Goal: Task Accomplishment & Management: Use online tool/utility

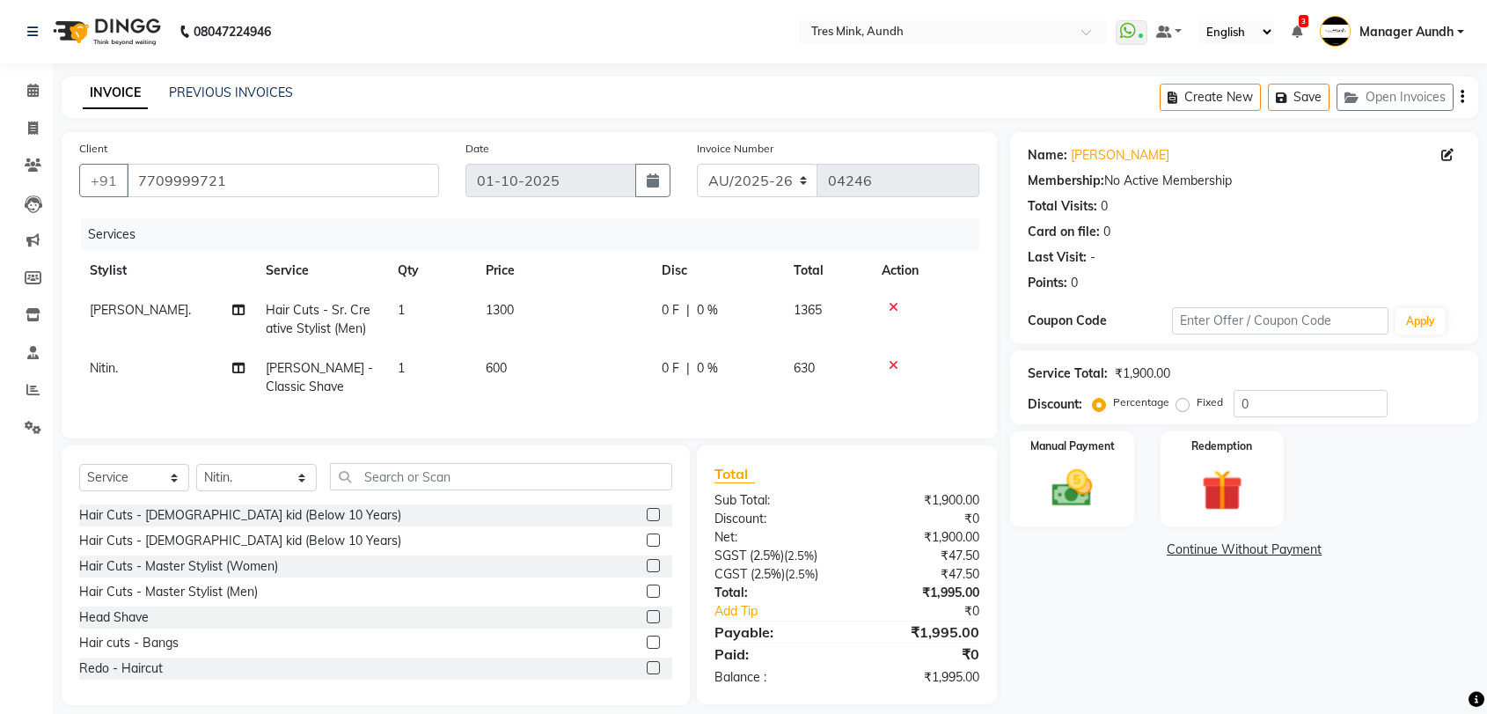
select select "service"
select select "83264"
click at [1117, 466] on div "Manual Payment" at bounding box center [1073, 478] width 128 height 99
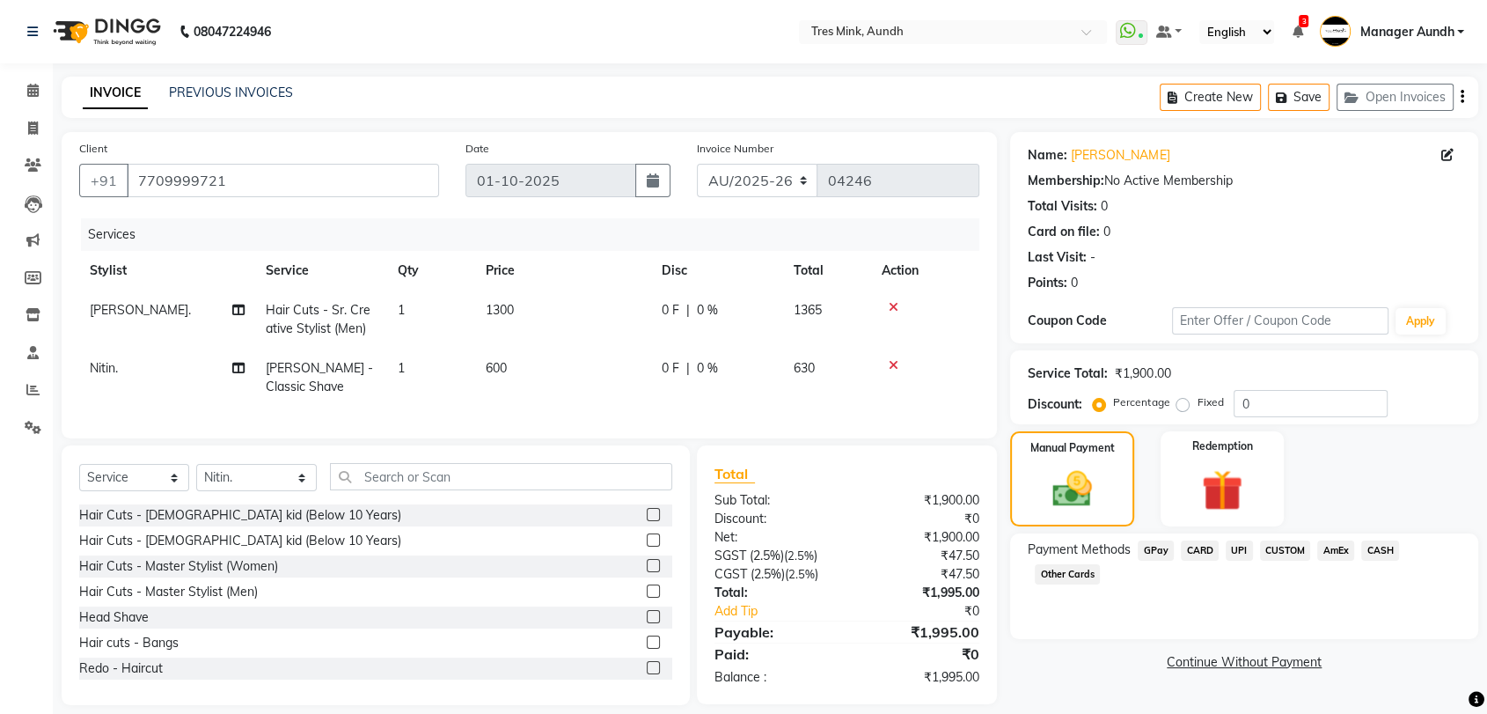
click at [1198, 549] on span "CARD" at bounding box center [1200, 550] width 38 height 20
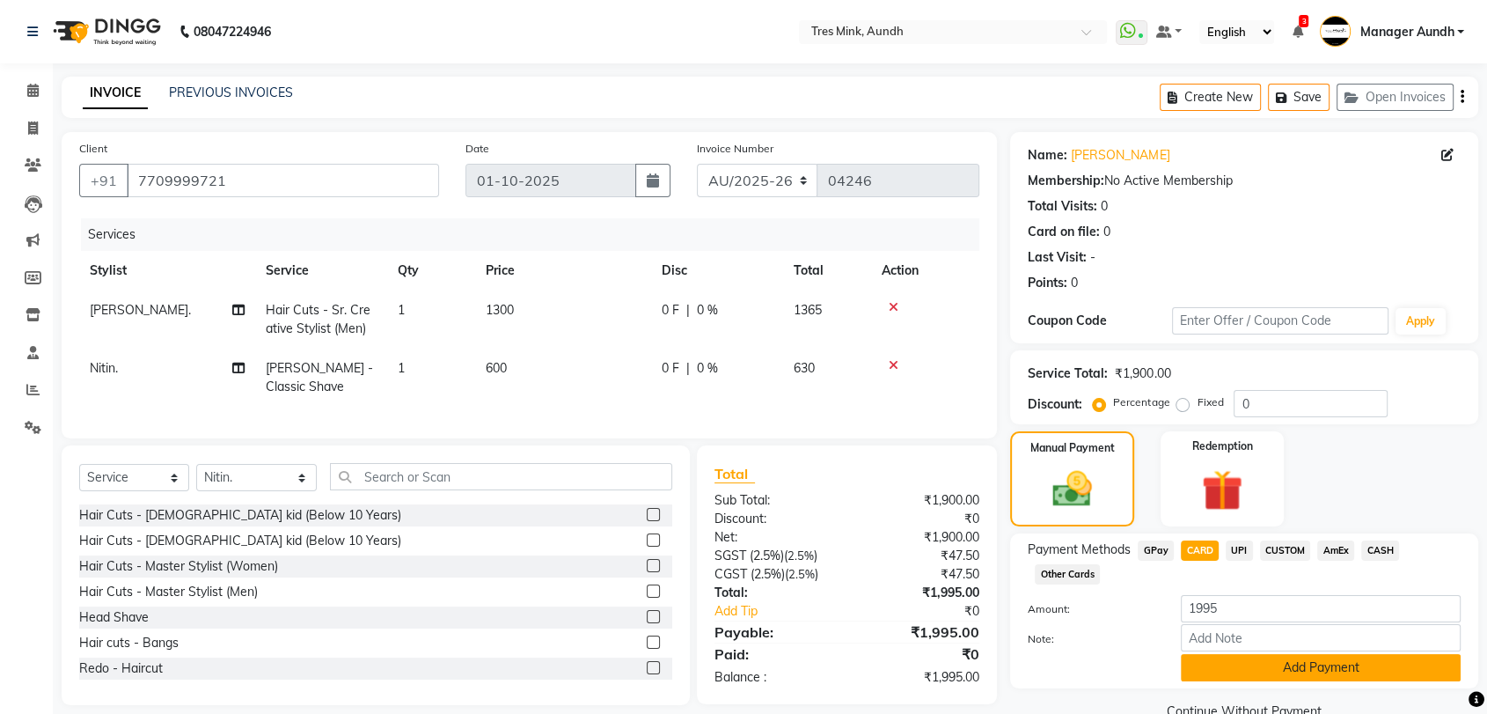
click at [1241, 664] on button "Add Payment" at bounding box center [1321, 667] width 280 height 27
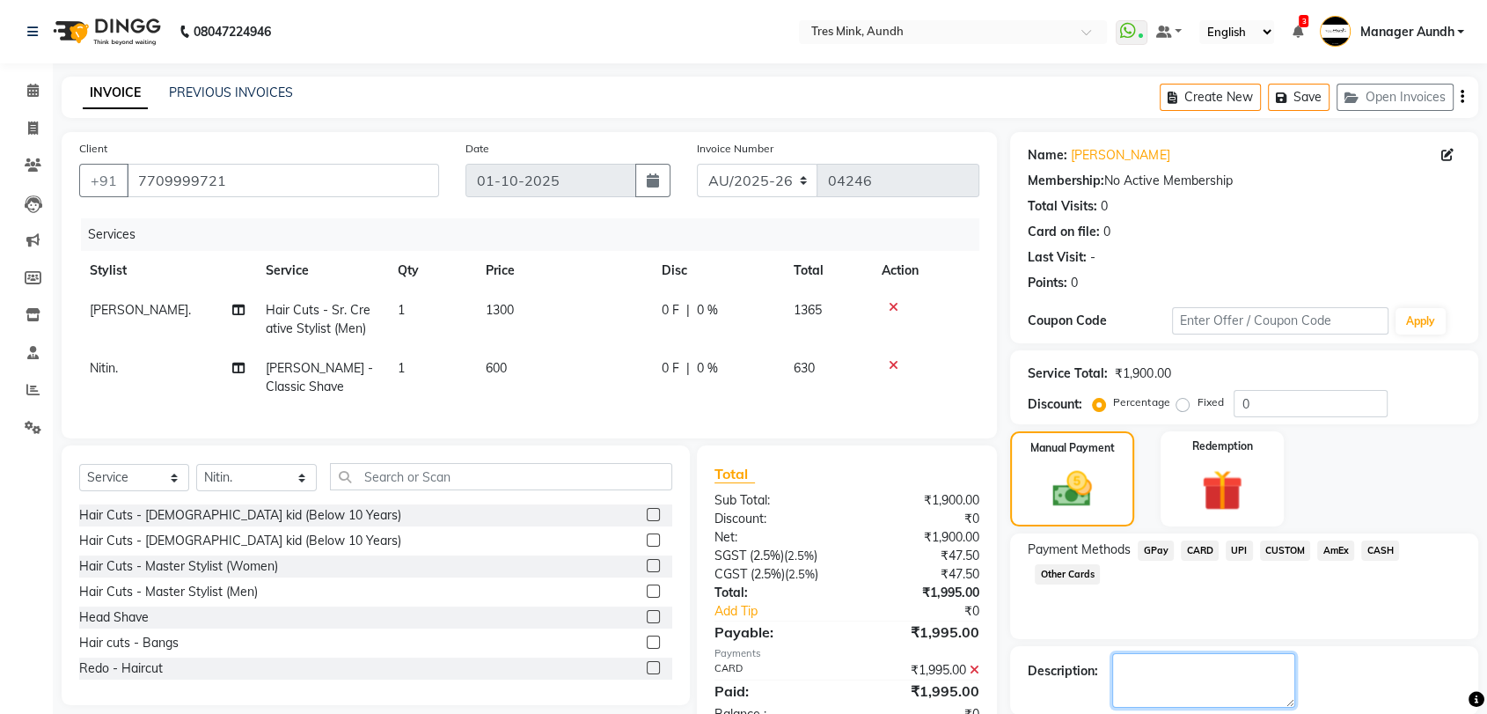
click at [1215, 663] on textarea at bounding box center [1203, 680] width 183 height 55
type textarea "Anushka"
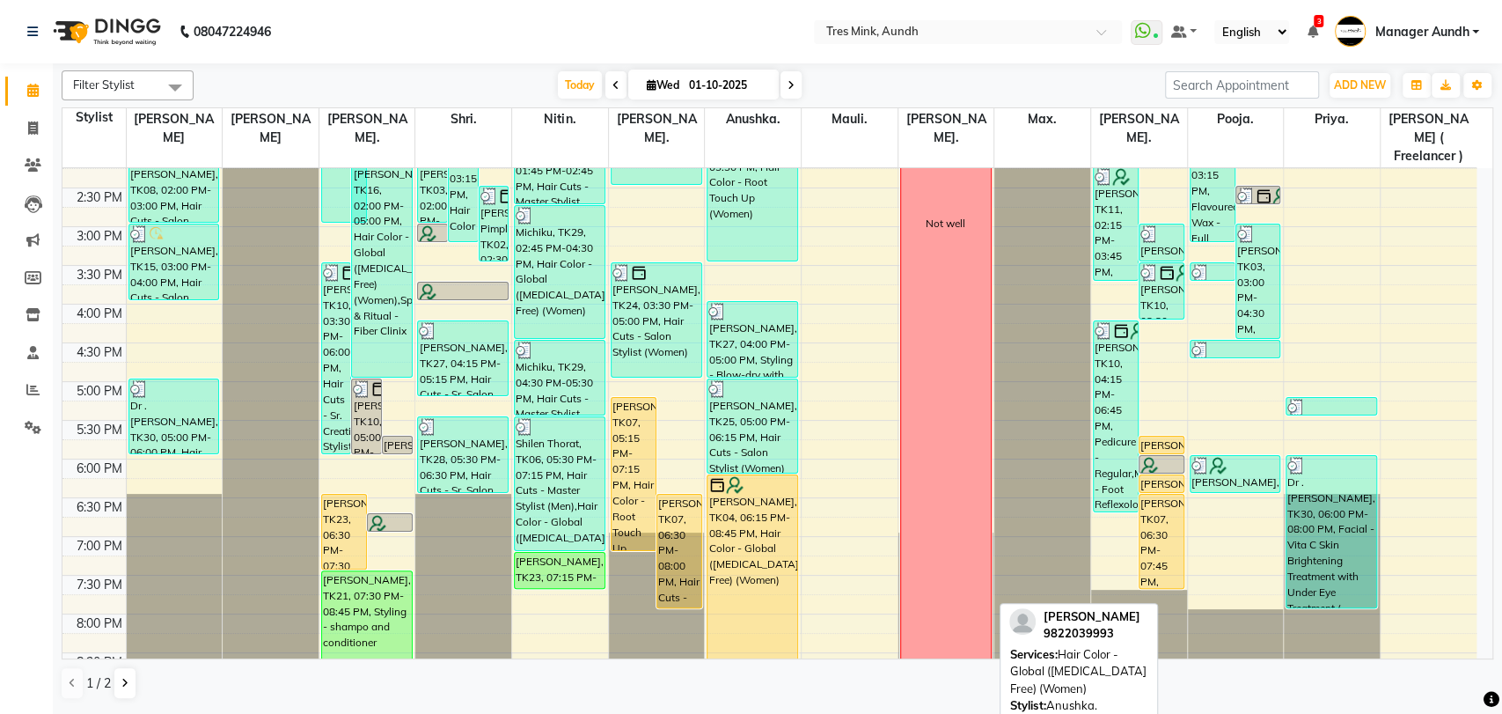
scroll to position [488, 0]
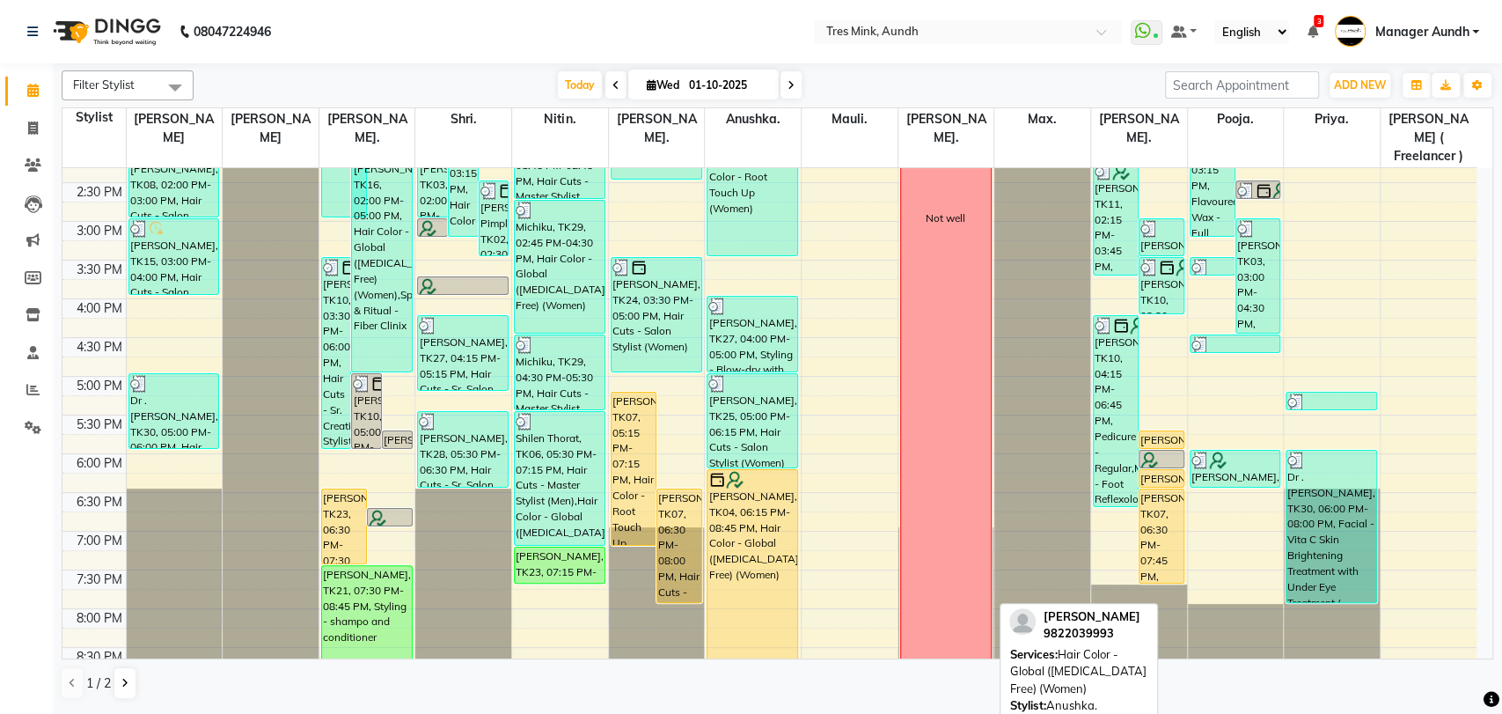
click at [733, 519] on div "Aditi Bhalerao, TK04, 06:15 PM-08:45 PM, Hair Color - Global (Ammonia Free) (Wo…" at bounding box center [753, 565] width 90 height 190
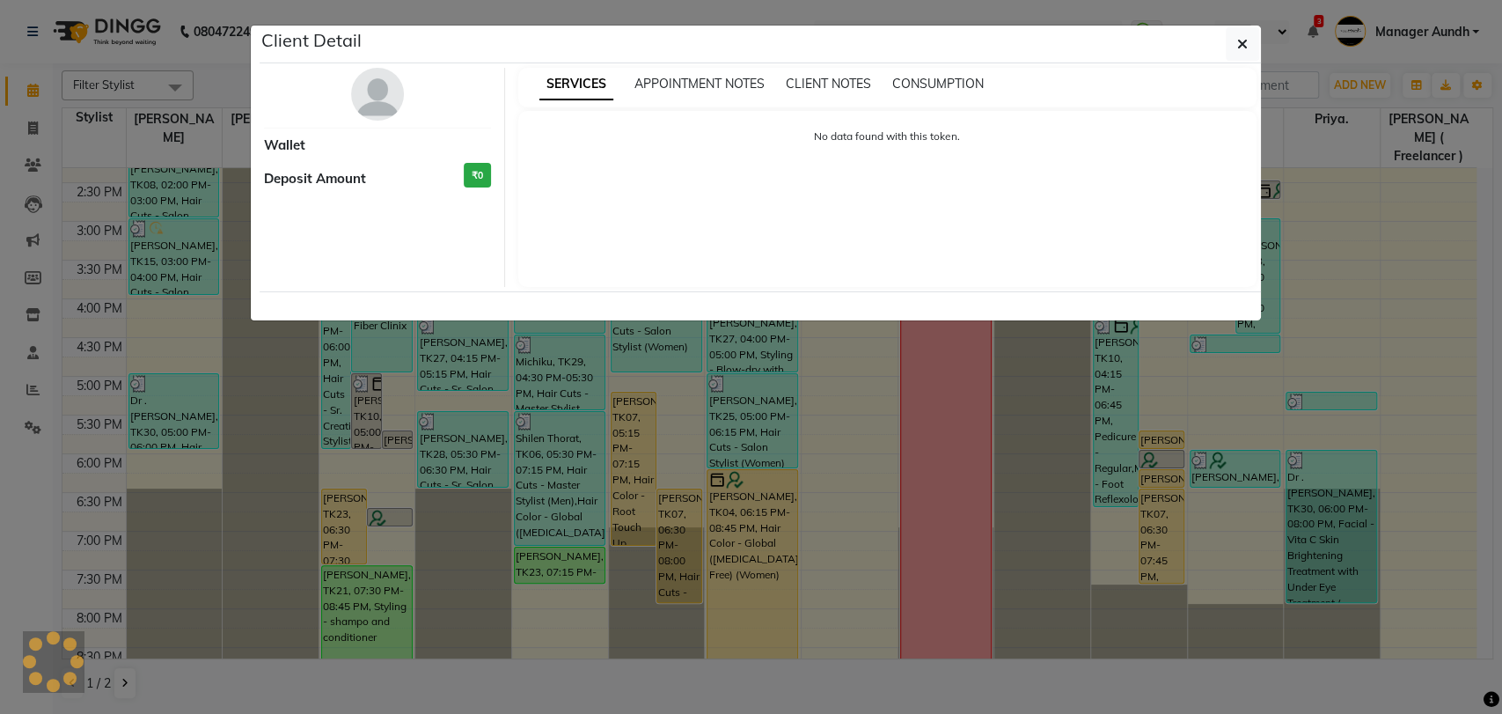
select select "3"
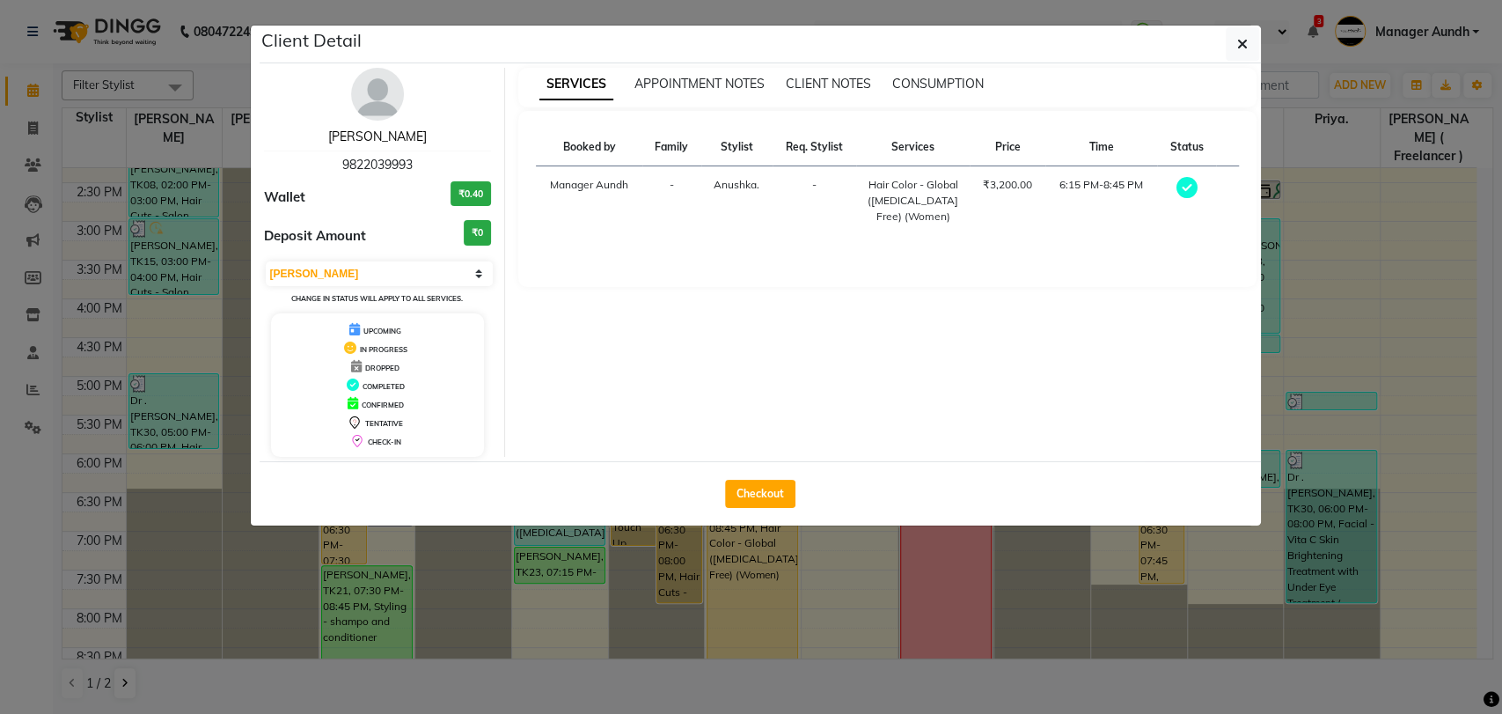
drag, startPoint x: 388, startPoint y: 131, endPoint x: 451, endPoint y: 165, distance: 71.3
click at [388, 131] on link "Aditi Bhalerao" at bounding box center [377, 136] width 99 height 16
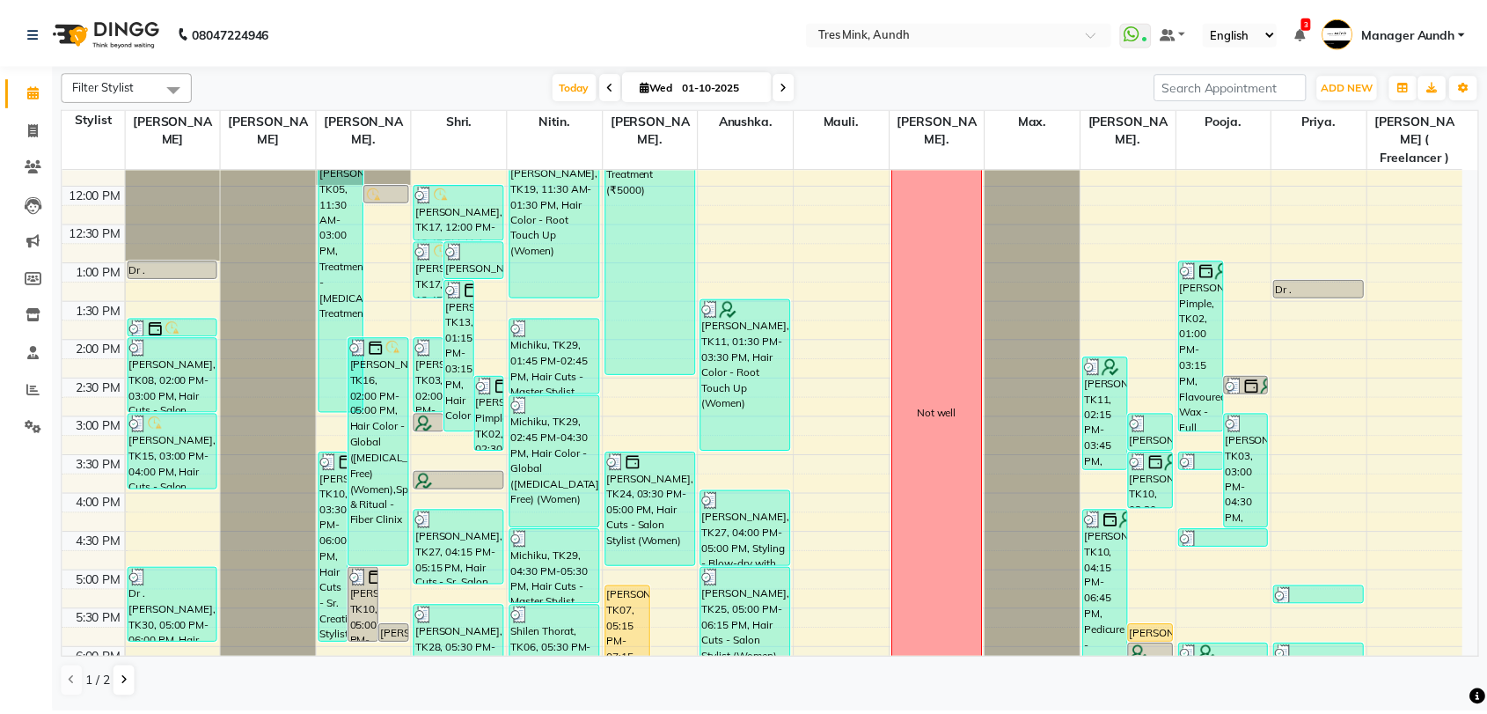
scroll to position [569, 0]
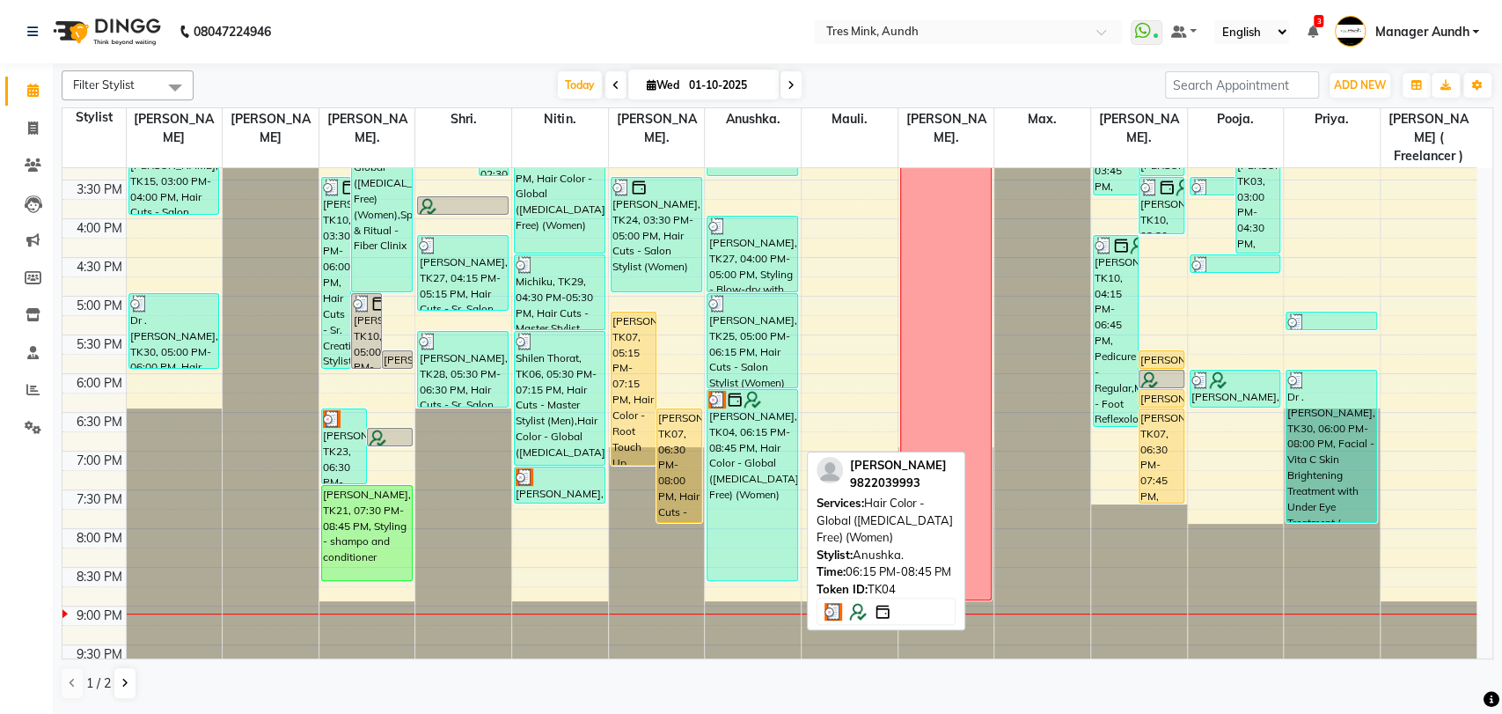
click at [754, 407] on div "Aditi Bhalerao, TK04, 06:15 PM-08:45 PM, Hair Color - Global (Ammonia Free) (Wo…" at bounding box center [753, 485] width 90 height 190
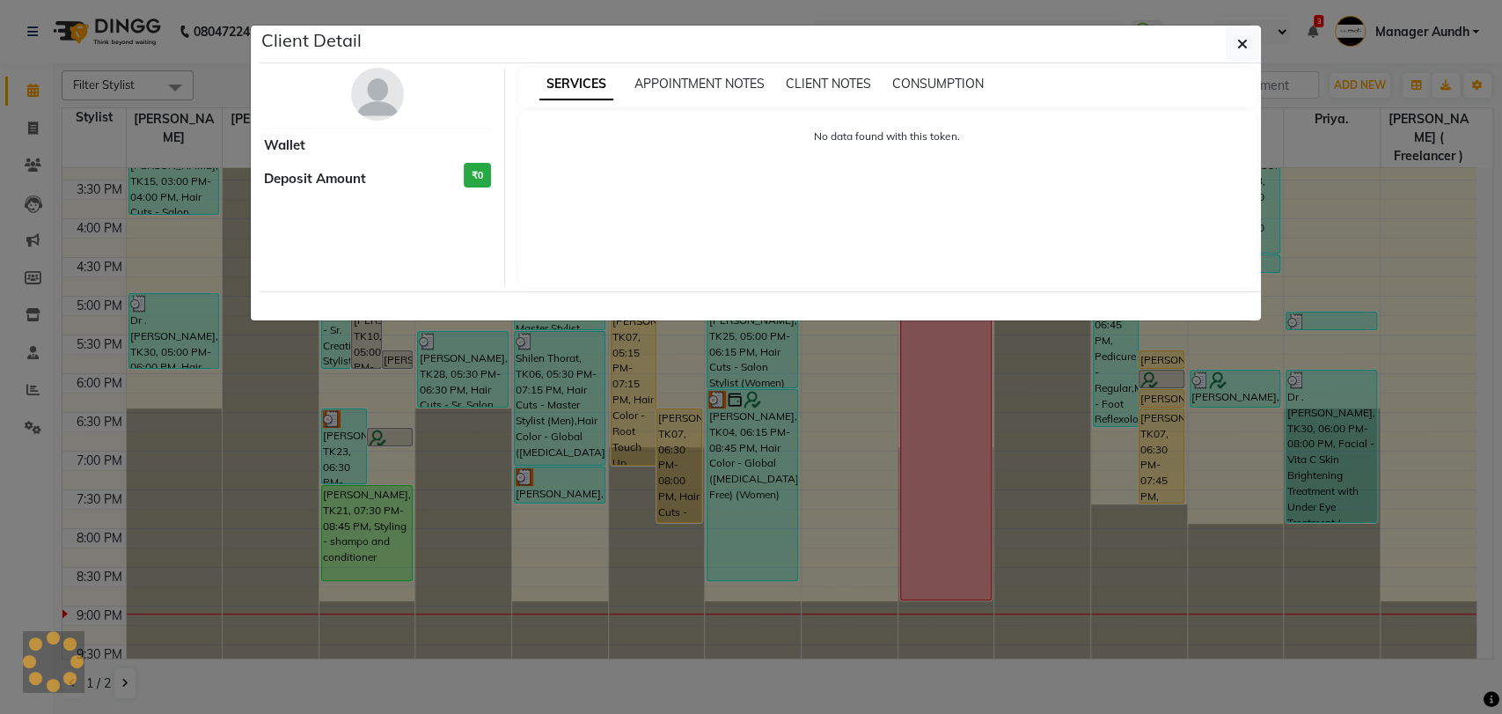
select select "3"
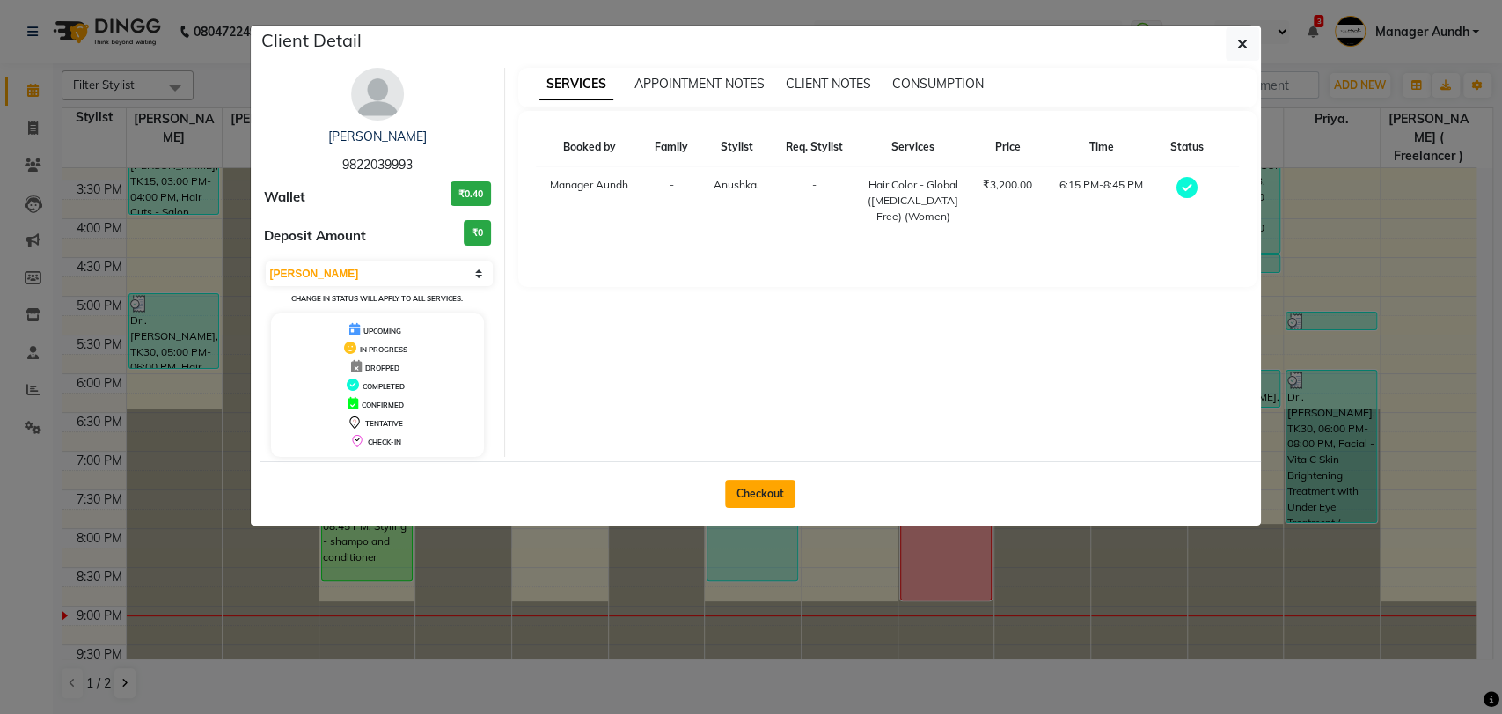
click at [751, 493] on button "Checkout" at bounding box center [760, 494] width 70 height 28
select select "service"
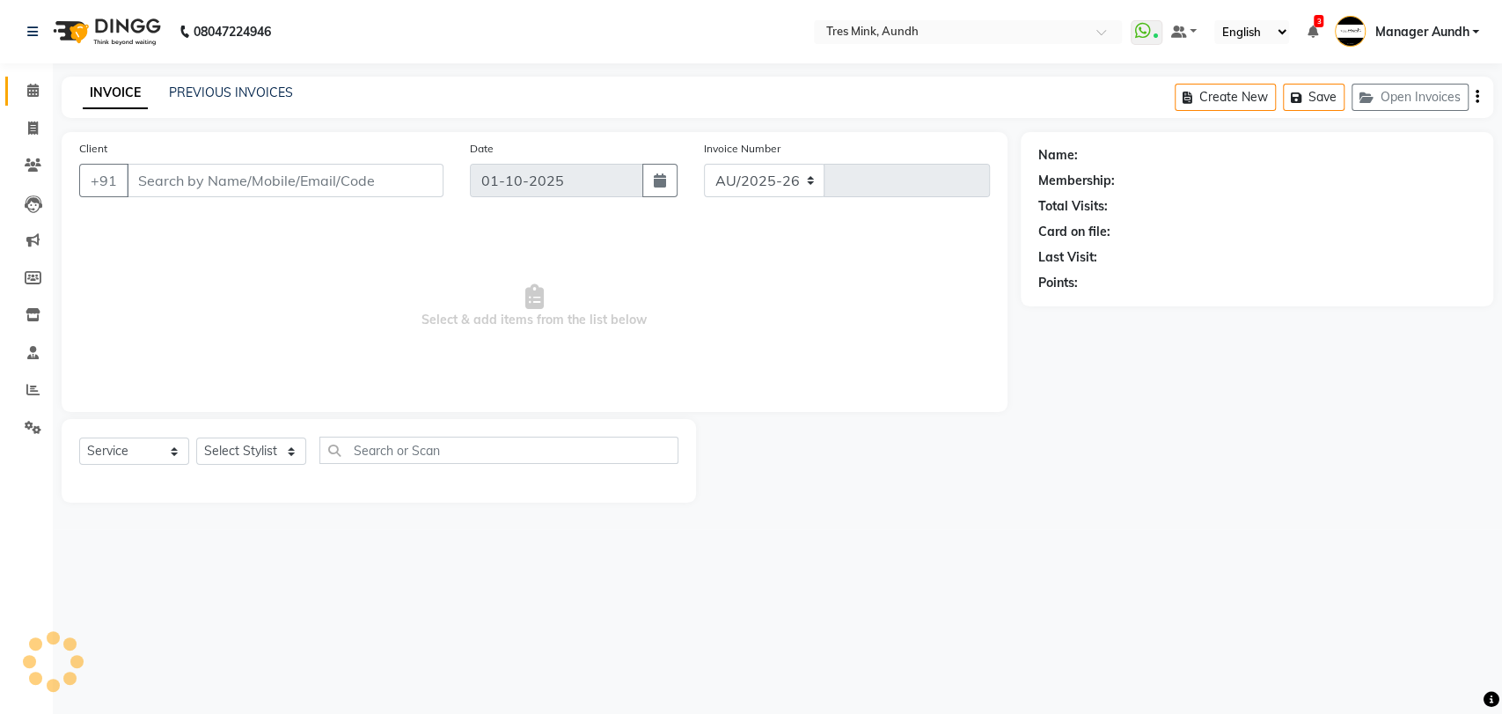
select select "4235"
type input "04246"
type input "9822039993"
select select "61787"
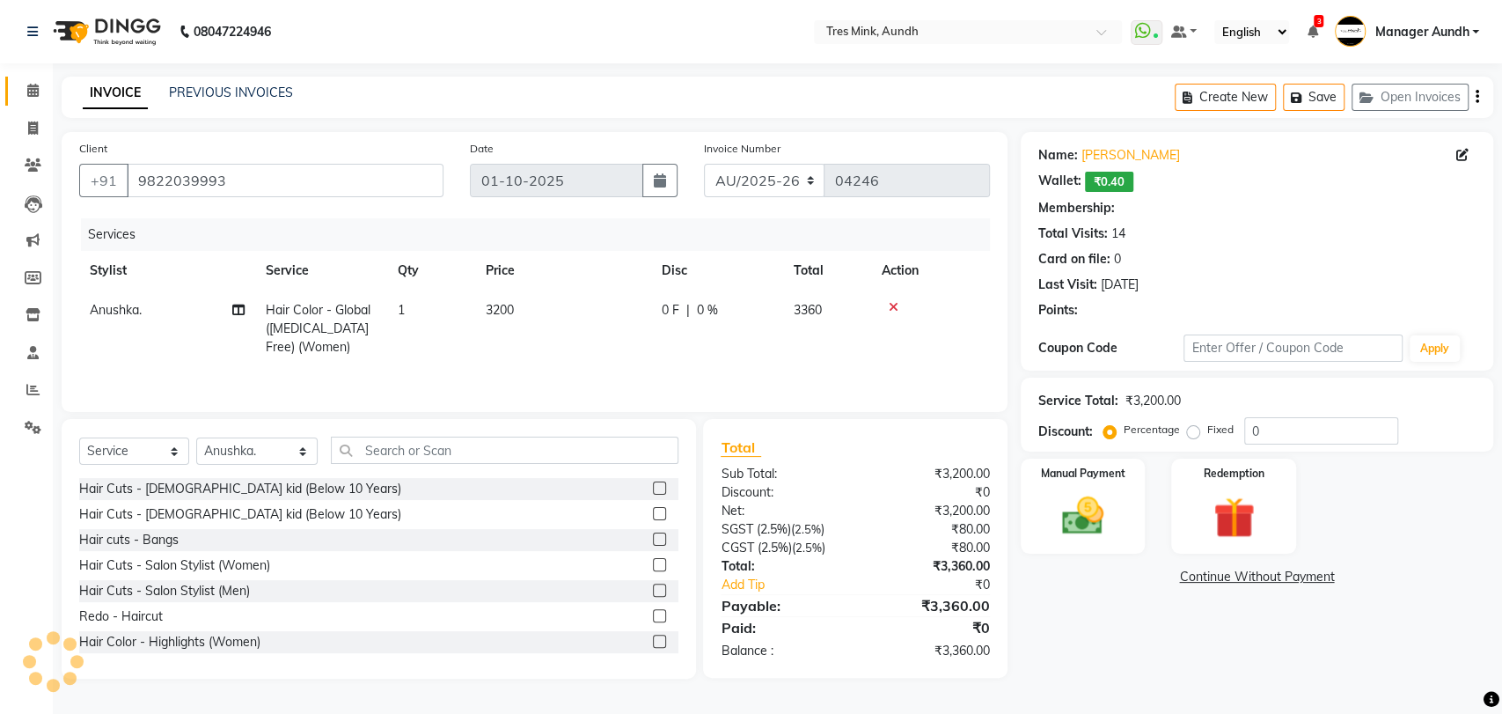
select select "1: Object"
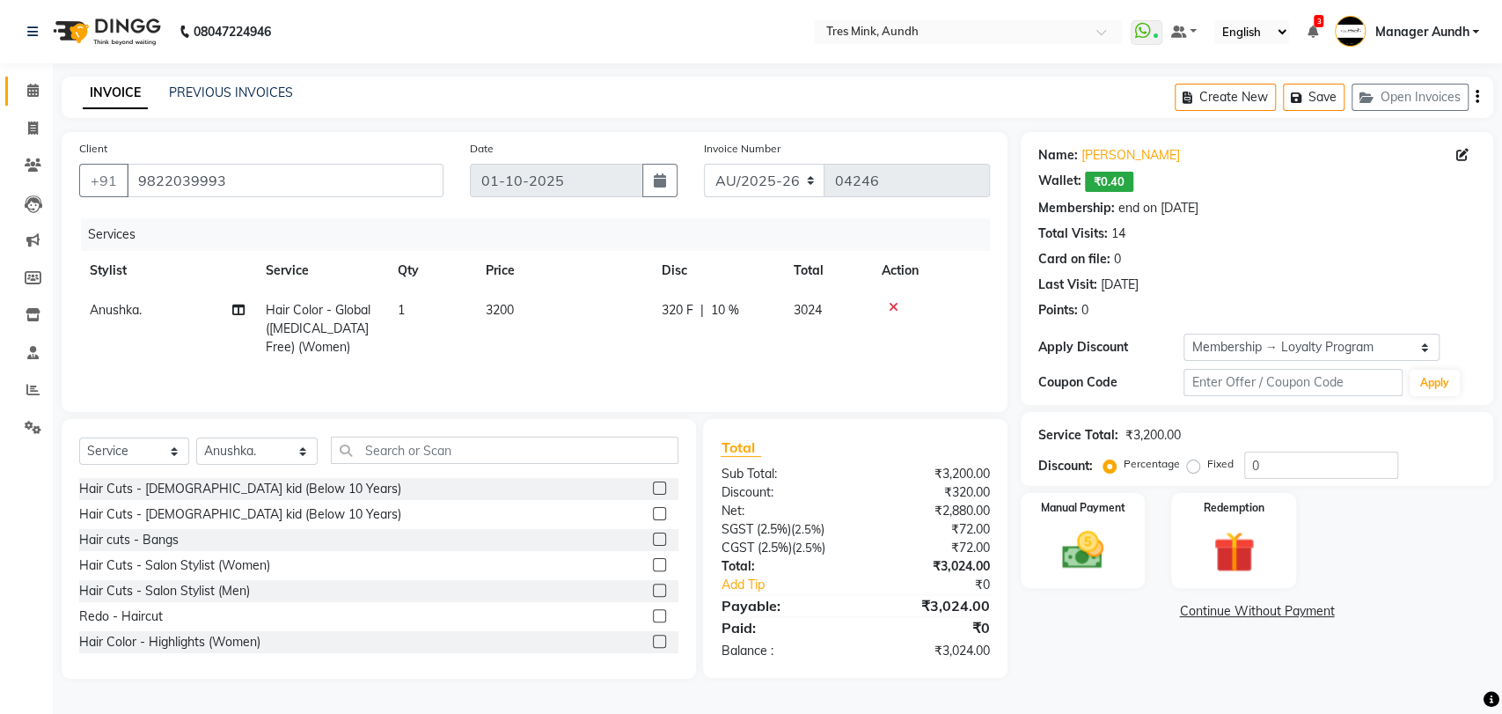
type input "10"
click at [545, 310] on td "3200" at bounding box center [563, 328] width 176 height 77
select select "61787"
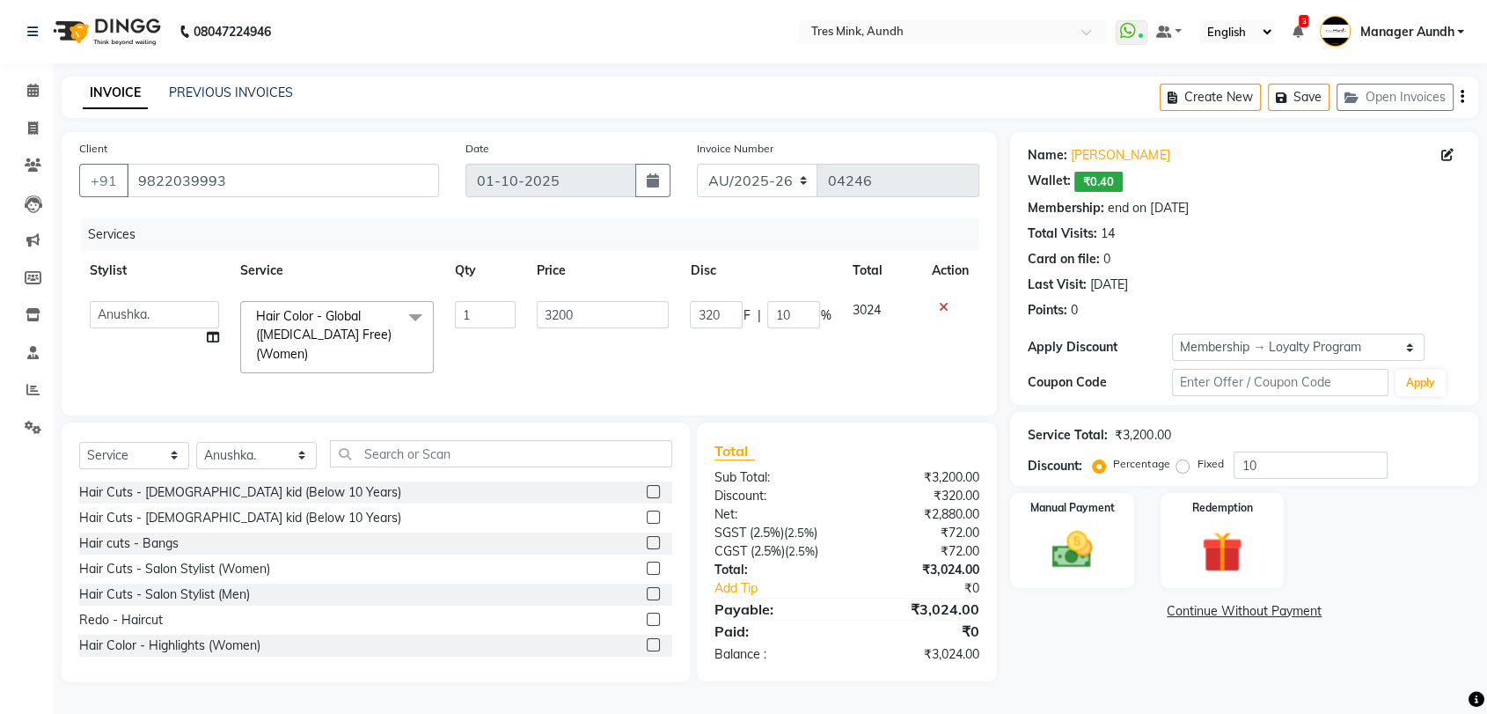
click at [319, 342] on span "Hair Color - Global (Ammonia Free) (Women) x" at bounding box center [329, 335] width 155 height 56
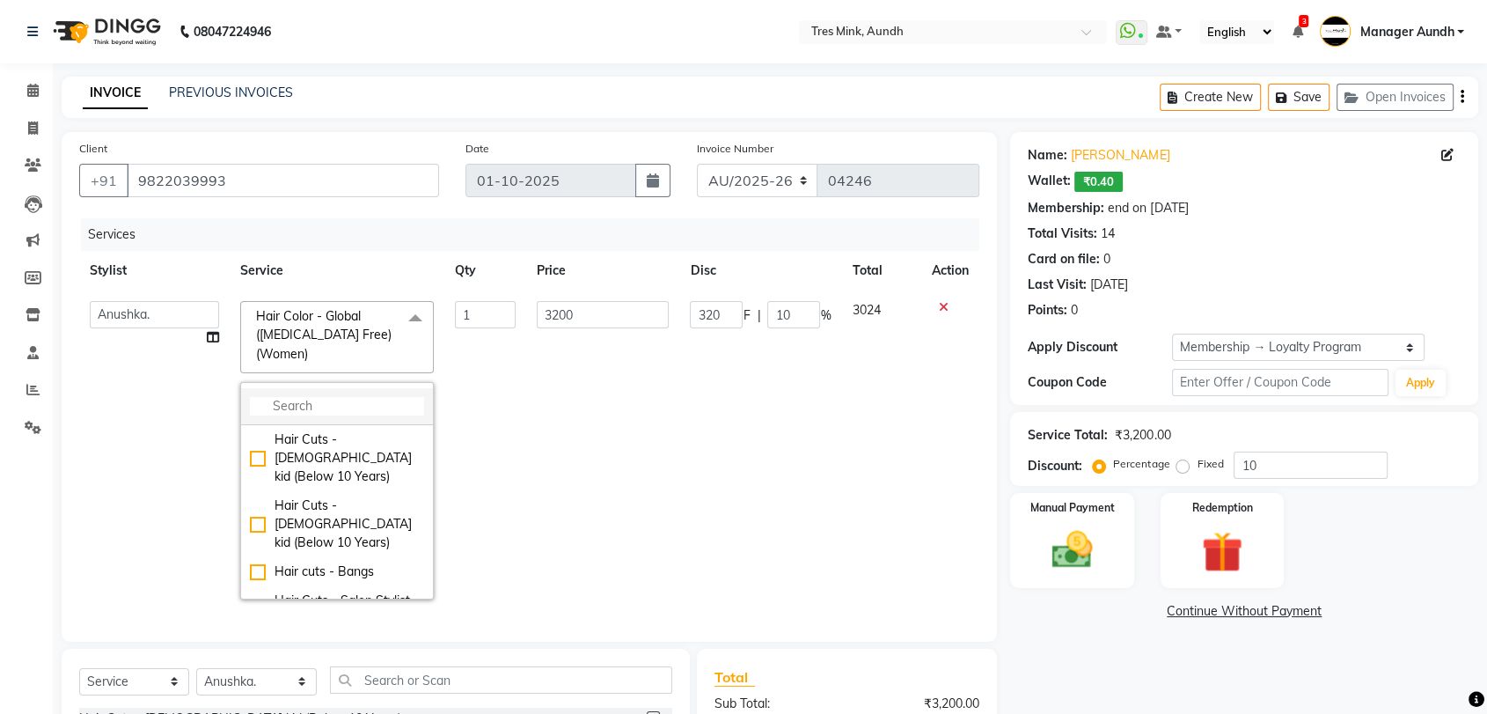
click at [339, 389] on li at bounding box center [337, 406] width 192 height 37
click at [340, 410] on input "multiselect-search" at bounding box center [337, 406] width 174 height 18
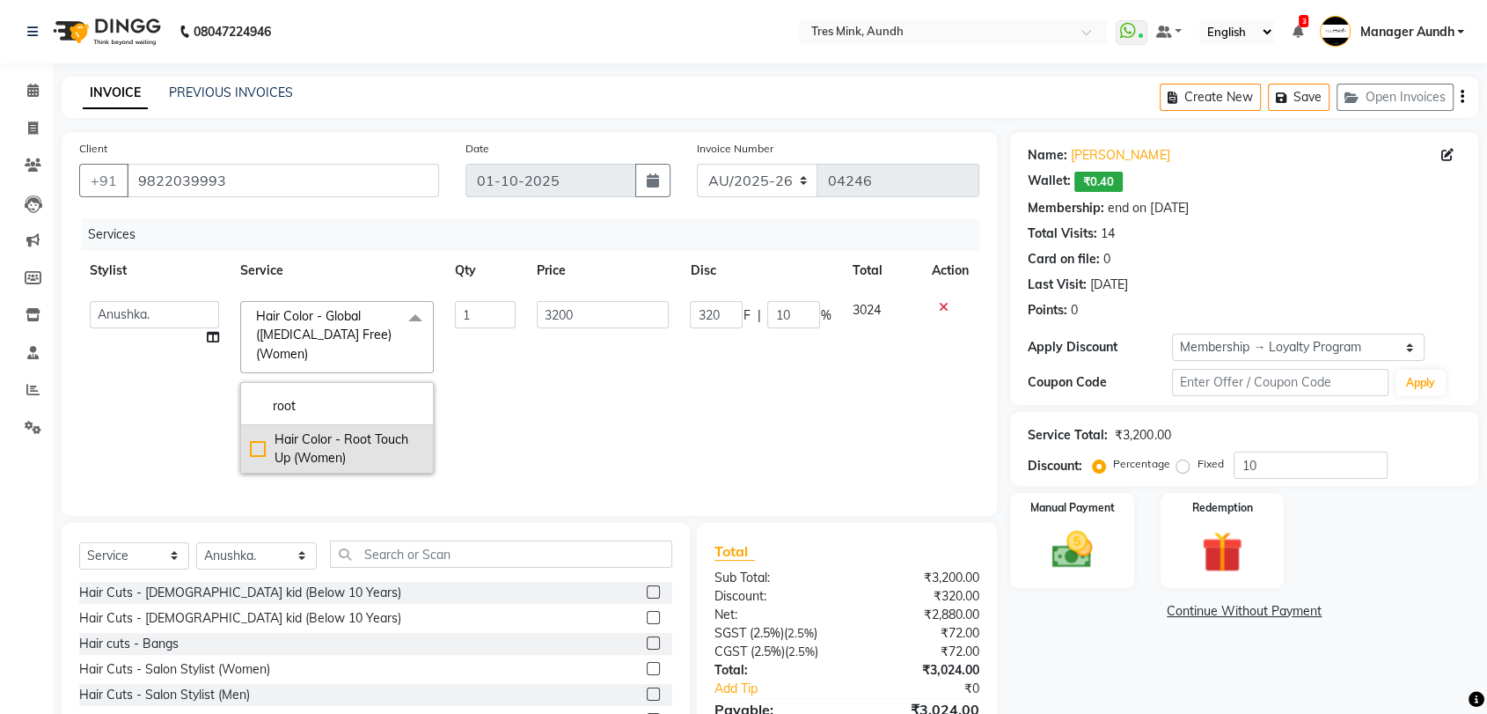
type input "root"
click at [255, 452] on div "Hair Color - Root Touch Up (Women)" at bounding box center [337, 448] width 174 height 37
checkbox input "true"
type input "2000"
type input "200"
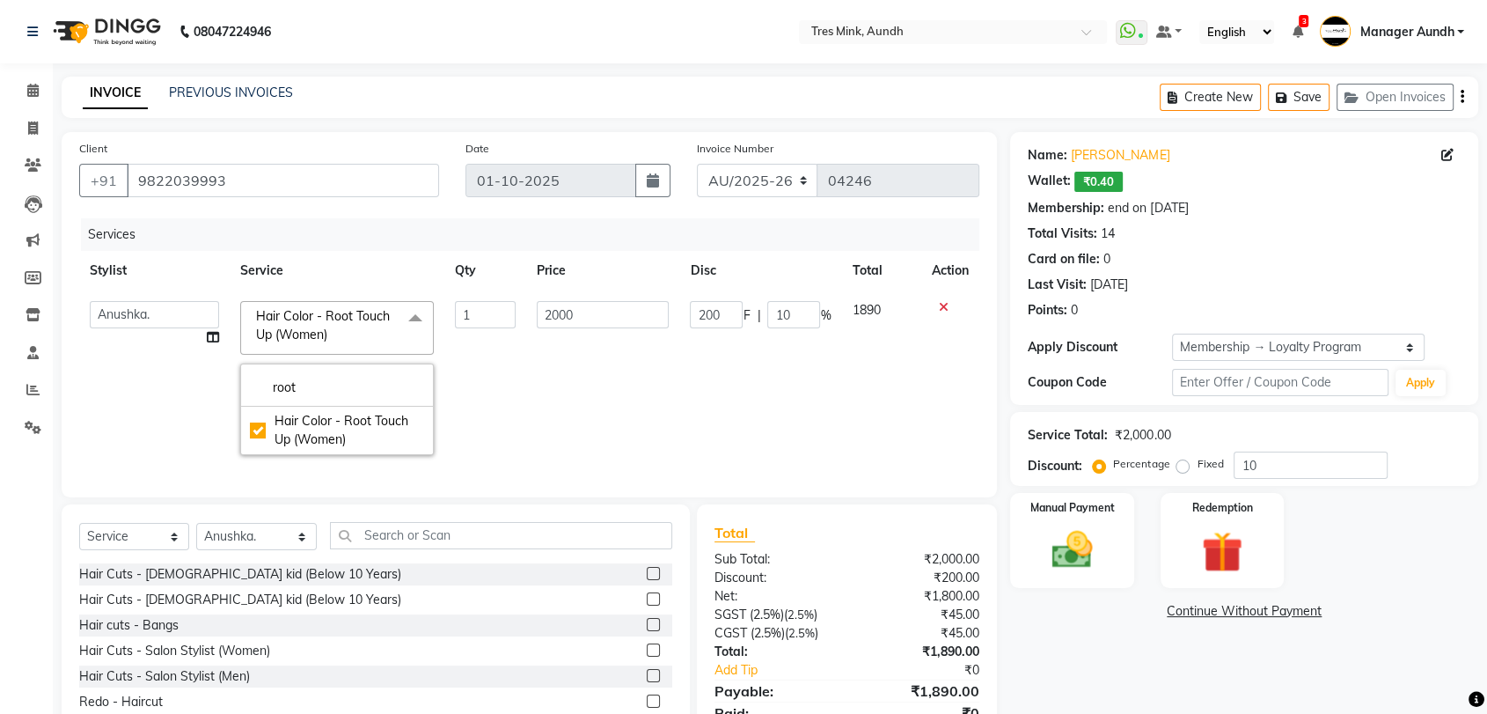
click at [734, 403] on td "200 F | 10 %" at bounding box center [760, 377] width 162 height 175
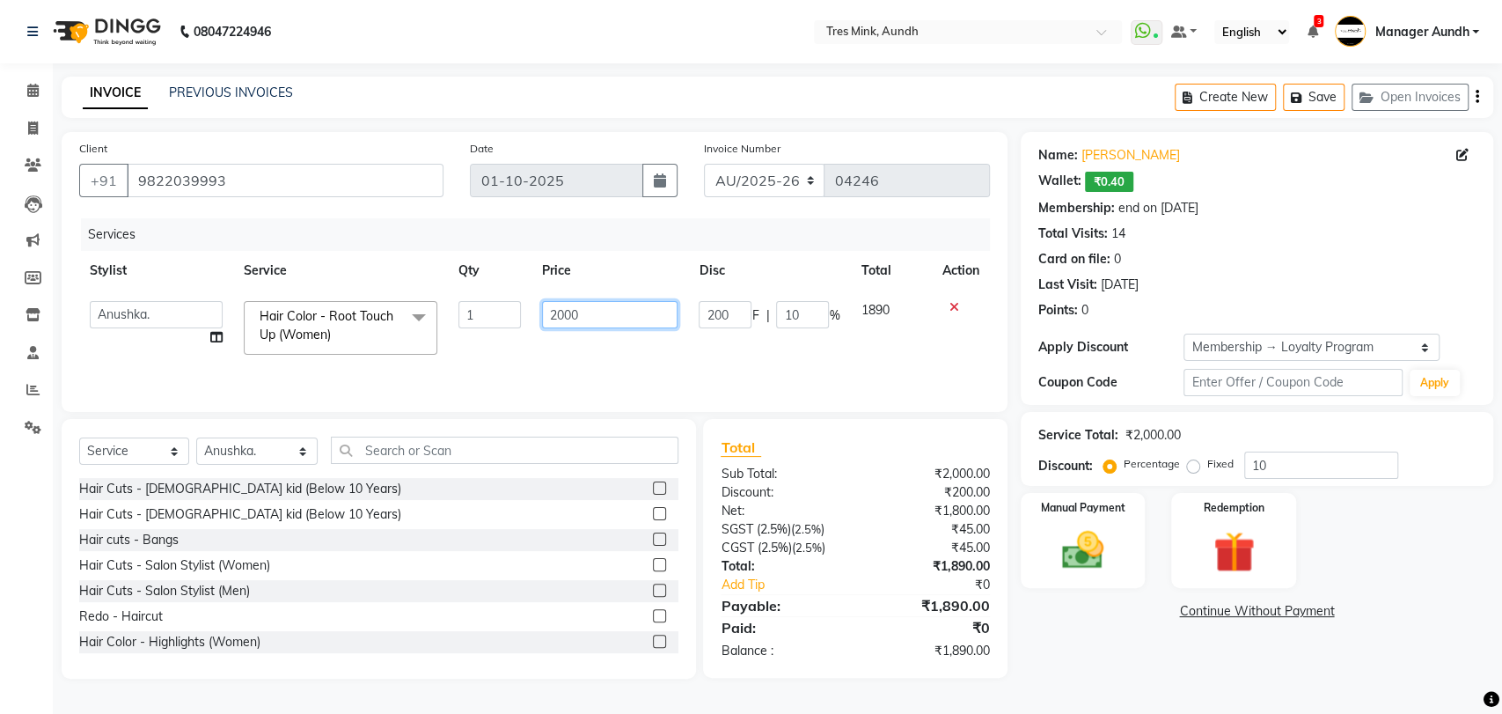
click at [591, 312] on input "2000" at bounding box center [610, 314] width 136 height 27
type input "2300"
click at [607, 354] on div "Services Stylist Service Qty Price Disc Total Action Ajay S Anjali Pillay Anush…" at bounding box center [534, 306] width 911 height 176
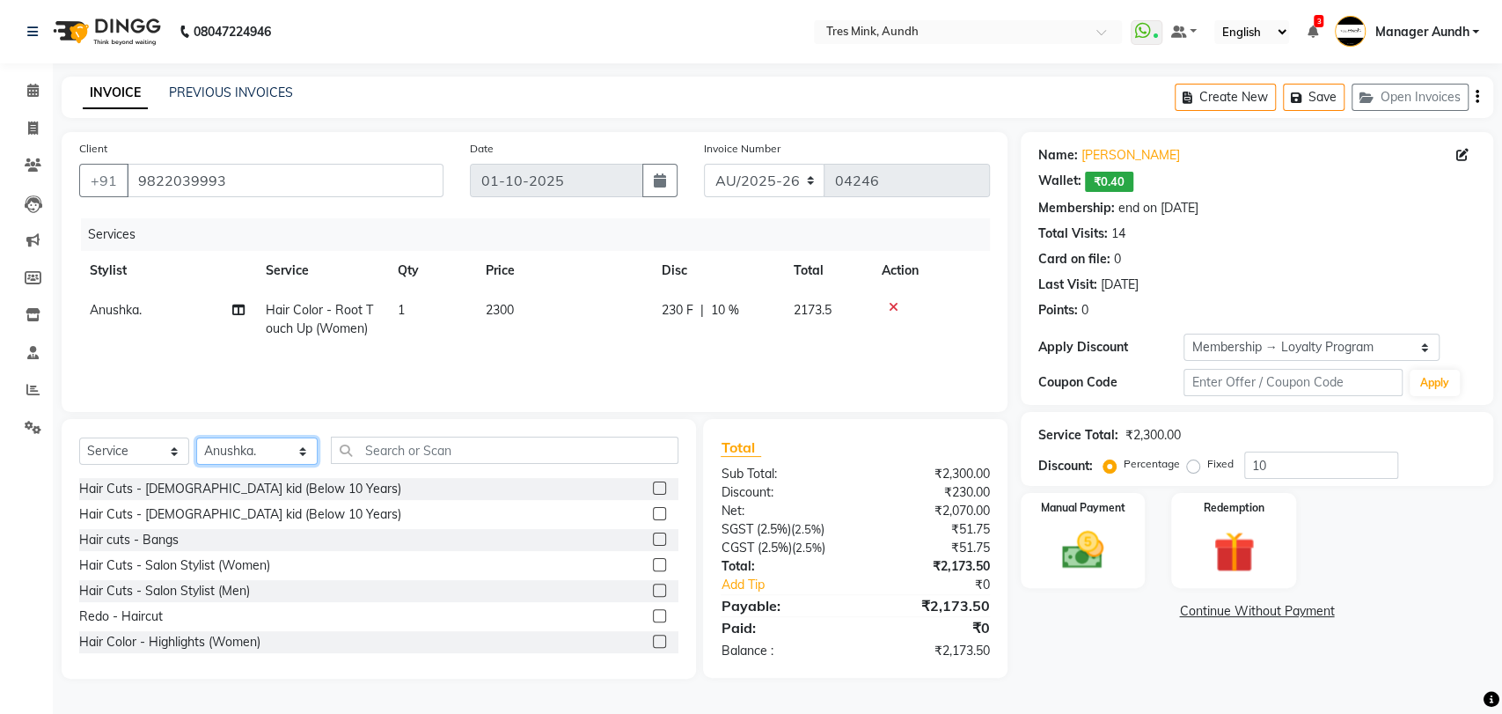
click at [253, 460] on select "Select Stylist Ajay S Anjali Pillay Anushka. Ganesh. Gayatri Gunjan. Jinny. Kar…" at bounding box center [256, 450] width 121 height 27
select select "86292"
click at [196, 437] on select "Select Stylist Ajay S Anjali Pillay Anushka. Ganesh. Gayatri Gunjan. Jinny. Kar…" at bounding box center [256, 450] width 121 height 27
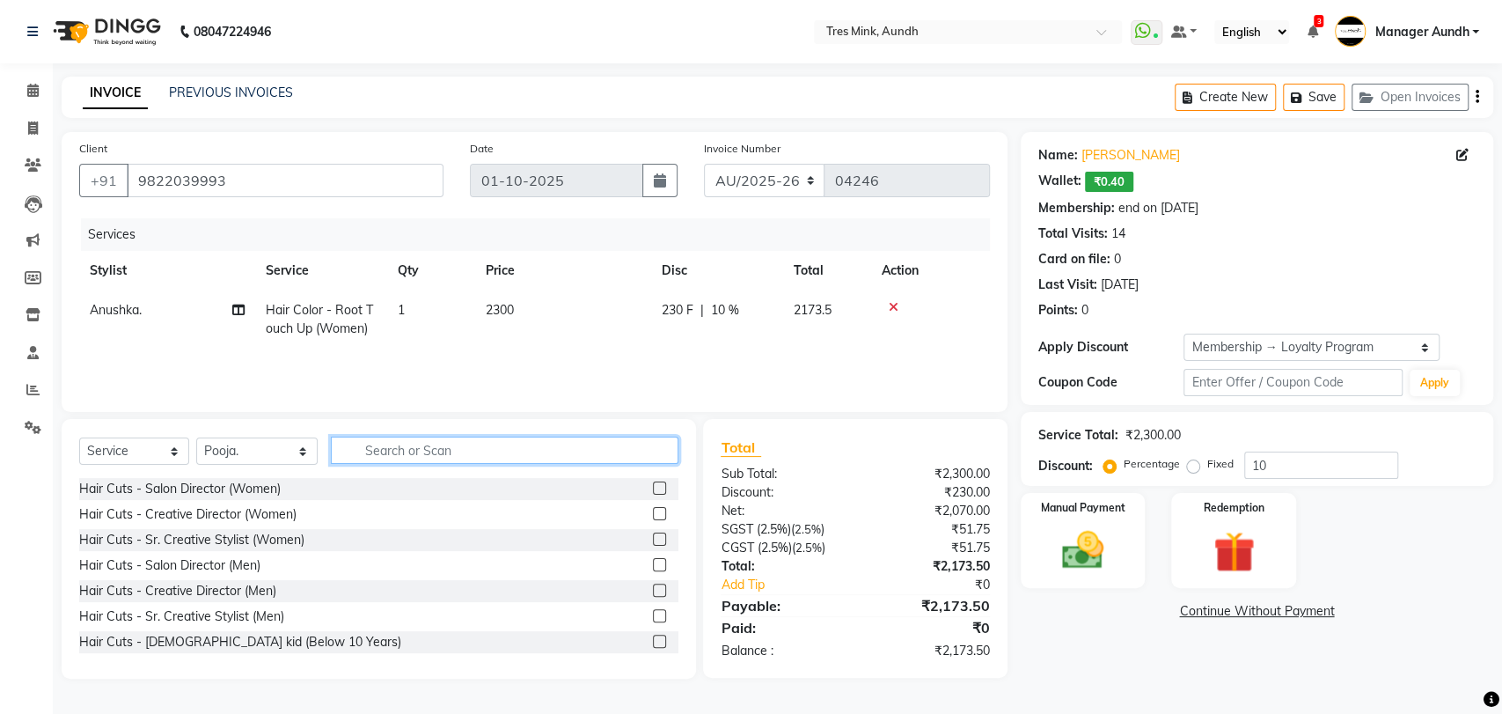
click at [413, 459] on input "text" at bounding box center [505, 450] width 349 height 27
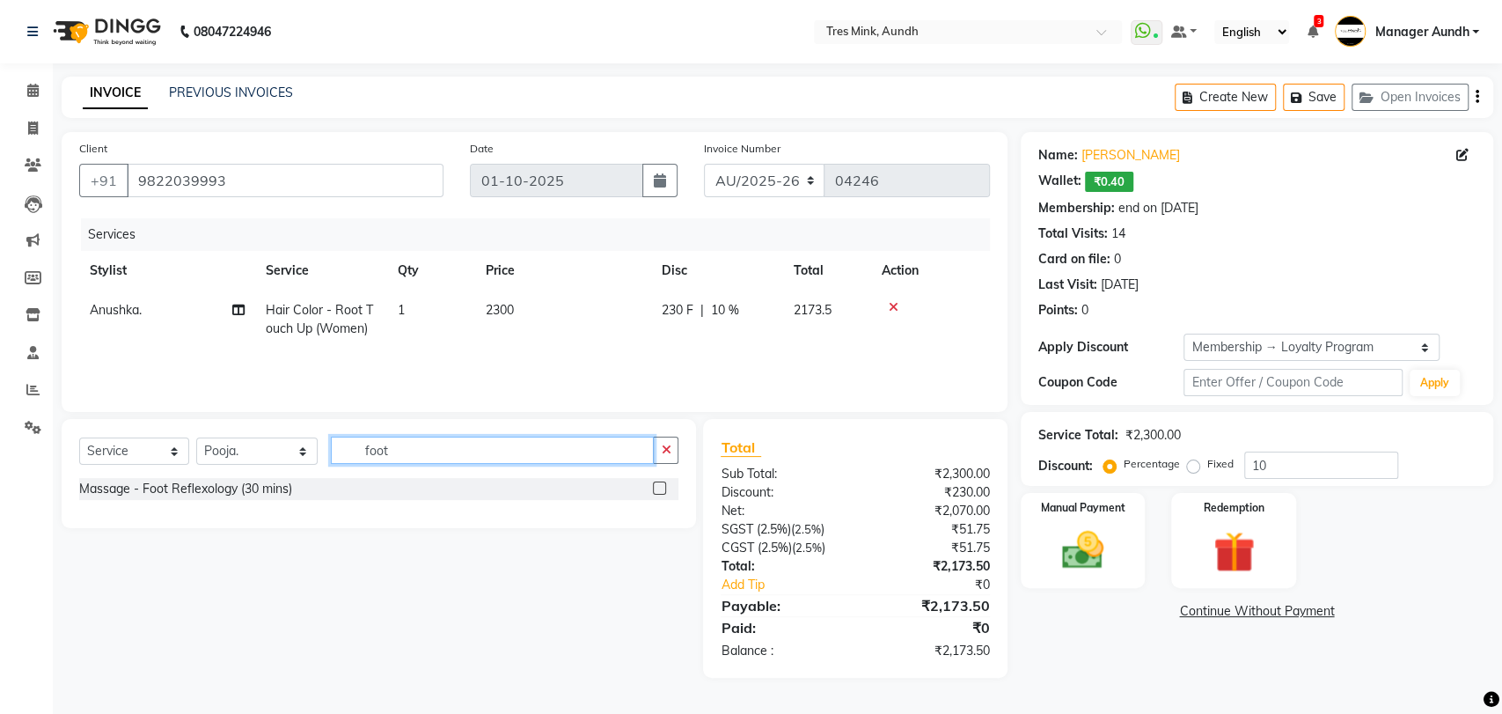
type input "foot"
click at [655, 485] on label at bounding box center [659, 487] width 13 height 13
click at [655, 485] on input "checkbox" at bounding box center [658, 488] width 11 height 11
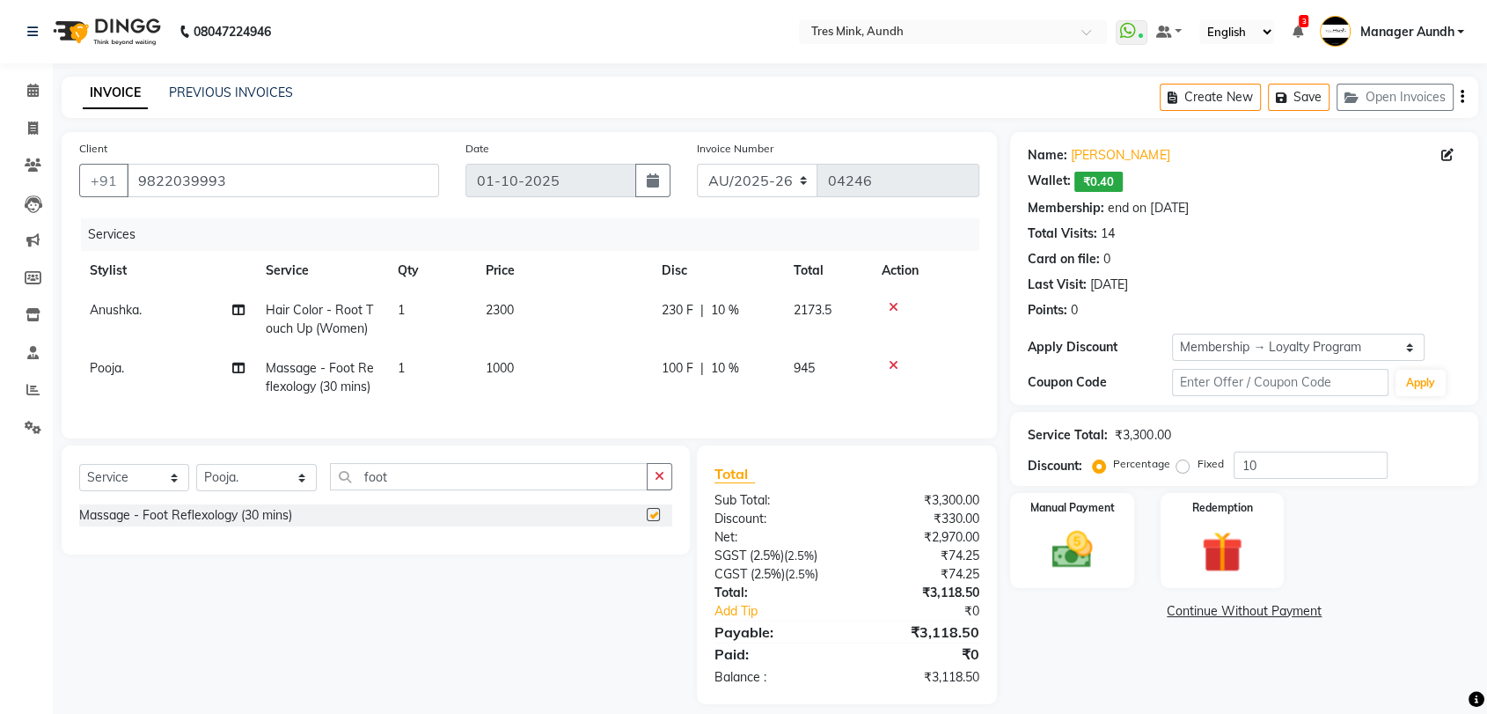
checkbox input "false"
click at [639, 403] on td "1000" at bounding box center [563, 378] width 176 height 58
select select "86292"
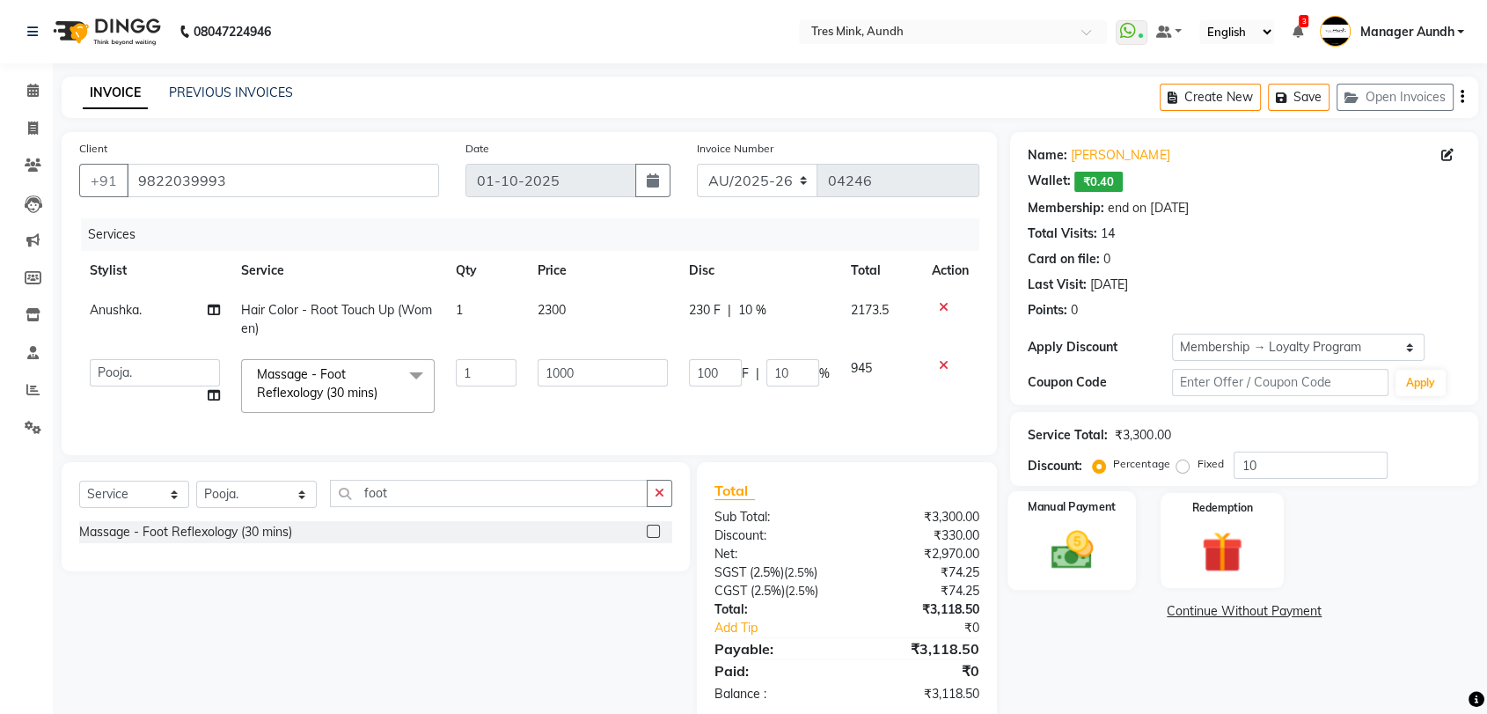
click at [1118, 509] on div "Manual Payment" at bounding box center [1073, 540] width 128 height 99
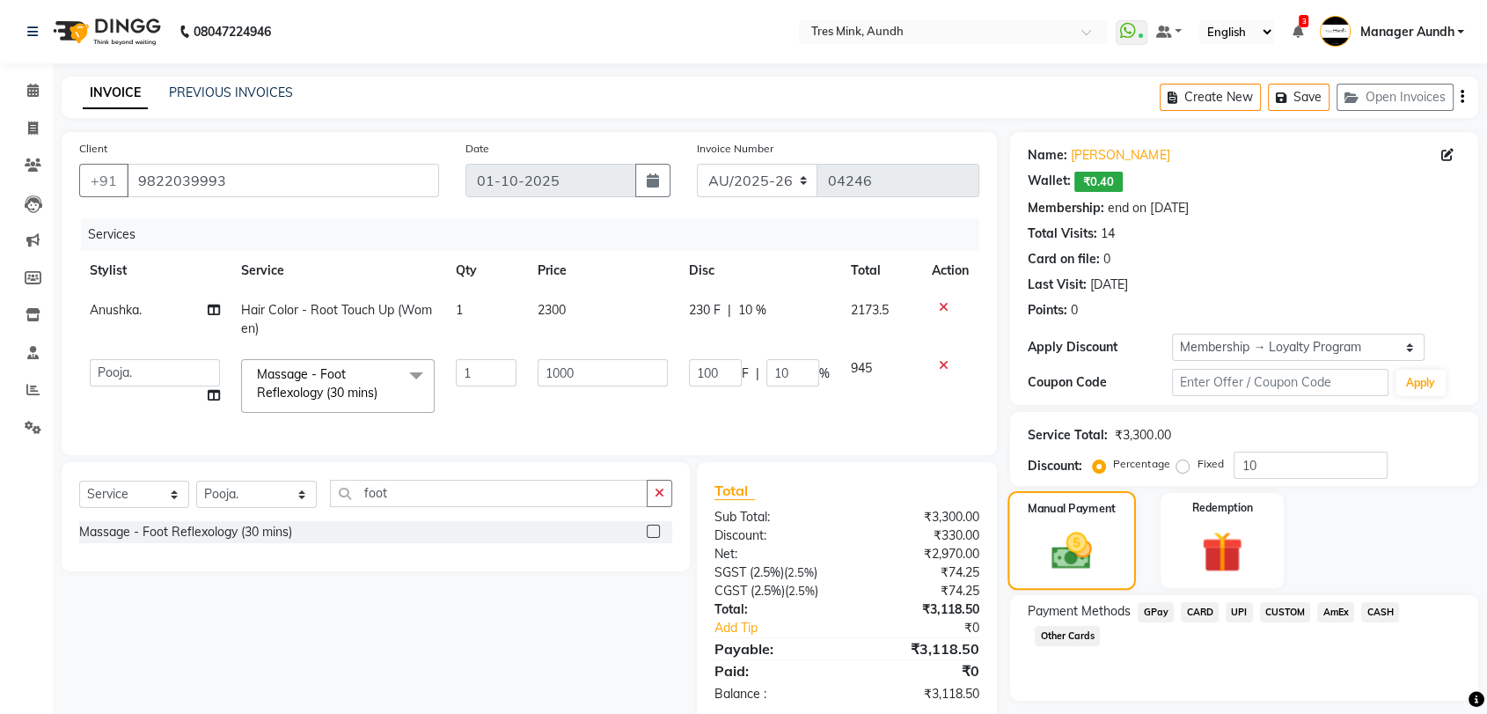
scroll to position [48, 0]
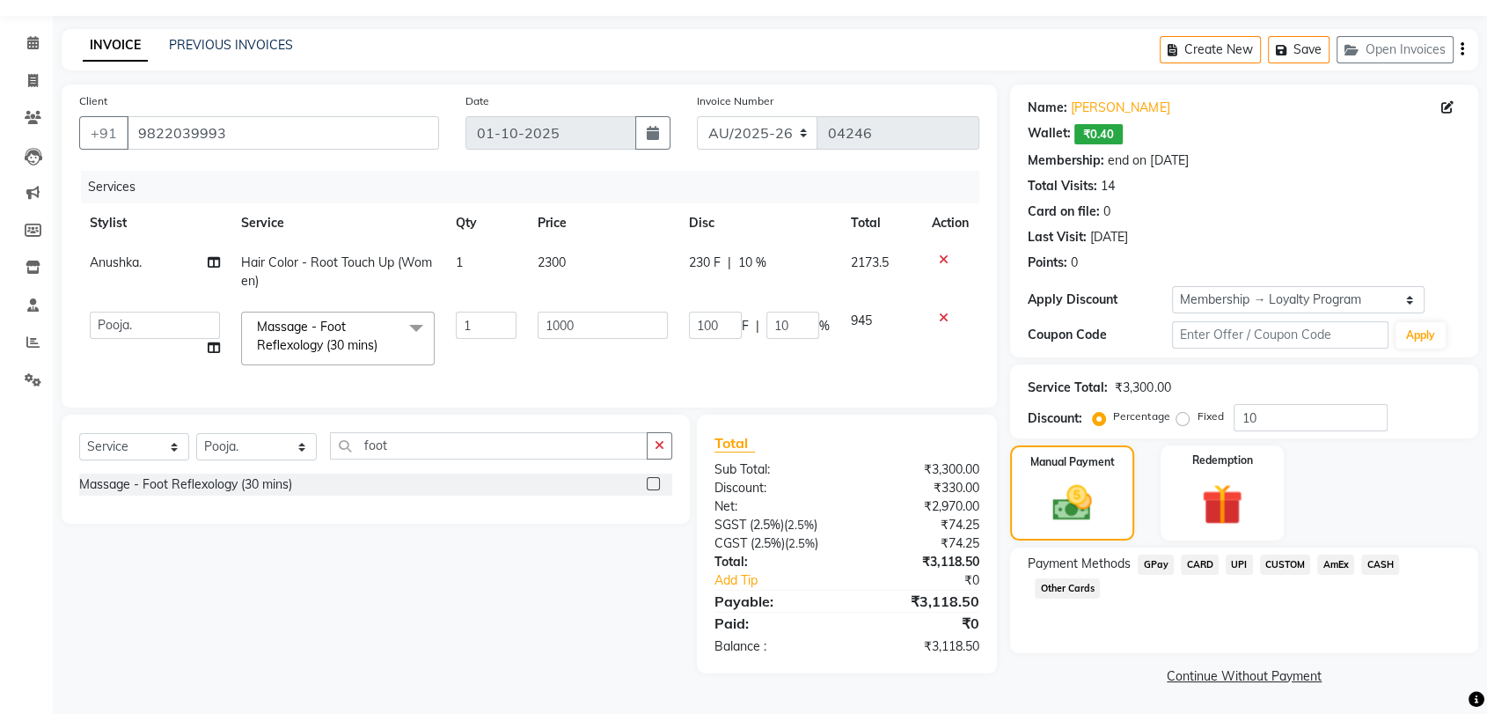
click at [1242, 562] on span "UPI" at bounding box center [1239, 564] width 27 height 20
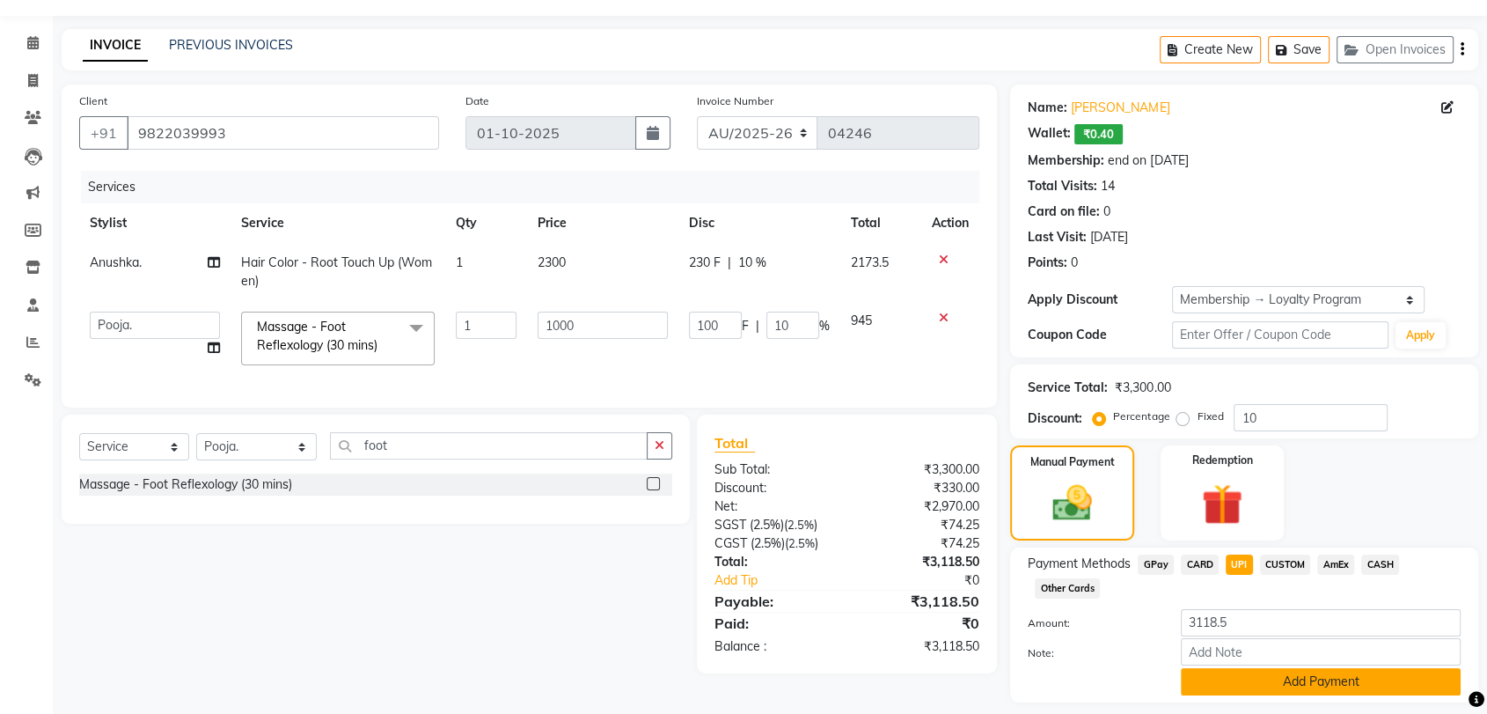
click at [1267, 635] on div "3118.5" at bounding box center [1321, 622] width 306 height 27
click at [1220, 668] on button "Add Payment" at bounding box center [1321, 681] width 280 height 27
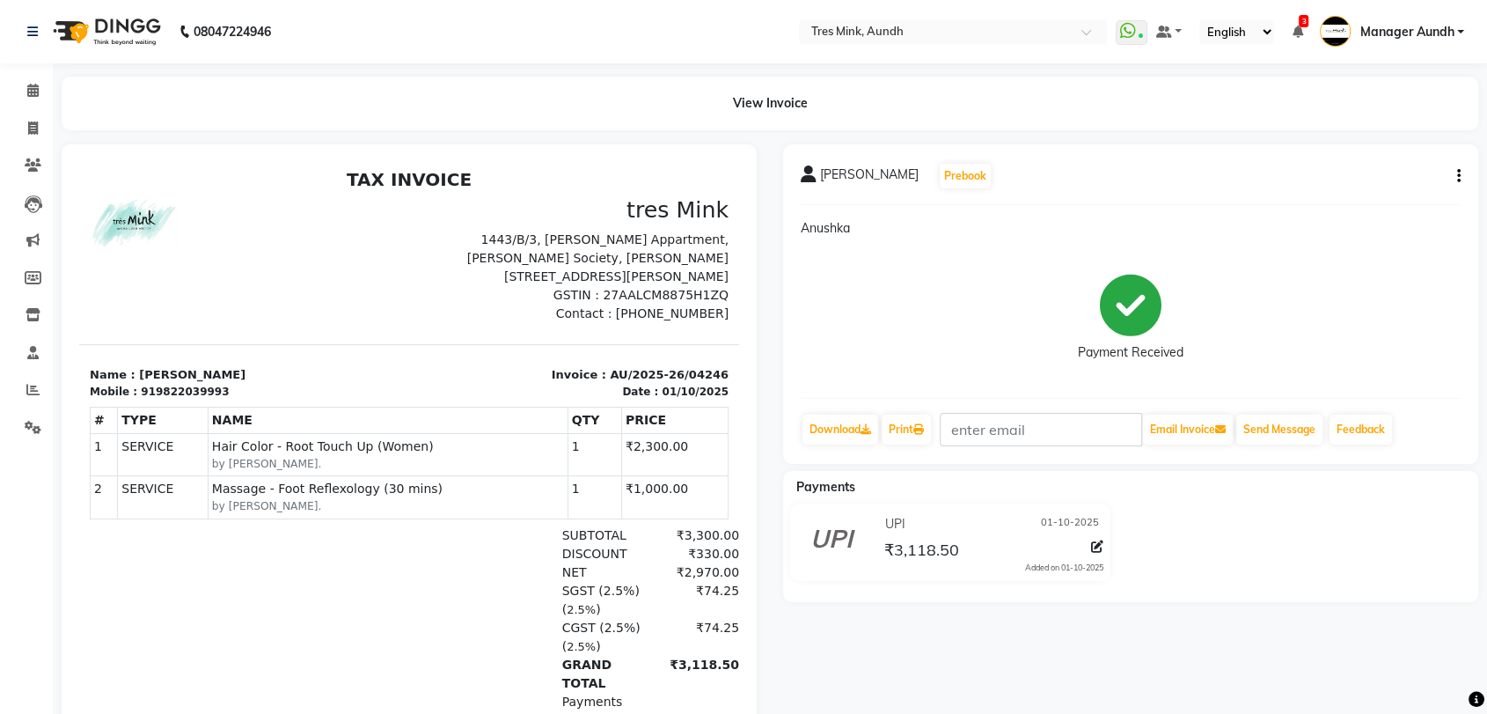
select select "service"
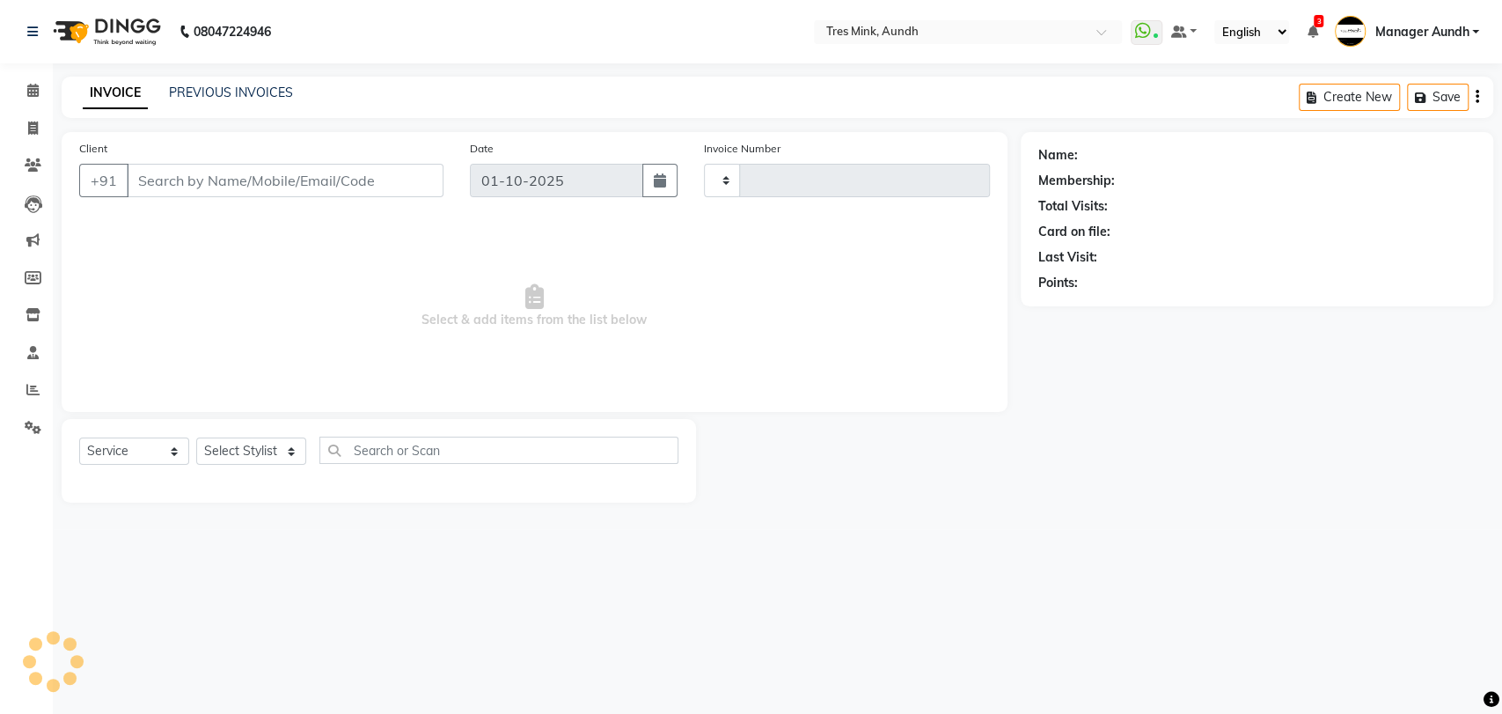
type input "04247"
select select "4235"
type input "9822039993"
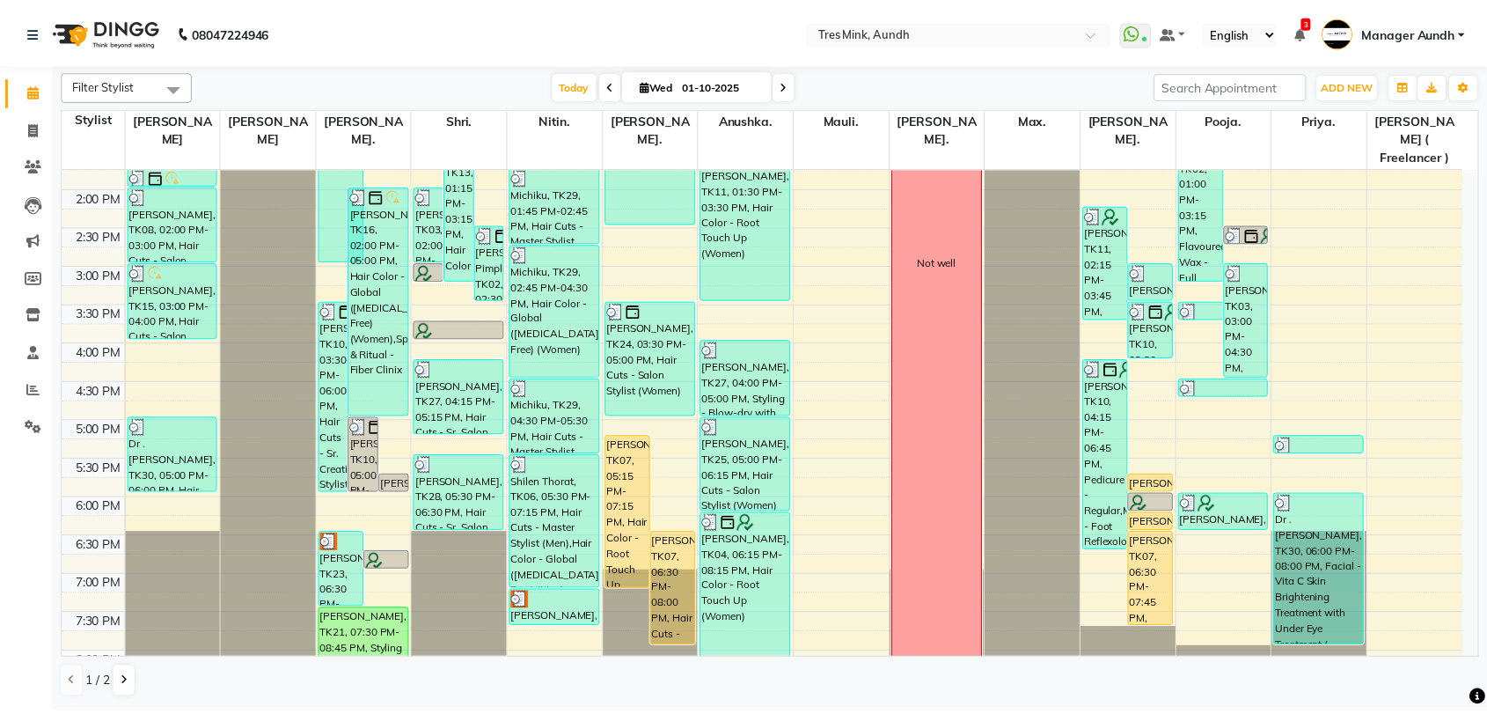
scroll to position [569, 0]
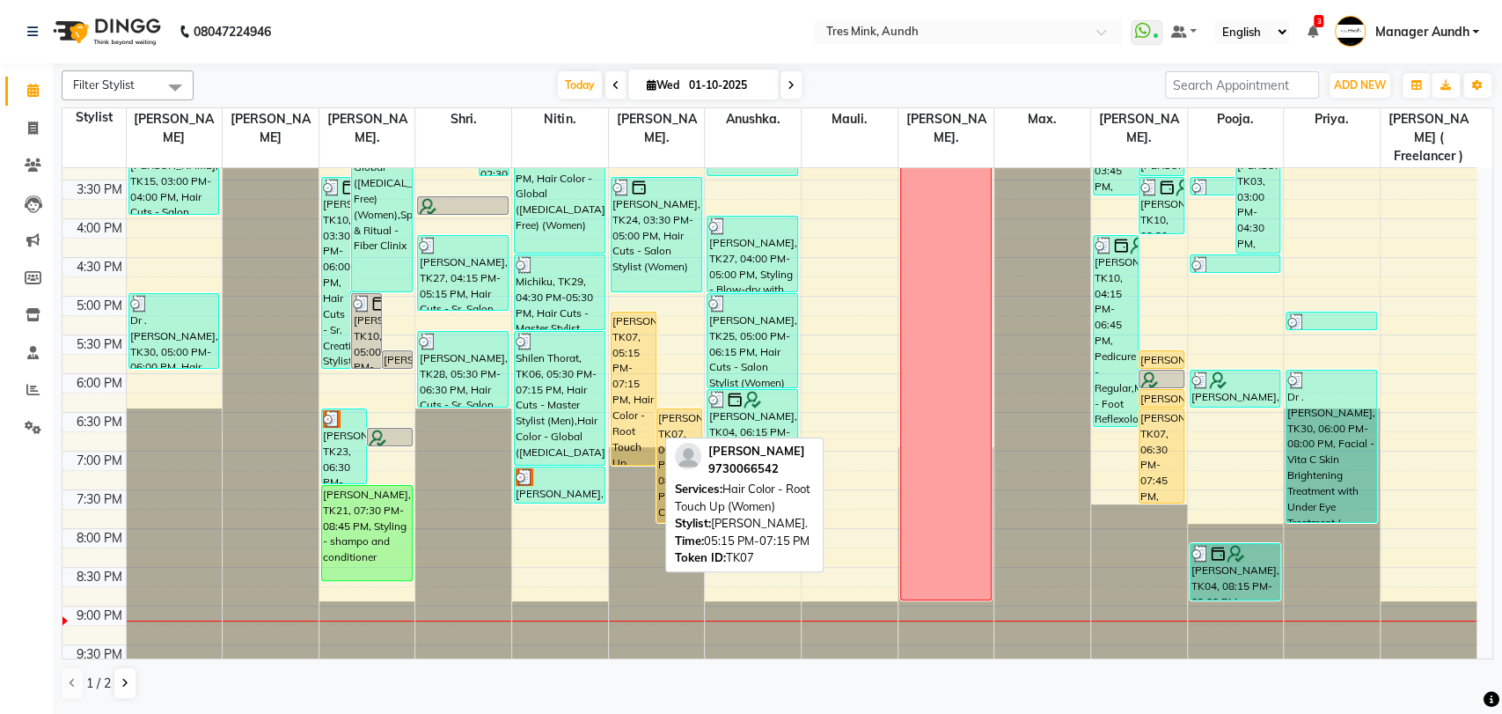
click at [634, 356] on div "[PERSON_NAME], TK07, 05:15 PM-07:15 PM, Hair Color - Root Touch Up (Women)" at bounding box center [634, 388] width 44 height 152
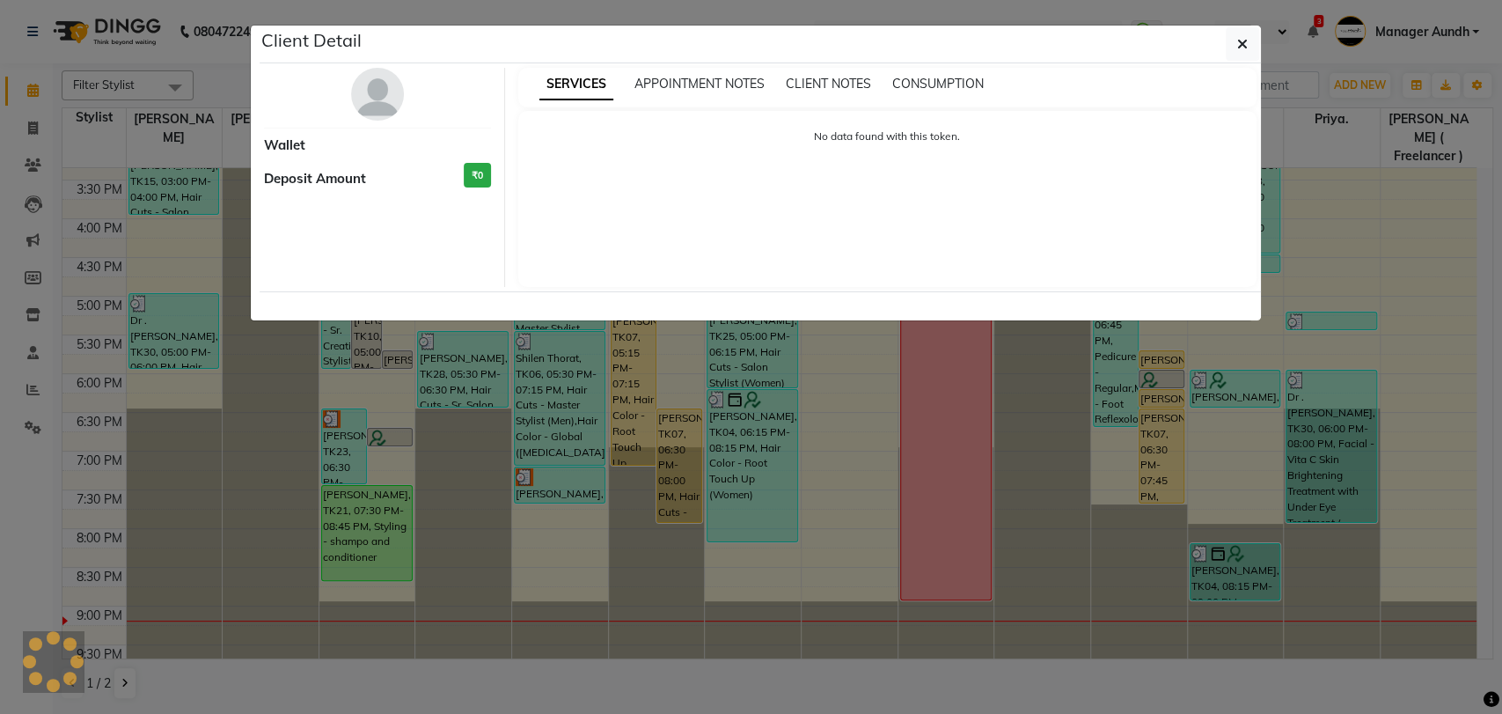
select select "1"
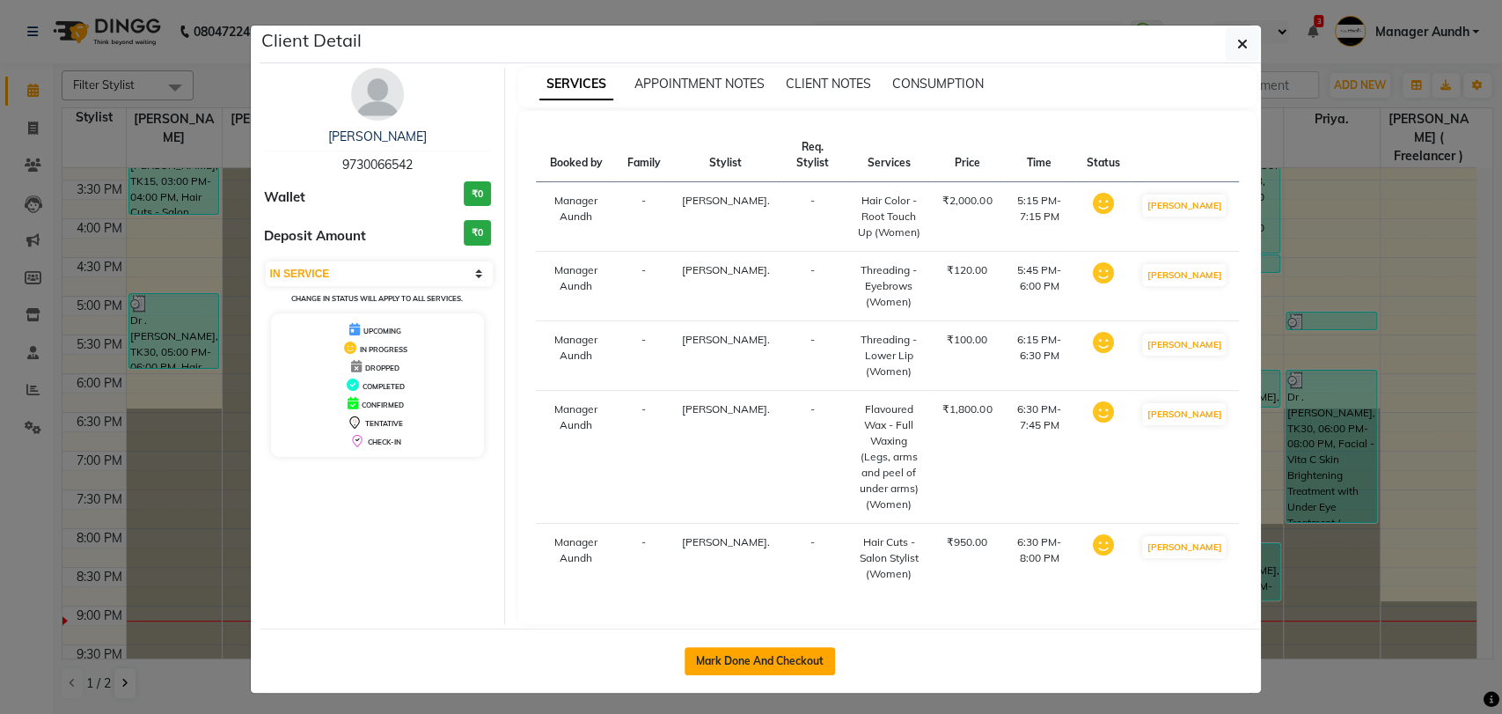
click at [800, 647] on button "Mark Done And Checkout" at bounding box center [760, 661] width 150 height 28
select select "service"
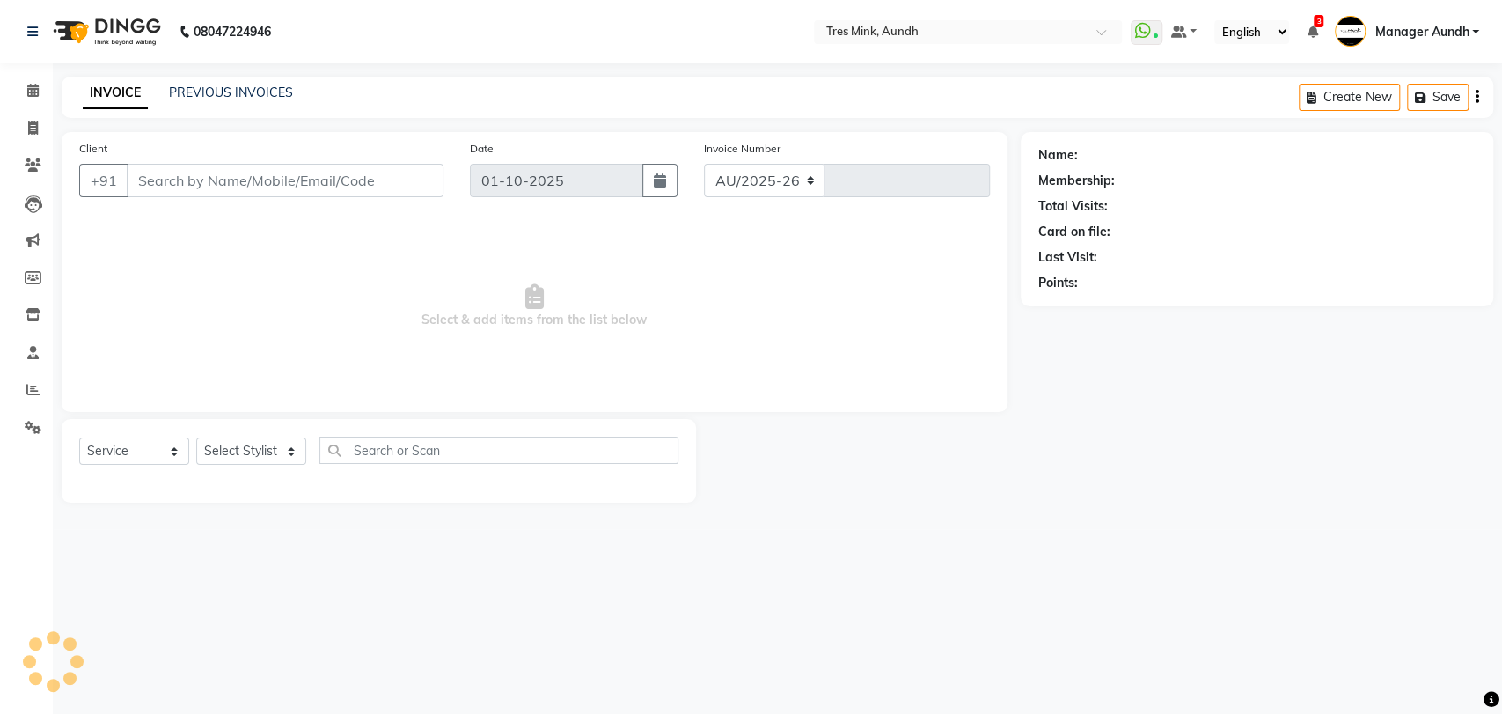
select select "4235"
type input "04248"
type input "9730066542"
select select "13217"
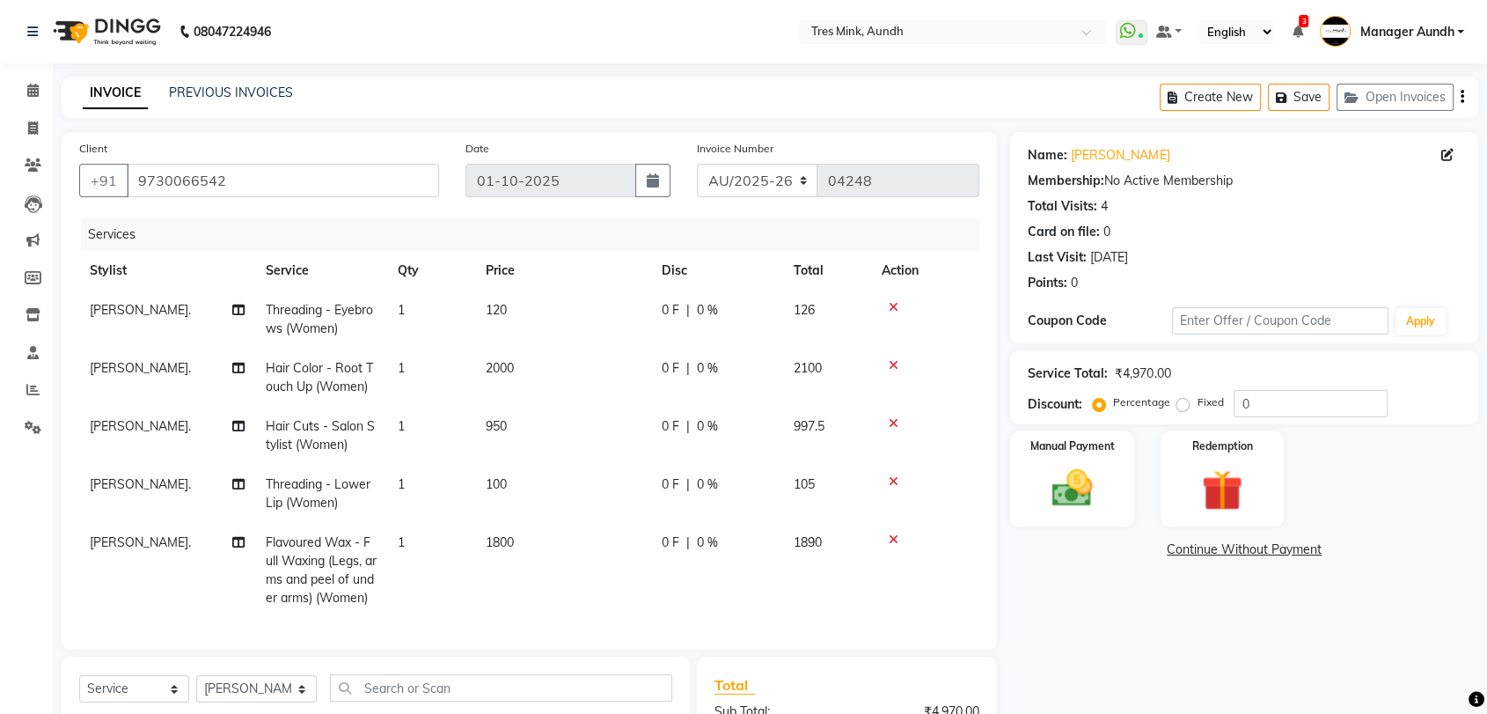
drag, startPoint x: 525, startPoint y: 356, endPoint x: 561, endPoint y: 368, distance: 37.3
click at [525, 356] on td "2000" at bounding box center [563, 378] width 176 height 58
select select "51775"
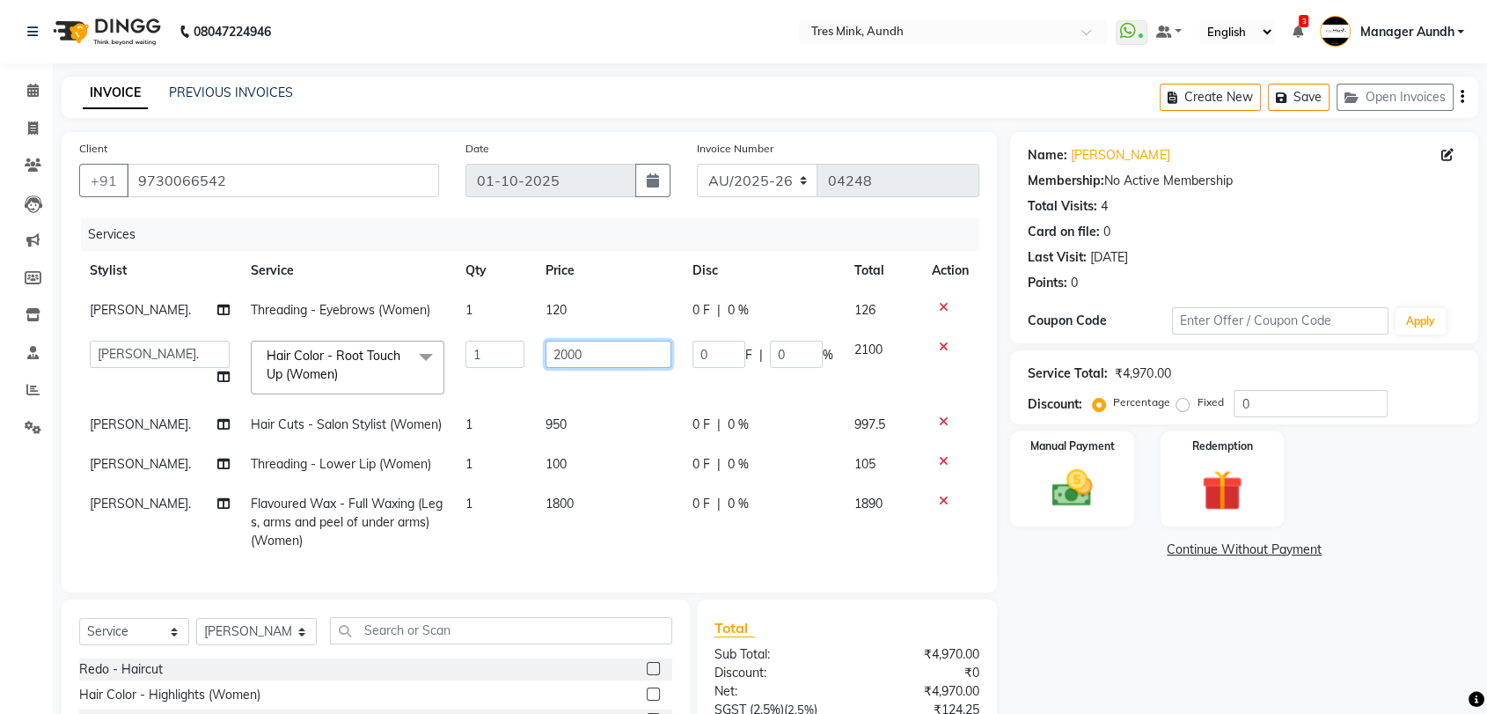
click at [600, 358] on input "2000" at bounding box center [609, 354] width 126 height 27
type input "2300"
click at [590, 292] on td "120" at bounding box center [608, 310] width 147 height 40
select select "13217"
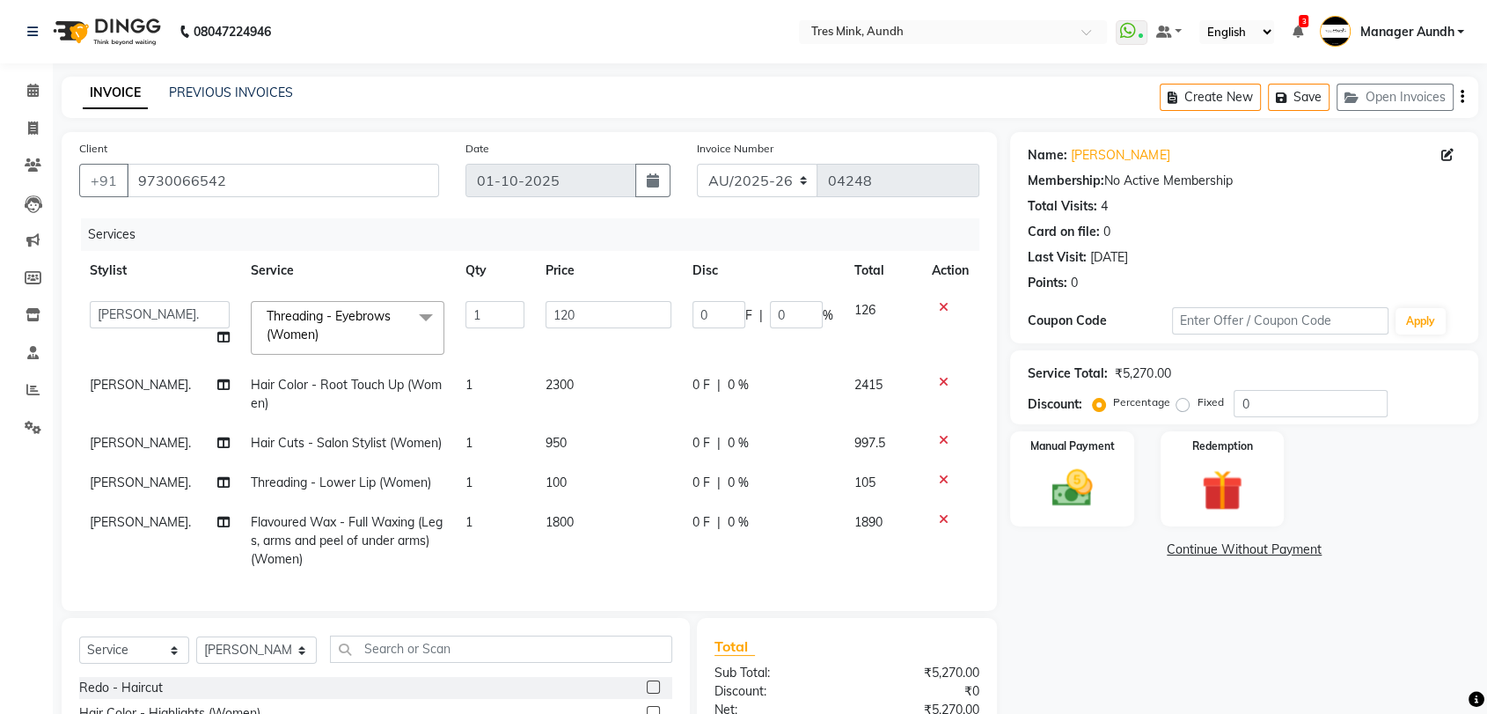
click at [554, 474] on span "100" at bounding box center [556, 482] width 21 height 16
select select "13217"
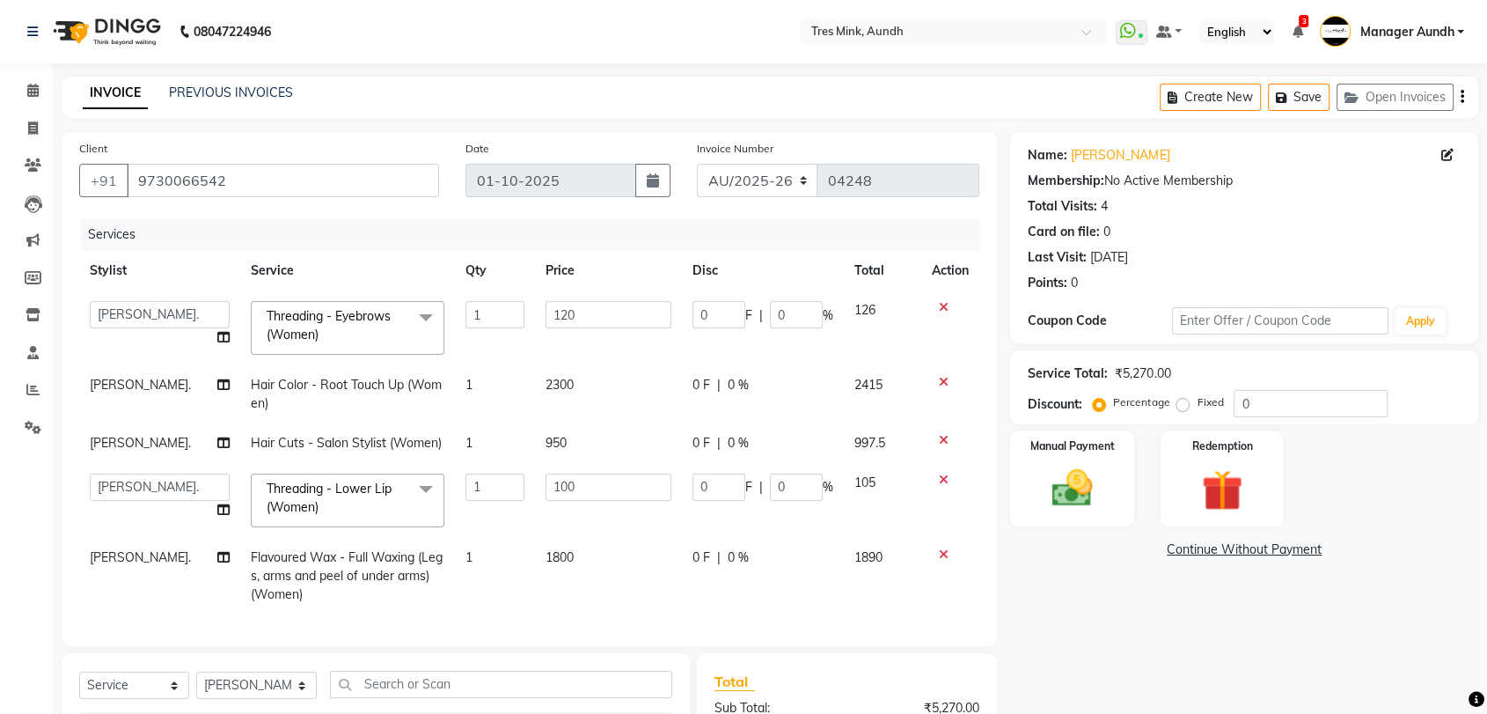
click at [570, 490] on input "100" at bounding box center [609, 486] width 126 height 27
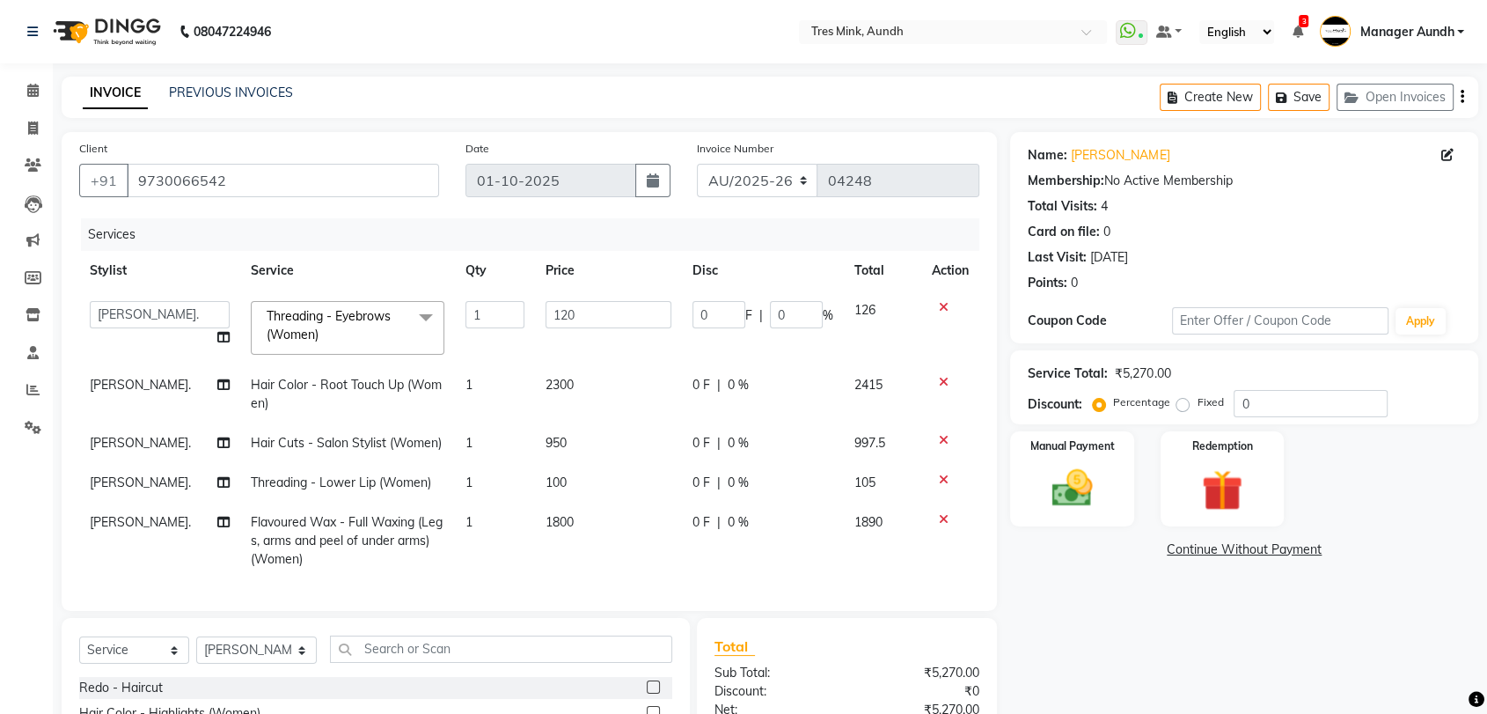
click at [373, 499] on td "Threading - Lower Lip (Women)" at bounding box center [347, 483] width 215 height 40
select select "13217"
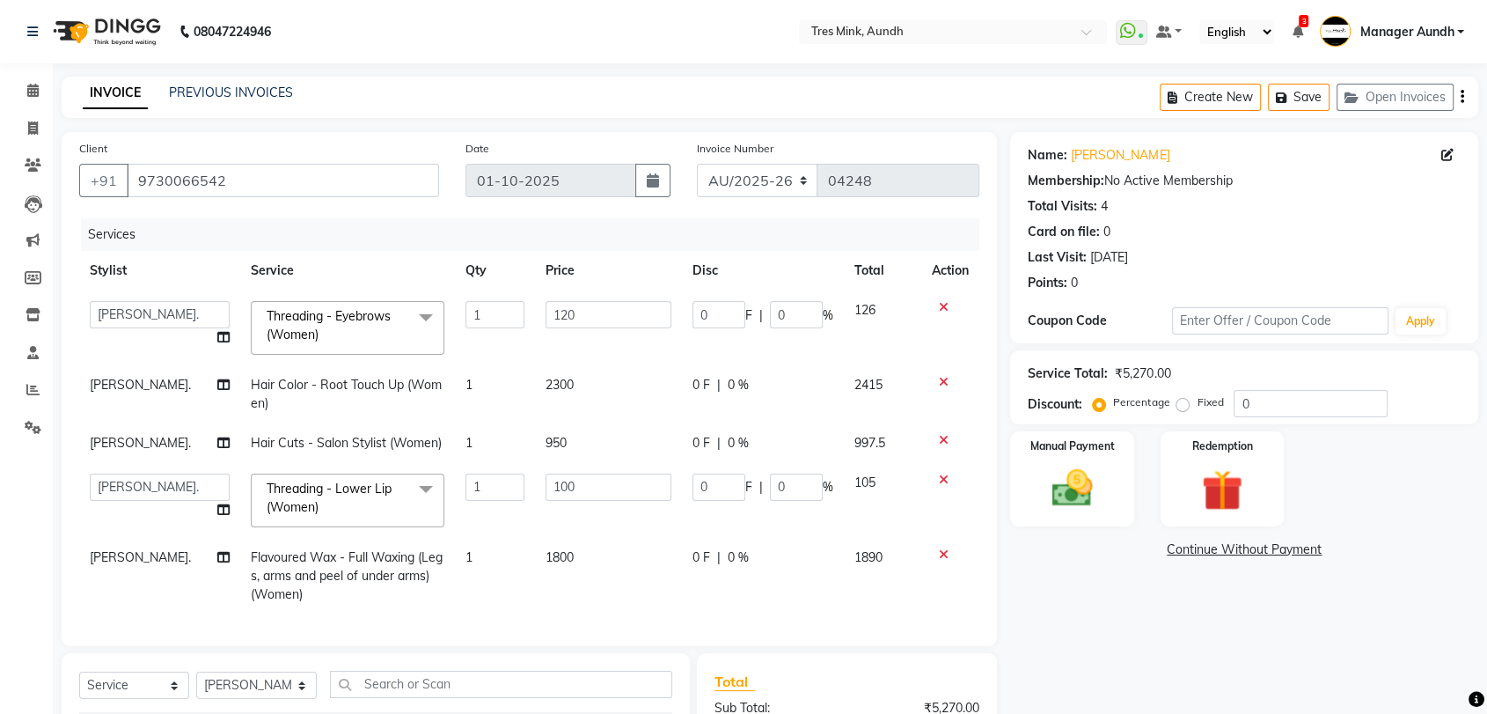
click at [335, 503] on span "Threading - Lower Lip (Women) x" at bounding box center [339, 499] width 155 height 38
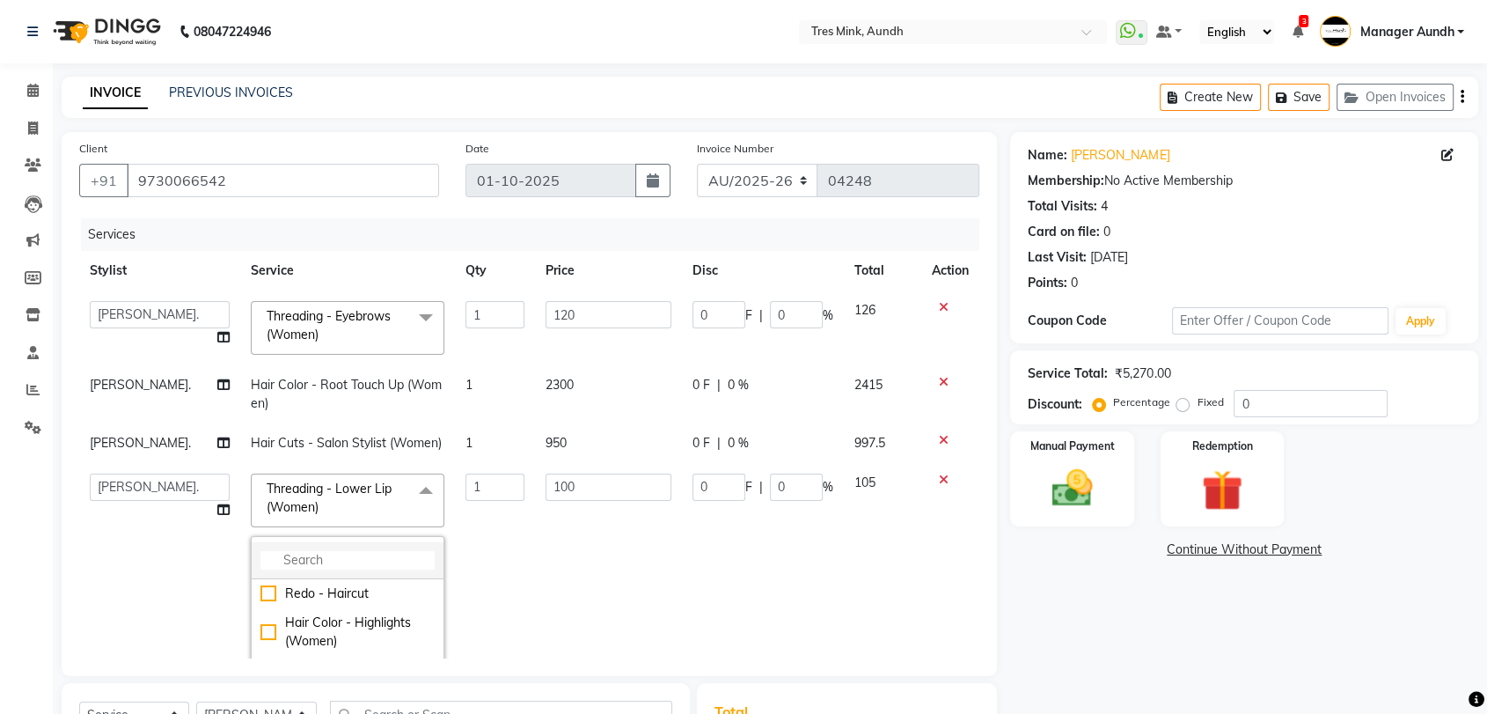
click at [322, 553] on input "multiselect-search" at bounding box center [348, 560] width 174 height 18
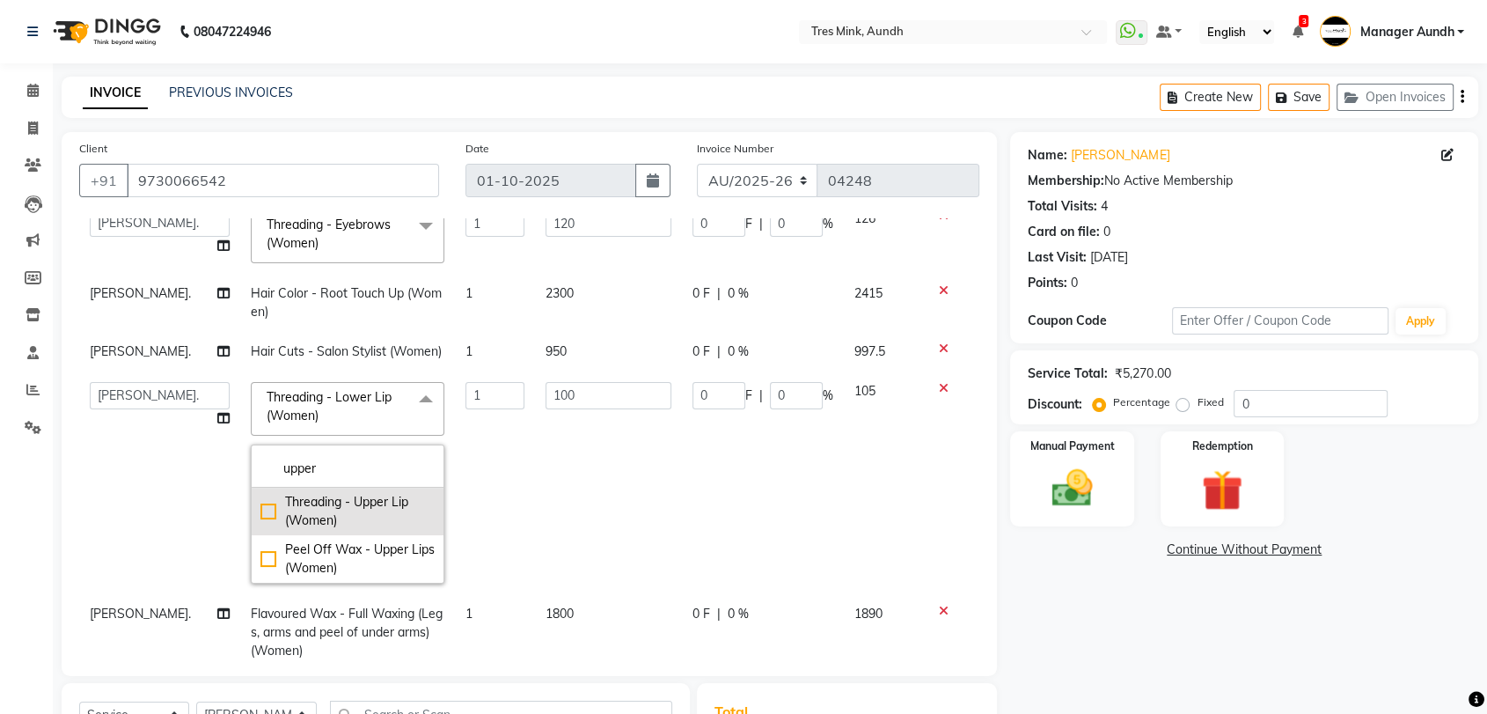
scroll to position [98, 0]
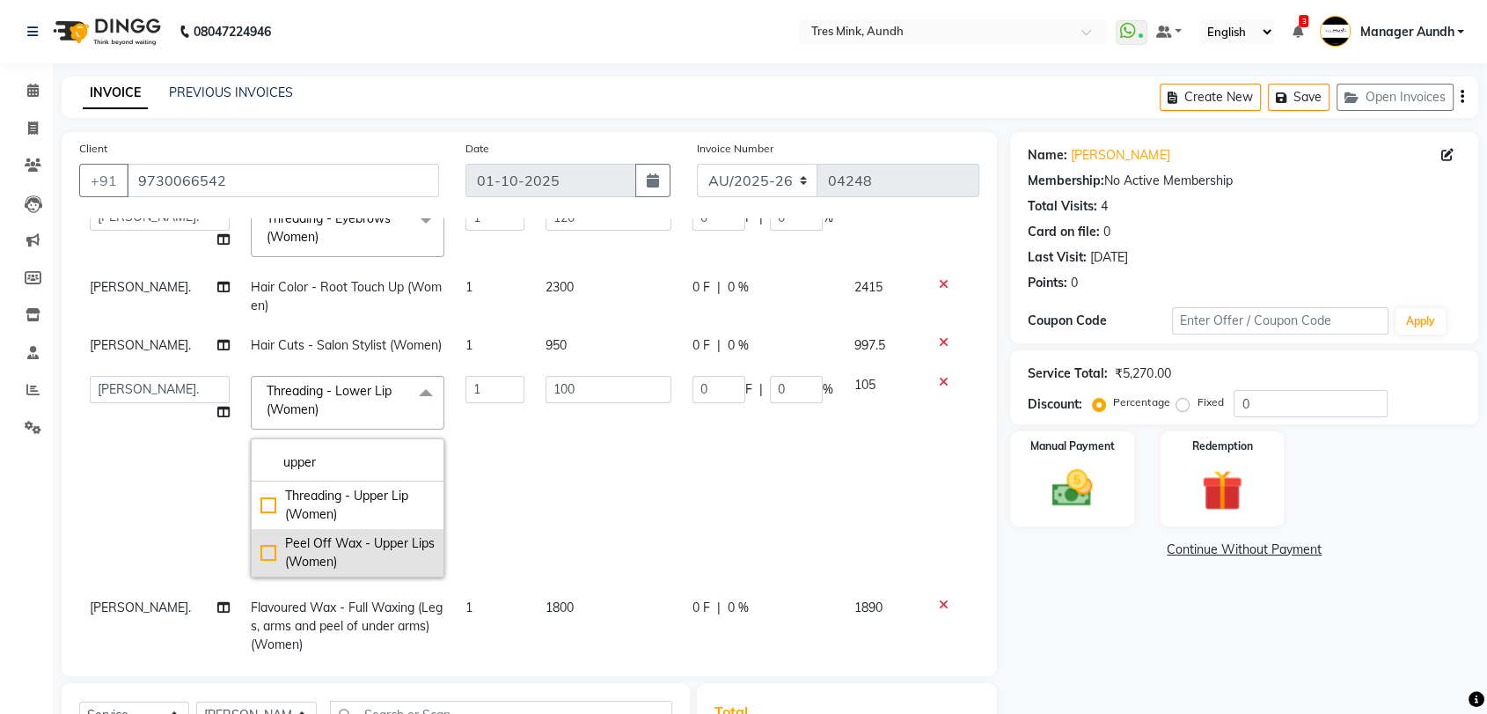
type input "upper"
click at [261, 549] on div "Peel Off Wax - Upper Lips (Women)" at bounding box center [348, 552] width 174 height 37
checkbox input "true"
type input "150"
click at [535, 512] on td "150" at bounding box center [608, 476] width 147 height 223
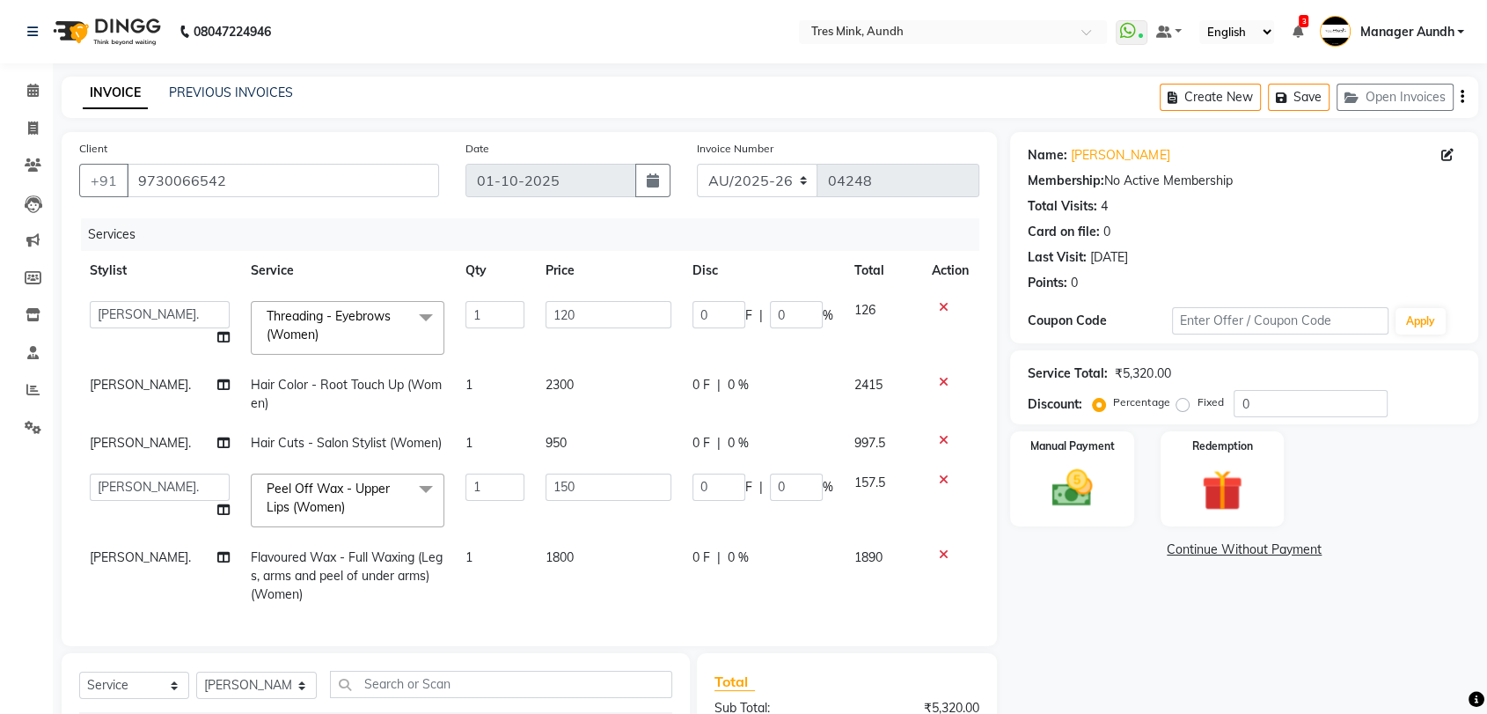
scroll to position [0, 0]
click at [444, 509] on td "Peel Off Wax - Upper Lips (Women) x Redo - Haircut Hair Color - Highlights (Wom…" at bounding box center [347, 500] width 215 height 75
click at [444, 671] on input "text" at bounding box center [501, 684] width 342 height 27
click at [437, 671] on input "text" at bounding box center [501, 684] width 342 height 27
click at [367, 671] on input "text" at bounding box center [501, 684] width 342 height 27
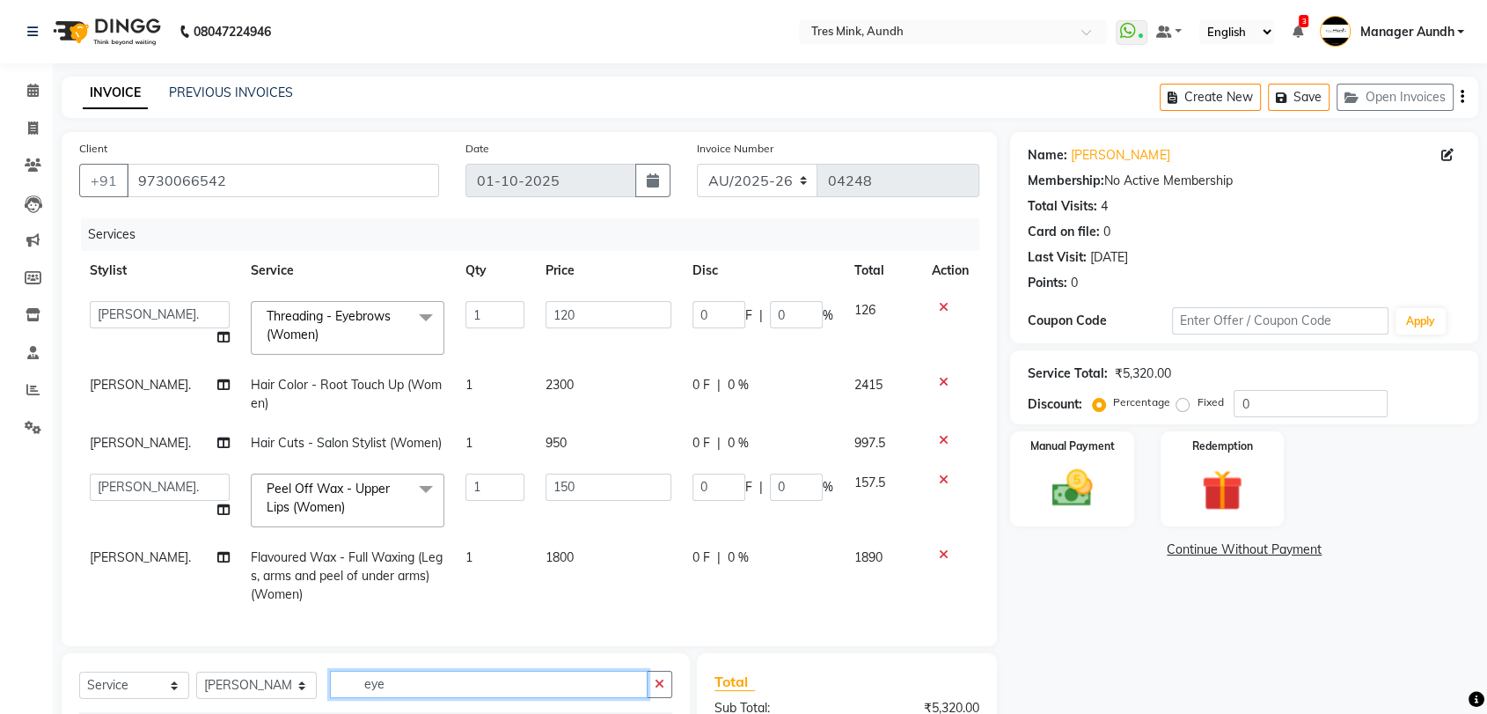
type input "eye"
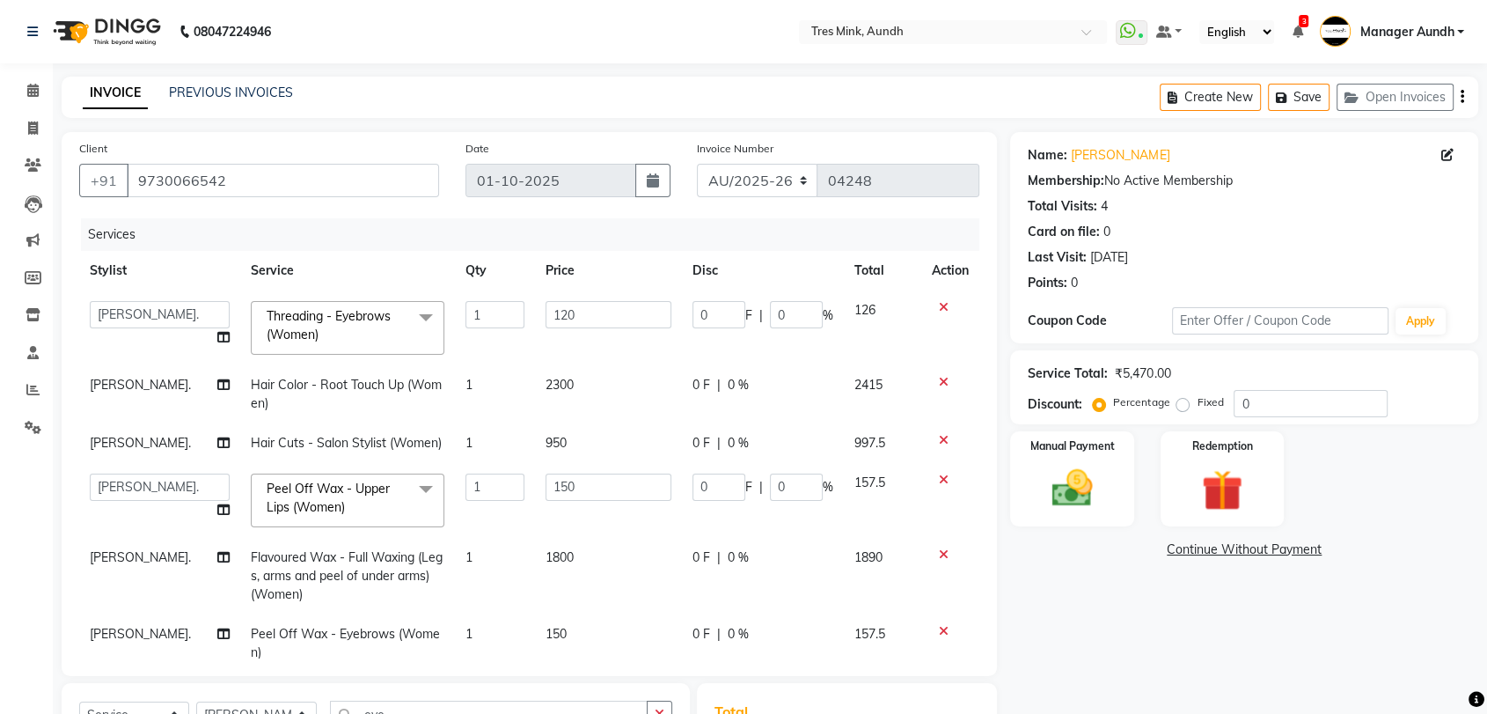
scroll to position [42, 0]
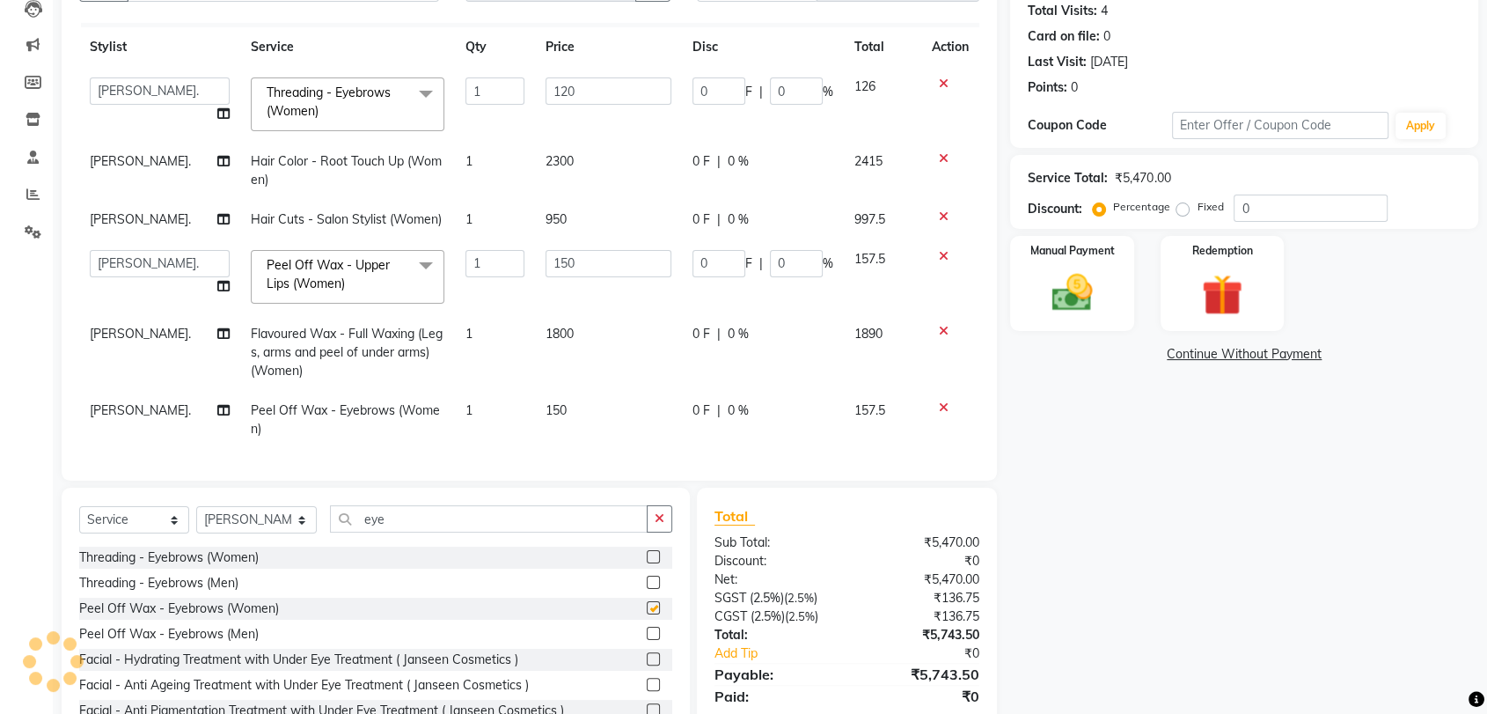
checkbox input "false"
click at [349, 336] on span "Flavoured Wax - Full Waxing (Legs, arms and peel of under arms) (Women)" at bounding box center [347, 352] width 192 height 53
select select "13217"
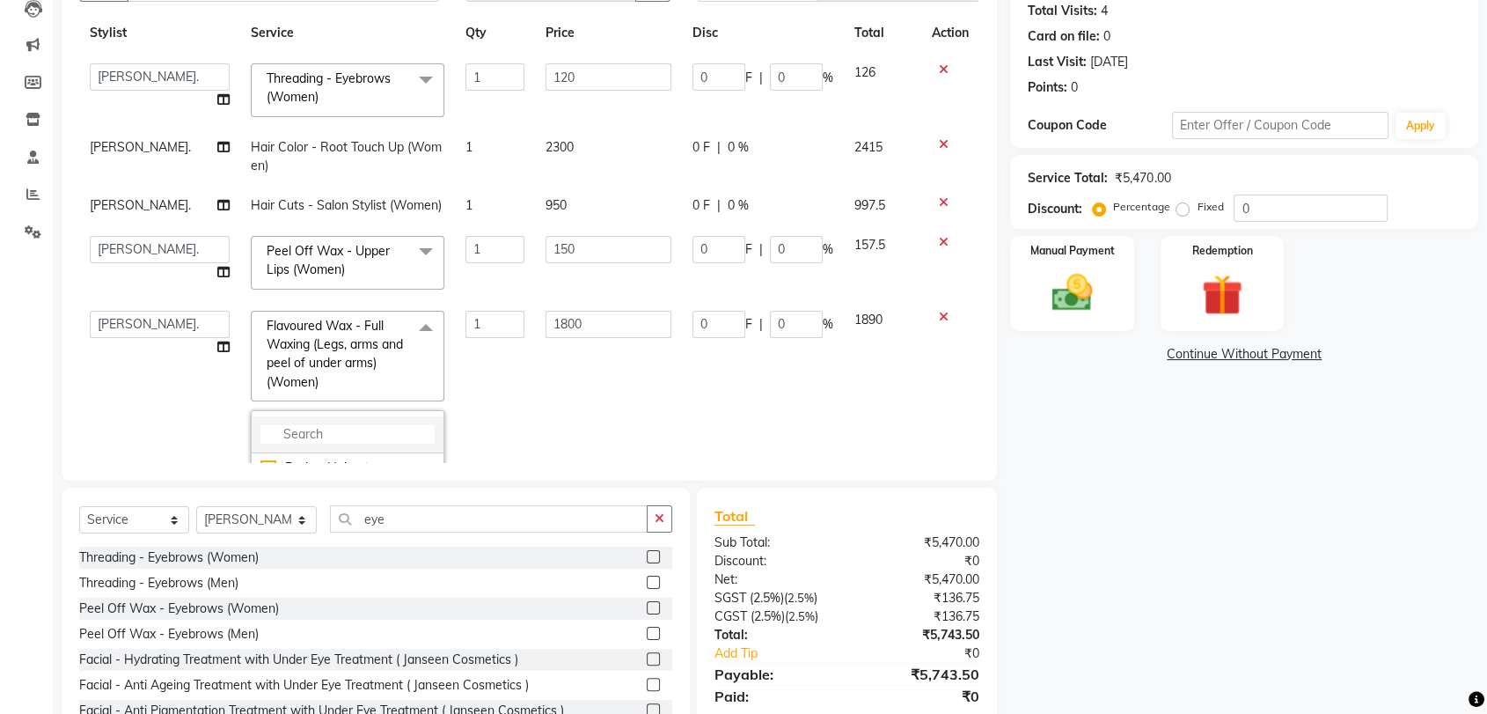
click at [345, 419] on li at bounding box center [348, 434] width 192 height 37
click at [346, 430] on input "multiselect-search" at bounding box center [348, 434] width 174 height 18
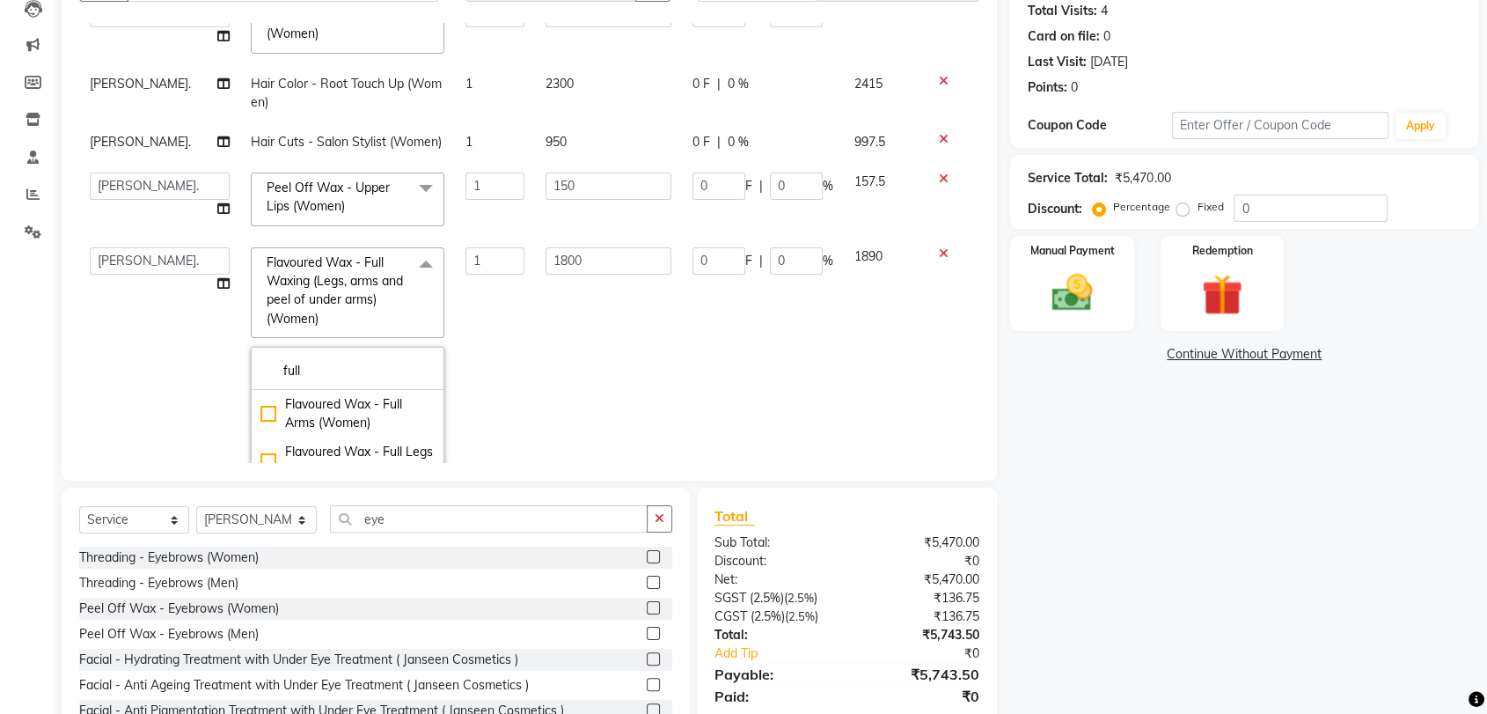
scroll to position [140, 0]
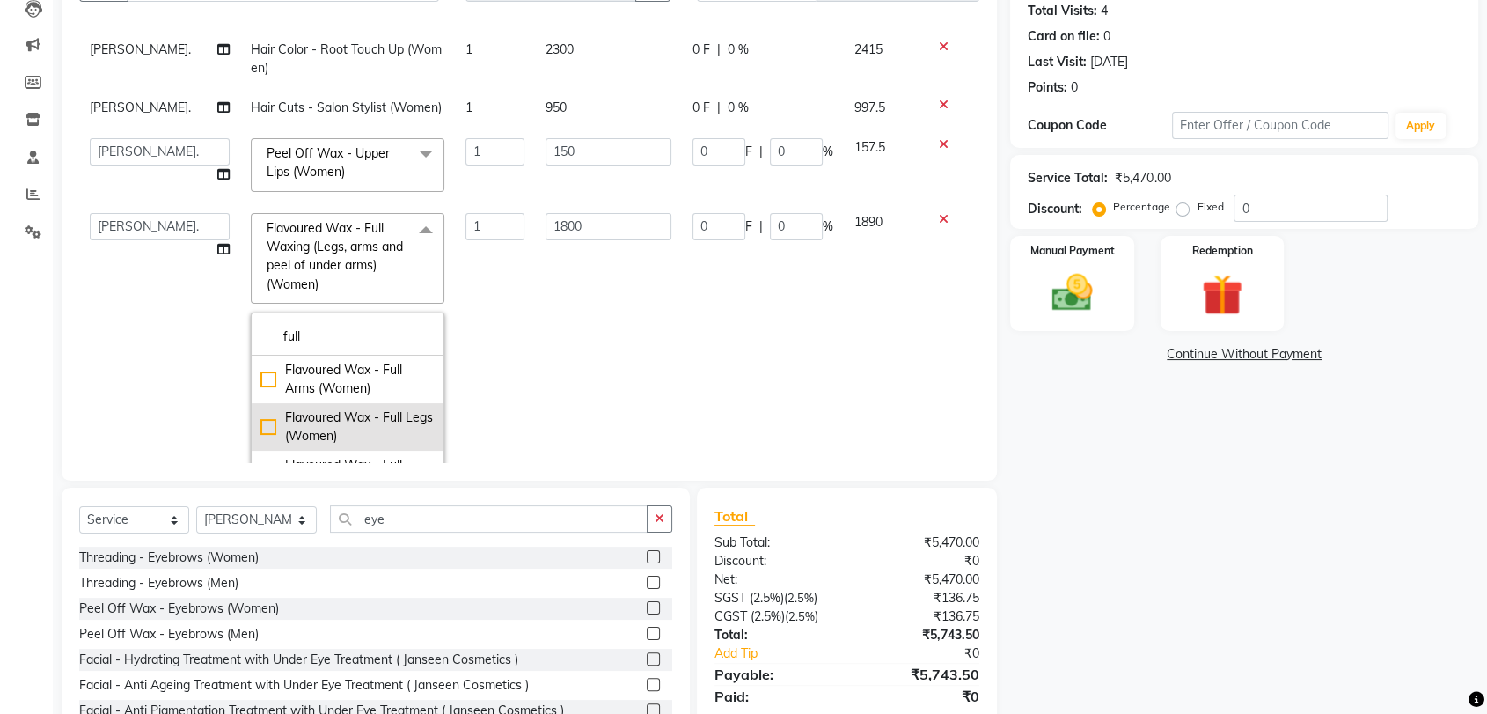
type input "full"
click at [261, 415] on div "Flavoured Wax - Full Legs (Women)" at bounding box center [348, 426] width 174 height 37
checkbox input "true"
checkbox input "false"
type input "900"
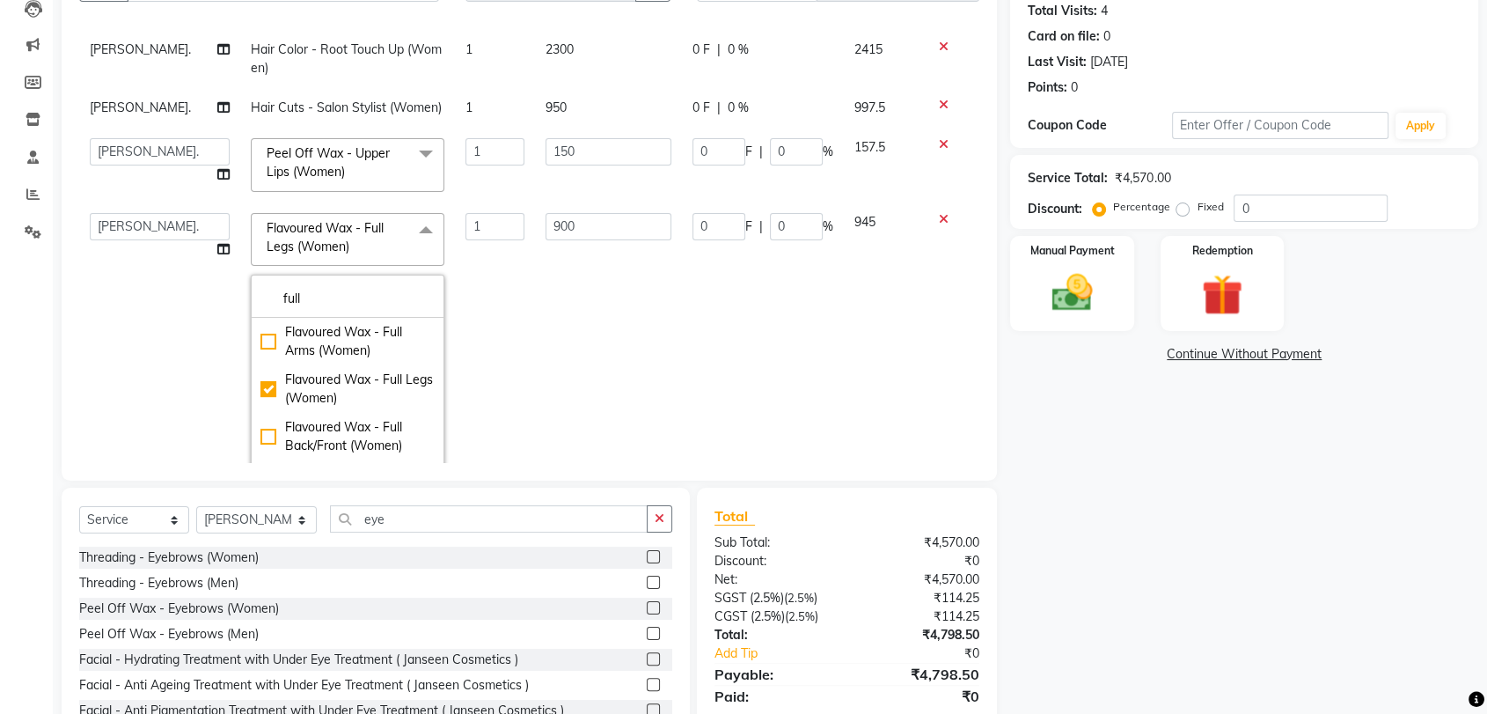
click at [682, 341] on td "0 F | 0 %" at bounding box center [763, 352] width 162 height 301
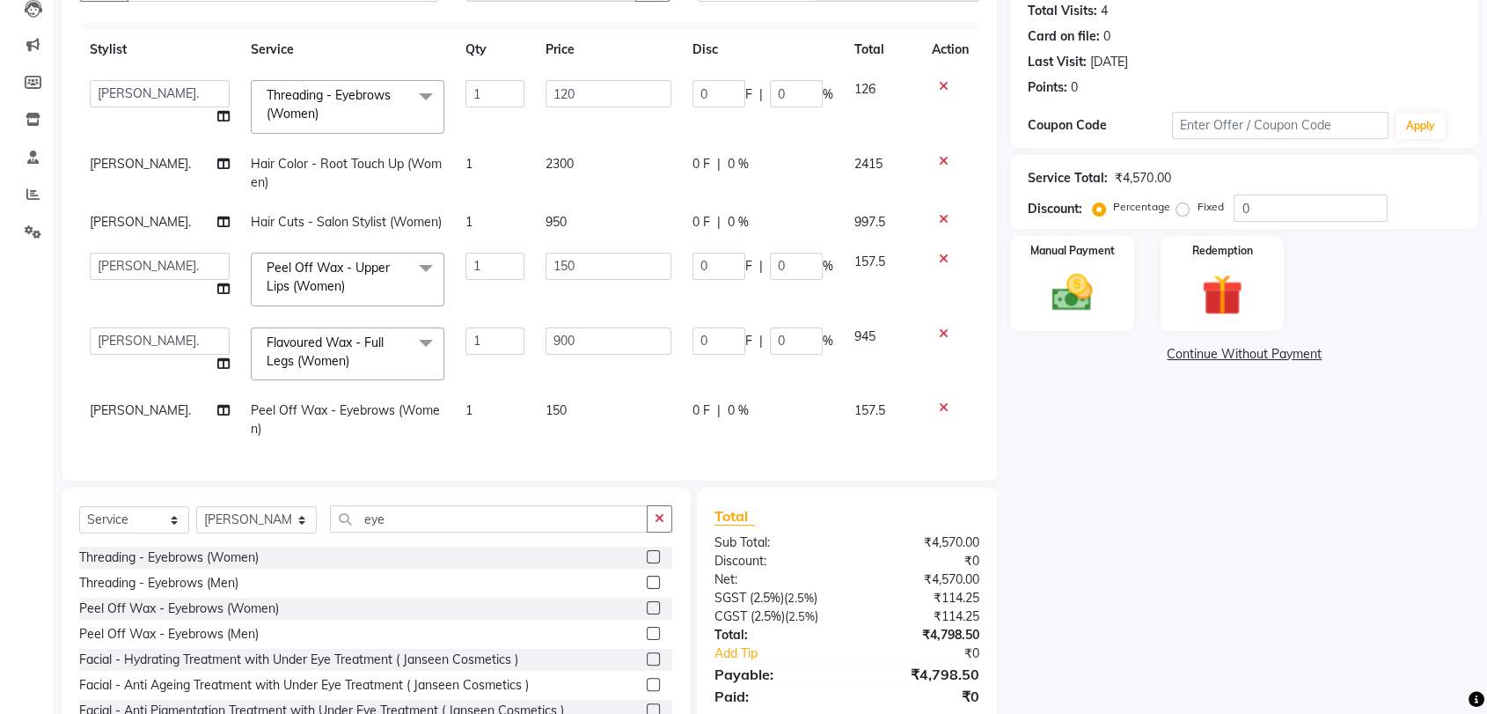
scroll to position [40, 0]
click at [364, 87] on span "Threading - Eyebrows (Women)" at bounding box center [329, 104] width 124 height 34
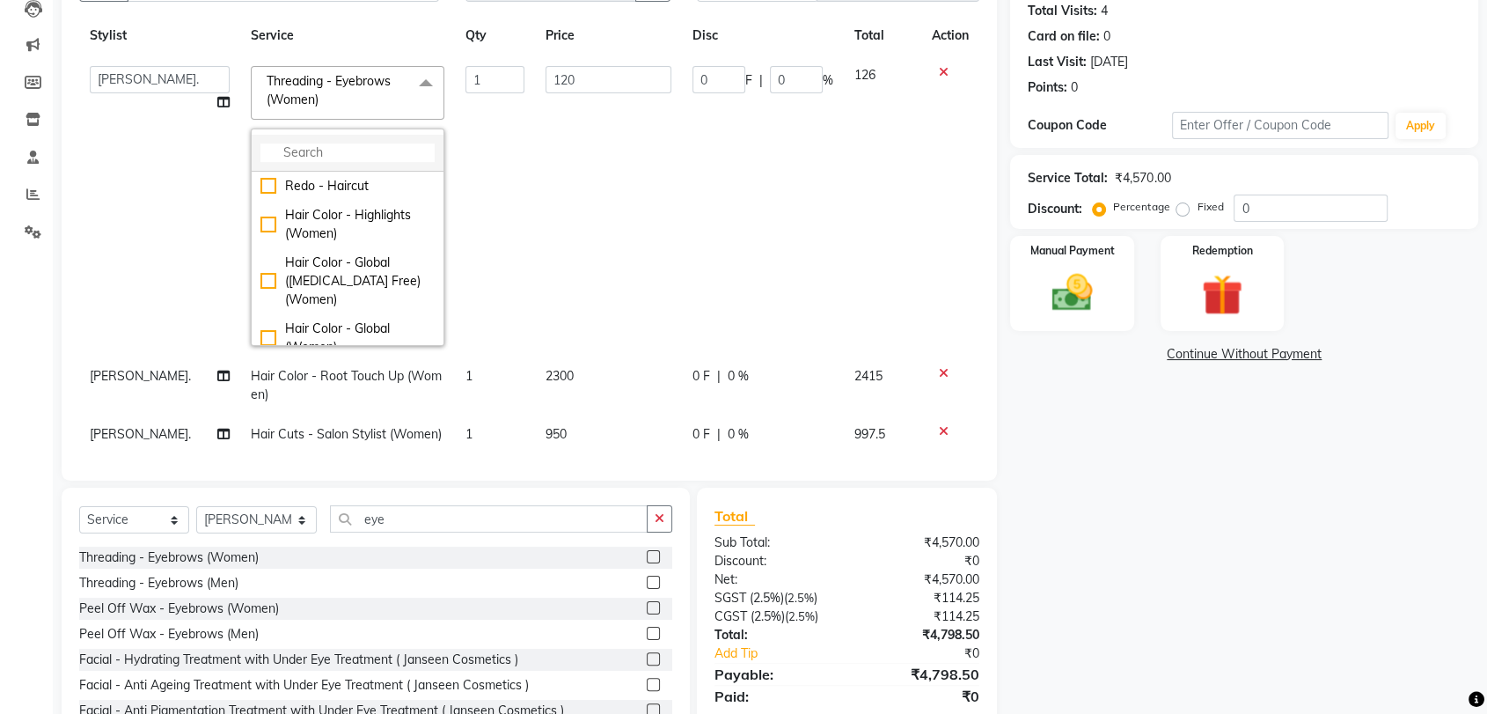
click at [347, 150] on input "multiselect-search" at bounding box center [348, 152] width 174 height 18
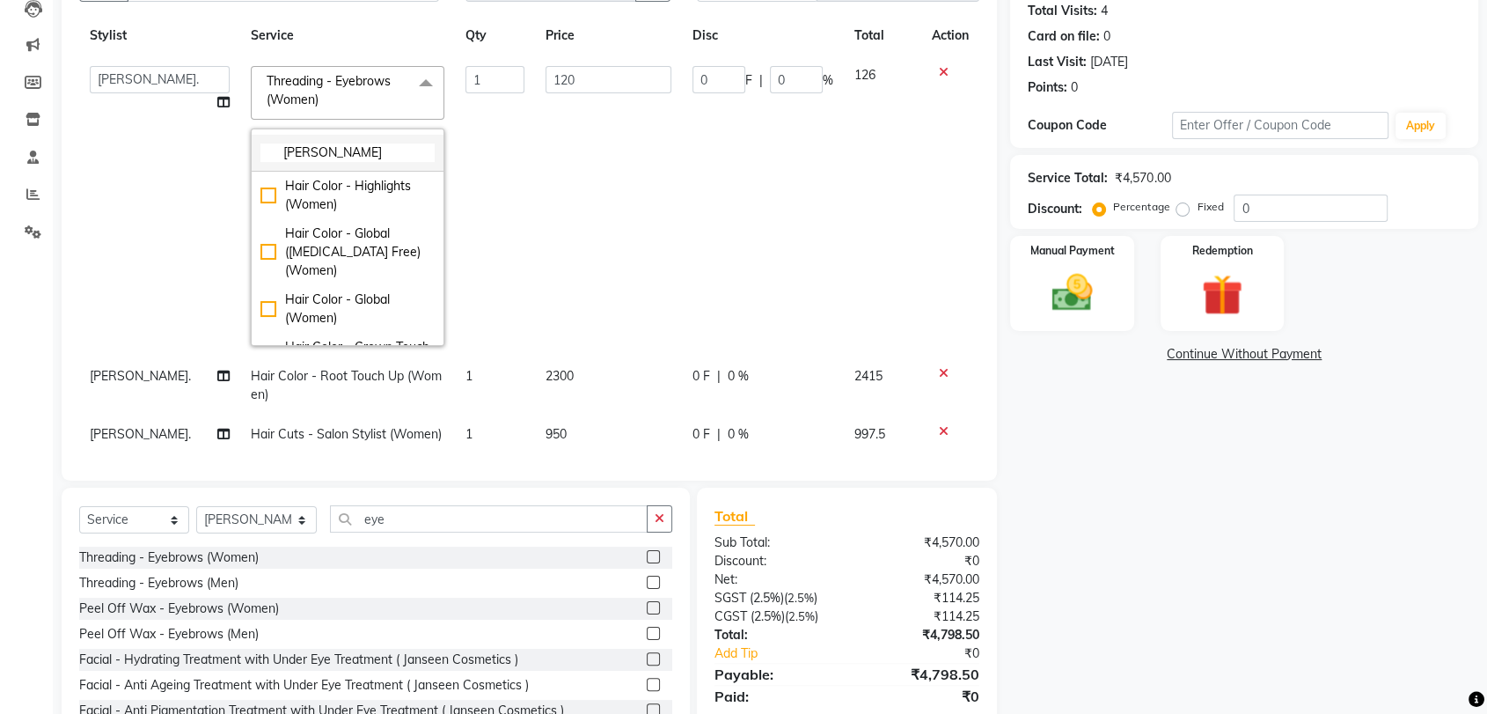
type input "lower"
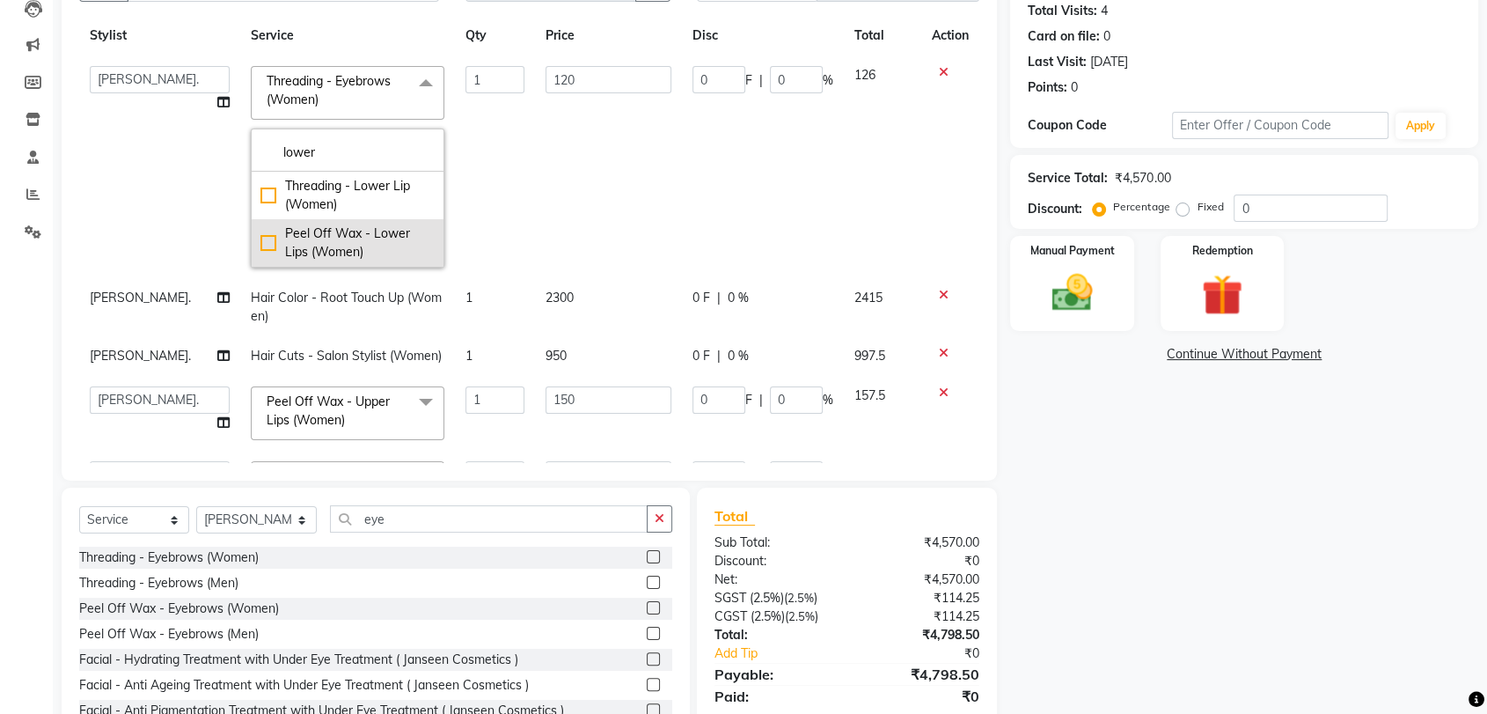
click at [261, 233] on div "Peel Off Wax - Lower Lips (Women)" at bounding box center [348, 242] width 174 height 37
type input "150"
drag, startPoint x: 623, startPoint y: 185, endPoint x: 625, endPoint y: 74, distance: 110.9
click at [622, 185] on td "150" at bounding box center [608, 166] width 147 height 223
click at [569, 76] on input "150" at bounding box center [609, 79] width 126 height 27
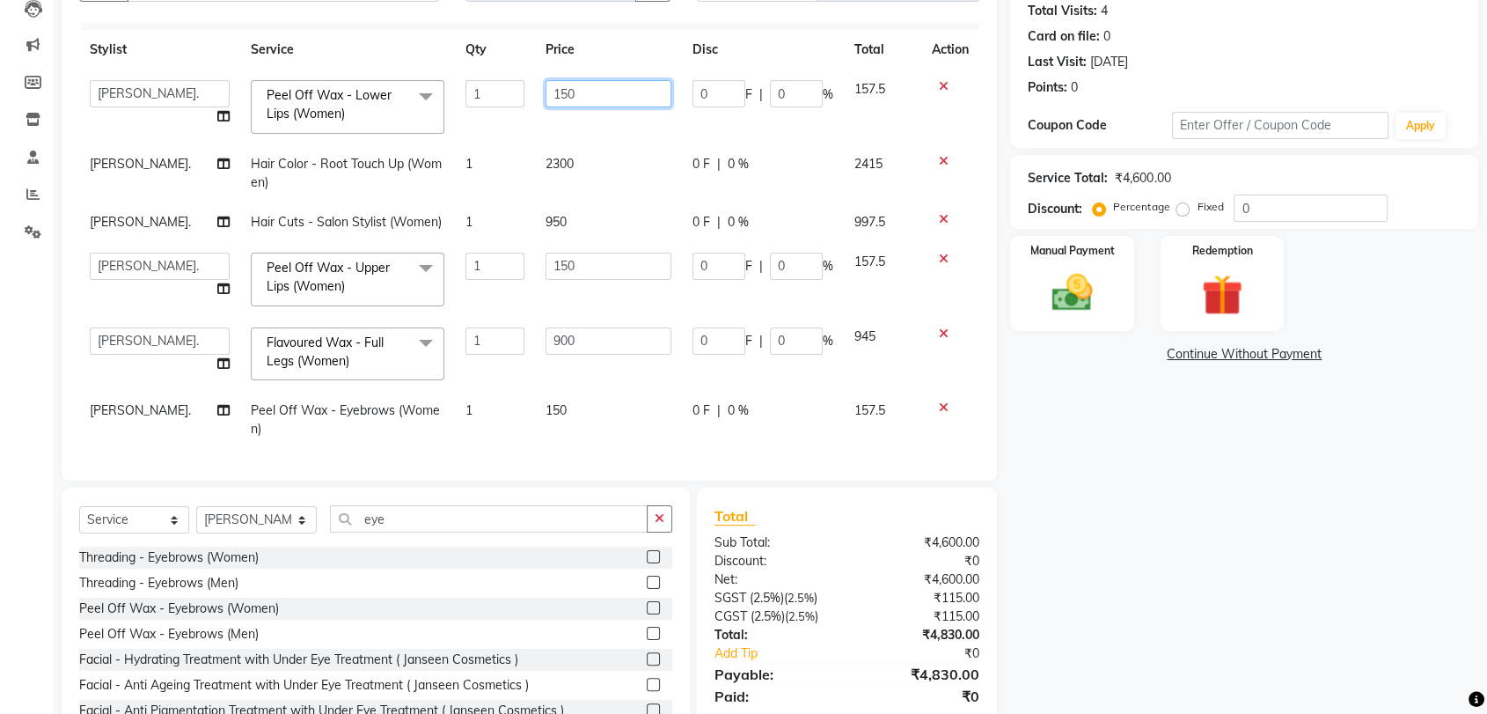
click at [627, 80] on input "150" at bounding box center [609, 93] width 126 height 27
click at [628, 144] on td "2300" at bounding box center [608, 173] width 147 height 58
select select "51775"
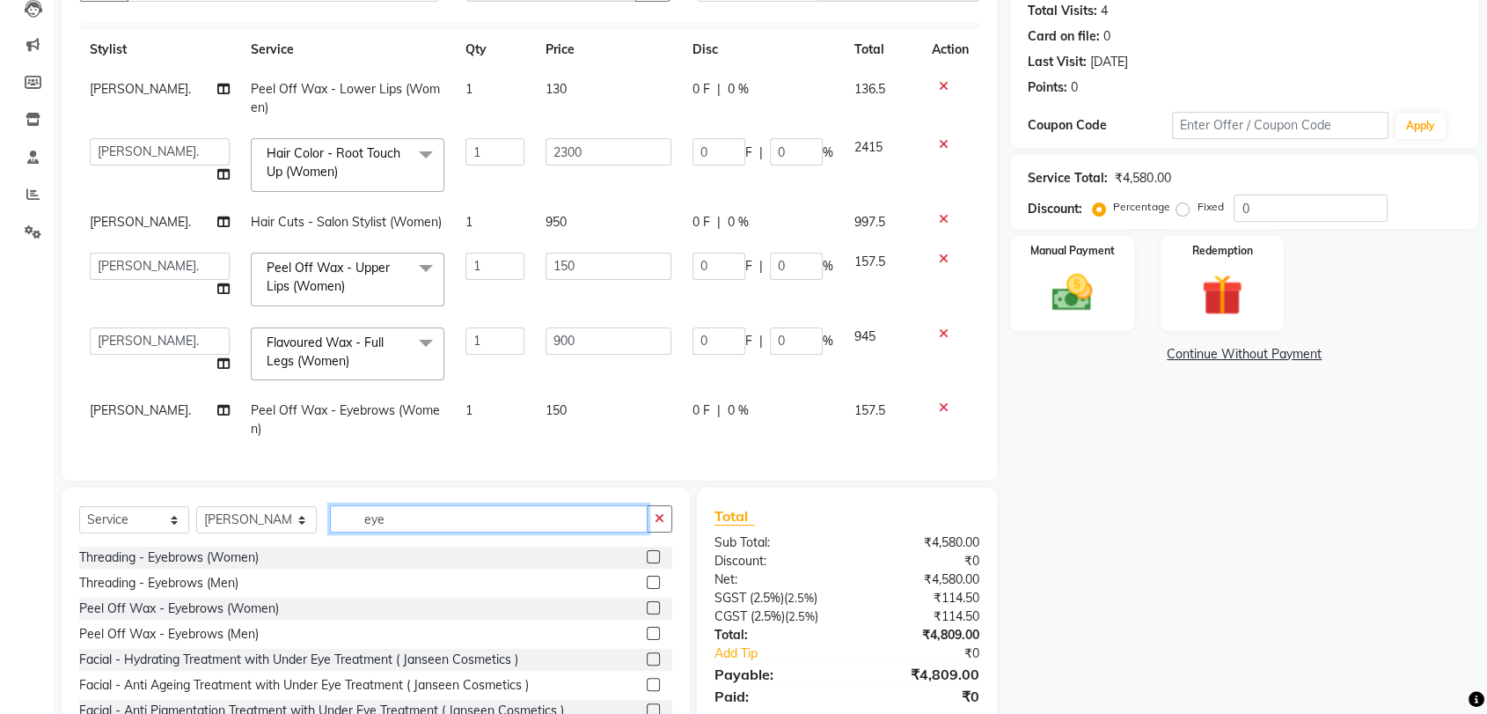
click at [423, 524] on input "eye" at bounding box center [489, 518] width 318 height 27
type input "e"
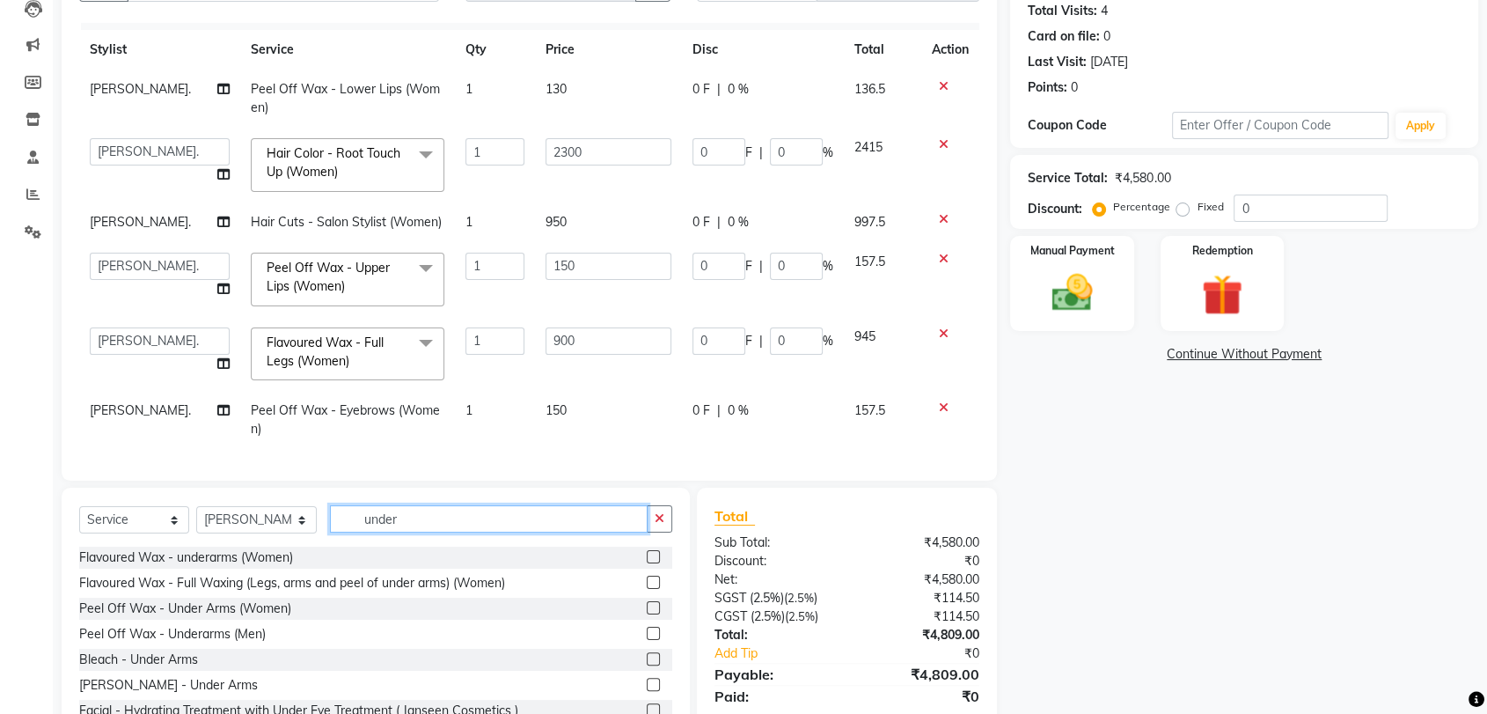
type input "under"
click at [647, 555] on label at bounding box center [653, 556] width 13 height 13
click at [647, 555] on input "checkbox" at bounding box center [652, 557] width 11 height 11
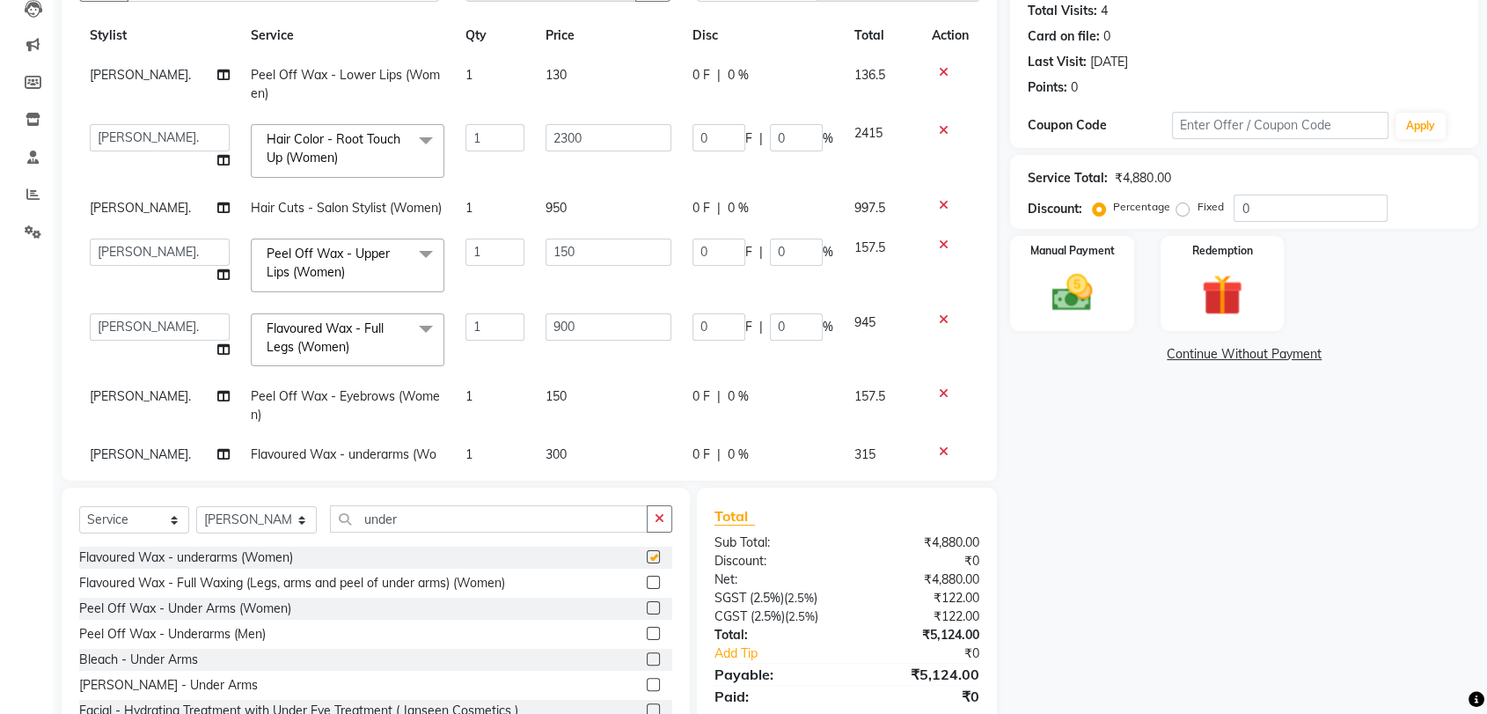
scroll to position [0, 0]
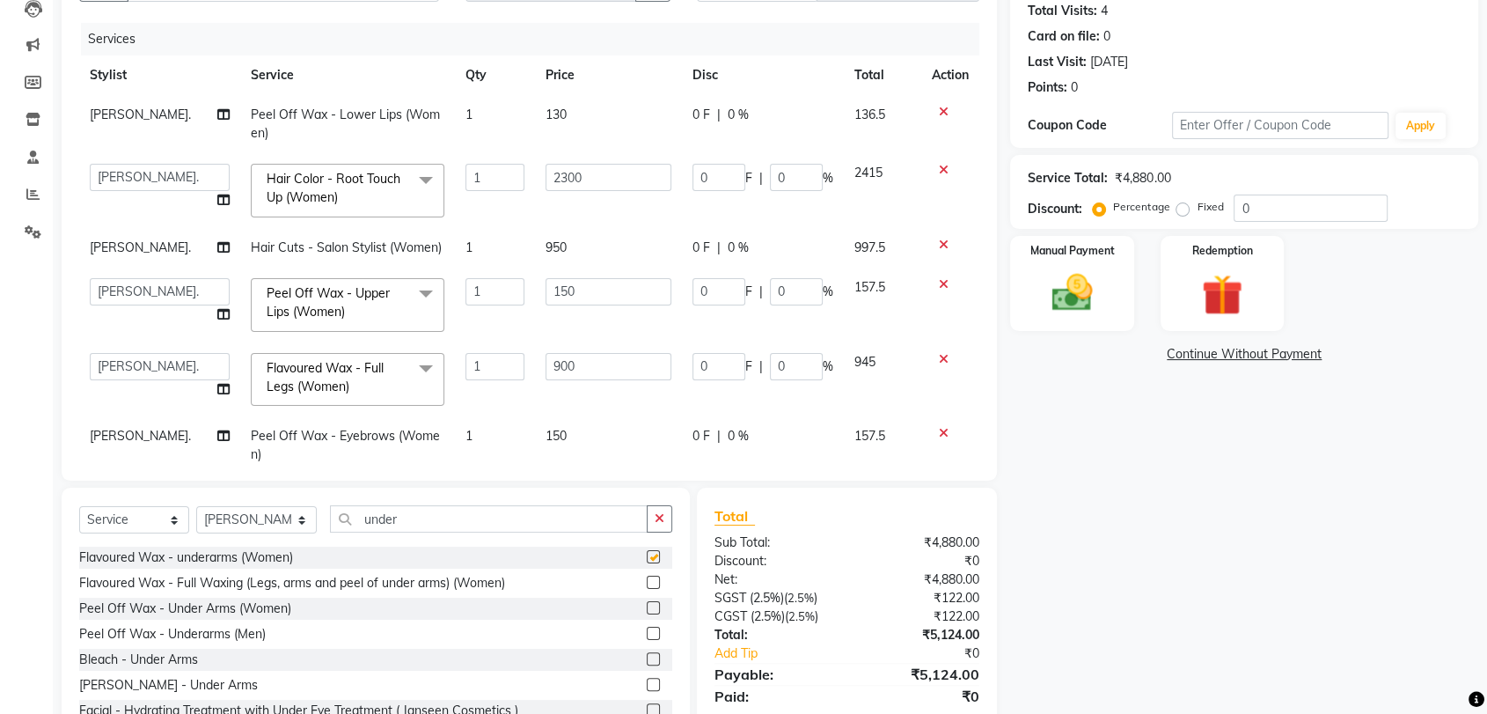
checkbox input "false"
drag, startPoint x: 422, startPoint y: 525, endPoint x: 251, endPoint y: 526, distance: 170.7
click at [251, 526] on div "Select Service Product Membership Package Voucher Prepaid Gift Card Select Styl…" at bounding box center [375, 525] width 593 height 41
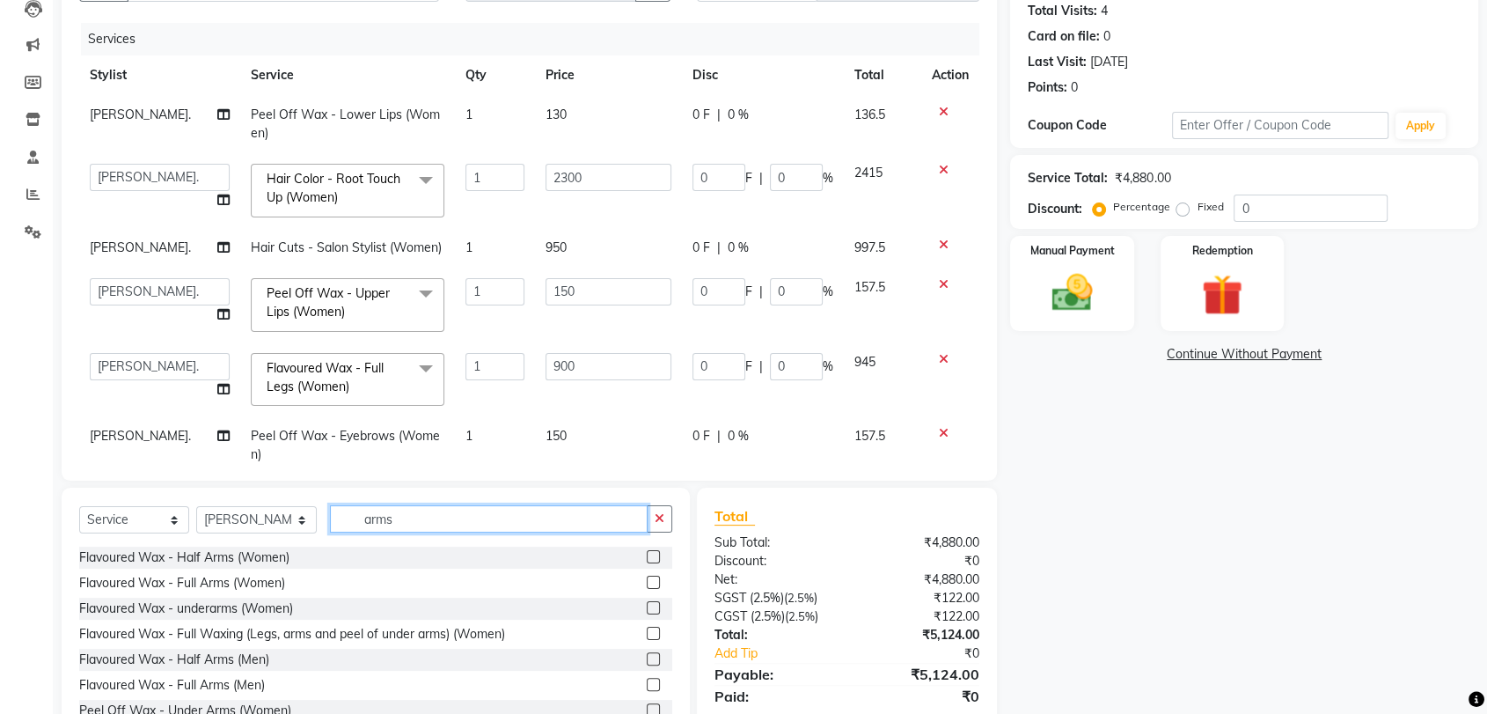
type input "arms"
click at [647, 581] on label at bounding box center [653, 582] width 13 height 13
click at [647, 581] on input "checkbox" at bounding box center [652, 582] width 11 height 11
checkbox input "false"
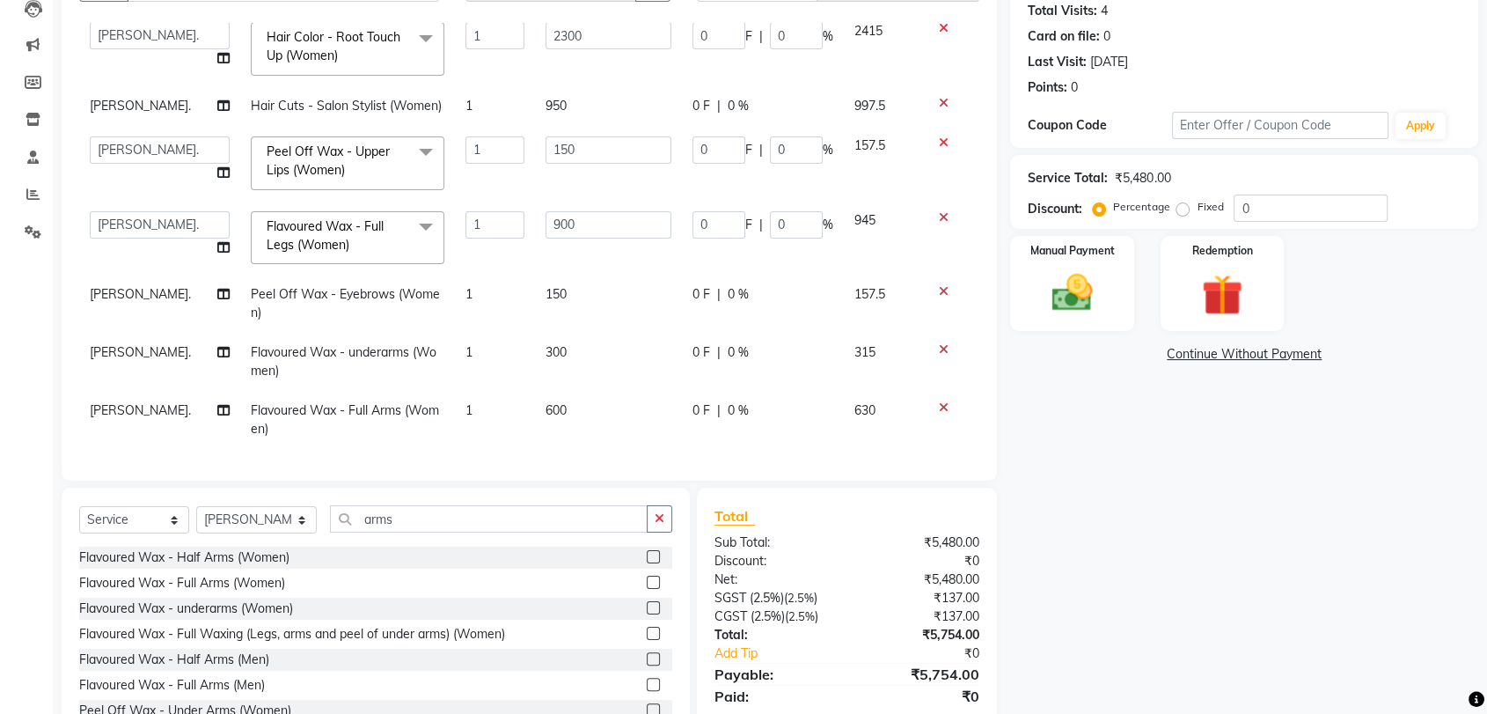
click at [583, 391] on td "600" at bounding box center [608, 420] width 147 height 58
select select "13217"
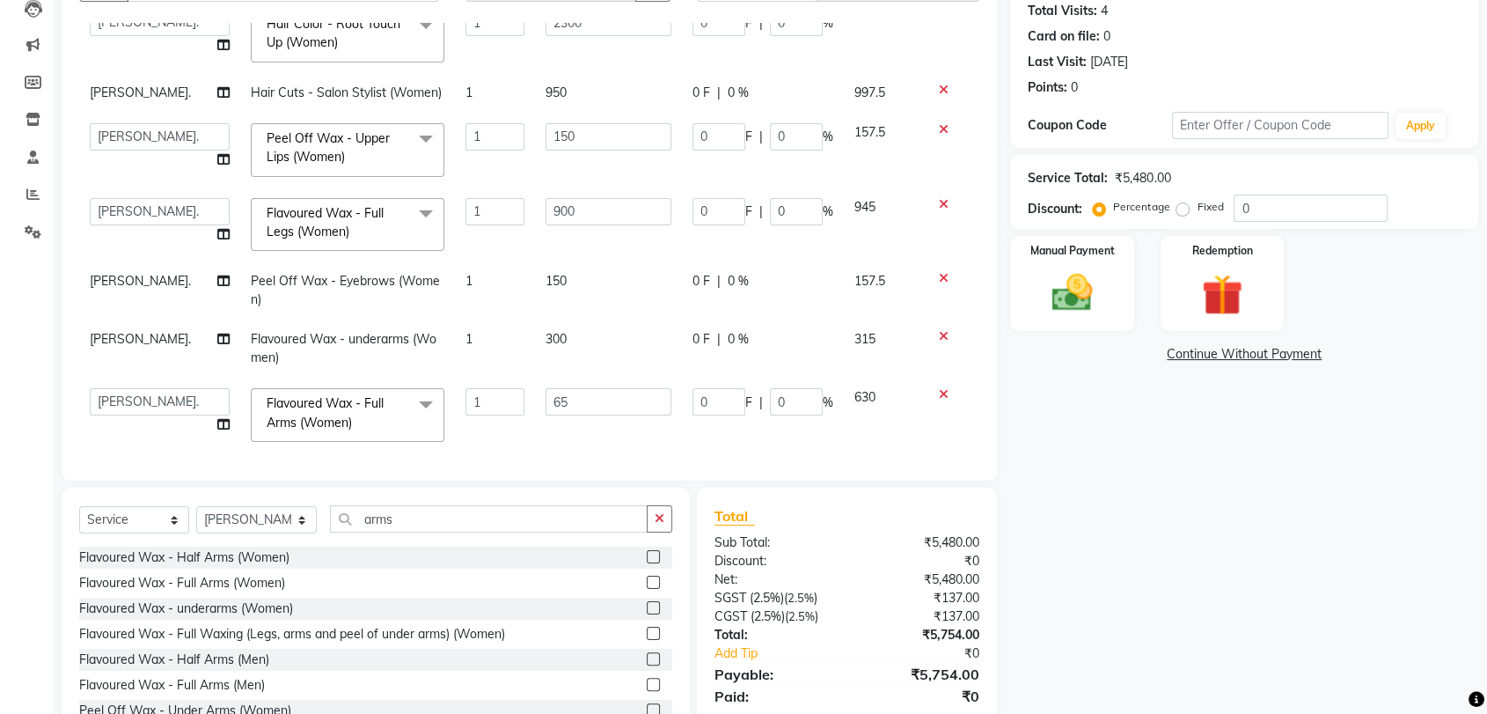
type input "650"
click at [605, 431] on td "650" at bounding box center [608, 415] width 147 height 75
select select "13217"
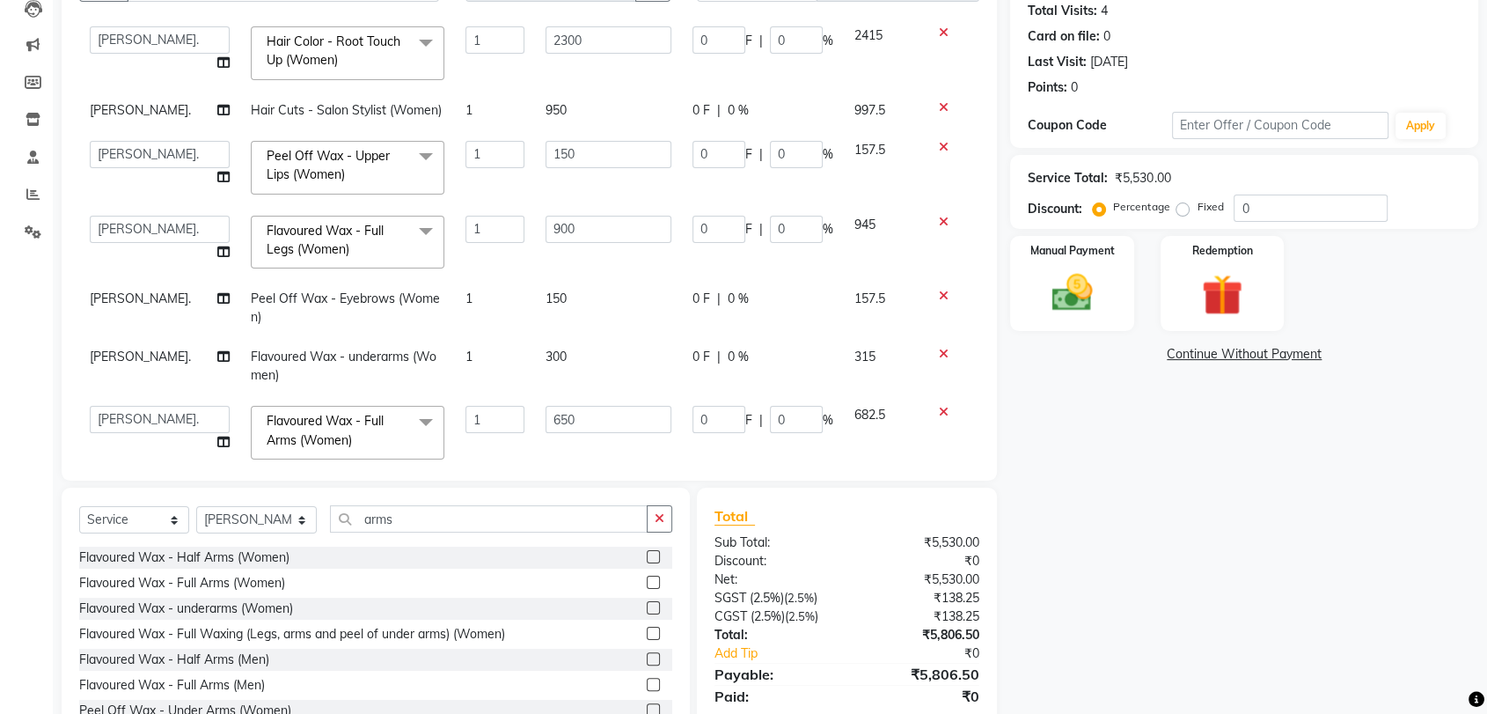
scroll to position [172, 0]
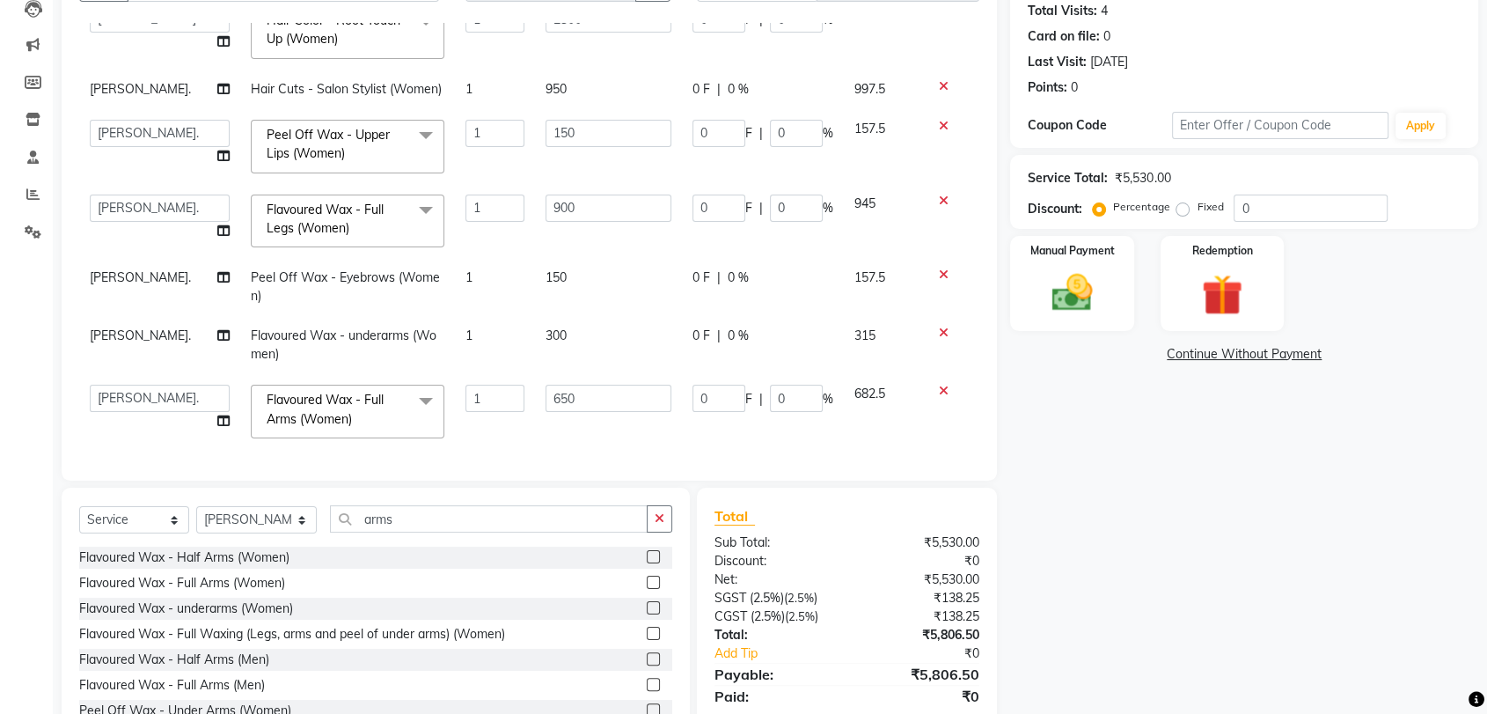
click at [1083, 269] on img at bounding box center [1072, 292] width 66 height 47
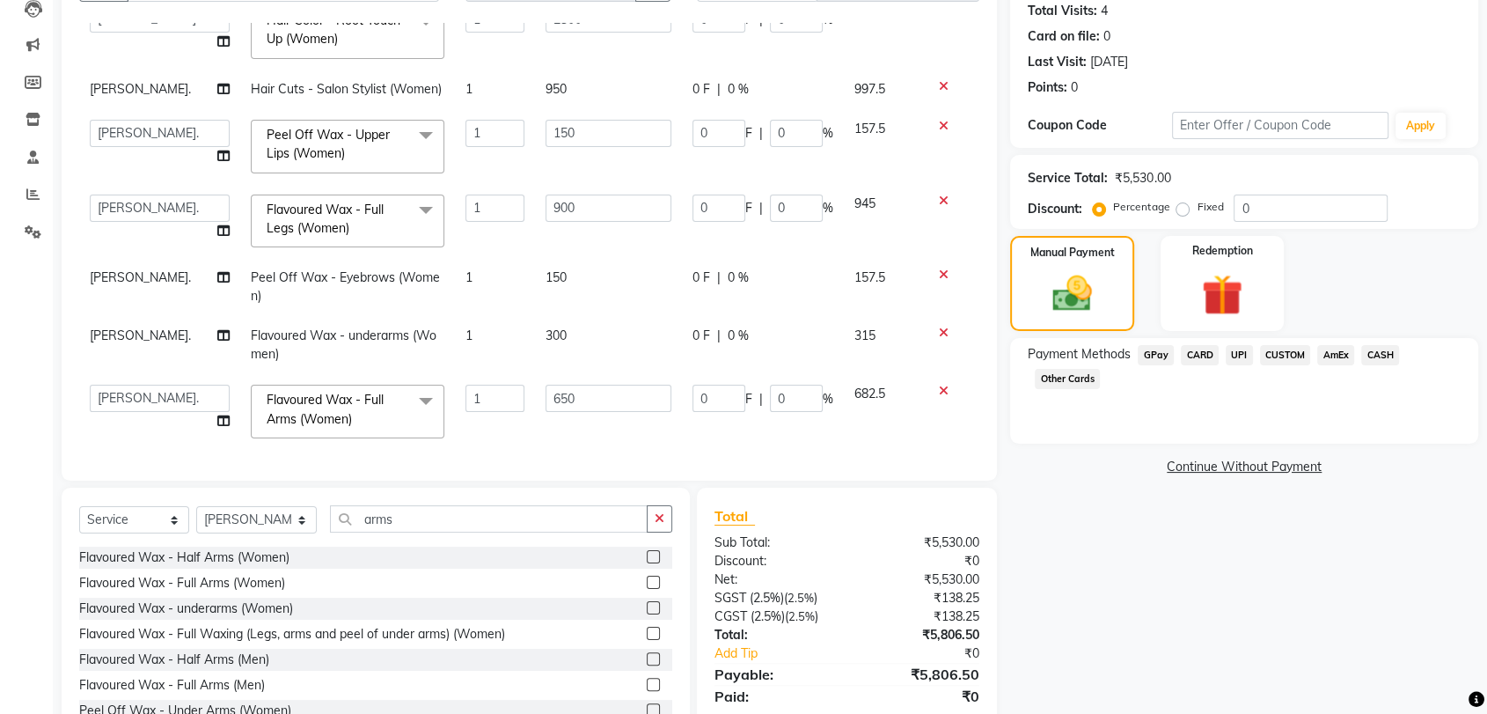
scroll to position [254, 0]
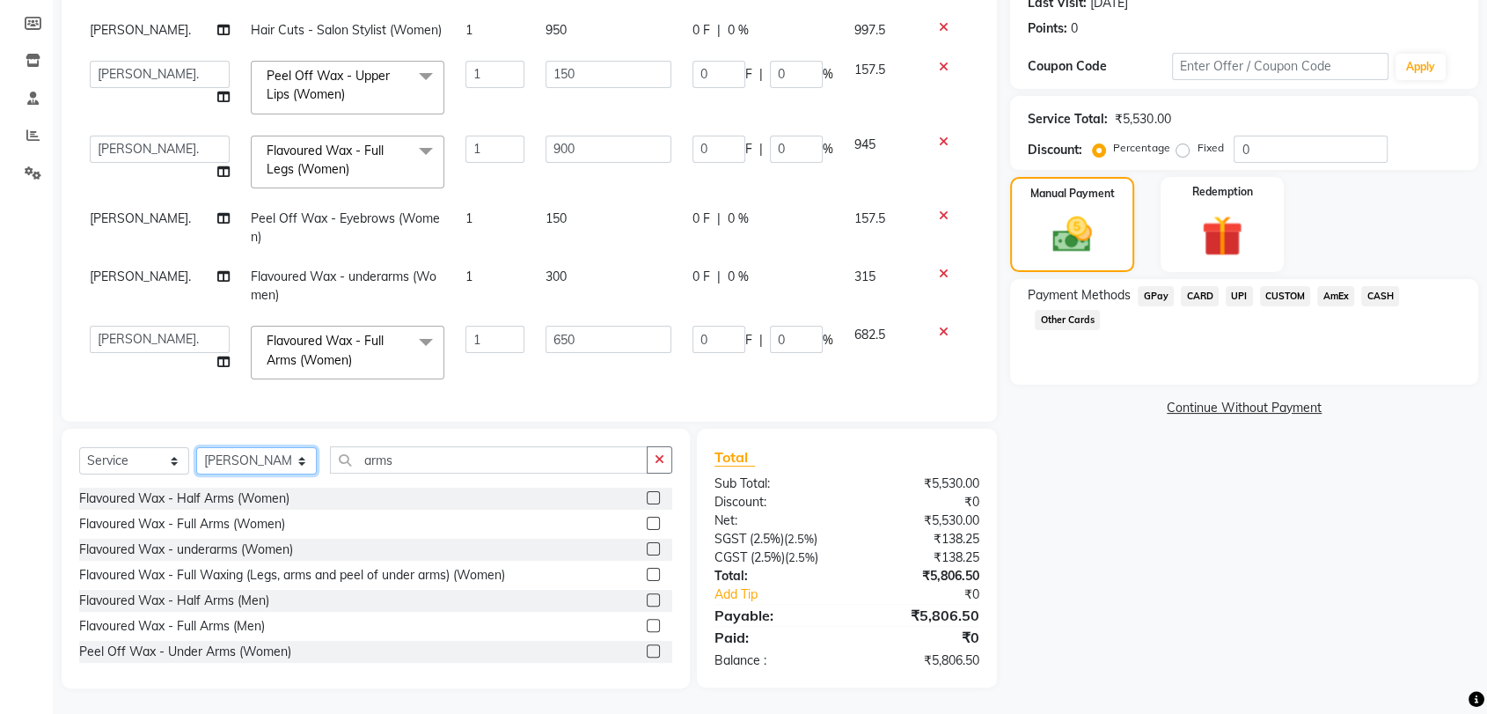
drag, startPoint x: 266, startPoint y: 466, endPoint x: 268, endPoint y: 449, distance: 16.8
click at [266, 466] on select "Select Stylist Ajay S Anjali Pillay Anushka. Ganesh. Gayatri Gunjan. Jinny. Kar…" at bounding box center [256, 460] width 121 height 27
select select "51775"
click at [196, 447] on select "Select Stylist Ajay S Anjali Pillay Anushka. Ganesh. Gayatri Gunjan. Jinny. Kar…" at bounding box center [256, 460] width 121 height 27
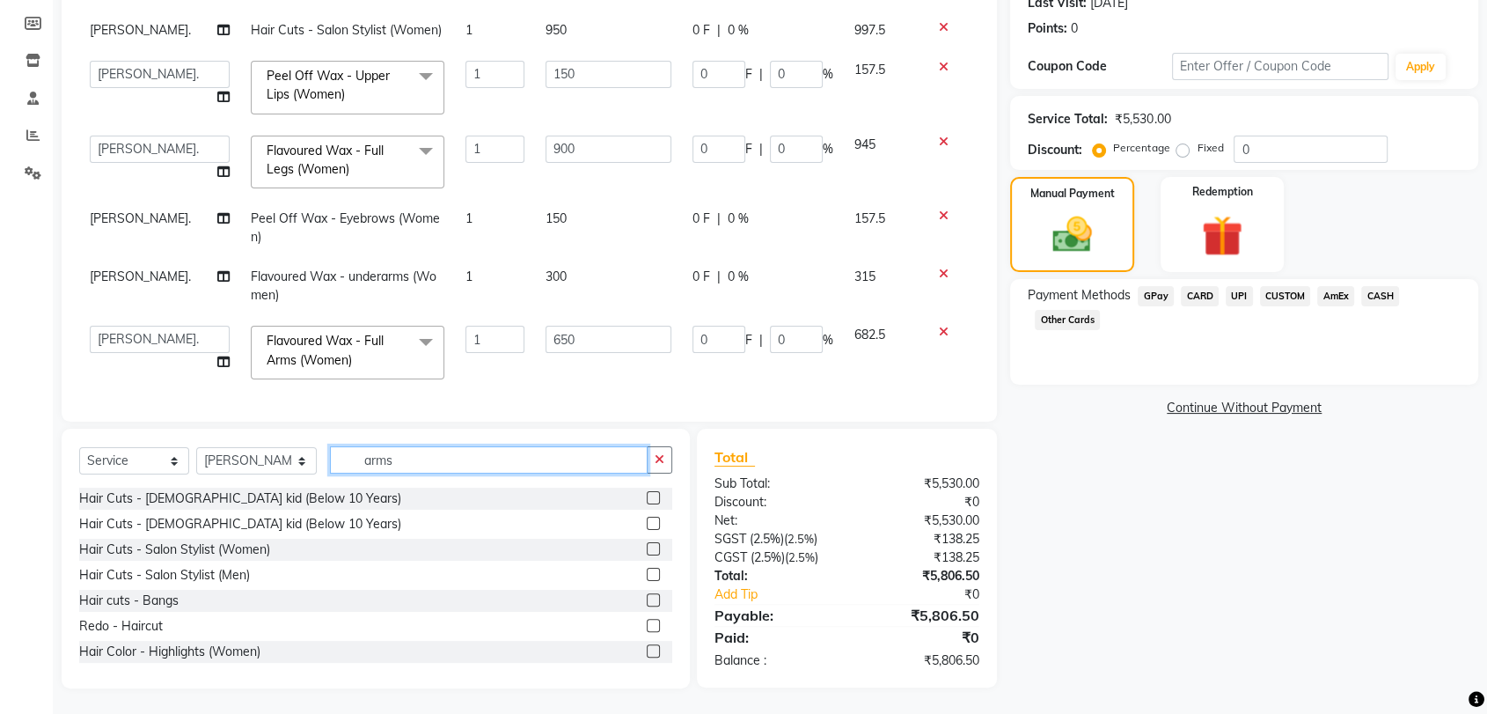
click at [530, 460] on input "arms" at bounding box center [489, 459] width 318 height 27
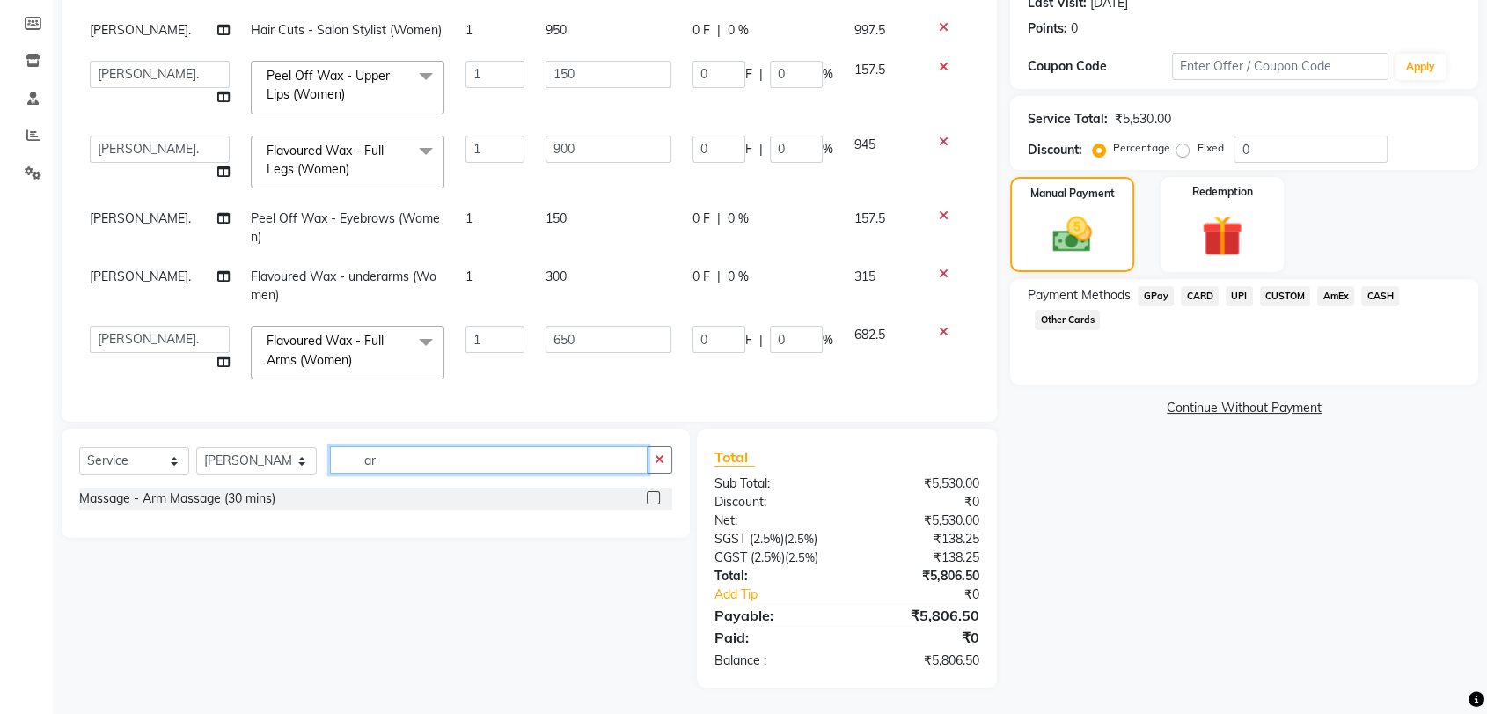
type input "a"
type input "g"
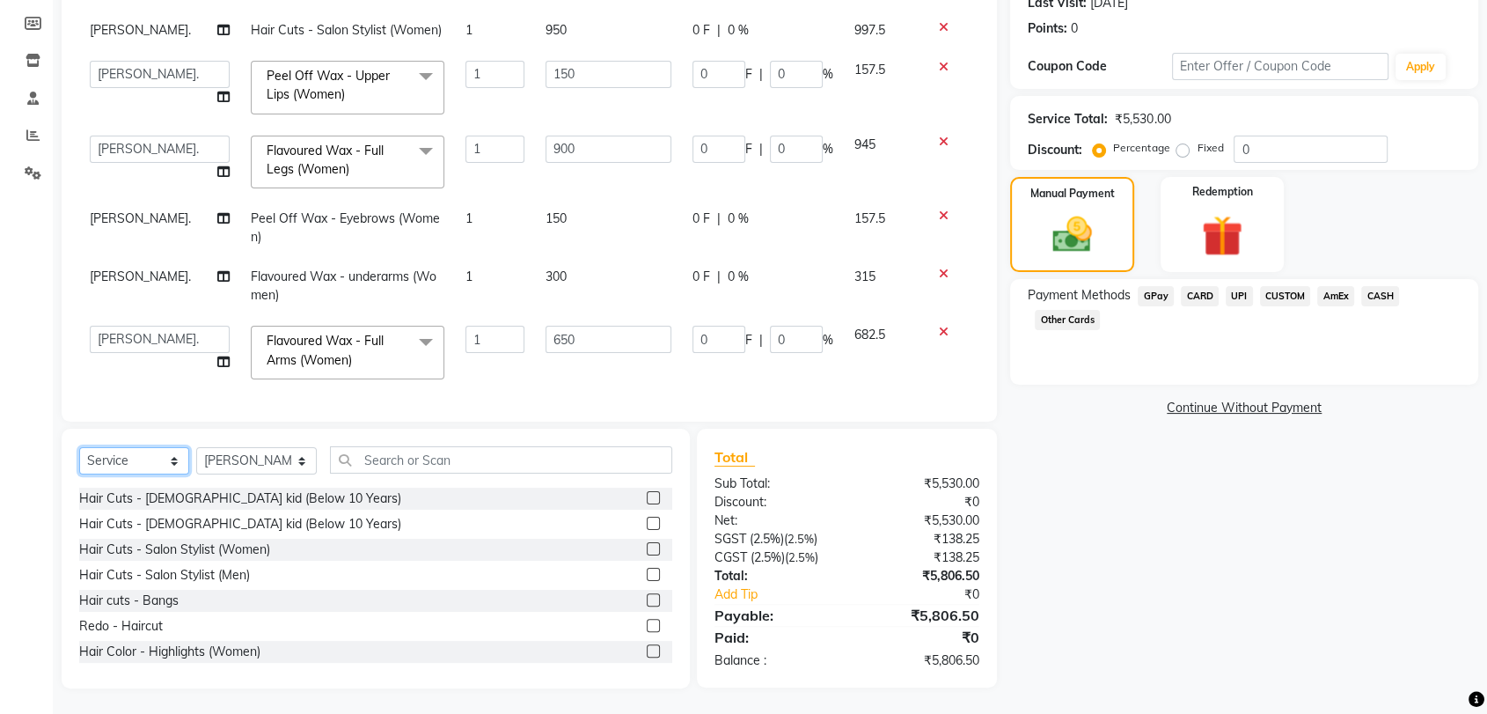
click at [160, 462] on select "Select Service Product Membership Package Voucher Prepaid Gift Card" at bounding box center [134, 460] width 110 height 27
click at [141, 431] on div "Select Service Product Membership Package Voucher Prepaid Gift Card Select Styl…" at bounding box center [376, 559] width 628 height 260
click at [141, 466] on select "Select Service Product Membership Package Voucher Prepaid Gift Card" at bounding box center [134, 460] width 110 height 27
click at [1091, 478] on div "Name: Unnati Umale Membership: No Active Membership Total Visits: 4 Card on fil…" at bounding box center [1250, 283] width 481 height 811
click at [1060, 474] on div "Name: Unnati Umale Membership: No Active Membership Total Visits: 4 Card on fil…" at bounding box center [1250, 283] width 481 height 811
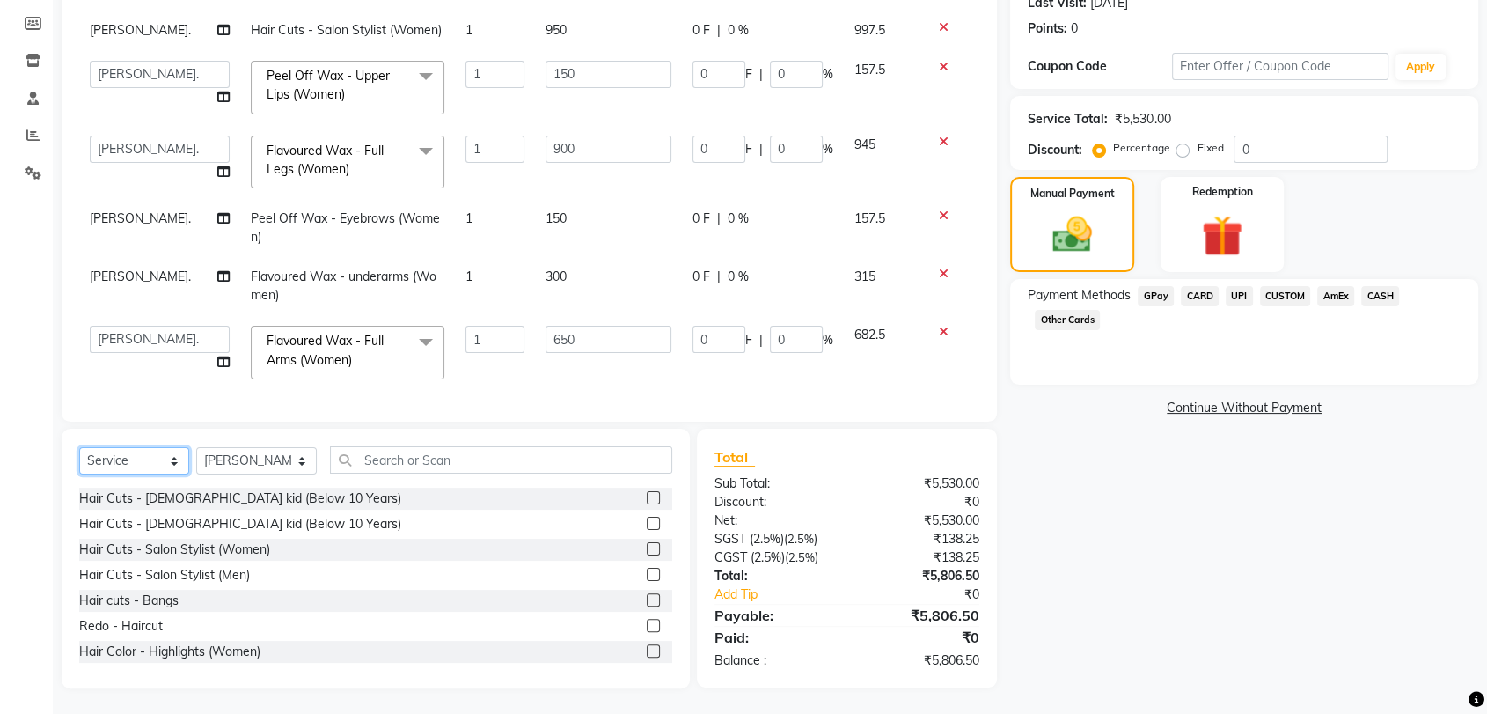
click at [147, 454] on select "Select Service Product Membership Package Voucher Prepaid Gift Card" at bounding box center [134, 460] width 110 height 27
click at [1148, 613] on div "Name: Unnati Umale Membership: No Active Membership Total Visits: 4 Card on fil…" at bounding box center [1250, 283] width 481 height 811
click at [112, 466] on select "Select Service Product Membership Package Voucher Prepaid Gift Card" at bounding box center [134, 460] width 110 height 27
click at [128, 464] on select "Select Service Product Membership Package Voucher Prepaid Gift Card" at bounding box center [134, 460] width 110 height 27
click at [142, 463] on select "Select Service Product Membership Package Voucher Prepaid Gift Card" at bounding box center [134, 460] width 110 height 27
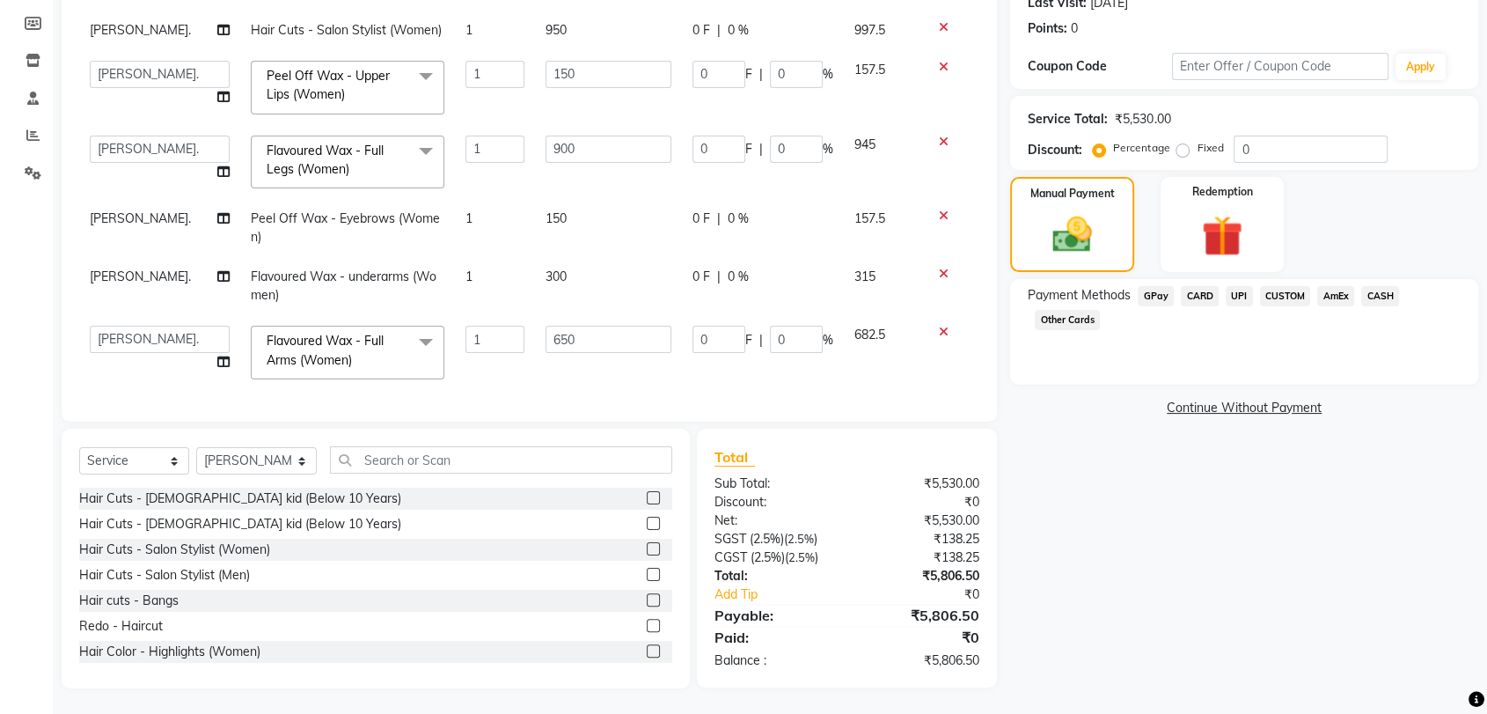
click at [1301, 620] on div "Name: Unnati Umale Membership: No Active Membership Total Visits: 4 Card on fil…" at bounding box center [1250, 283] width 481 height 811
click at [1049, 438] on div "Name: Unnati Umale Membership: No Active Membership Total Visits: 4 Card on fil…" at bounding box center [1250, 283] width 481 height 811
click at [117, 466] on select "Select Service Product Membership Package Voucher Prepaid Gift Card" at bounding box center [134, 460] width 110 height 27
click at [1140, 459] on div "Name: Unnati Umale Membership: No Active Membership Total Visits: 4 Card on fil…" at bounding box center [1250, 283] width 481 height 811
click at [137, 456] on select "Select Service Product Membership Package Voucher Prepaid Gift Card" at bounding box center [134, 460] width 110 height 27
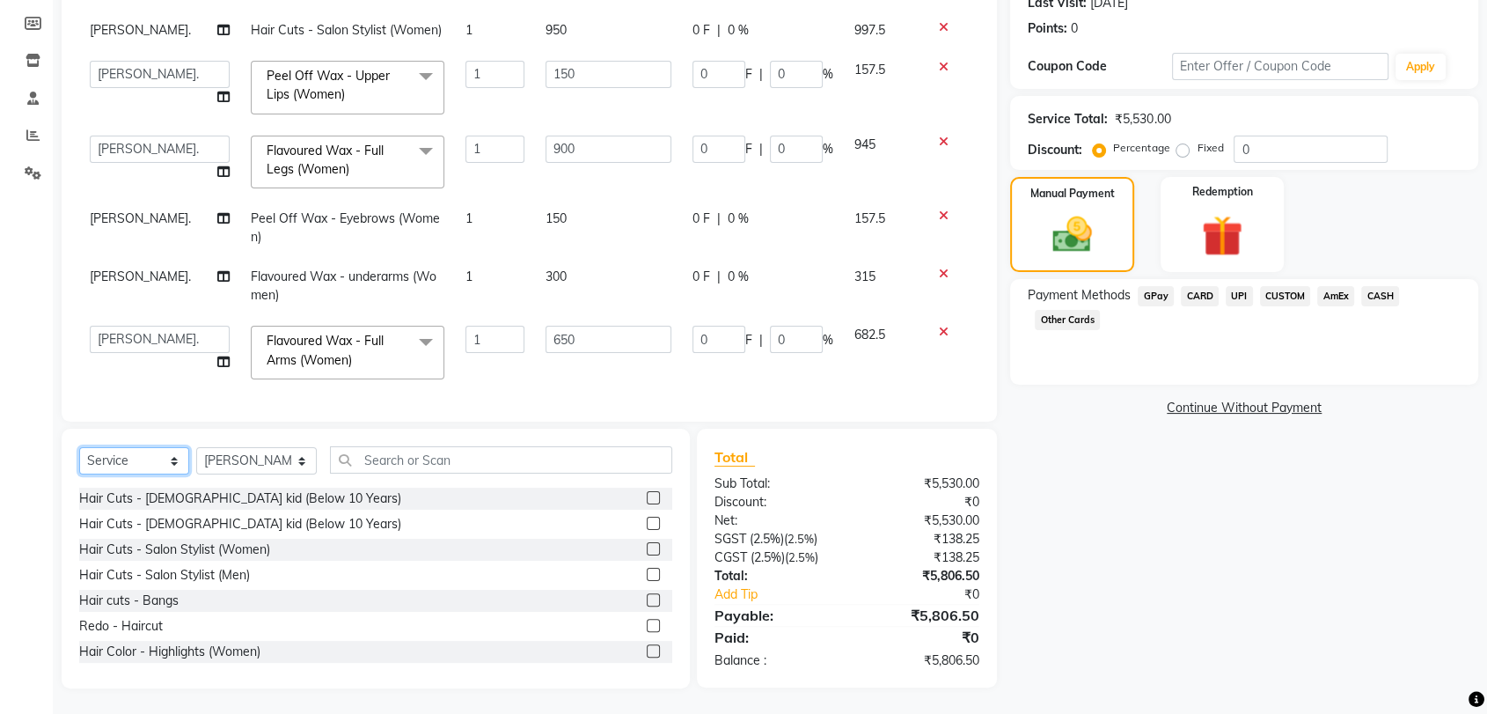
select select "product"
click at [79, 447] on select "Select Service Product Membership Package Voucher Prepaid Gift Card" at bounding box center [134, 460] width 110 height 27
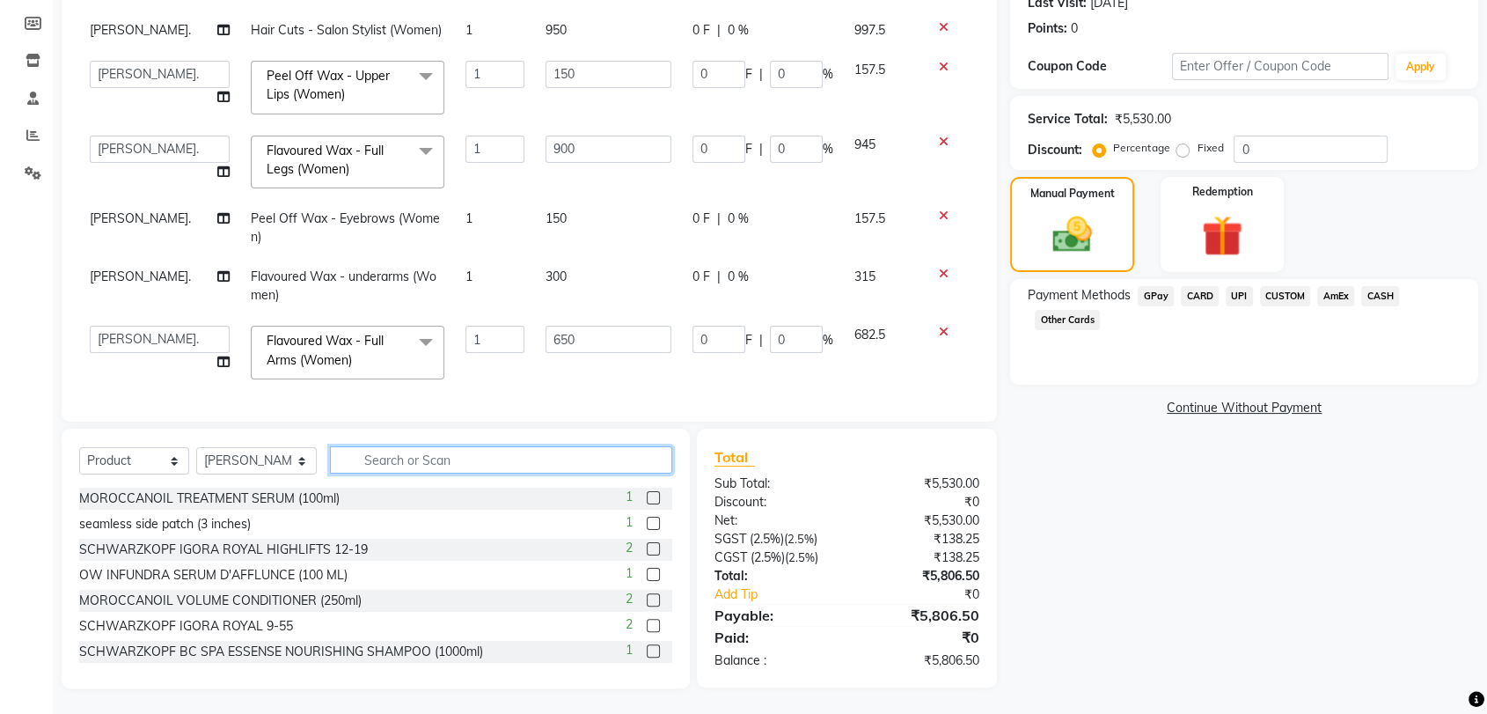
click at [407, 453] on input "text" at bounding box center [501, 459] width 342 height 27
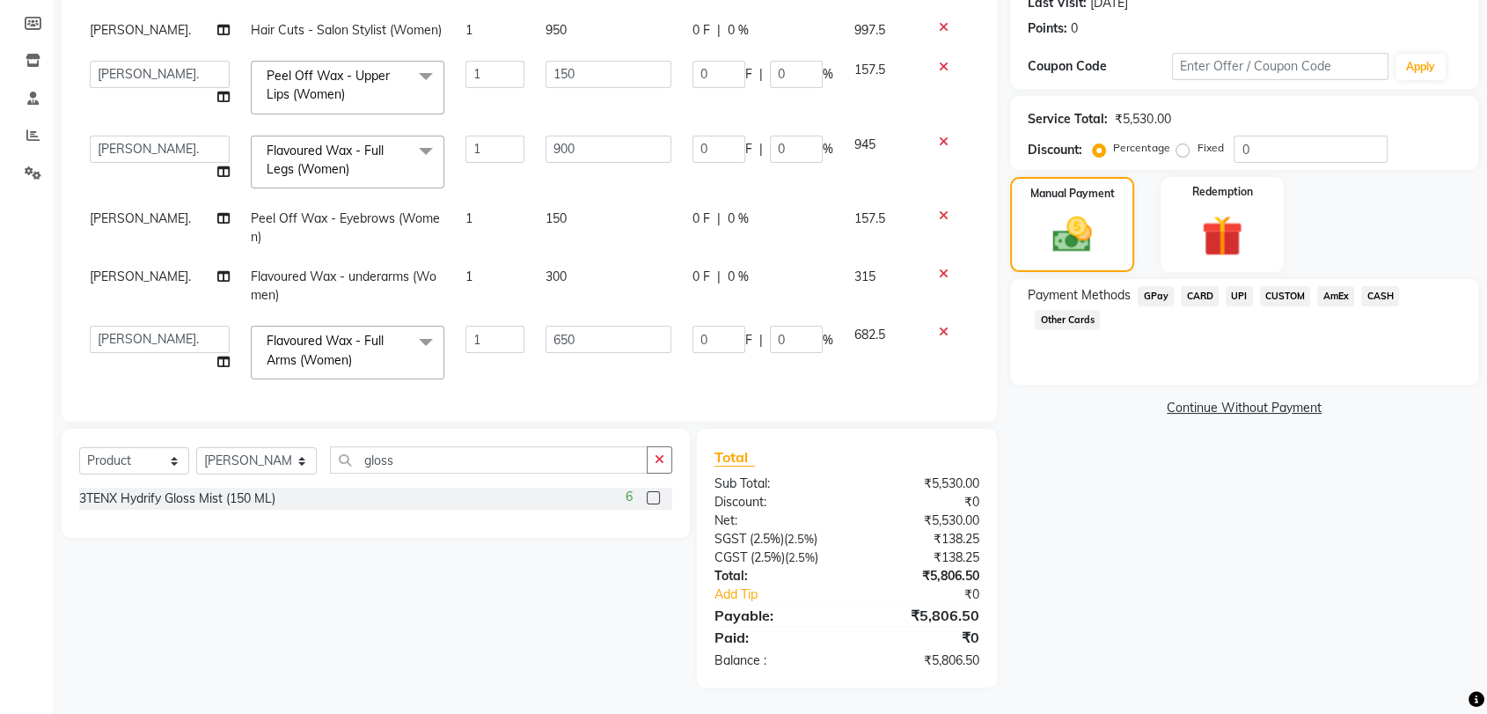
click at [648, 499] on label at bounding box center [653, 497] width 13 height 13
click at [648, 499] on input "checkbox" at bounding box center [652, 498] width 11 height 11
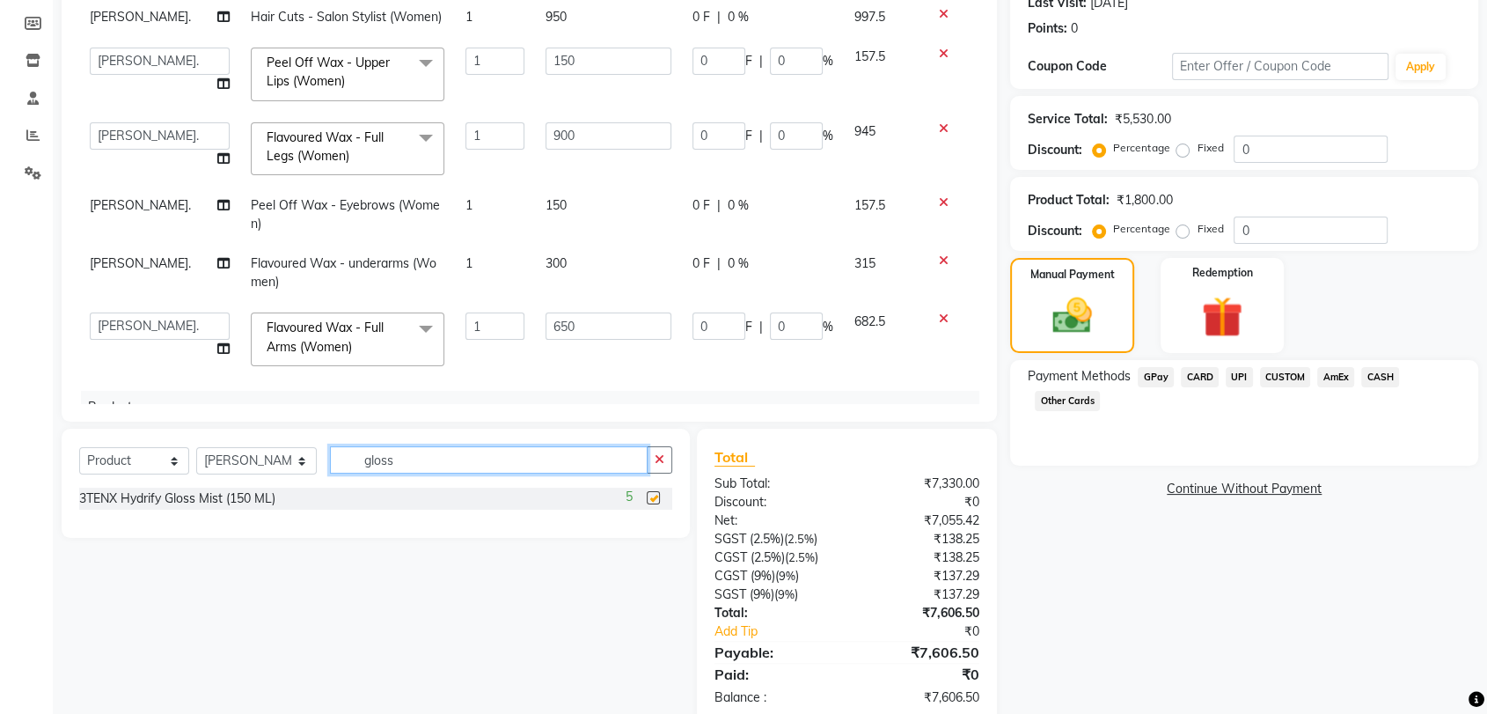
click at [396, 458] on input "gloss" at bounding box center [489, 459] width 318 height 27
type input "g"
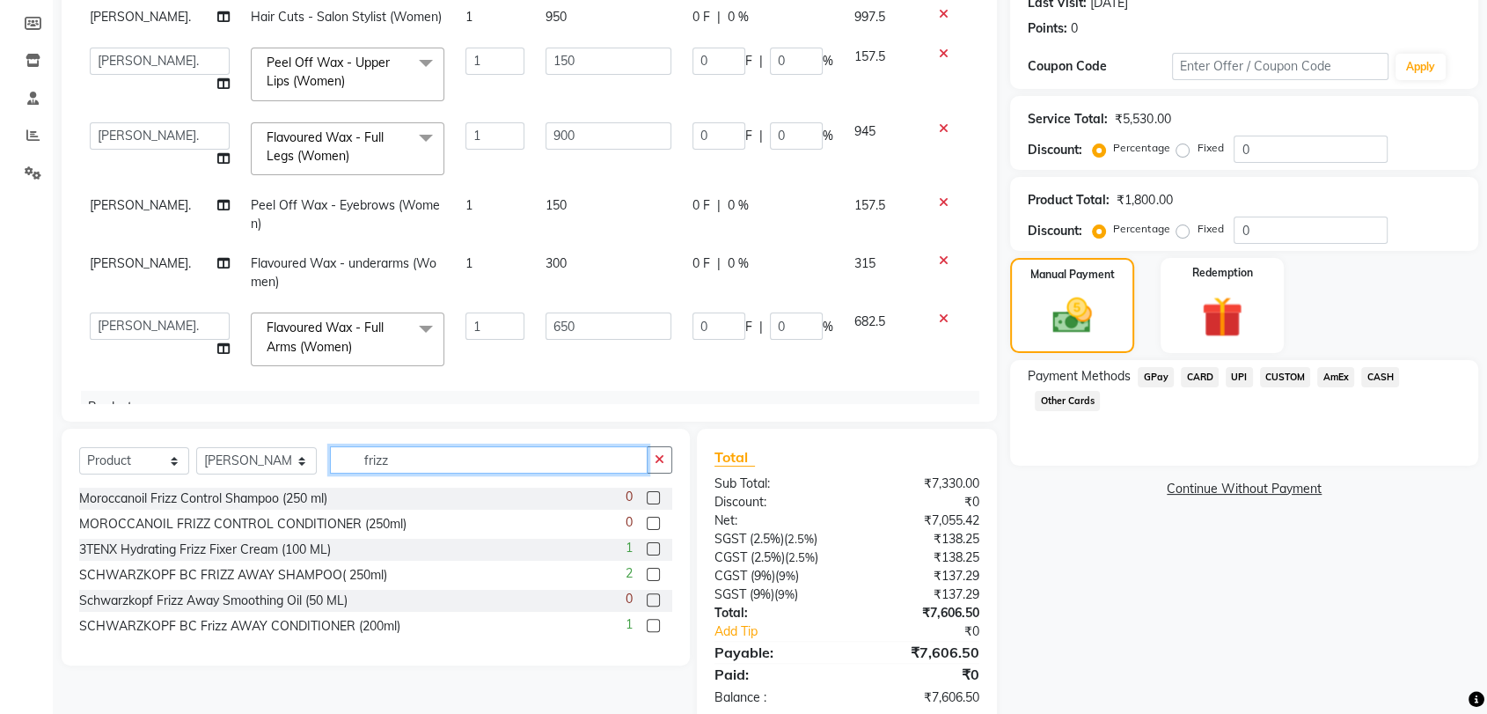
type input "frizz"
click at [655, 547] on label at bounding box center [653, 548] width 13 height 13
click at [655, 547] on input "checkbox" at bounding box center [652, 549] width 11 height 11
checkbox input "true"
click at [407, 456] on input "frizz" at bounding box center [489, 459] width 318 height 27
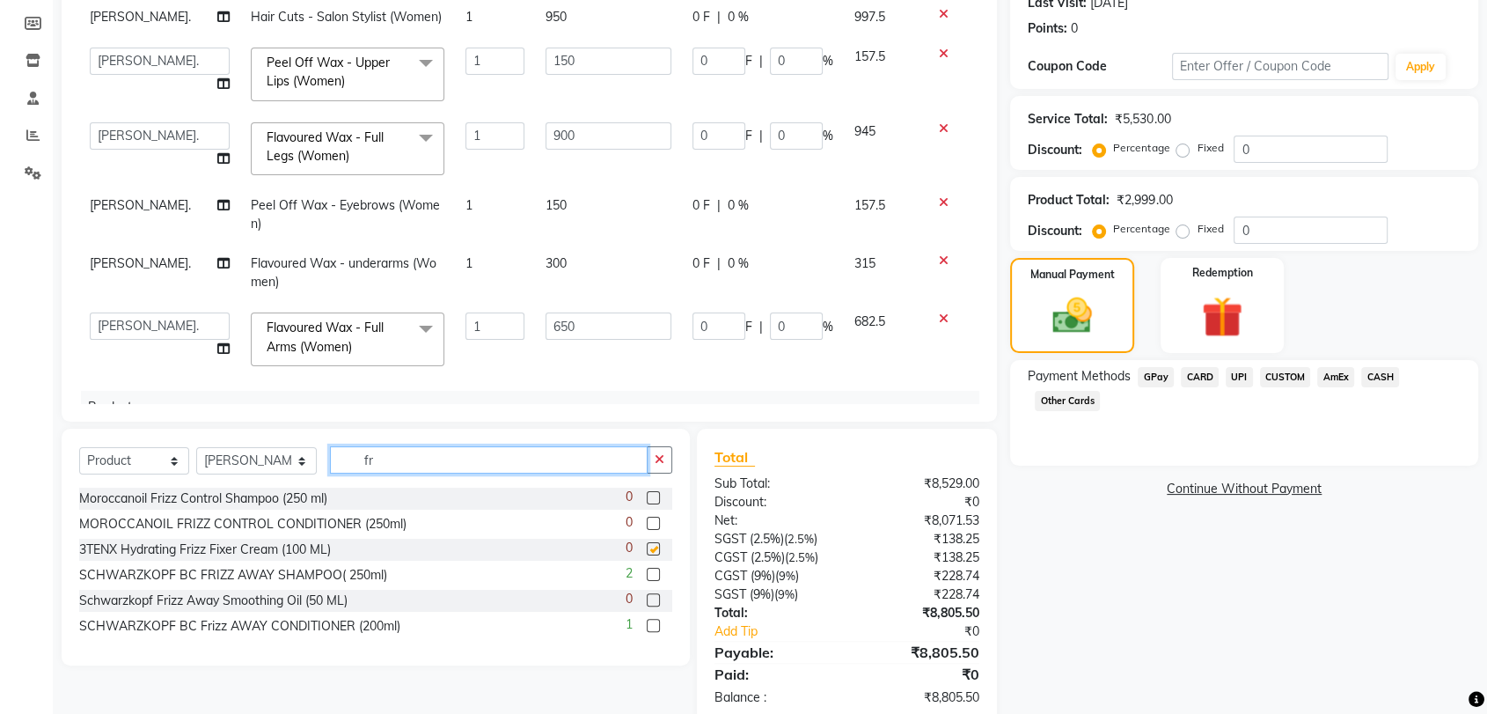
type input "f"
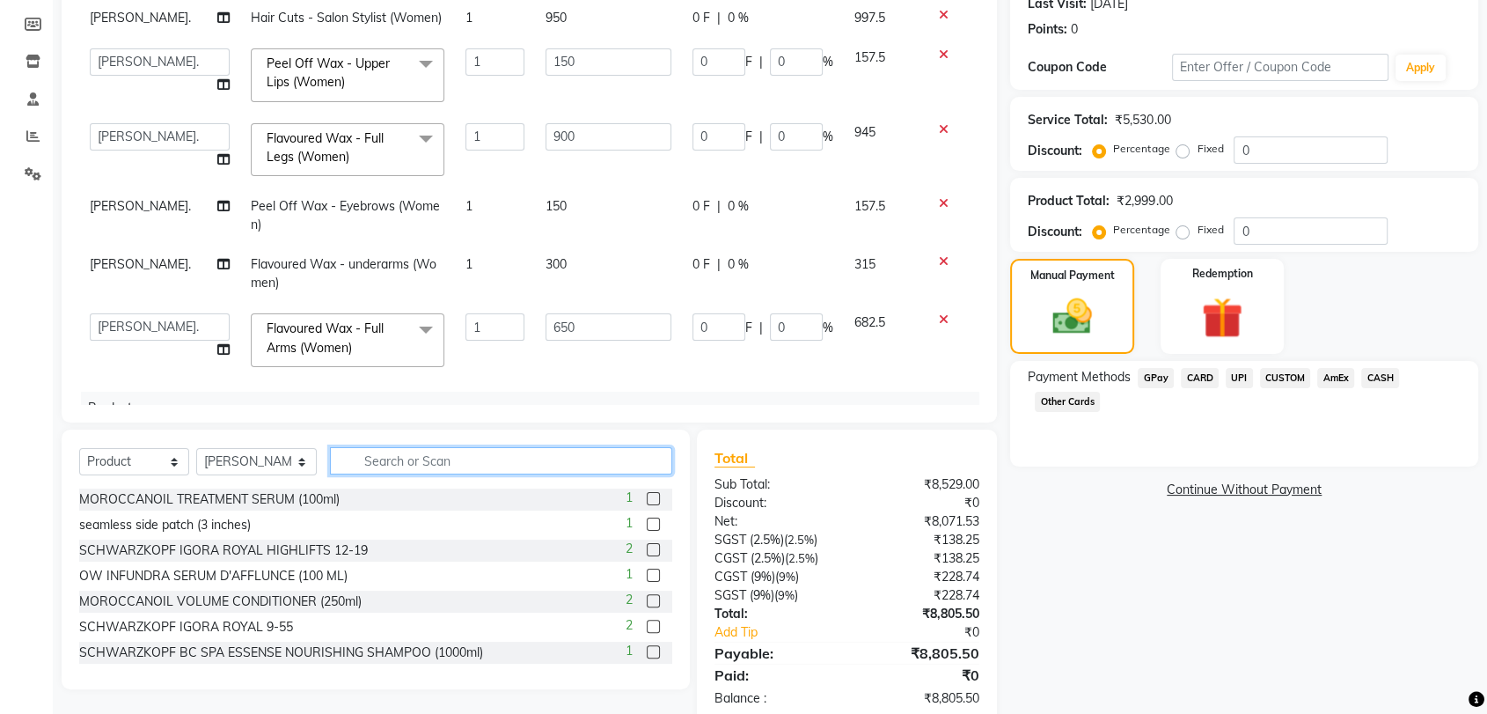
scroll to position [374, 0]
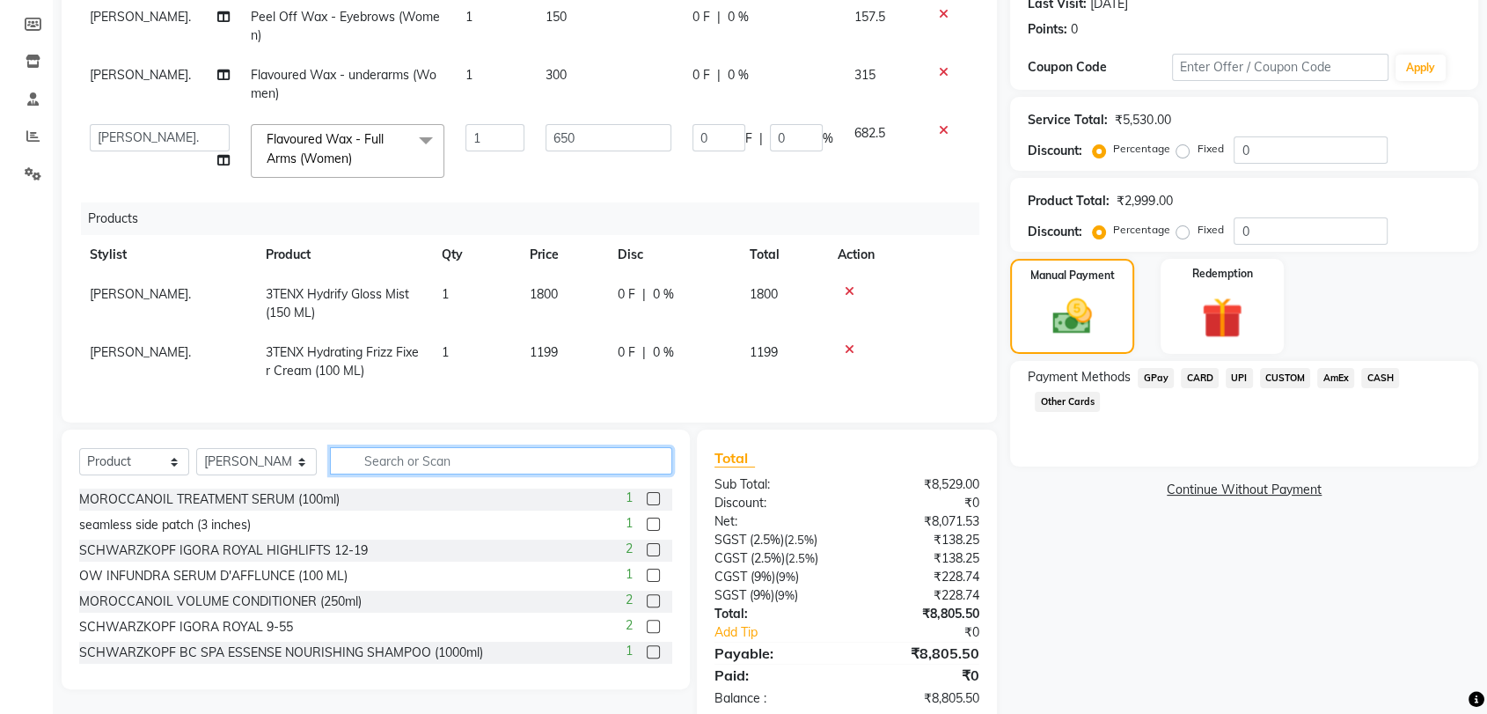
checkbox input "false"
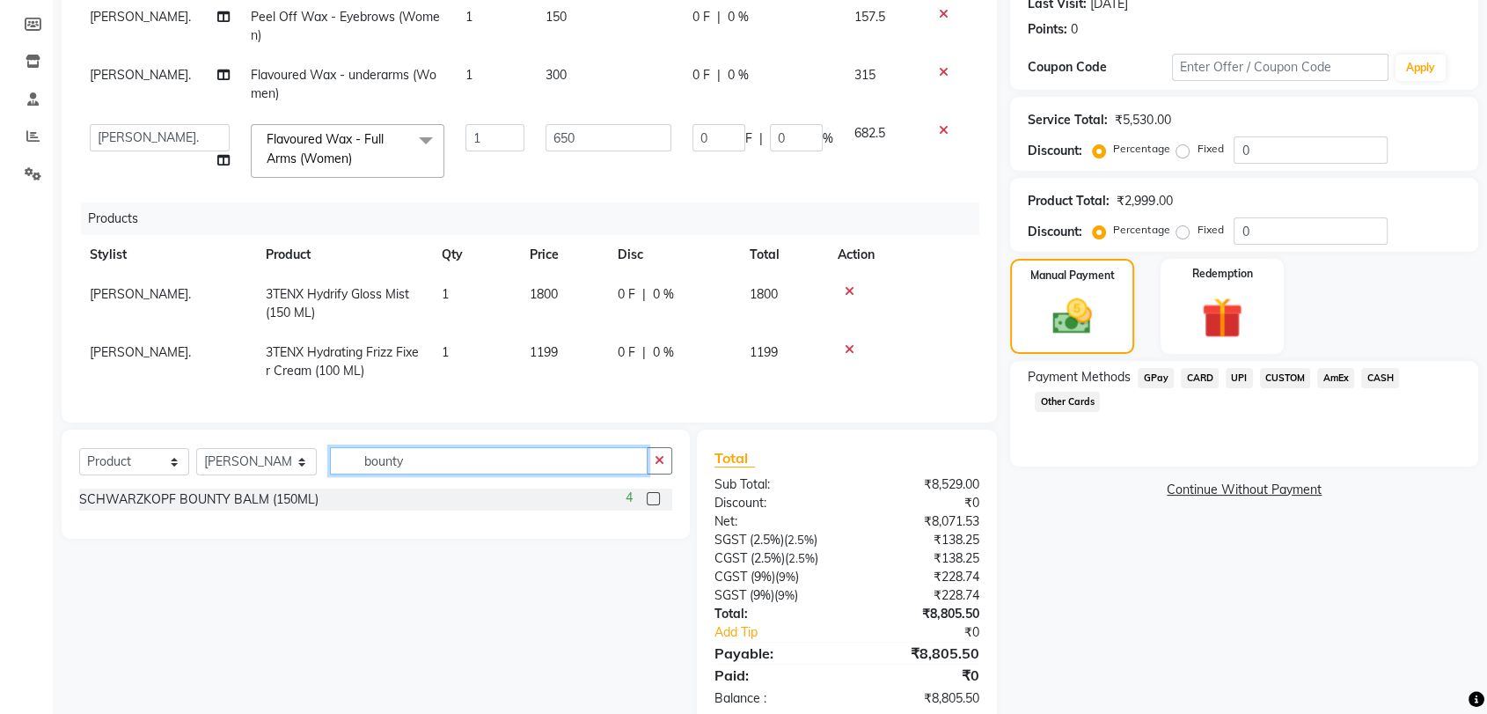
type input "bounty"
click at [650, 495] on label at bounding box center [653, 498] width 13 height 13
click at [650, 495] on input "checkbox" at bounding box center [652, 499] width 11 height 11
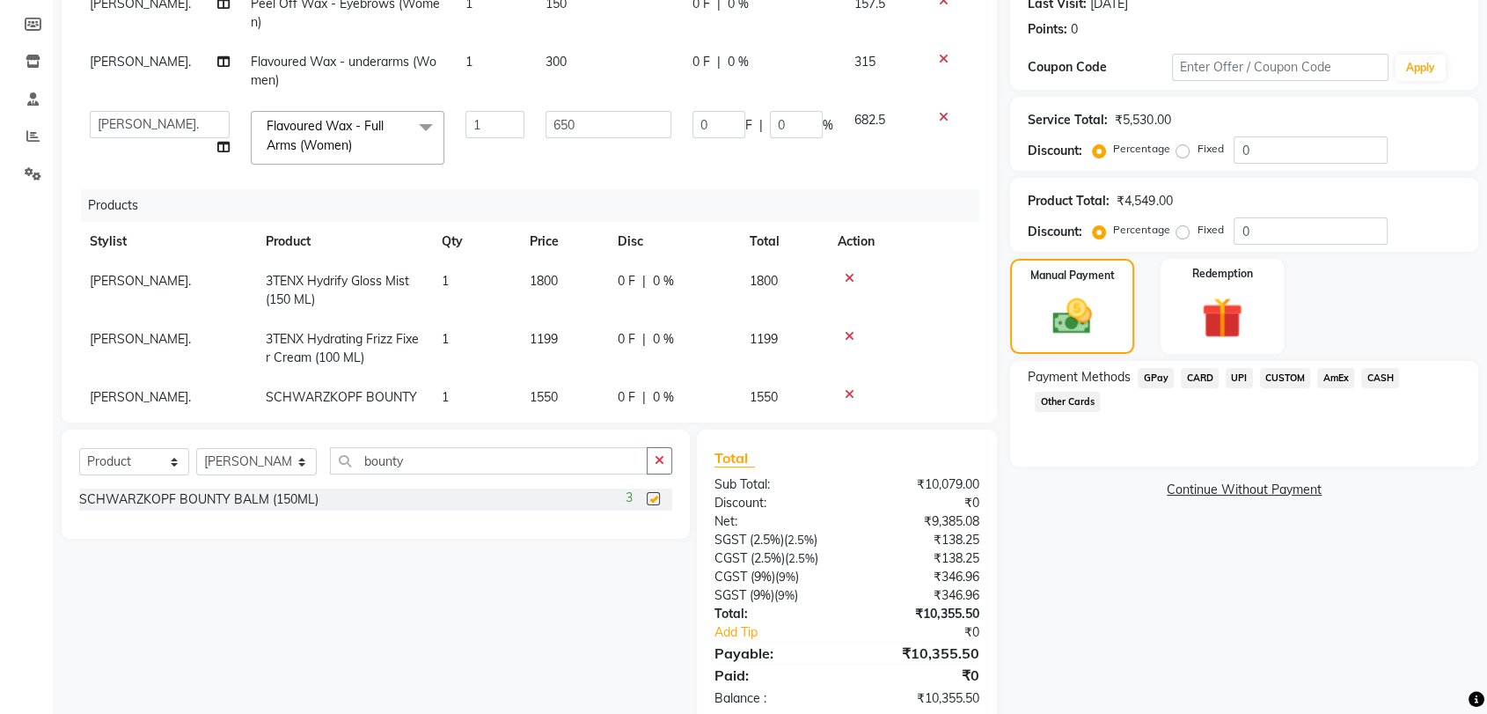
click at [1057, 619] on div "Name: Unnati Umale Membership: No Active Membership Total Visits: 4 Card on fil…" at bounding box center [1250, 302] width 481 height 847
checkbox input "false"
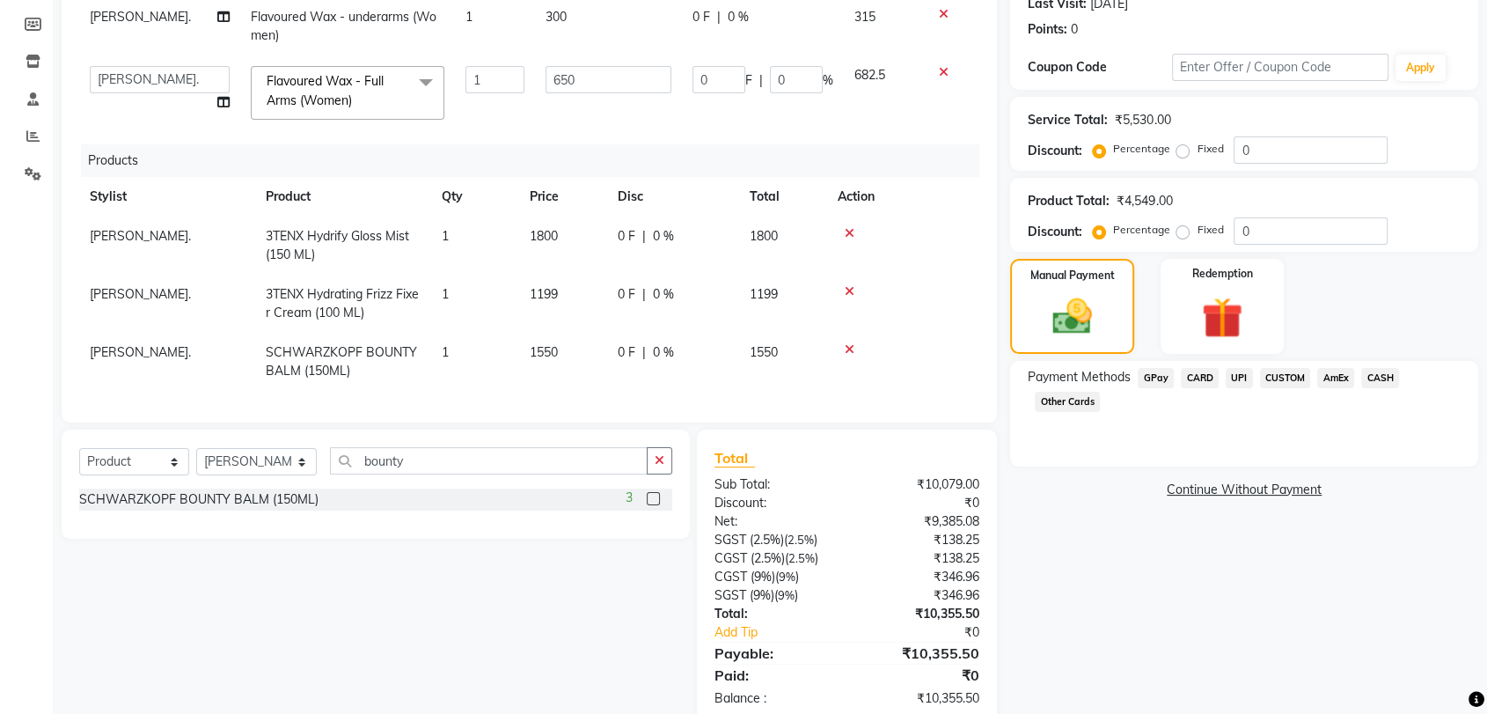
click at [563, 333] on td "1550" at bounding box center [563, 362] width 88 height 58
select select "51775"
type input "1300"
click at [1063, 539] on div "Name: Unnati Umale Membership: No Active Membership Total Visits: 4 Card on fil…" at bounding box center [1250, 302] width 481 height 847
click at [1239, 380] on span "UPI" at bounding box center [1239, 378] width 27 height 20
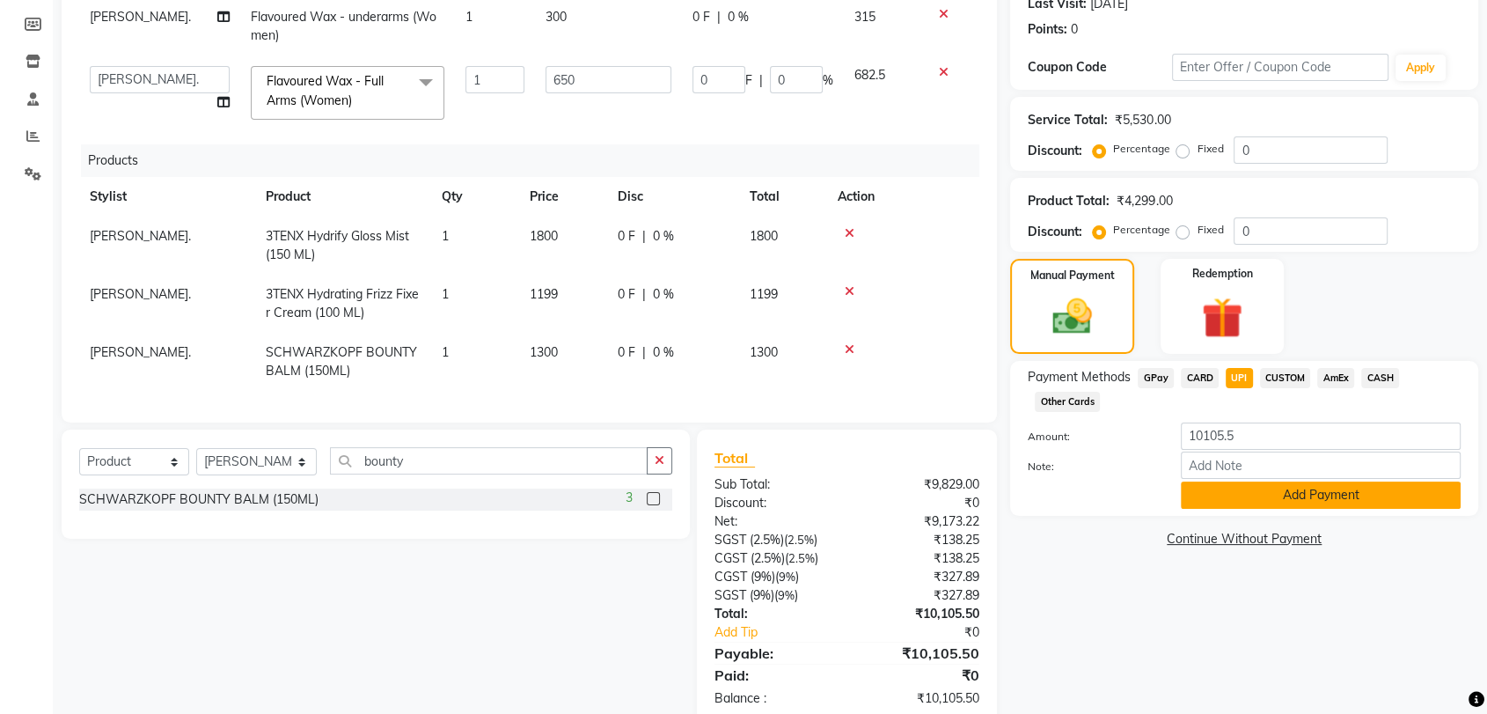
click at [1241, 495] on button "Add Payment" at bounding box center [1321, 494] width 280 height 27
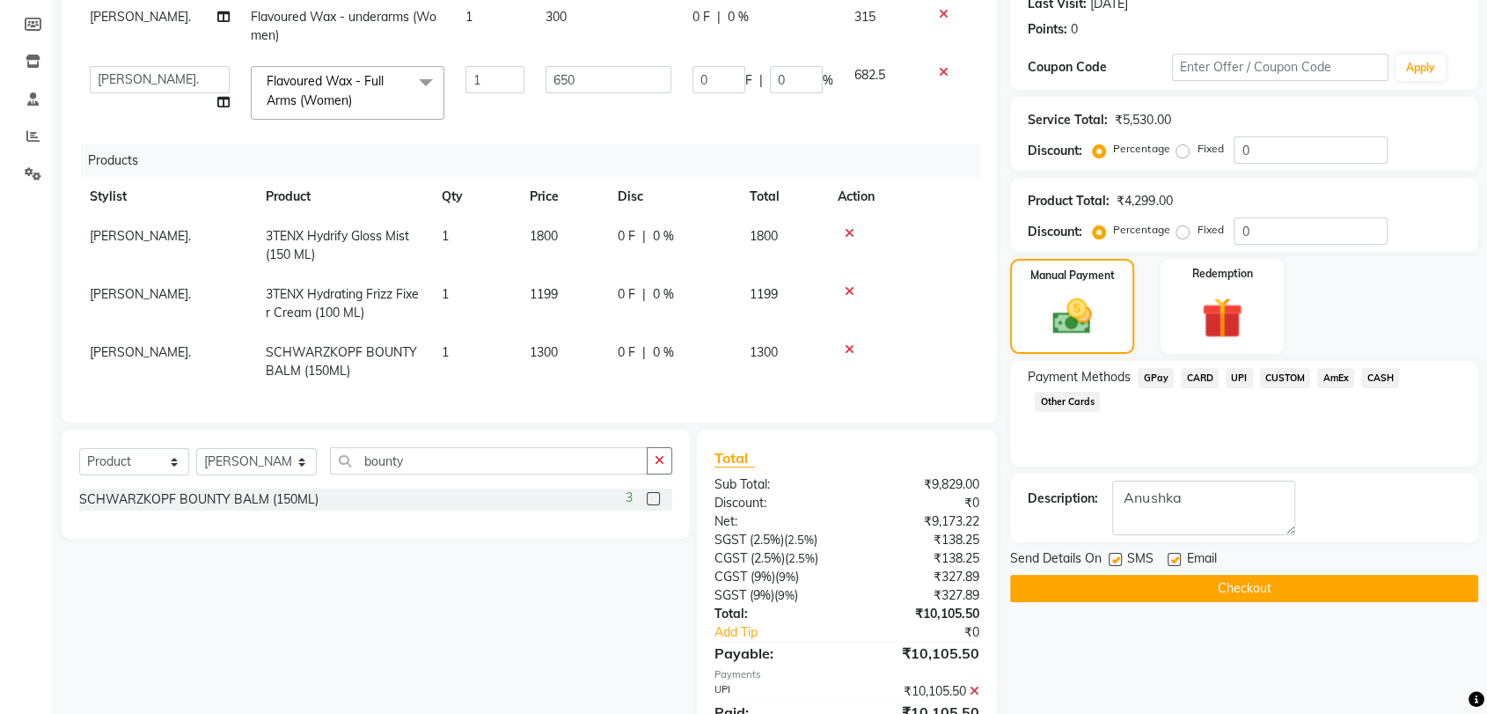
type textarea "Anushka"
click at [1224, 583] on button "Checkout" at bounding box center [1244, 588] width 468 height 27
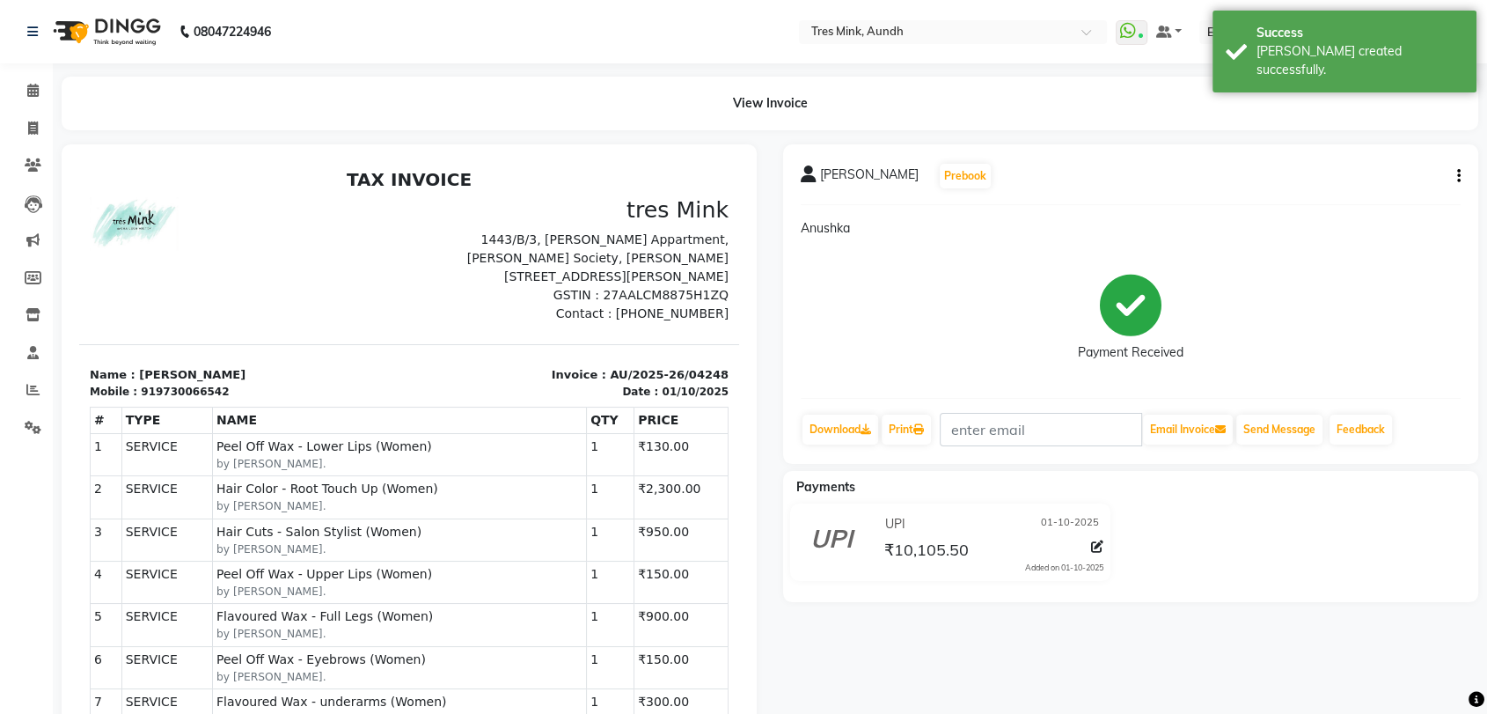
select select "service"
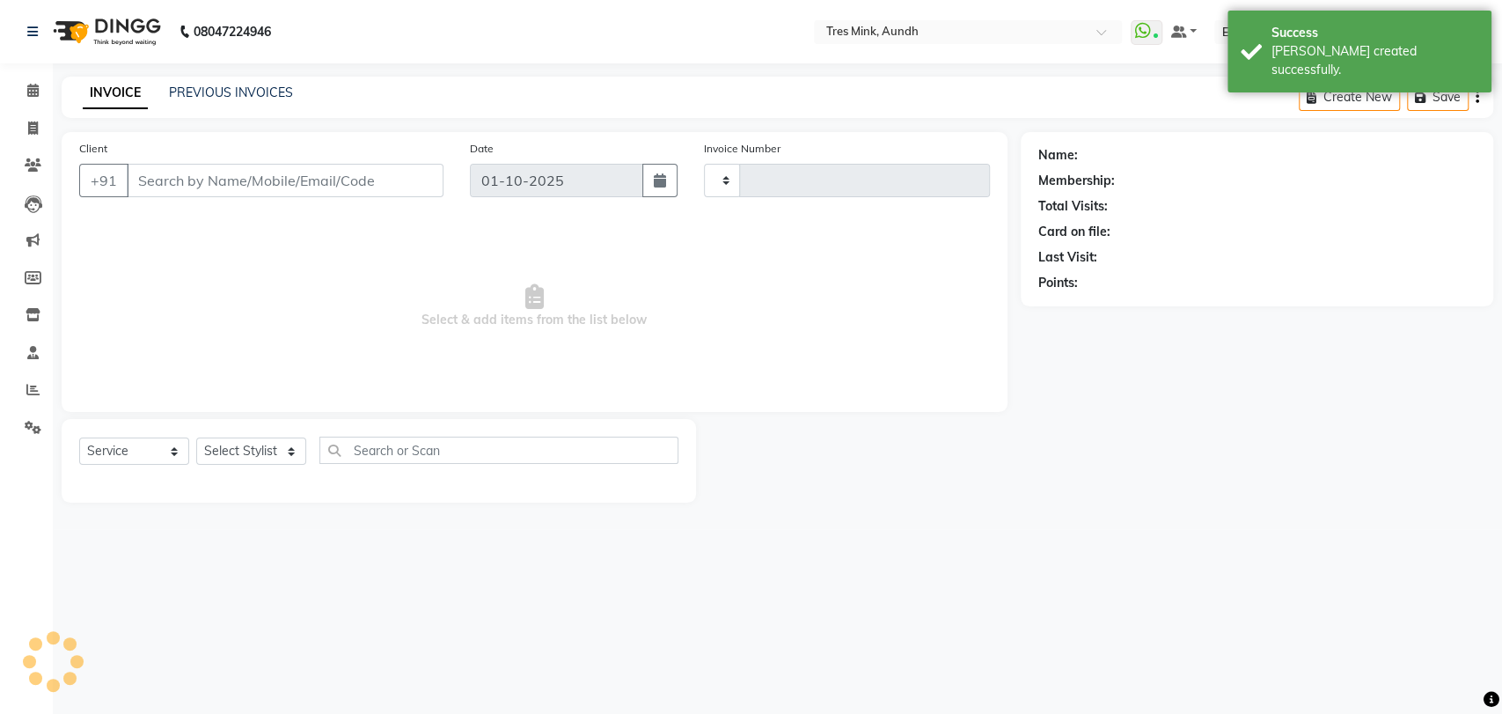
type input "04249"
select select "4235"
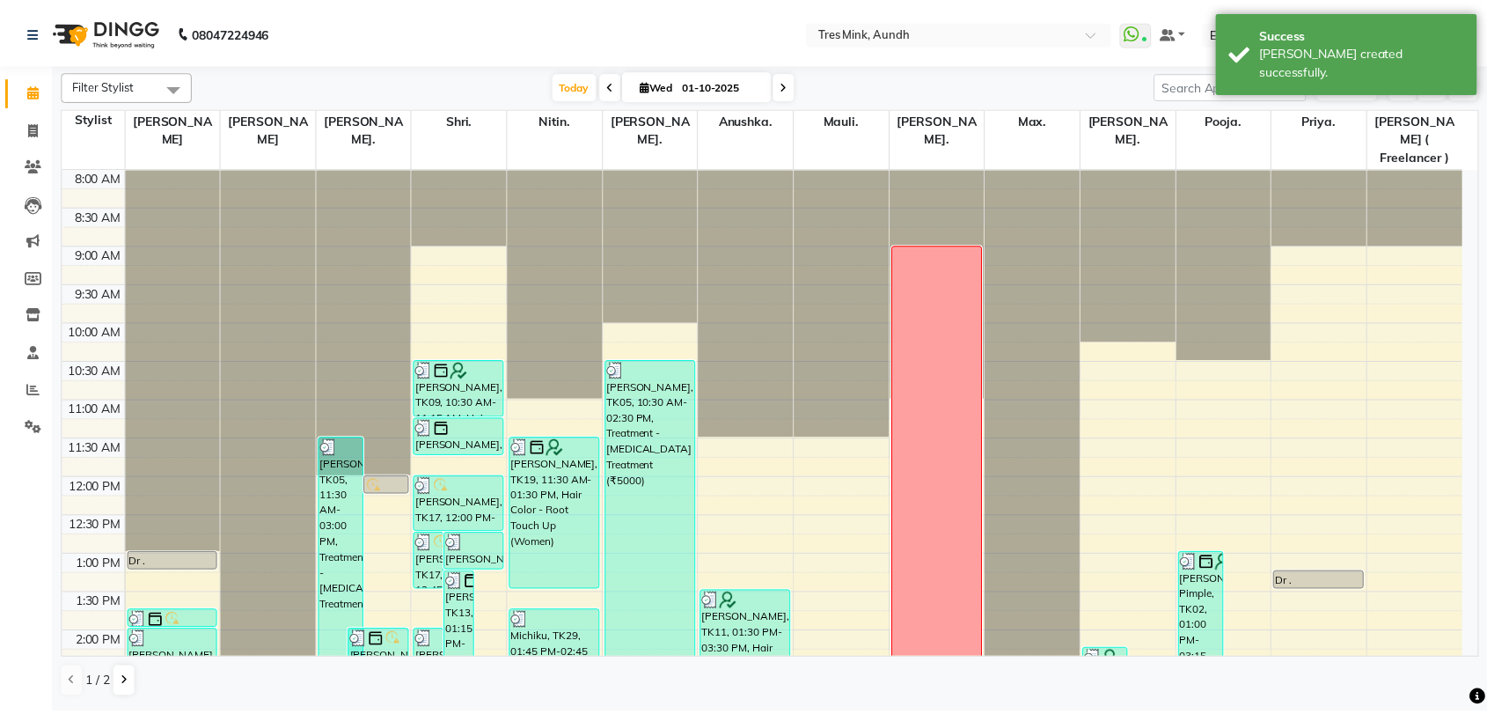
scroll to position [569, 0]
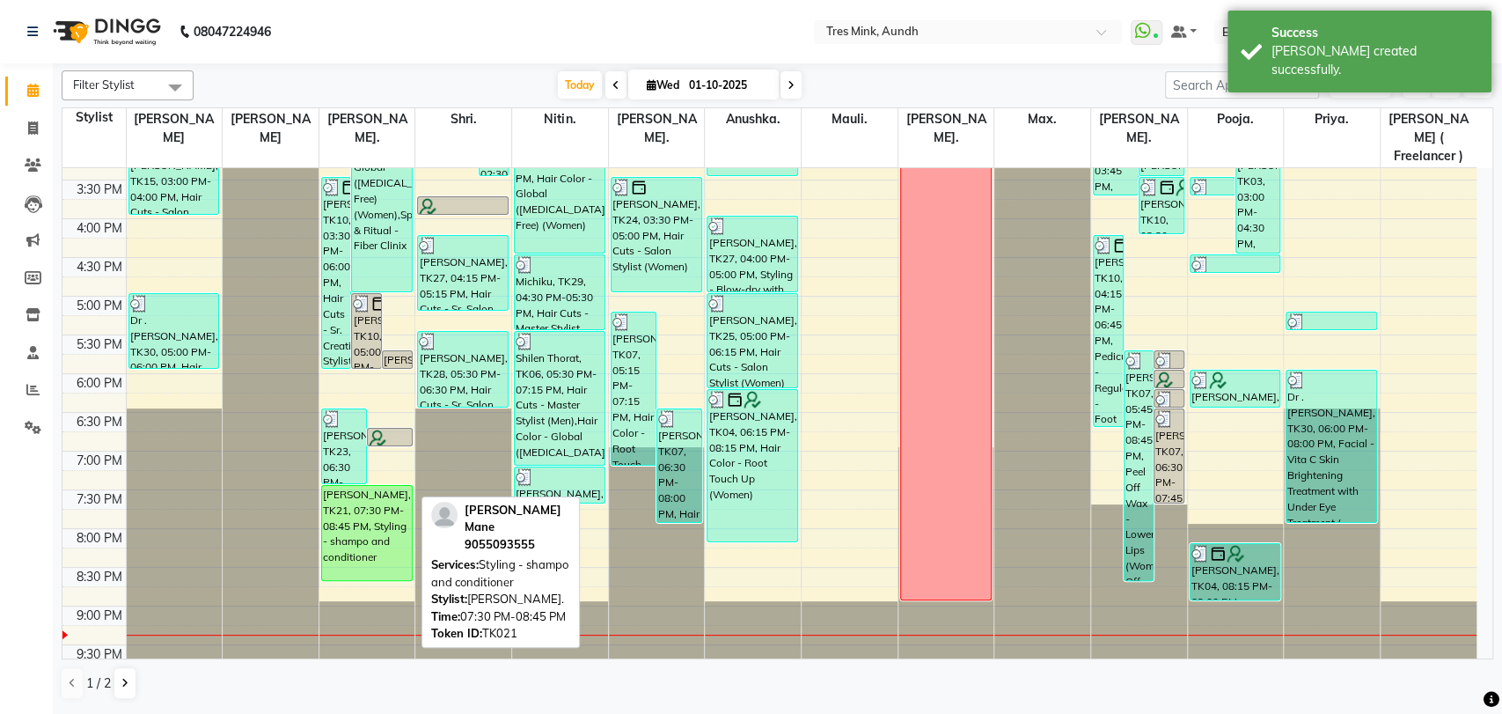
click at [371, 503] on div "Vaishali Mane, TK21, 07:30 PM-08:45 PM, Styling - shampo and conditioner" at bounding box center [367, 533] width 90 height 94
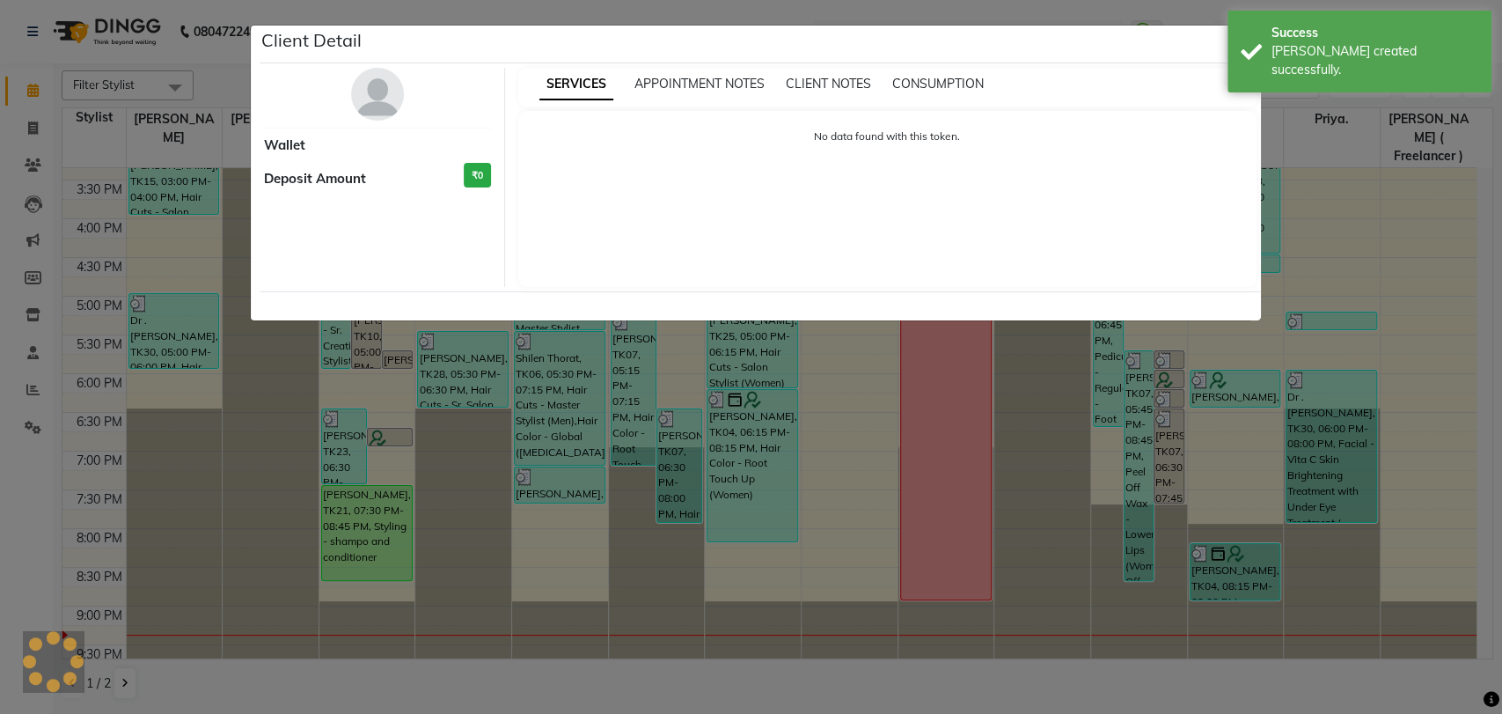
select select "6"
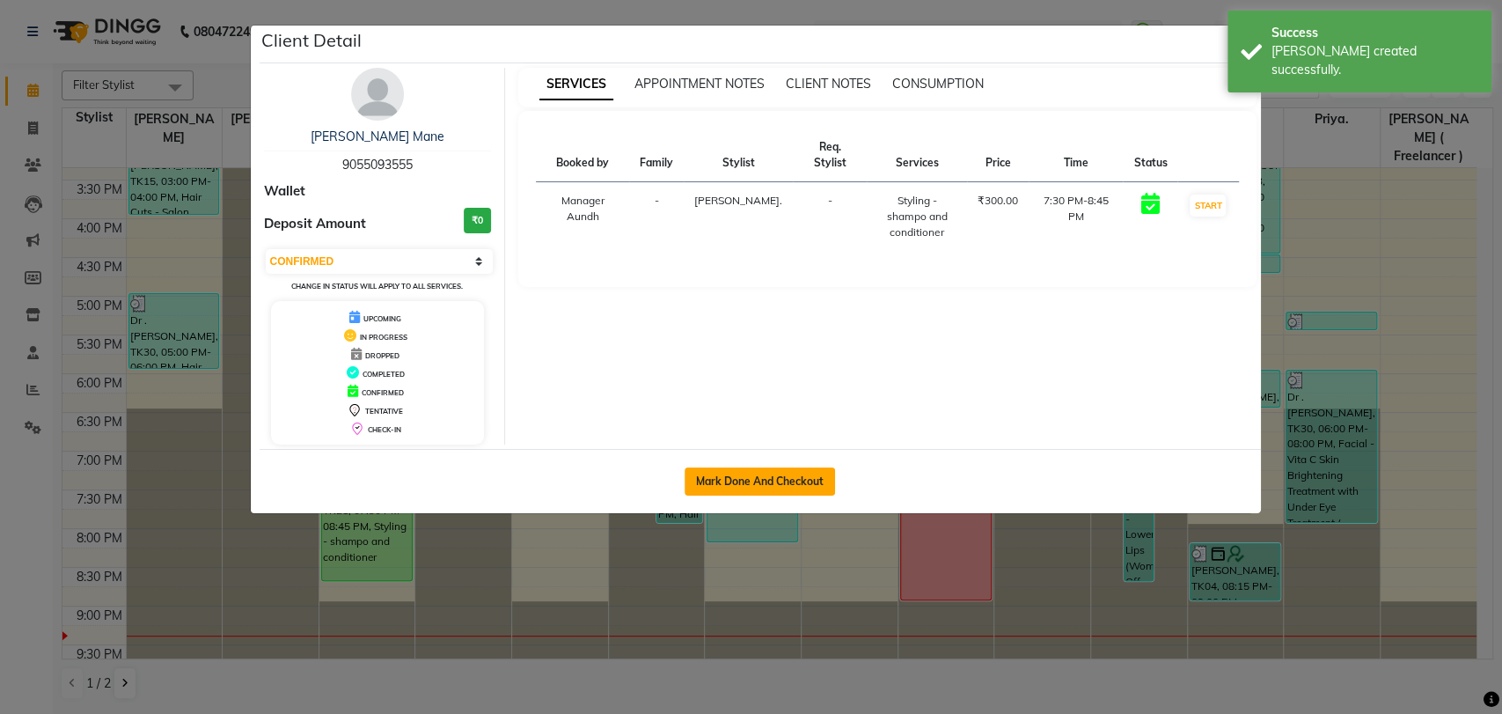
click at [783, 473] on button "Mark Done And Checkout" at bounding box center [760, 481] width 150 height 28
select select "service"
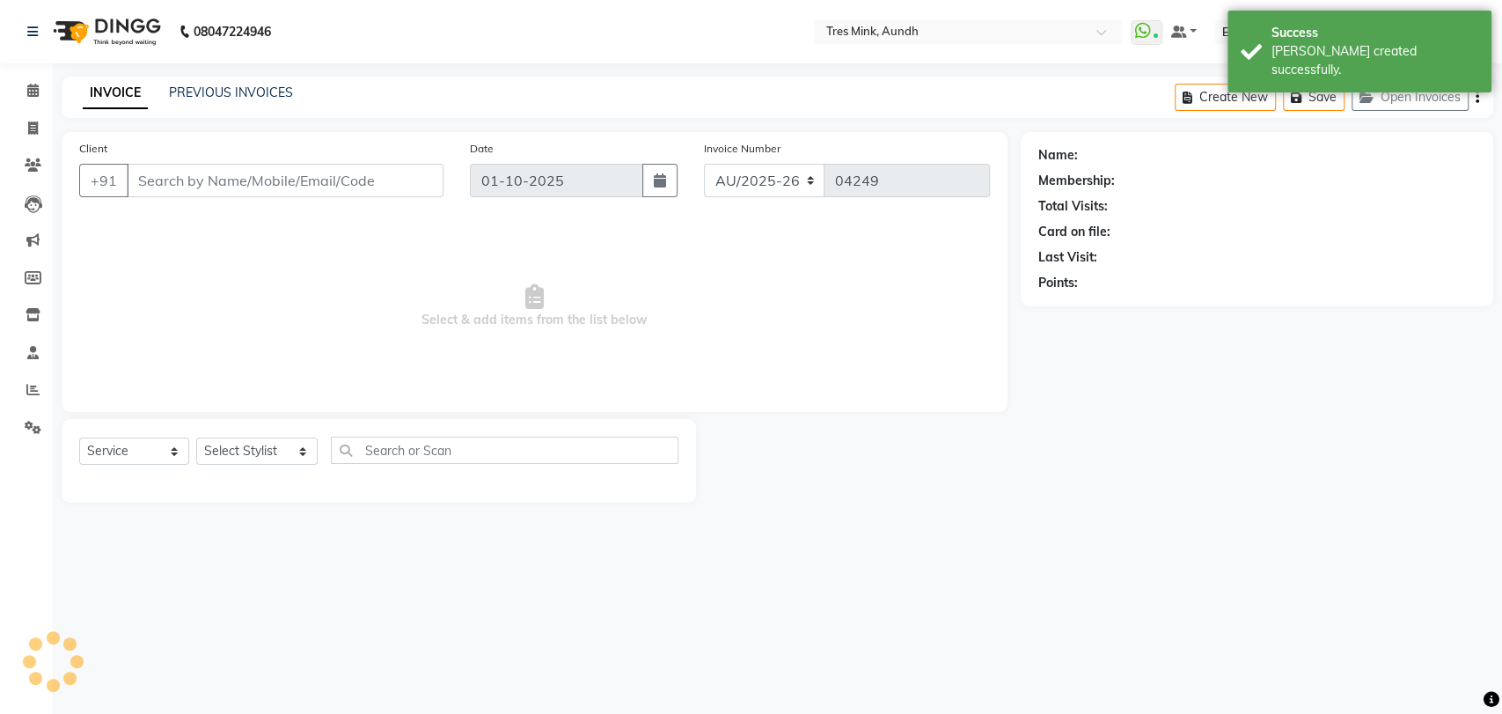
type input "9055093555"
select select "13215"
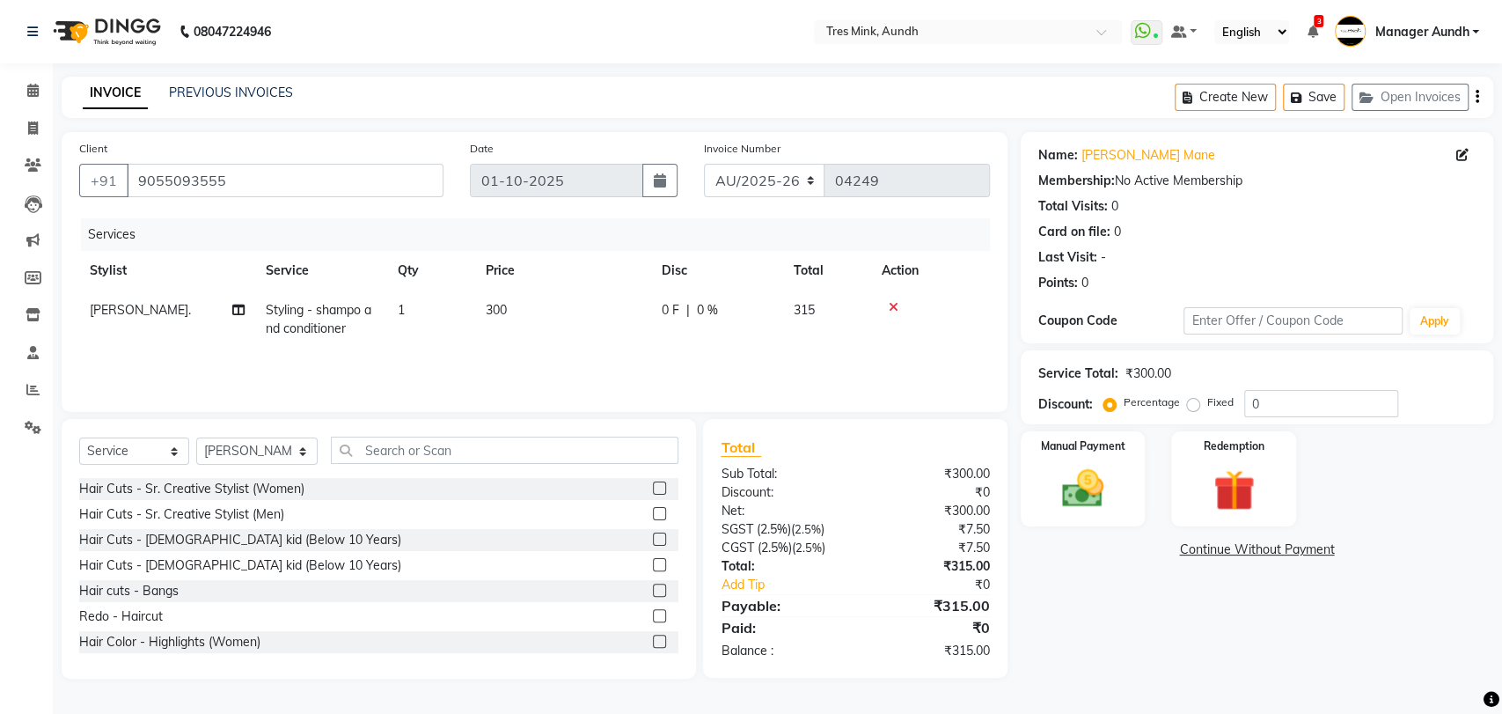
click at [504, 297] on td "300" at bounding box center [563, 319] width 176 height 58
select select "13215"
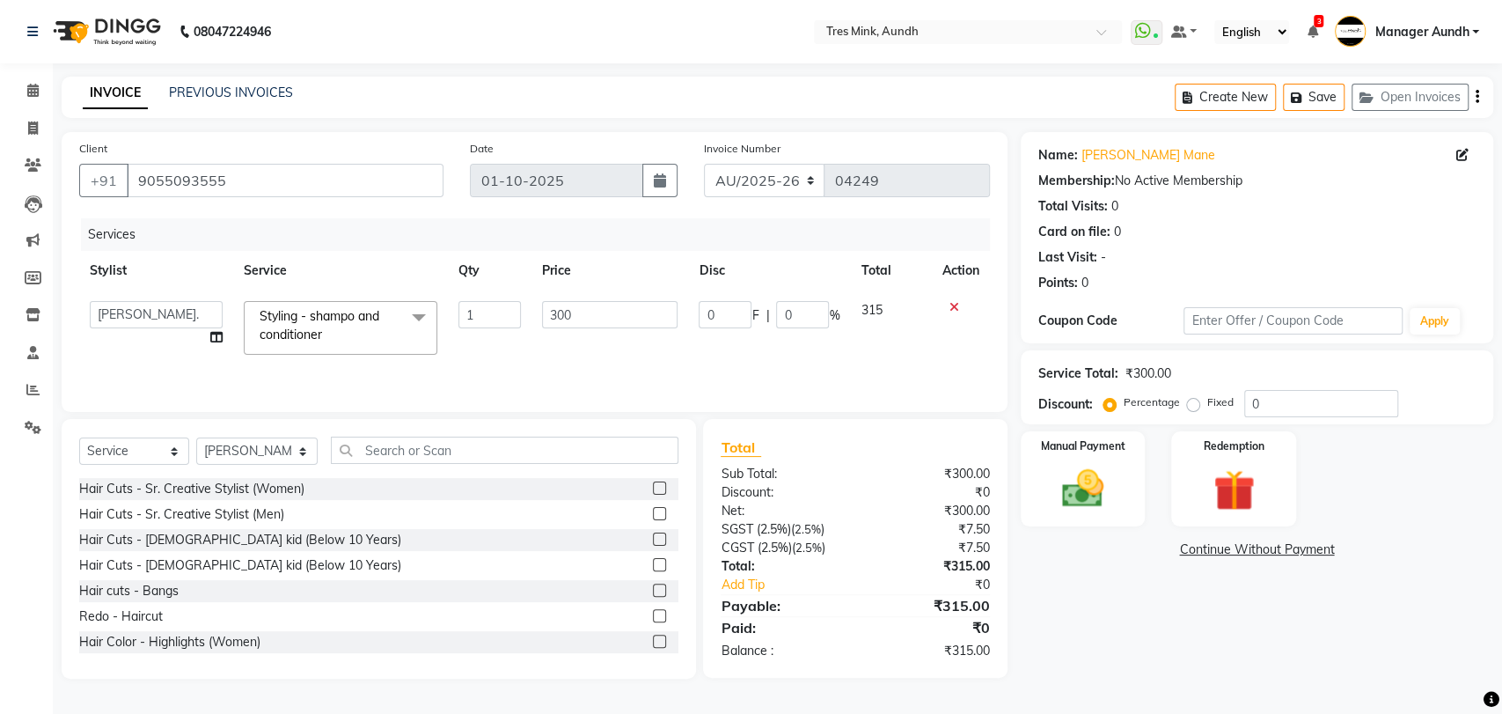
click at [348, 319] on span "Styling - shampo and conditioner" at bounding box center [320, 325] width 120 height 34
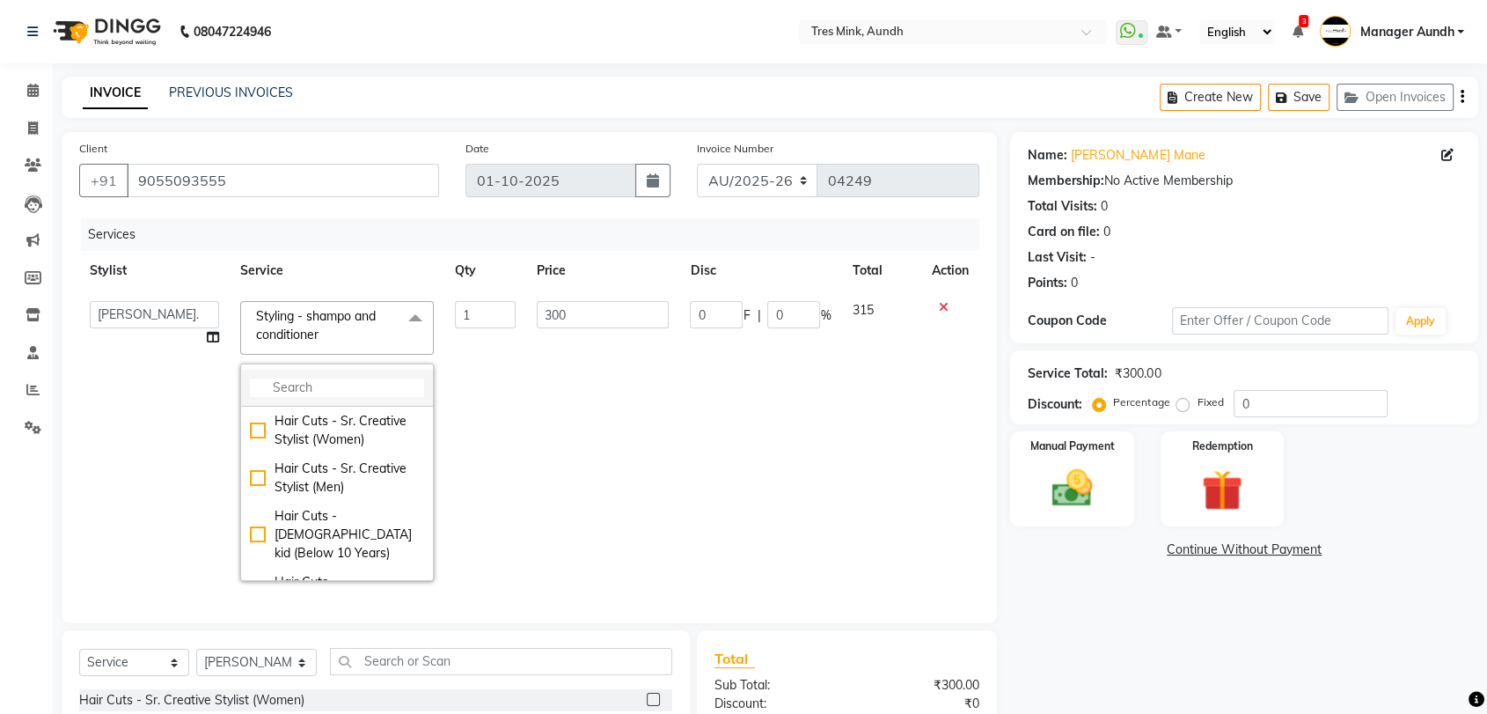
click at [361, 381] on input "multiselect-search" at bounding box center [337, 387] width 174 height 18
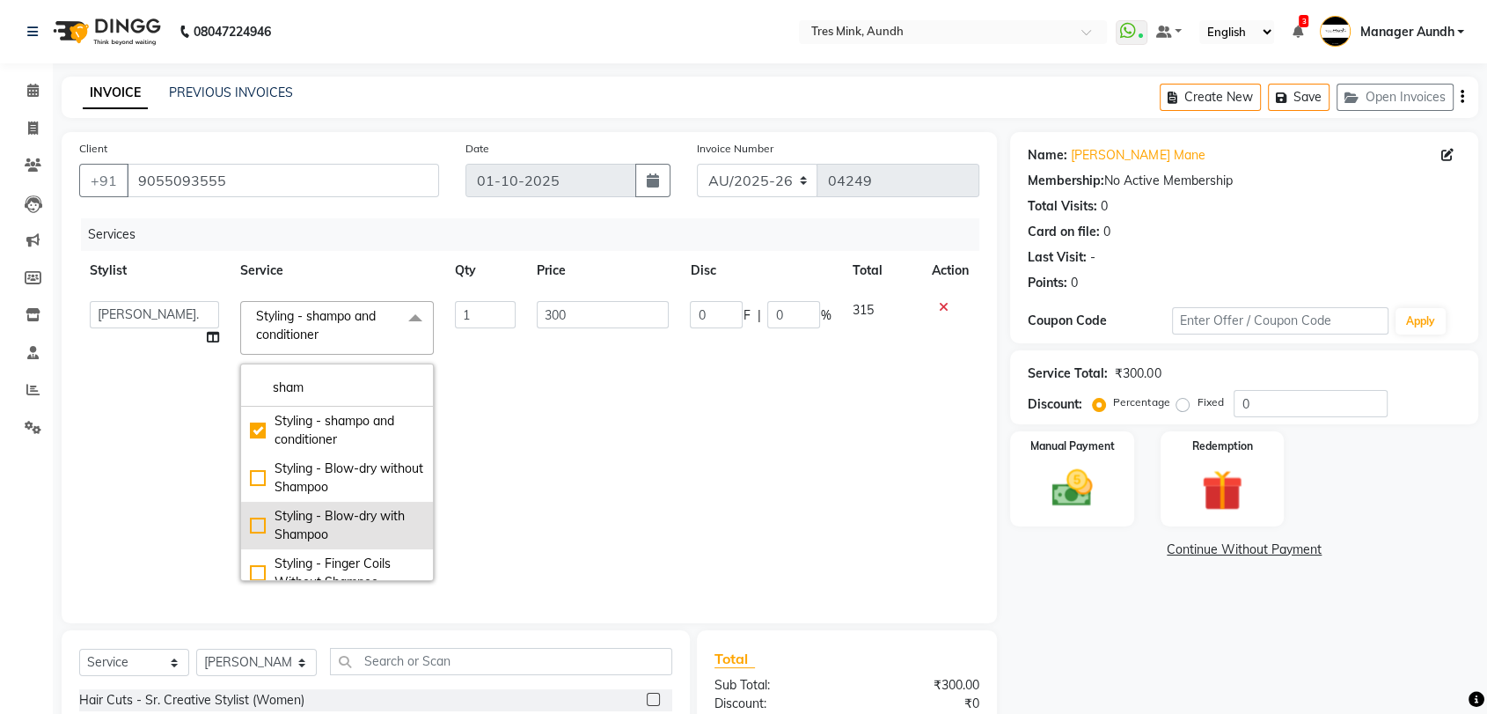
type input "sham"
click at [253, 518] on div "Styling - Blow-dry with Shampoo" at bounding box center [337, 525] width 174 height 37
checkbox input "false"
checkbox input "true"
click at [553, 445] on td "850" at bounding box center [603, 440] width 154 height 301
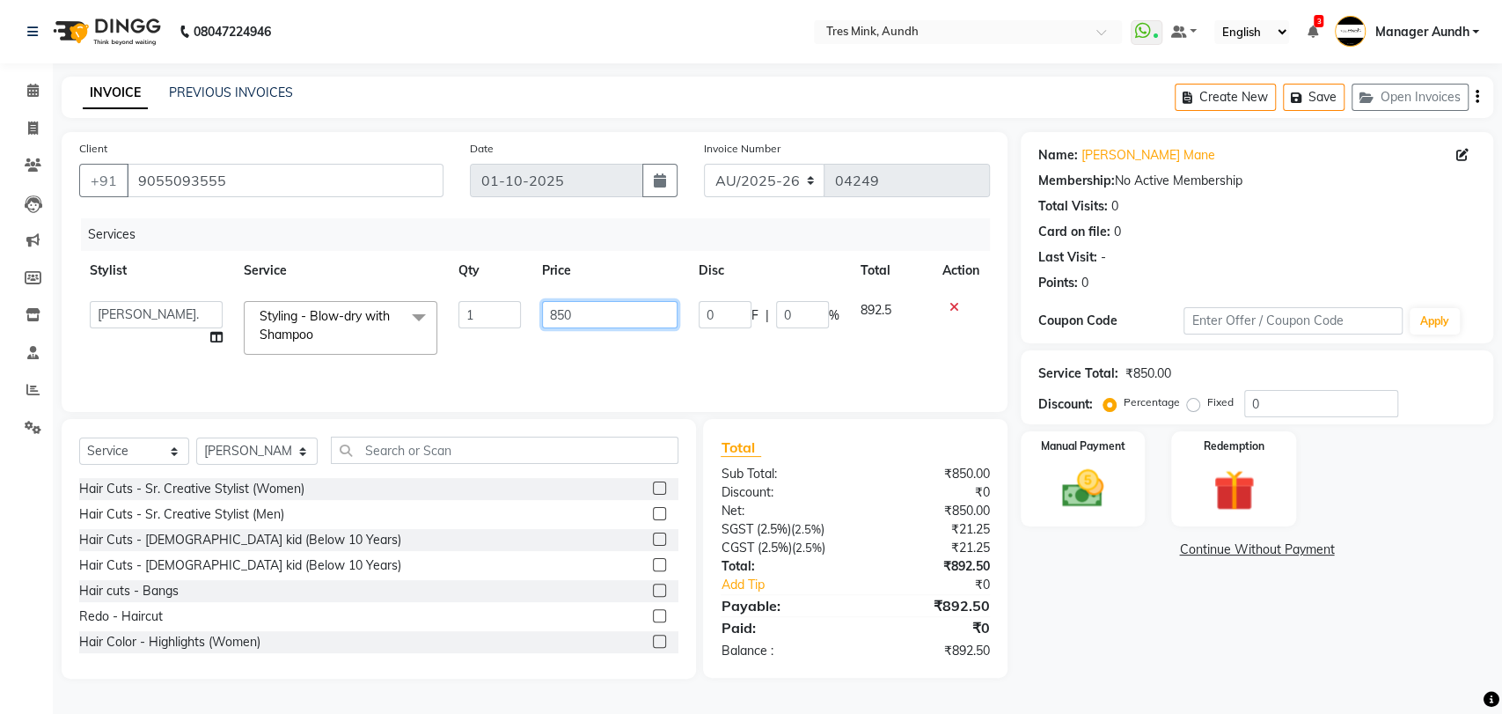
click at [594, 307] on input "850" at bounding box center [610, 314] width 136 height 27
type input "8"
type input "1000"
click at [591, 354] on div "Services Stylist Service Qty Price Disc Total Action Ajay S Anjali Pillay Anush…" at bounding box center [534, 306] width 911 height 176
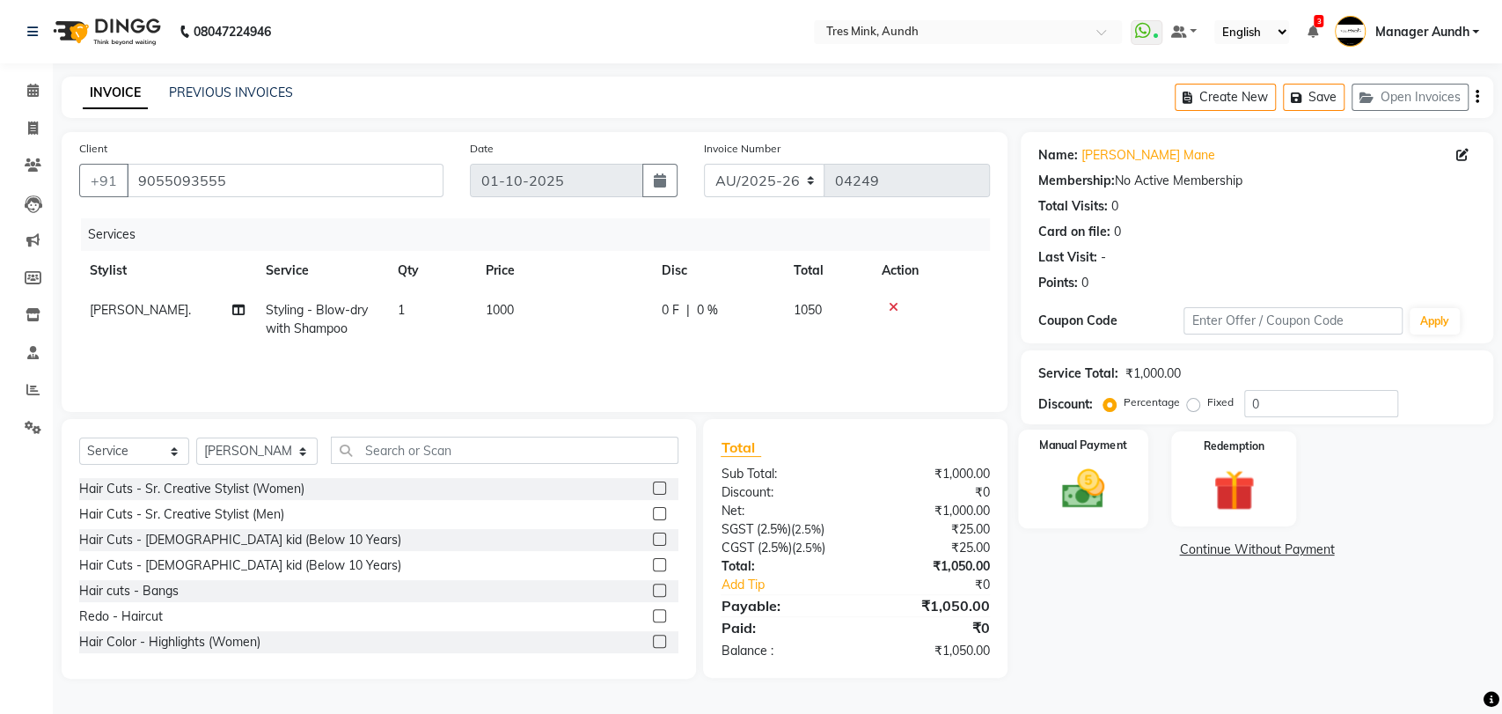
click at [1072, 515] on div "Manual Payment" at bounding box center [1083, 478] width 130 height 99
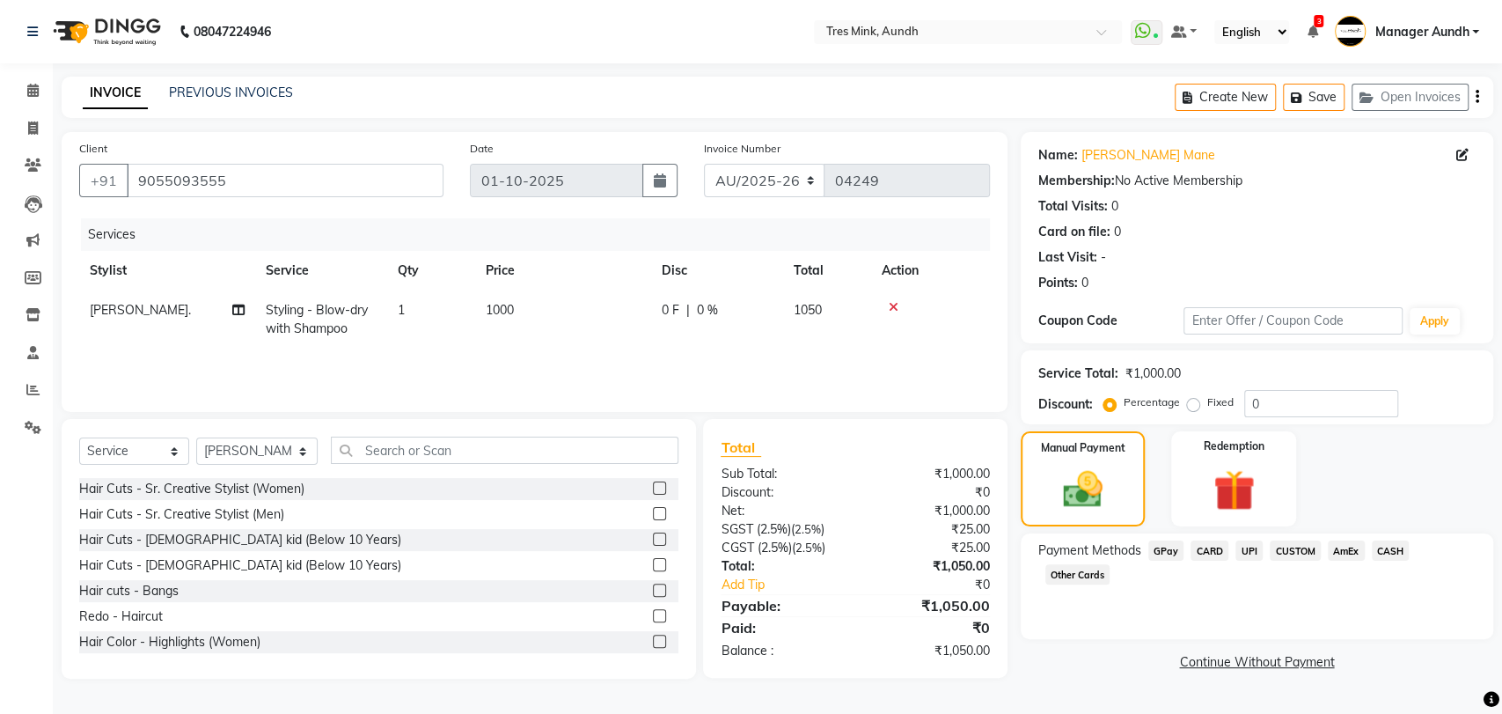
click at [1196, 551] on span "CARD" at bounding box center [1210, 550] width 38 height 20
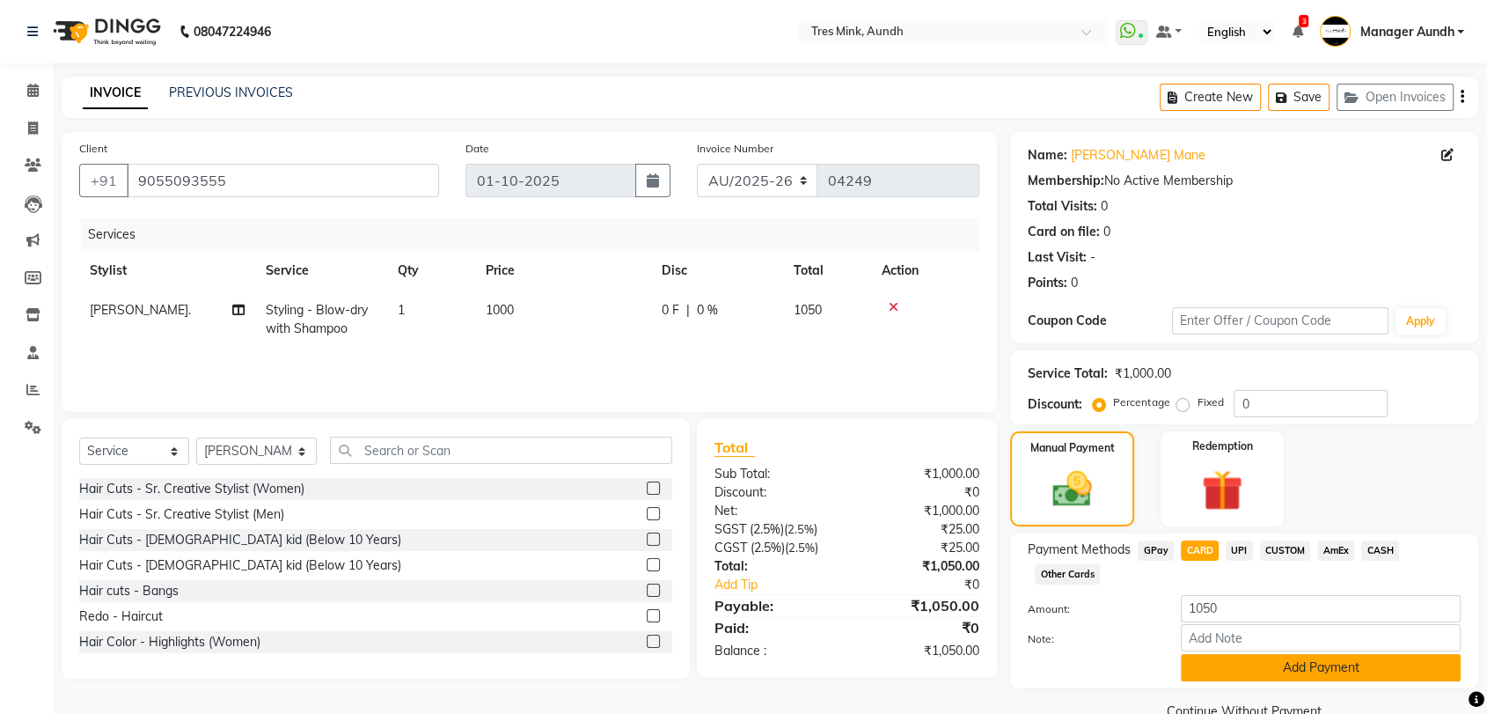
click at [1251, 664] on button "Add Payment" at bounding box center [1321, 667] width 280 height 27
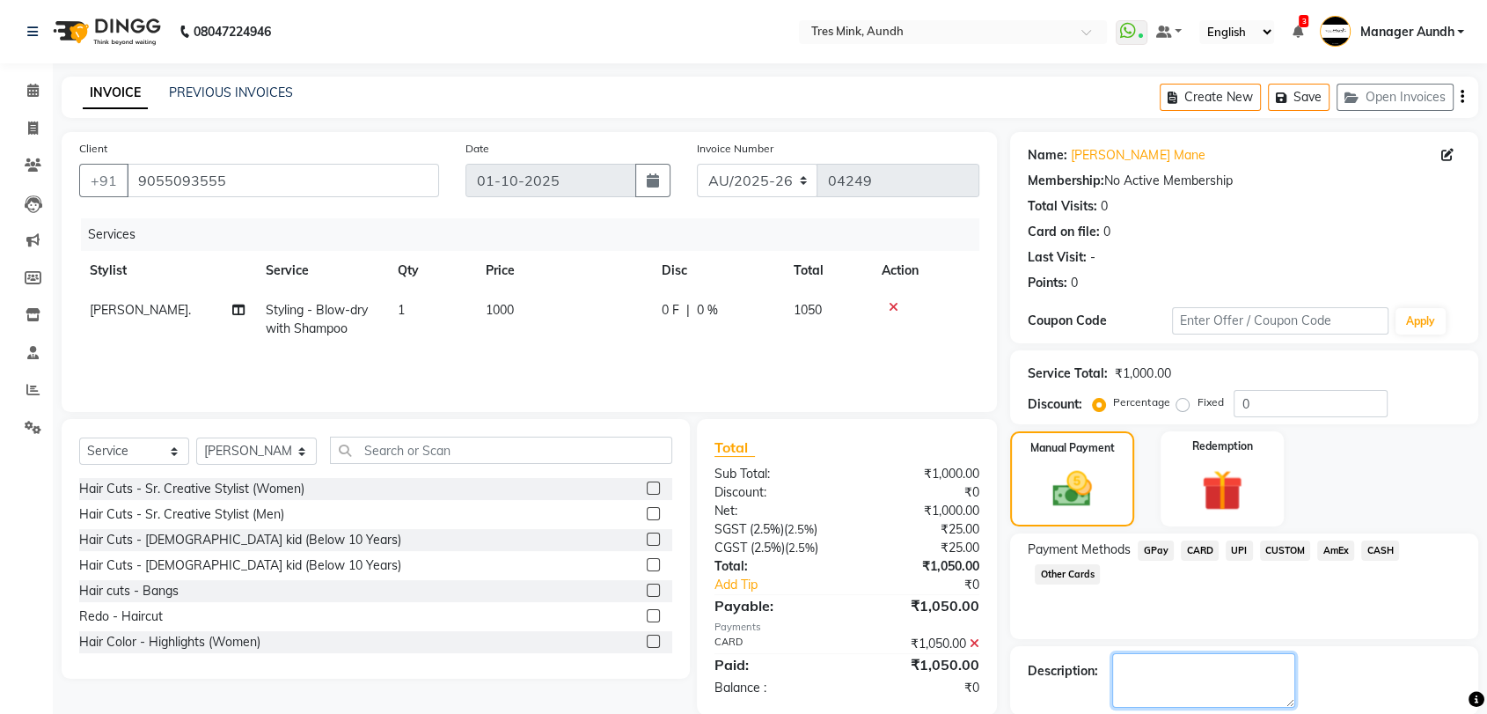
click at [1220, 668] on textarea at bounding box center [1203, 680] width 183 height 55
type textarea "n"
type textarea "Anushka"
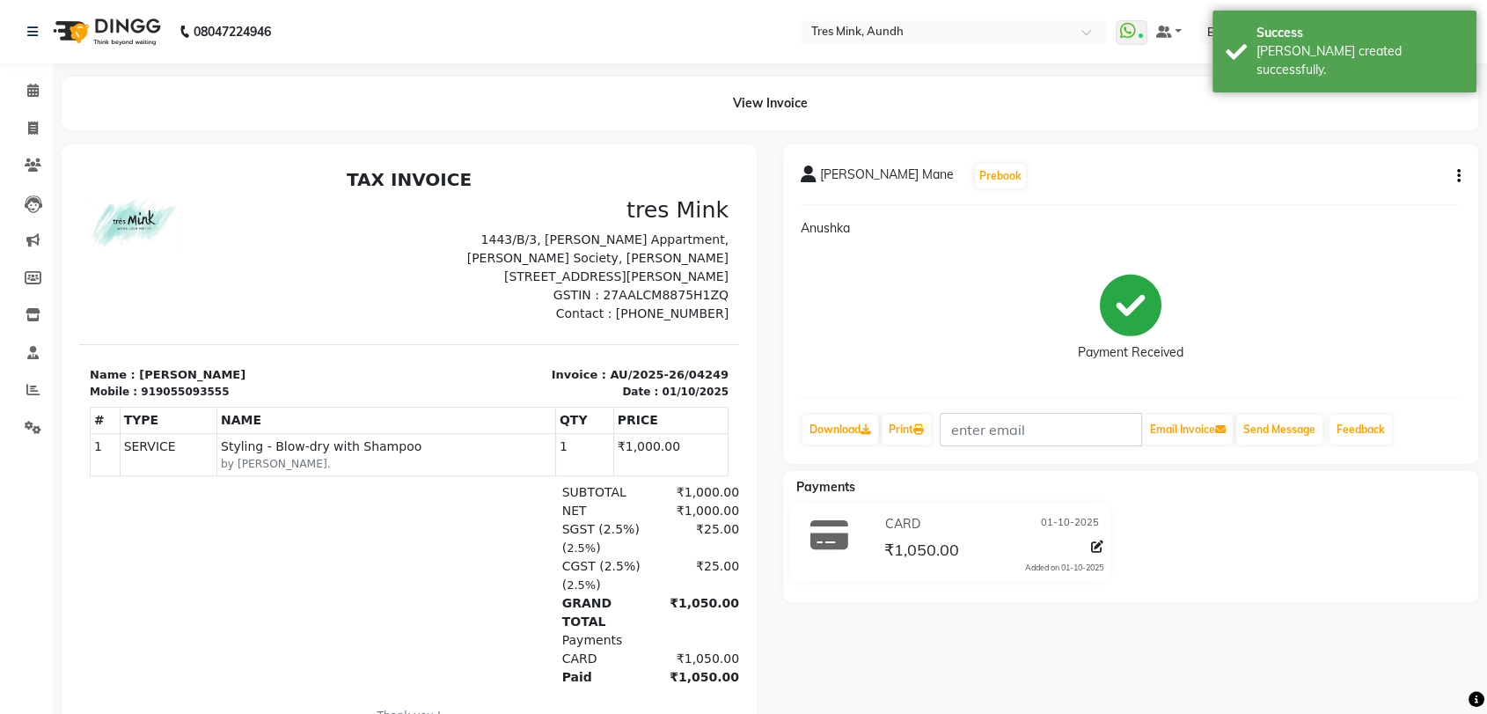
select select "service"
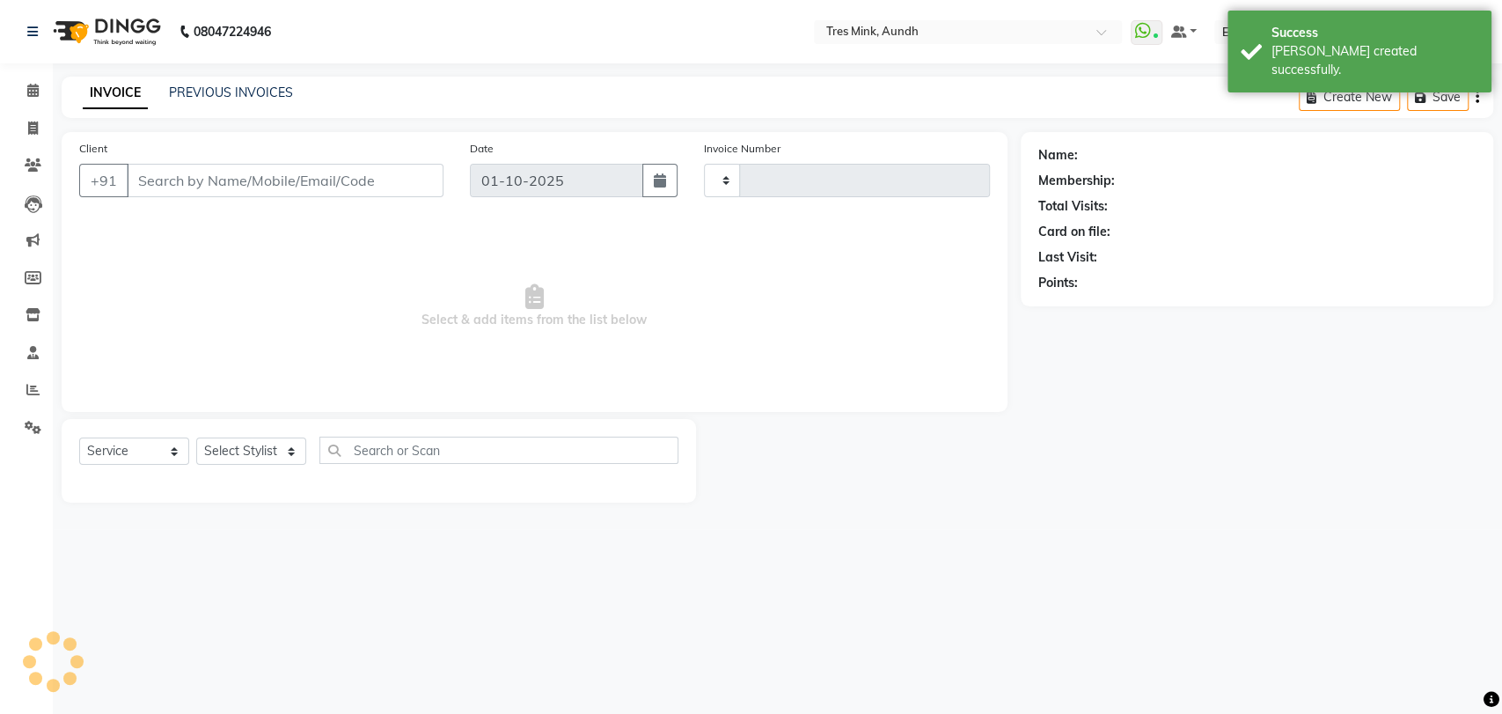
type input "04250"
select select "4235"
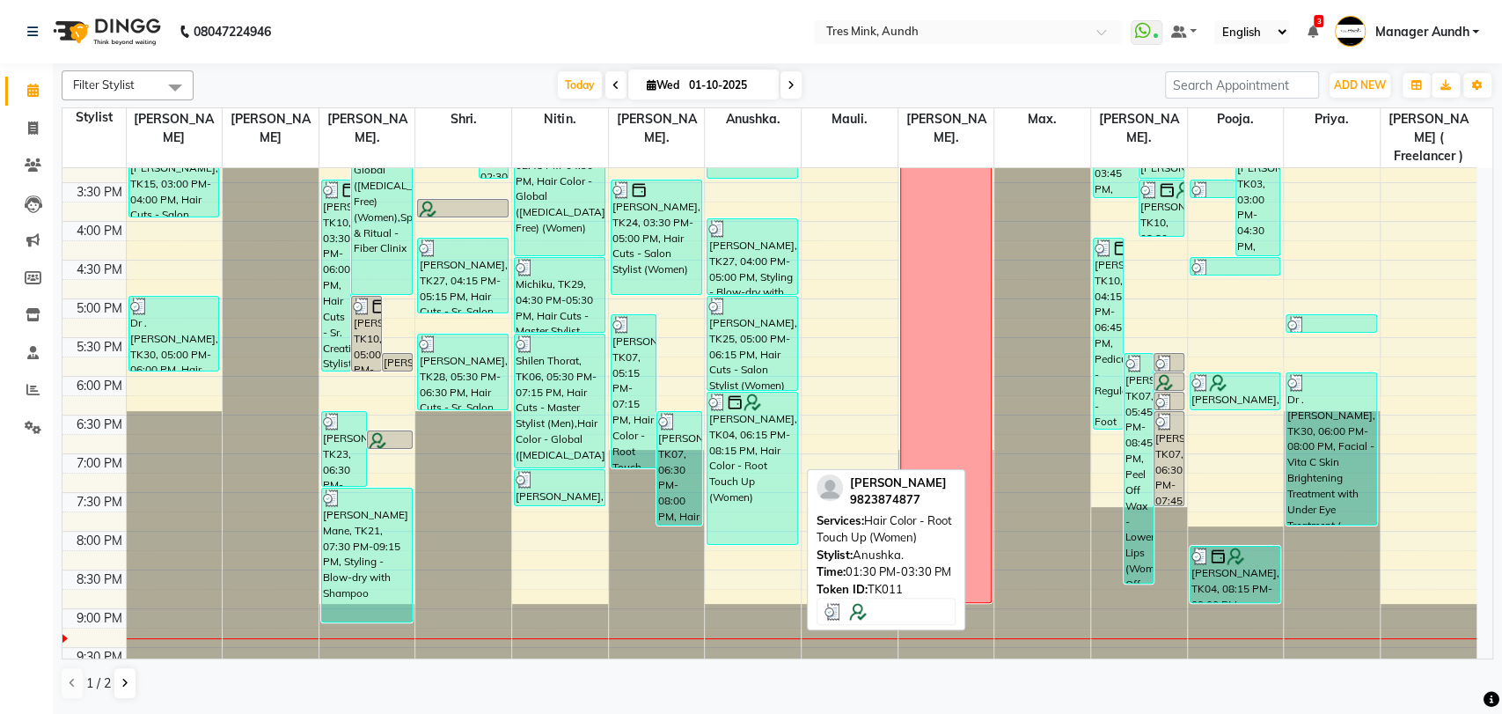
scroll to position [569, 0]
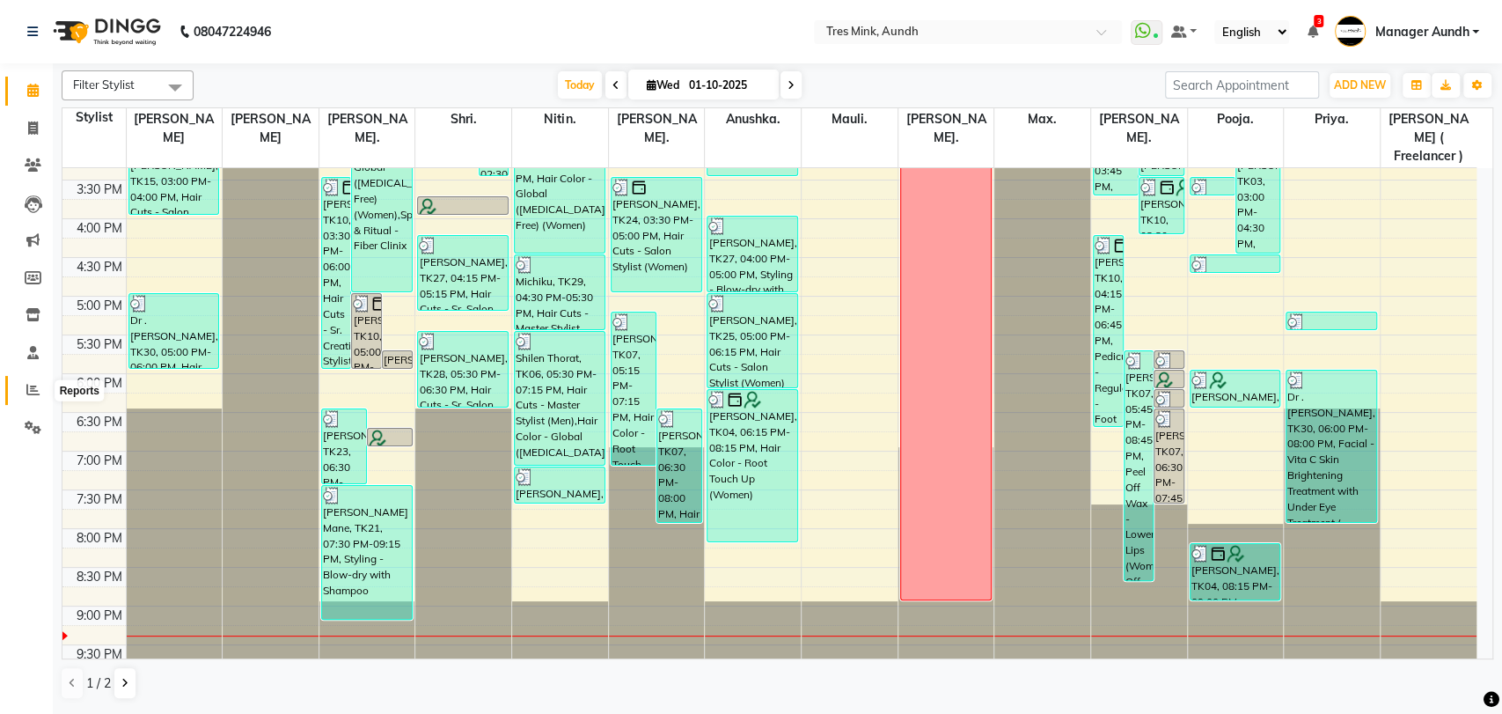
click at [32, 394] on icon at bounding box center [32, 389] width 13 height 13
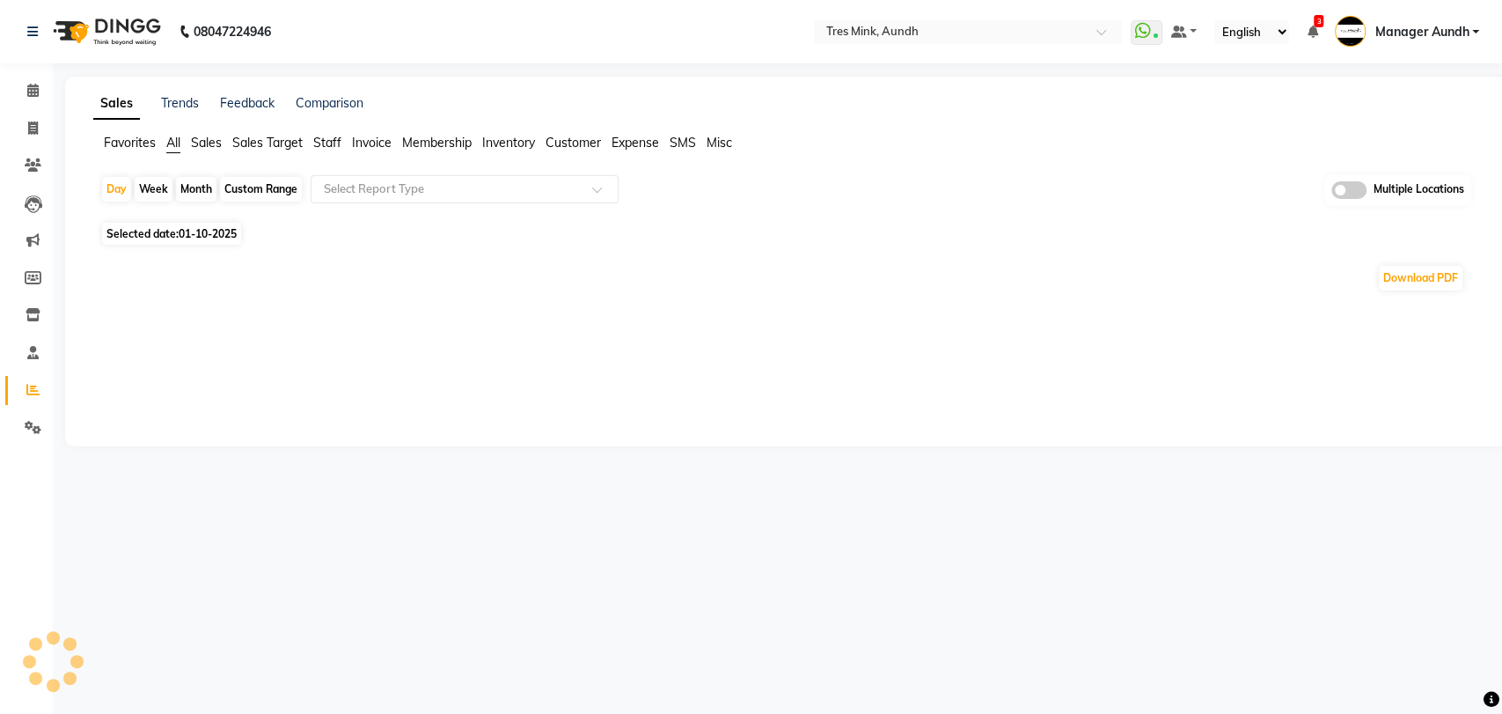
drag, startPoint x: 132, startPoint y: 146, endPoint x: 151, endPoint y: 162, distance: 25.0
click at [132, 146] on span "Favorites" at bounding box center [130, 143] width 52 height 16
click at [448, 189] on input "text" at bounding box center [446, 189] width 253 height 18
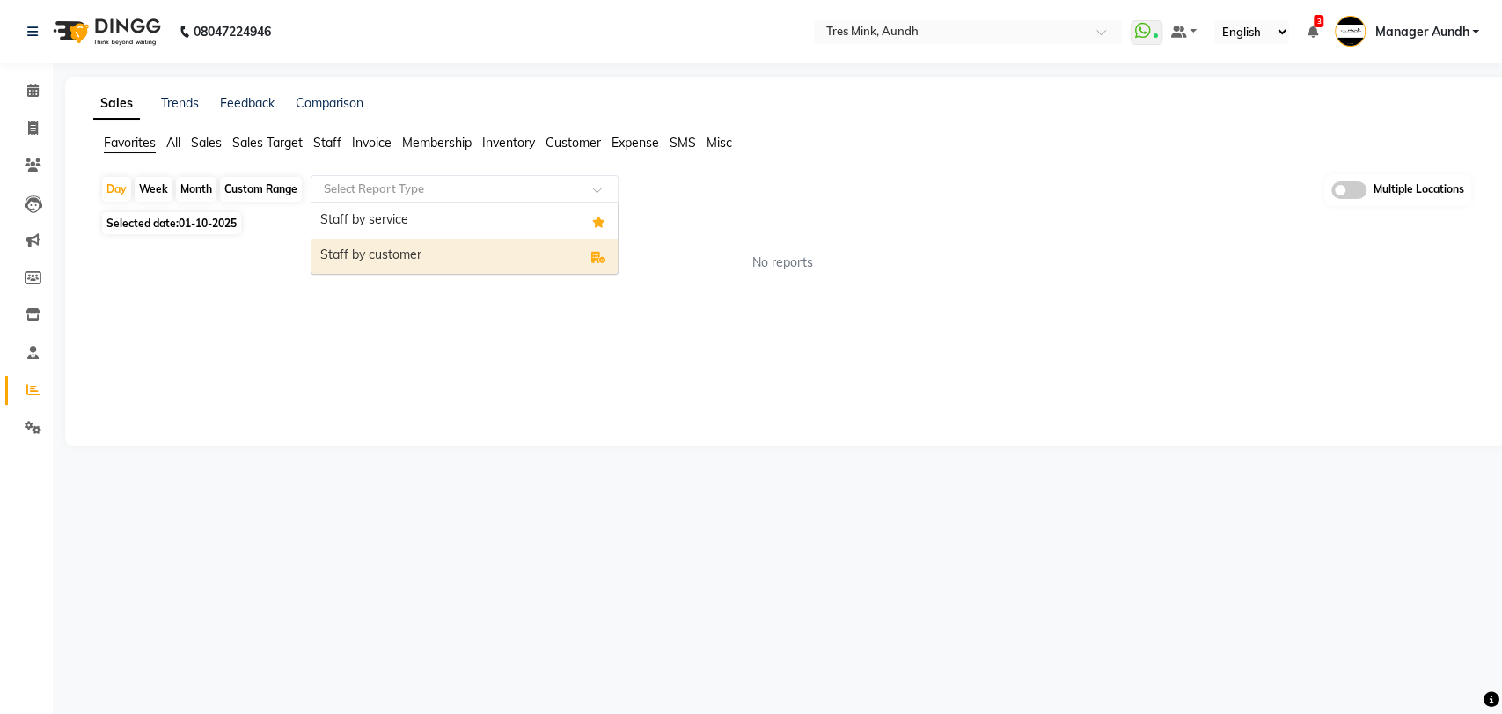
click at [458, 263] on div "Staff by customer" at bounding box center [465, 256] width 306 height 35
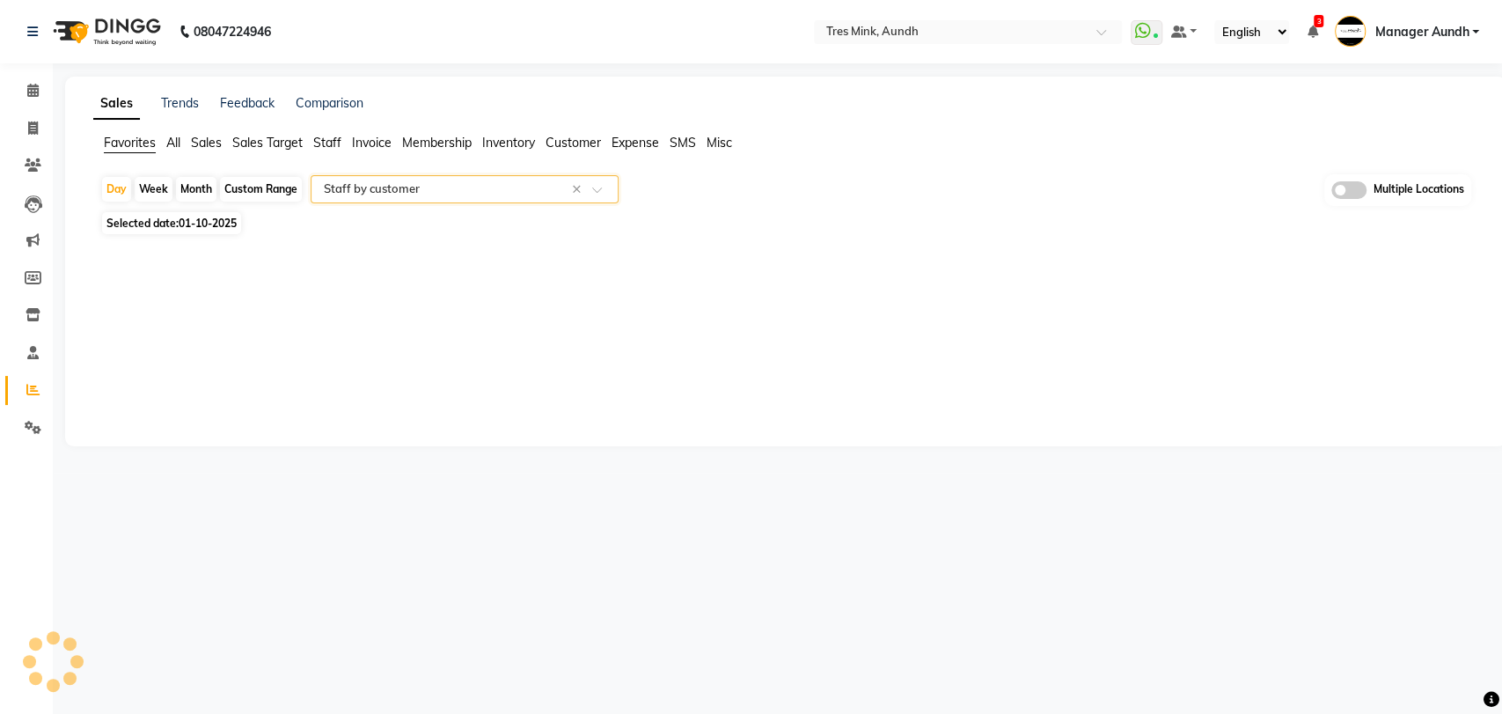
select select "filtered_report"
select select "pdf"
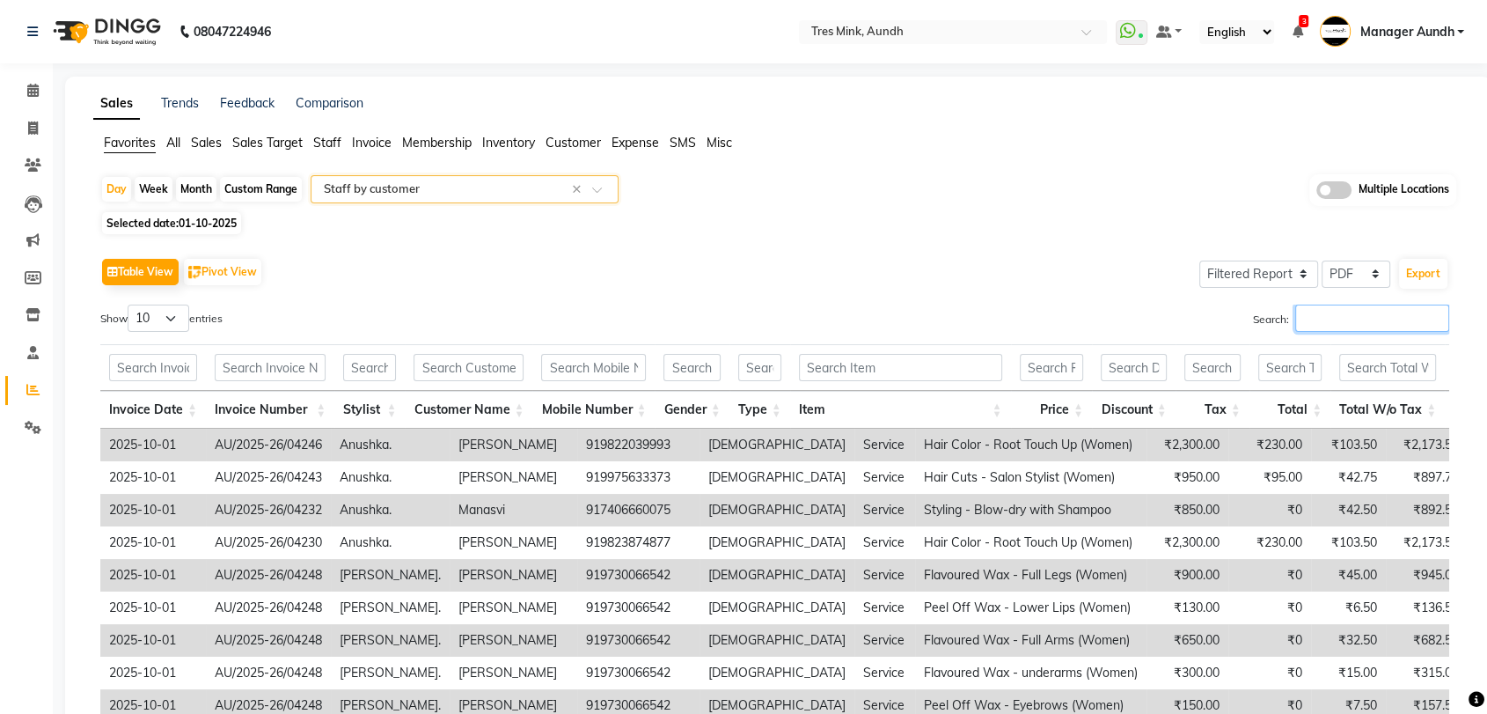
click at [1340, 310] on input "Search:" at bounding box center [1373, 318] width 154 height 27
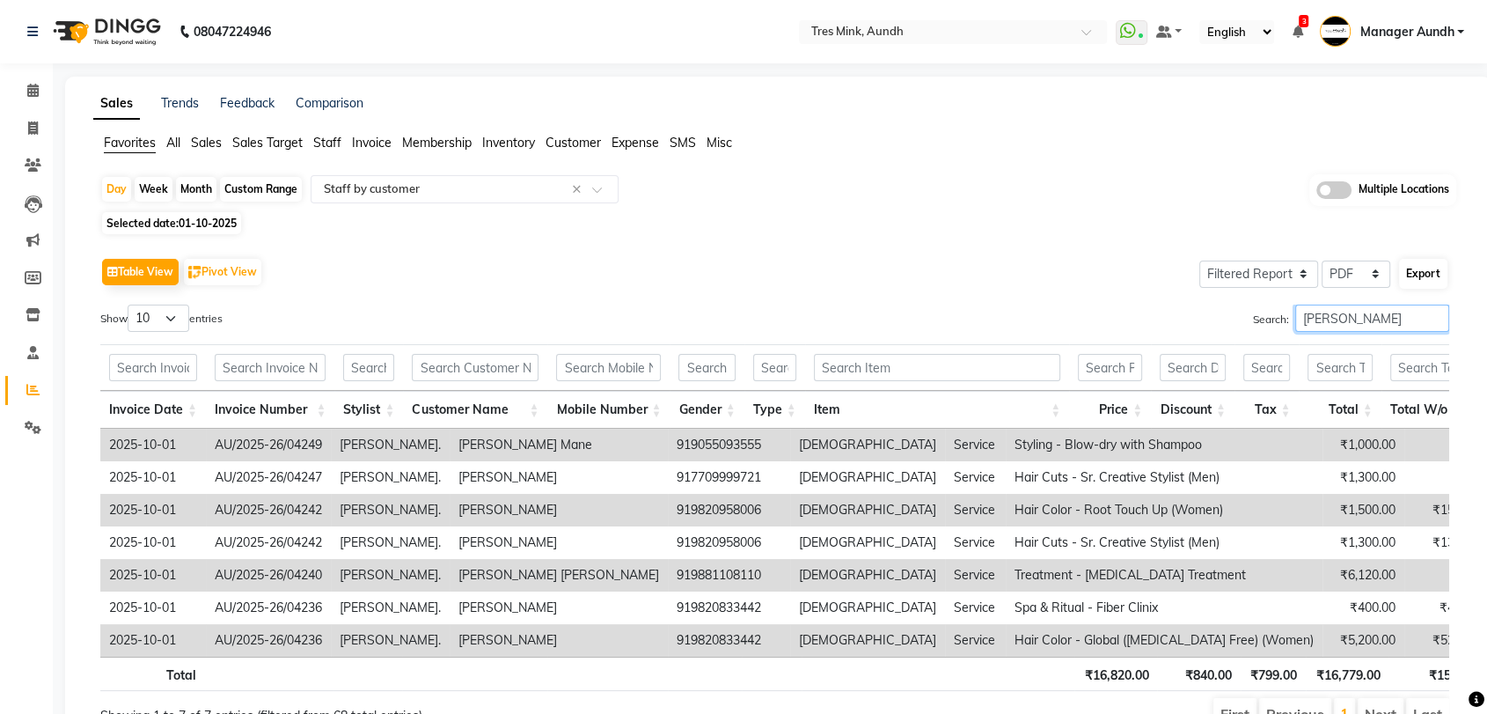
type input "nelson"
click at [1420, 268] on button "Export" at bounding box center [1423, 274] width 48 height 30
select select "sans-serif"
select select "16px"
select select "template_1"
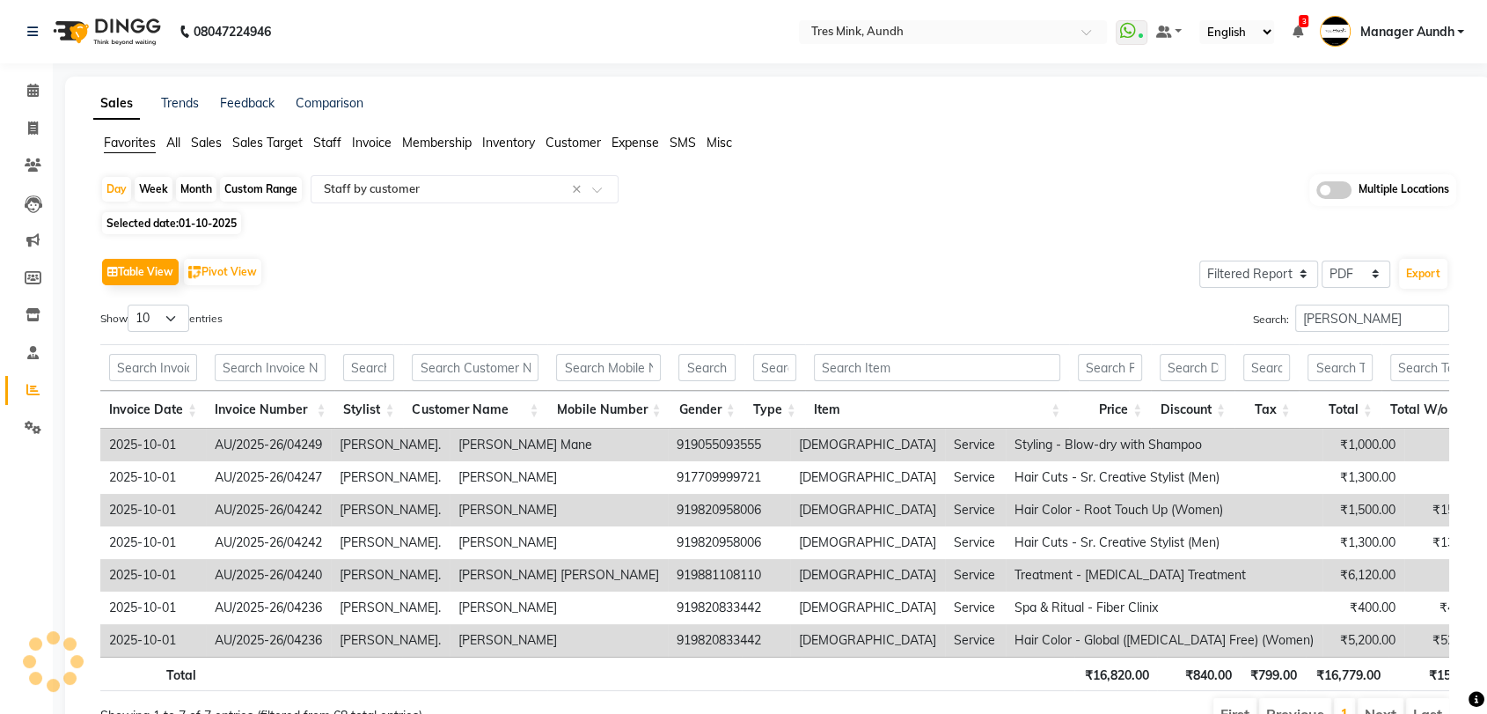
select select "A4"
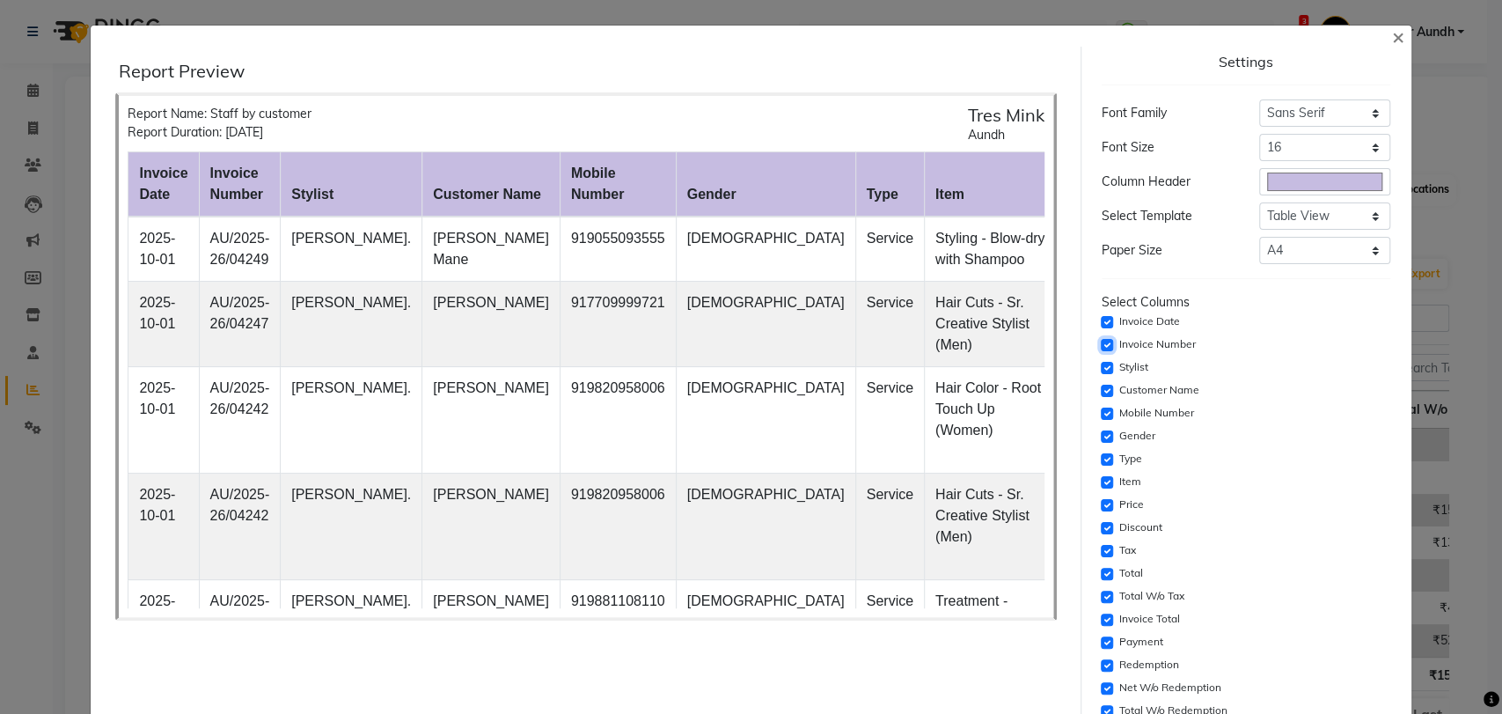
click at [1101, 339] on input "checkbox" at bounding box center [1107, 345] width 12 height 12
checkbox input "false"
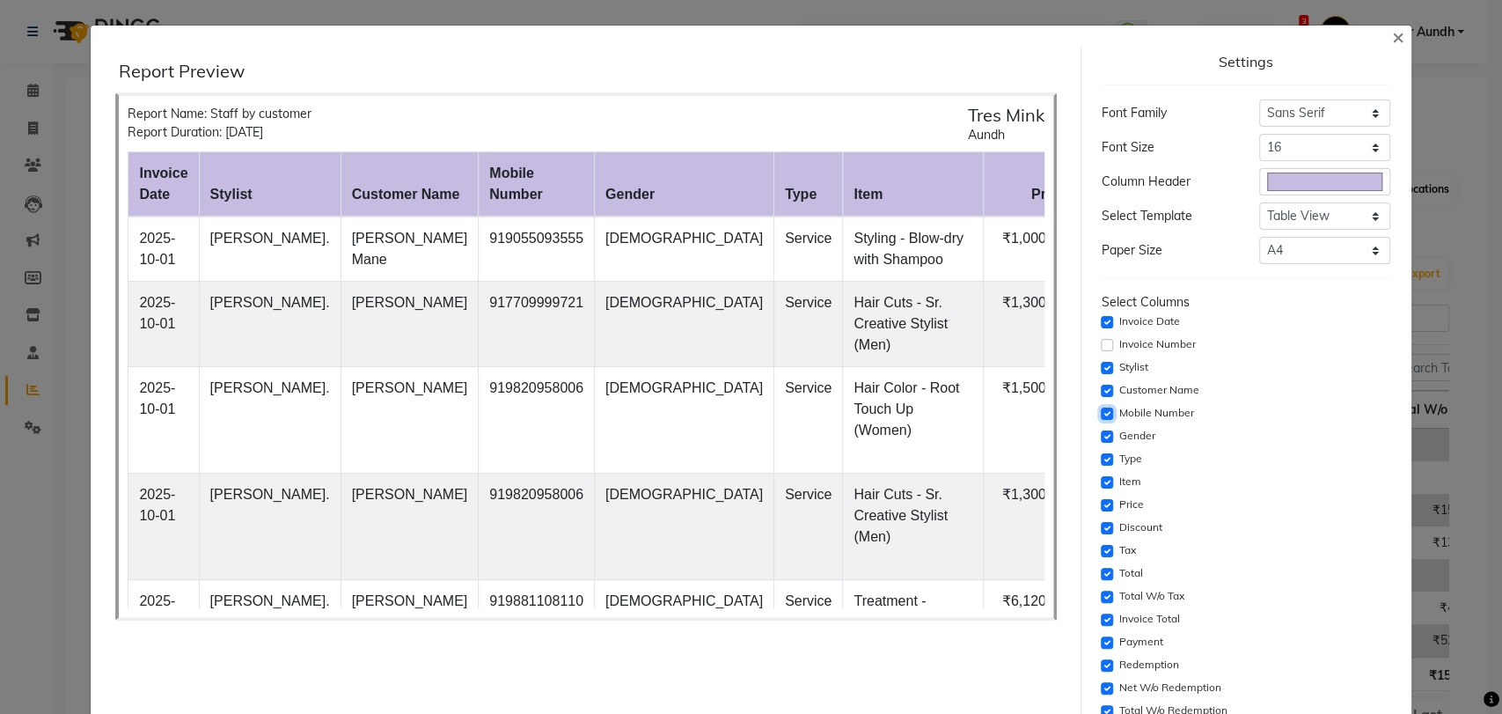
click at [1101, 407] on input "checkbox" at bounding box center [1107, 413] width 12 height 12
checkbox input "false"
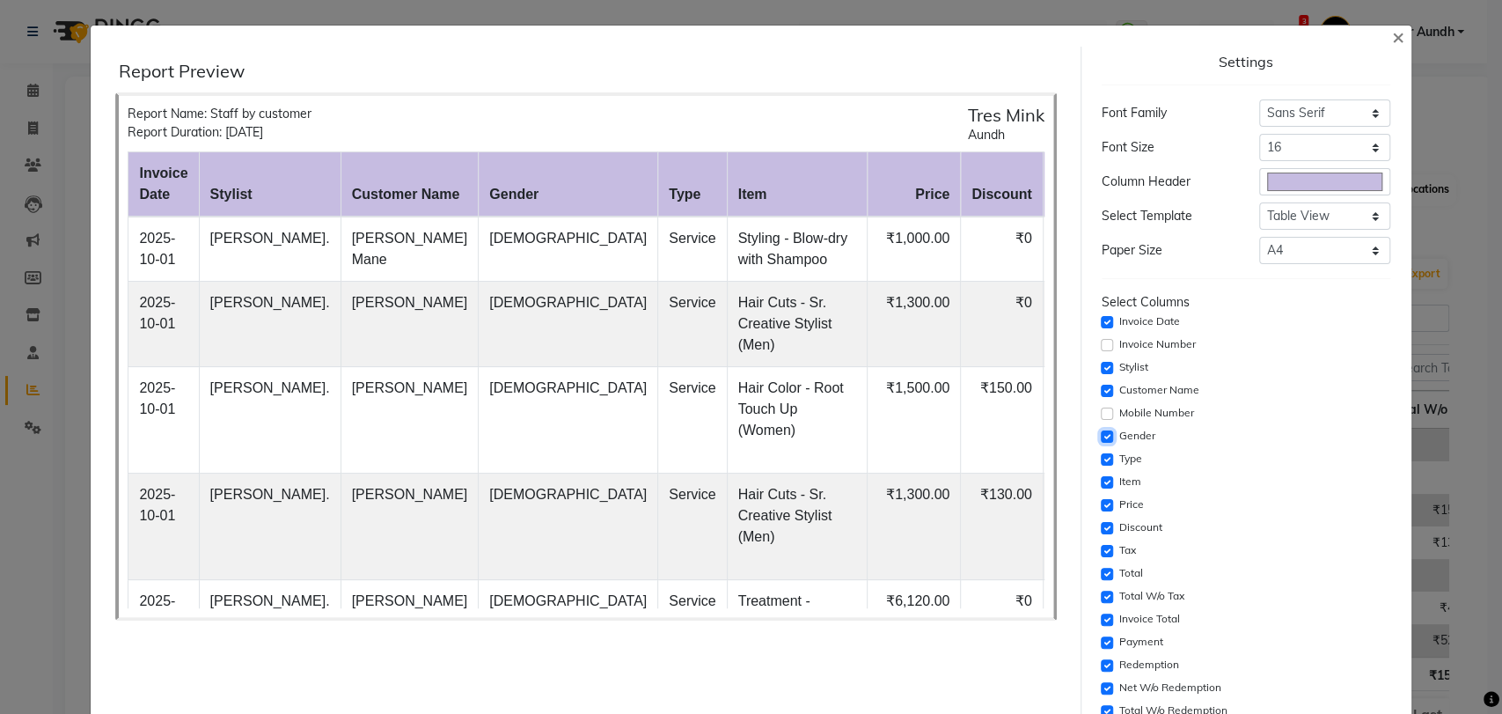
click at [1101, 434] on input "checkbox" at bounding box center [1107, 436] width 12 height 12
checkbox input "false"
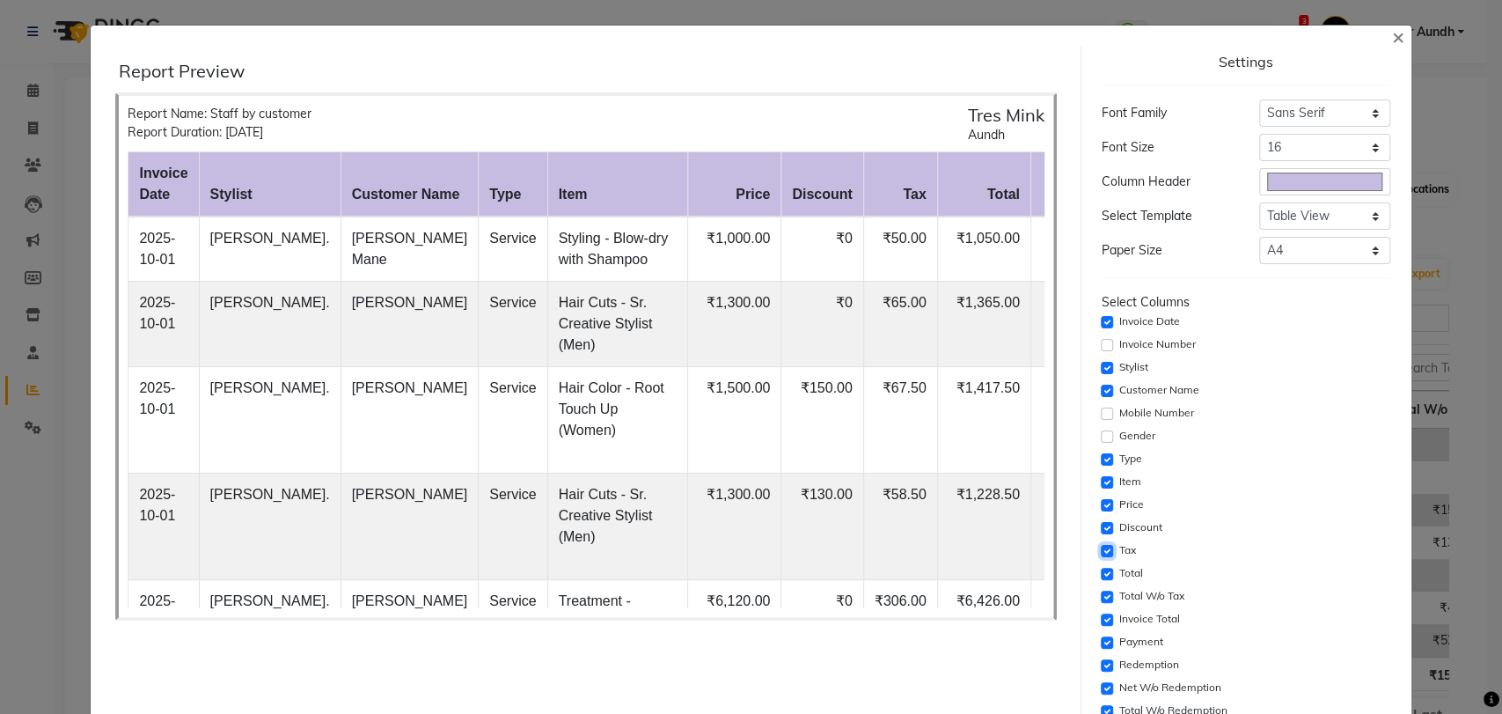
click at [1101, 550] on input "checkbox" at bounding box center [1107, 551] width 12 height 12
checkbox input "false"
click at [1101, 570] on input "checkbox" at bounding box center [1107, 574] width 12 height 12
checkbox input "false"
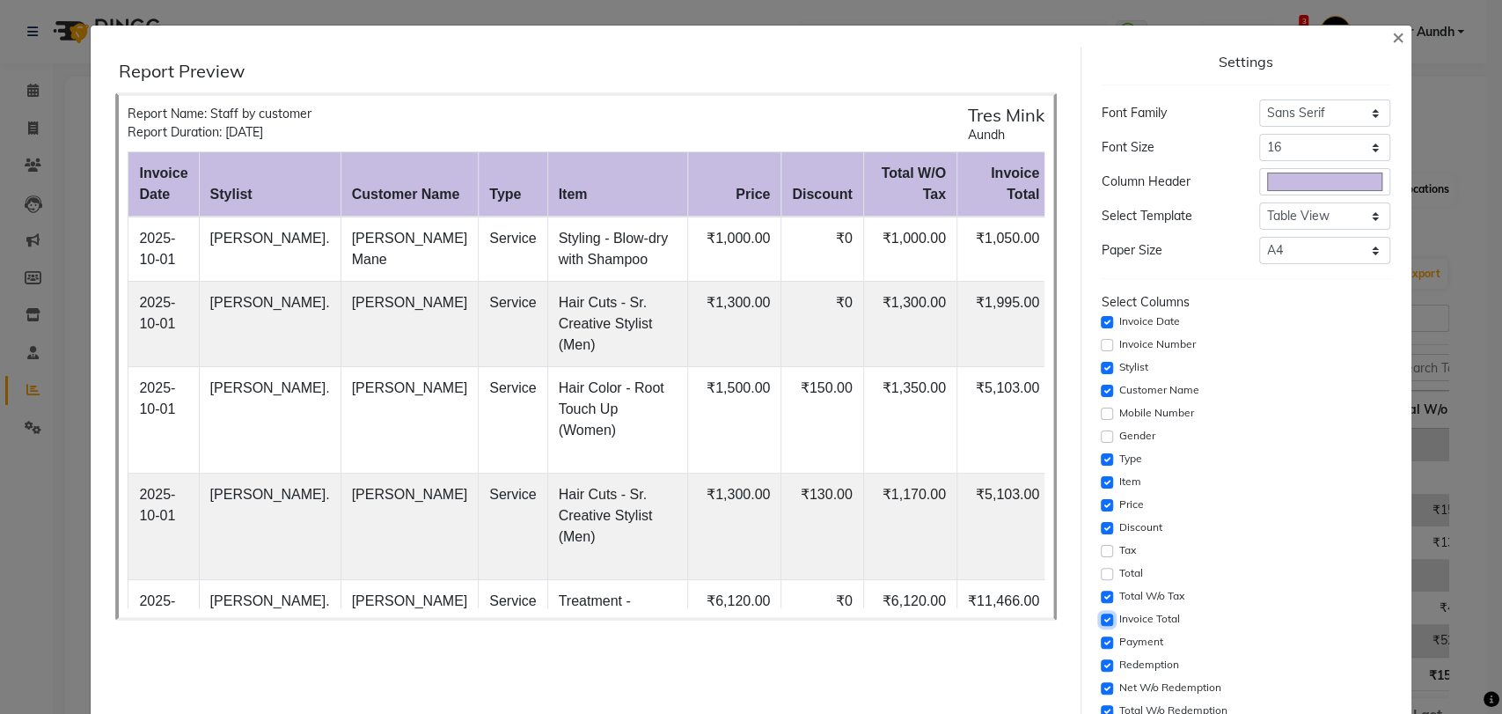
click at [1101, 613] on input "checkbox" at bounding box center [1107, 619] width 12 height 12
checkbox input "false"
click at [1101, 636] on input "checkbox" at bounding box center [1107, 642] width 12 height 12
checkbox input "false"
click at [1102, 655] on div "Redemption" at bounding box center [1246, 665] width 289 height 21
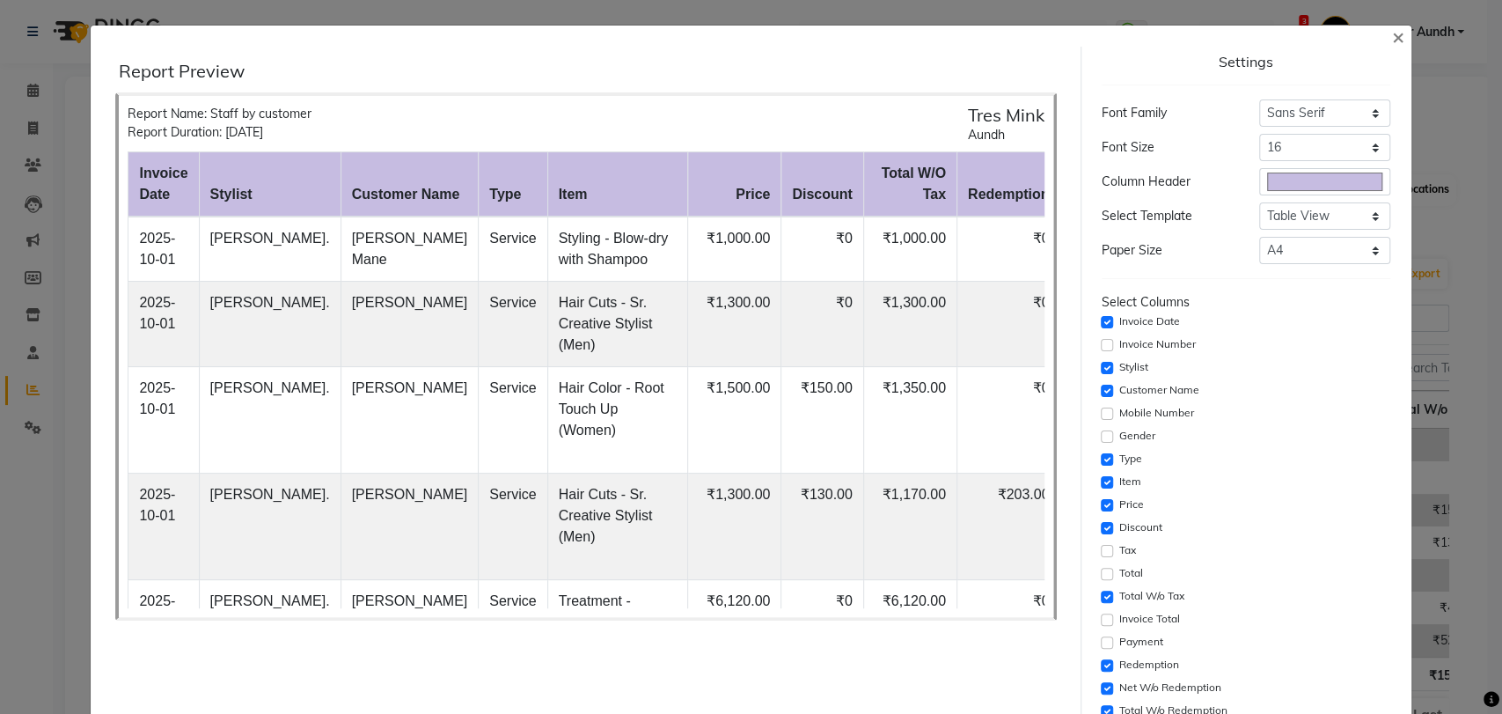
scroll to position [98, 0]
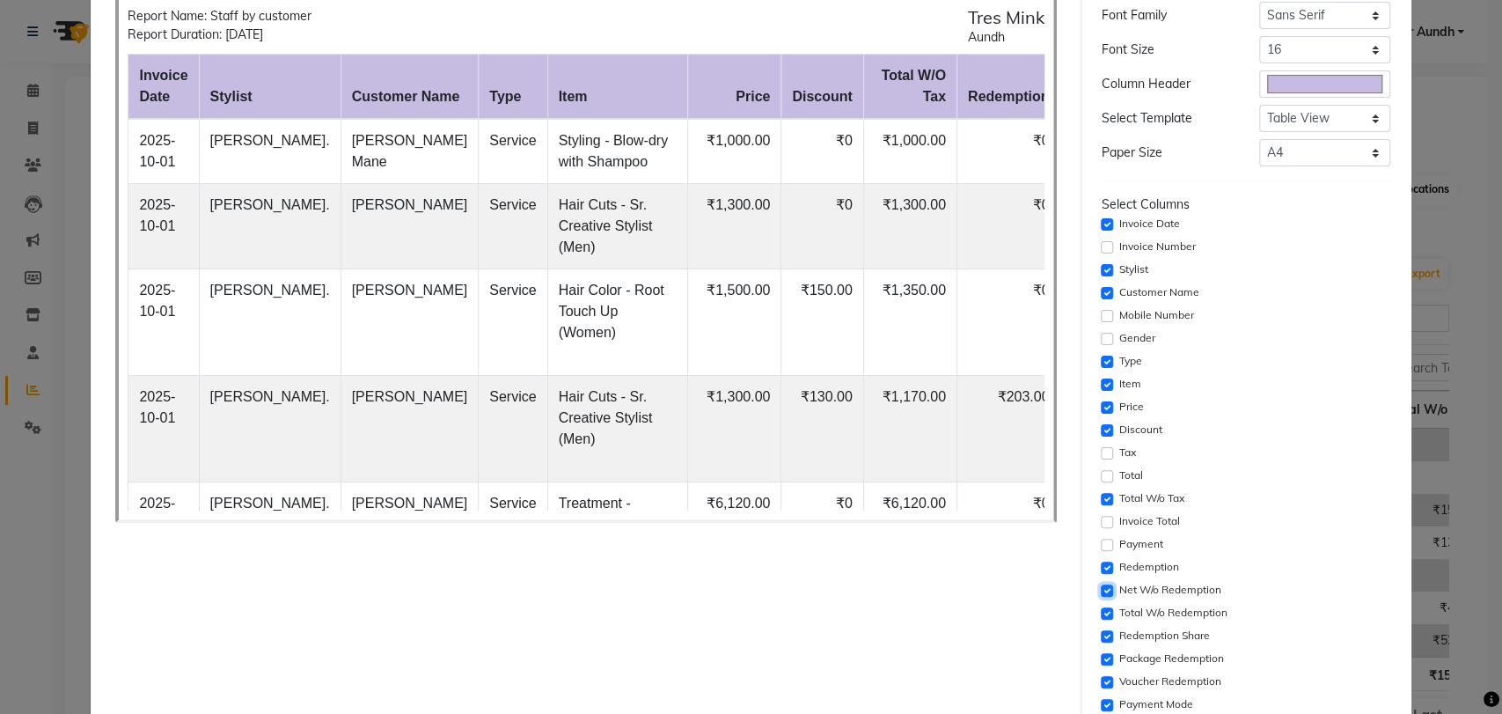
click at [1101, 585] on input "checkbox" at bounding box center [1107, 590] width 12 height 12
checkbox input "false"
click at [1101, 564] on input "checkbox" at bounding box center [1107, 568] width 12 height 12
checkbox input "false"
click at [1101, 613] on input "checkbox" at bounding box center [1107, 613] width 12 height 12
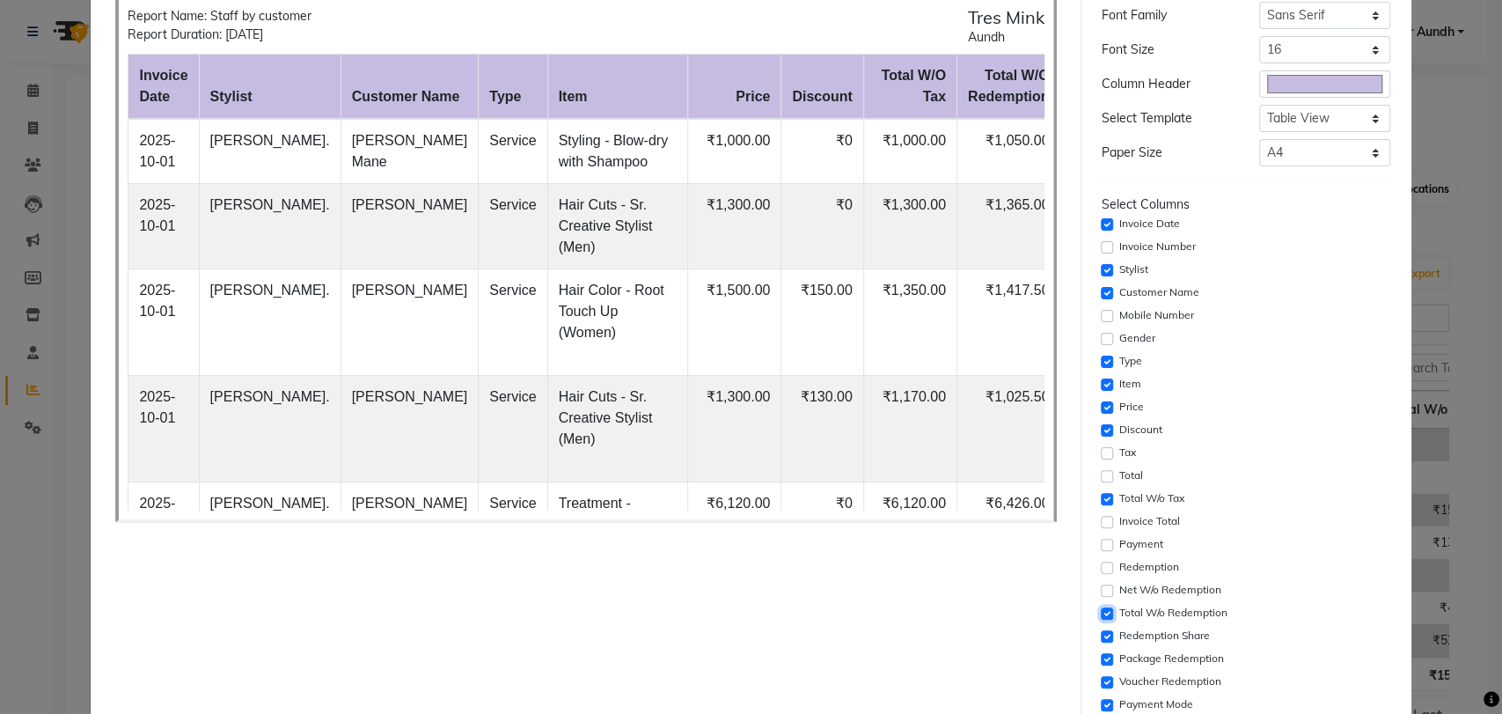
checkbox input "false"
click at [1102, 644] on div "Redemption Share" at bounding box center [1246, 636] width 289 height 21
click at [1101, 662] on input "checkbox" at bounding box center [1107, 659] width 12 height 12
checkbox input "false"
click at [1101, 632] on input "checkbox" at bounding box center [1107, 636] width 12 height 12
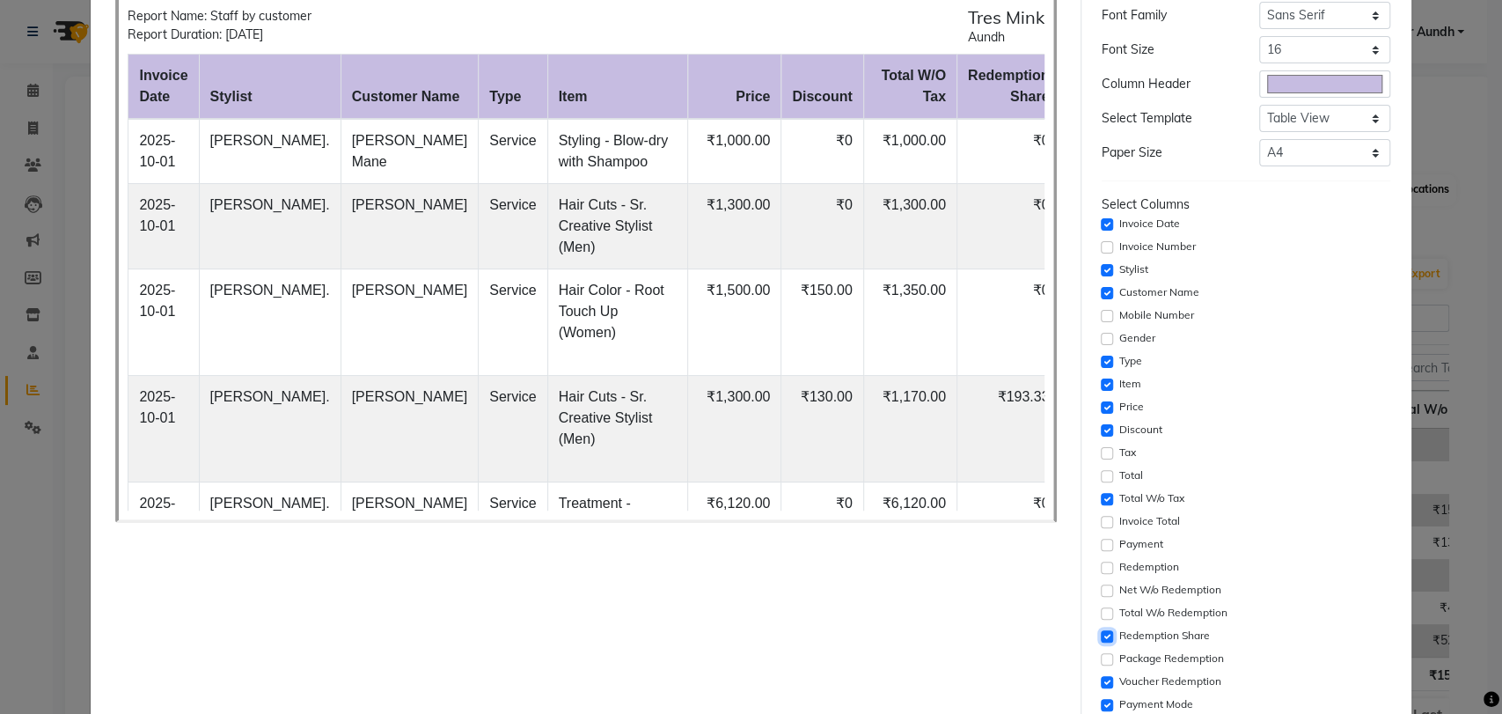
checkbox input "false"
click at [1102, 673] on div "Voucher Redemption" at bounding box center [1246, 682] width 289 height 21
click at [1102, 698] on div "Payment Mode" at bounding box center [1246, 704] width 289 height 21
click at [1101, 676] on input "checkbox" at bounding box center [1107, 682] width 12 height 12
checkbox input "false"
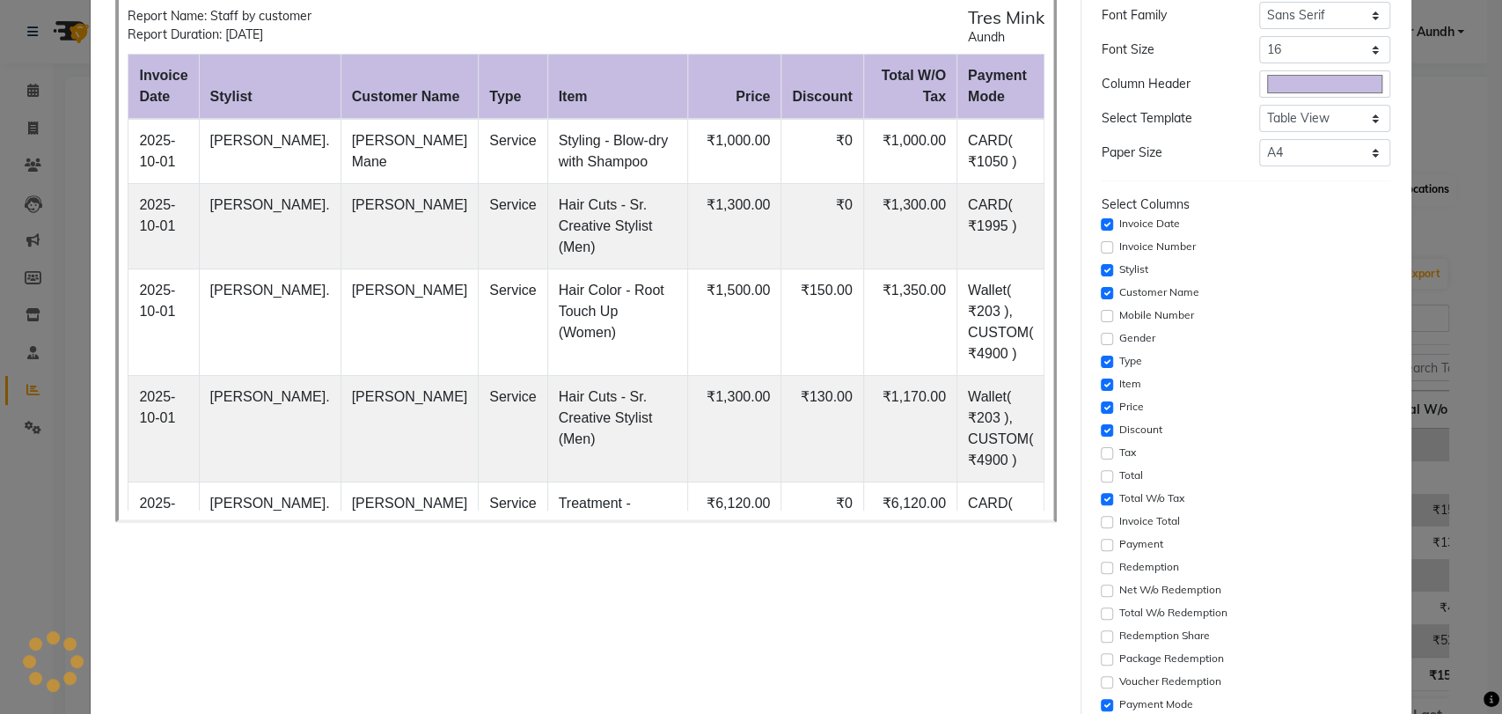
click at [1102, 694] on div "Payment Mode" at bounding box center [1246, 704] width 289 height 21
click at [1101, 699] on input "checkbox" at bounding box center [1107, 705] width 12 height 12
checkbox input "false"
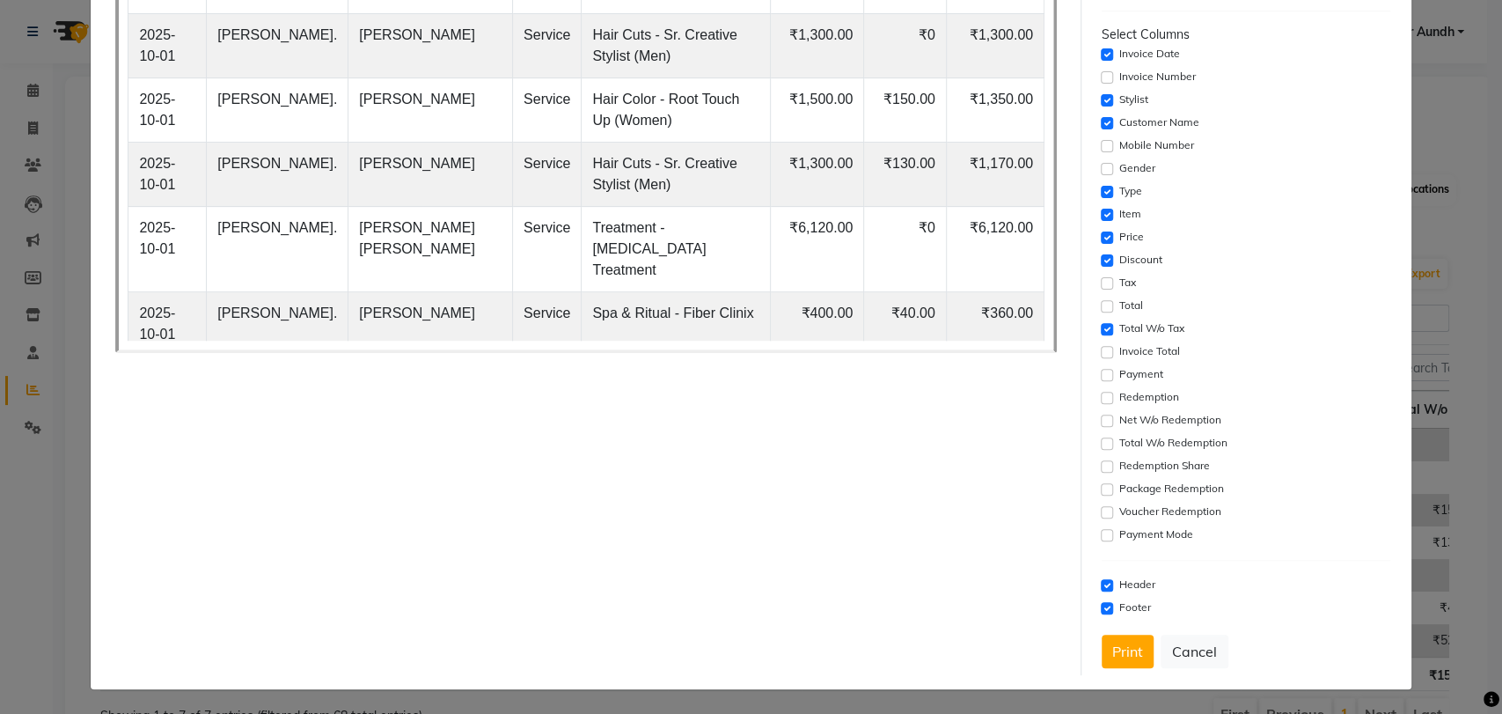
scroll to position [0, 0]
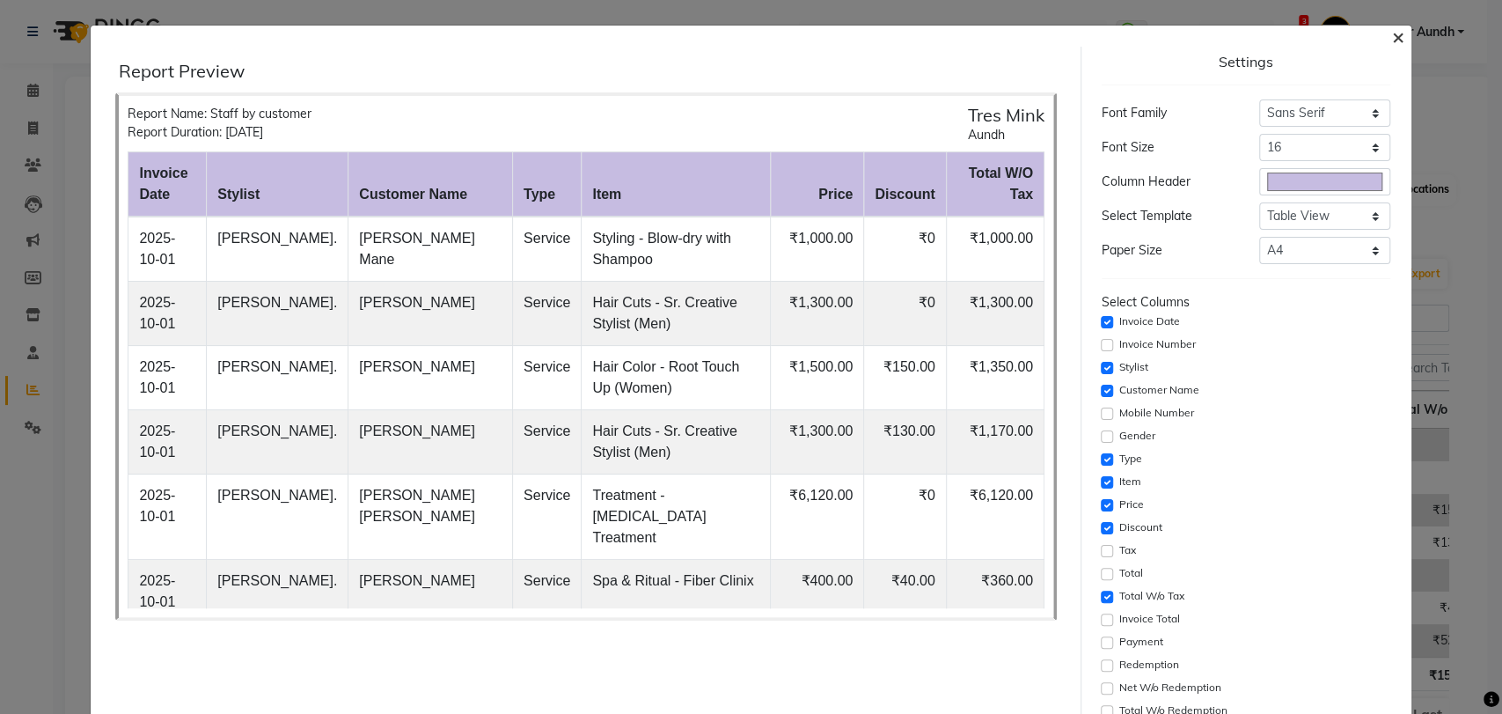
click at [1390, 40] on button "×" at bounding box center [1398, 35] width 40 height 49
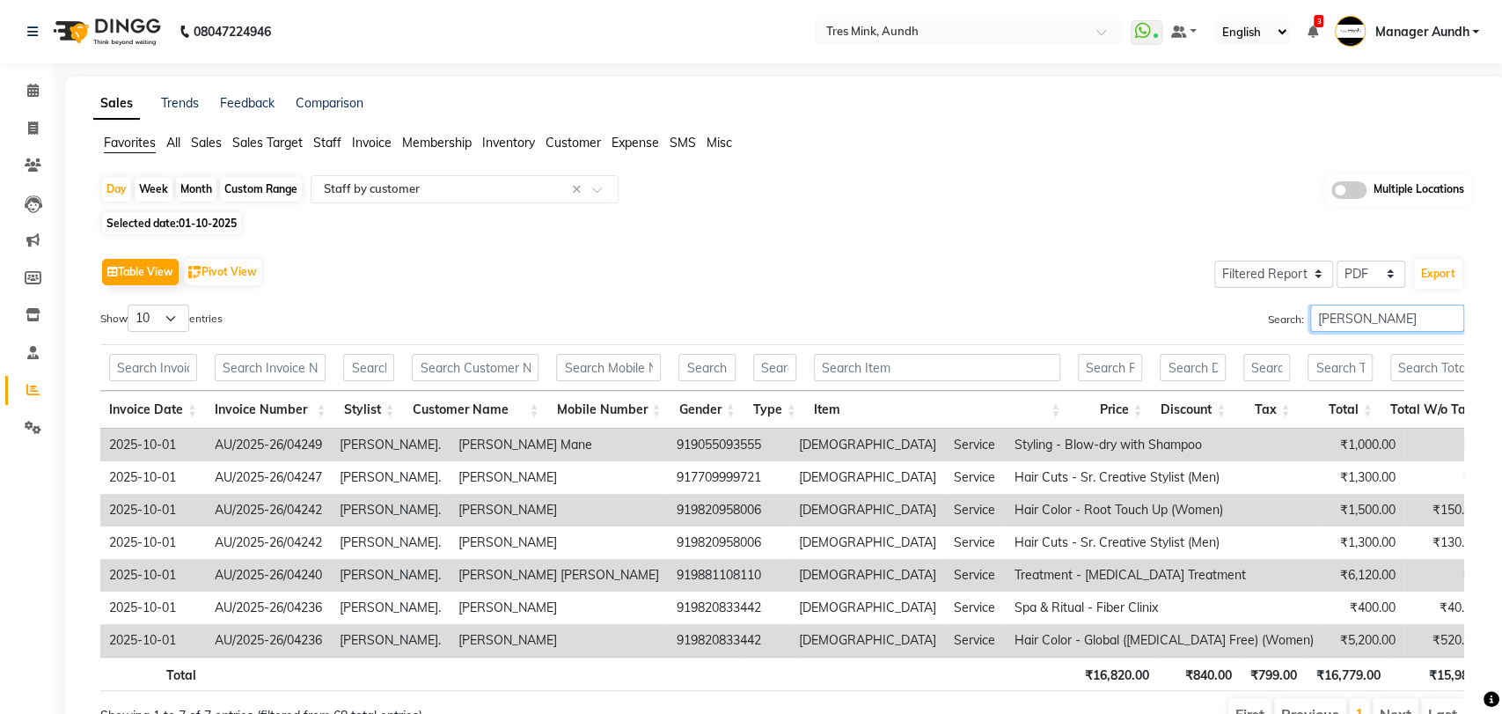
click at [1345, 312] on input "nelson" at bounding box center [1387, 318] width 154 height 27
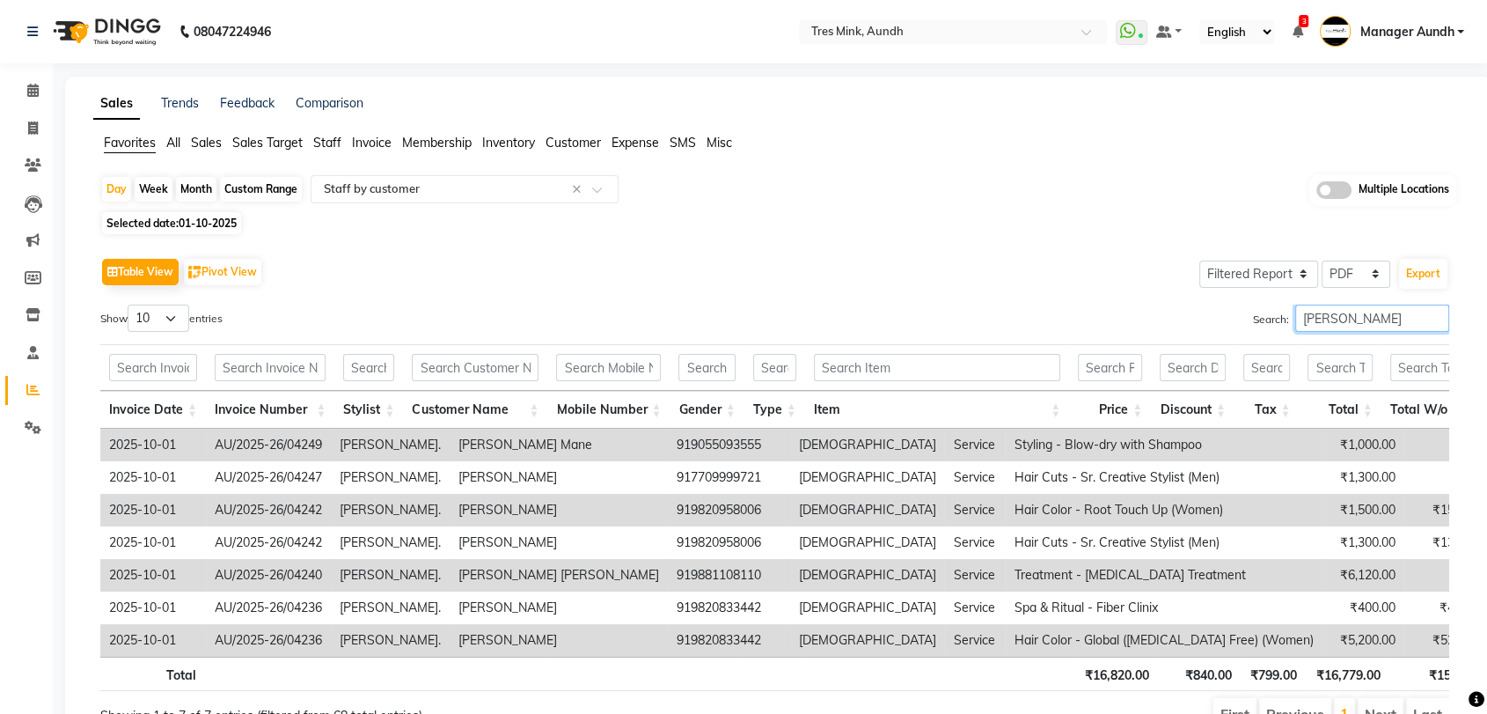
drag, startPoint x: 1347, startPoint y: 320, endPoint x: 1258, endPoint y: 321, distance: 89.8
click at [1258, 321] on label "Search: nelson" at bounding box center [1351, 318] width 196 height 27
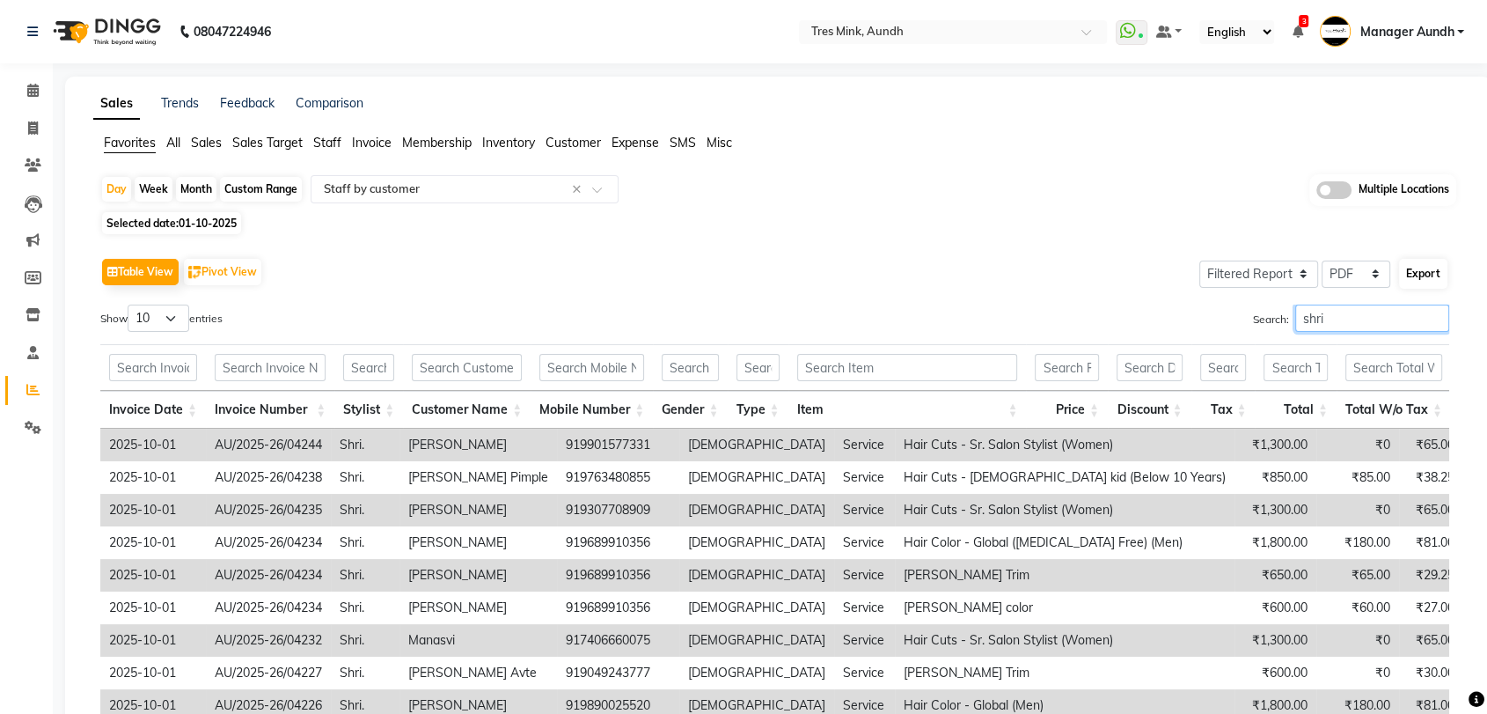
type input "shri"
click at [1438, 279] on button "Export" at bounding box center [1423, 274] width 48 height 30
select select "sans-serif"
select select "16px"
select select "template_1"
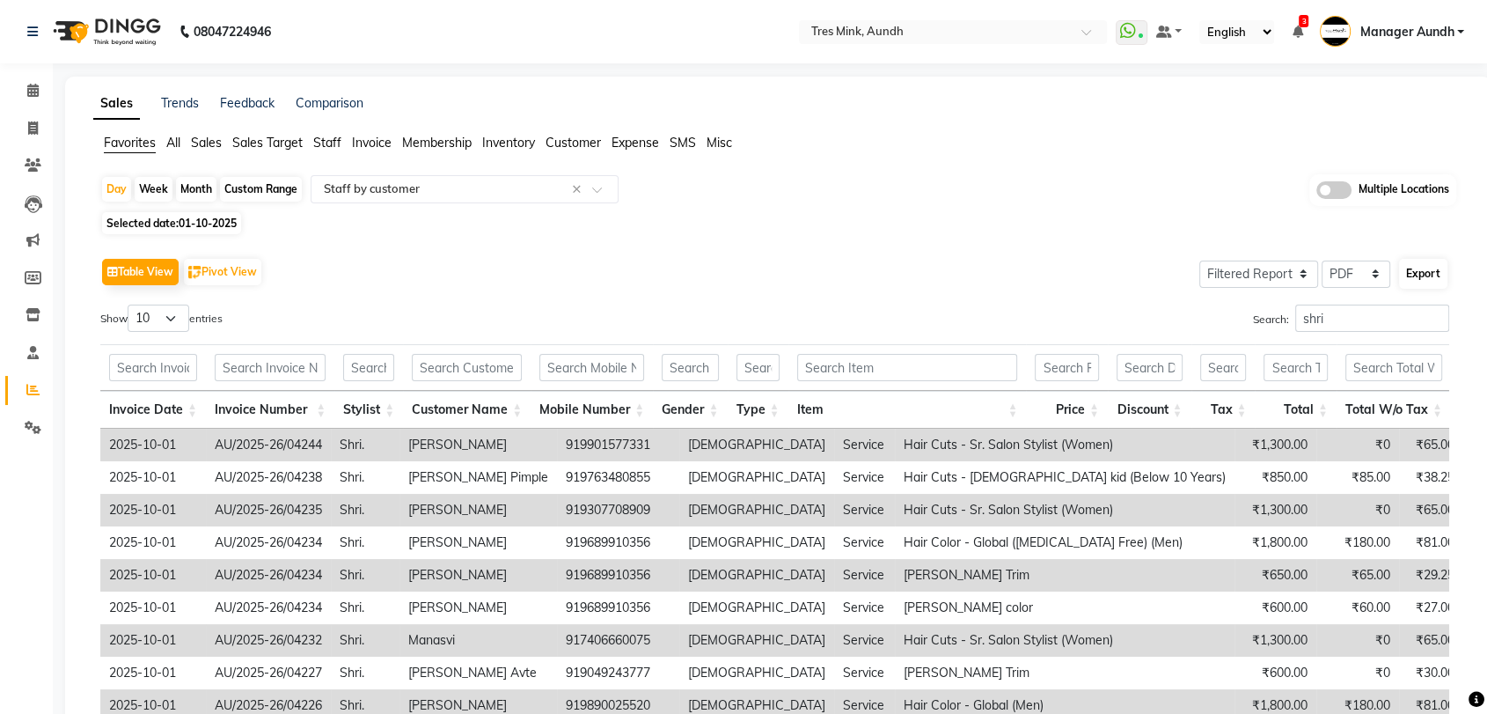
select select "A4"
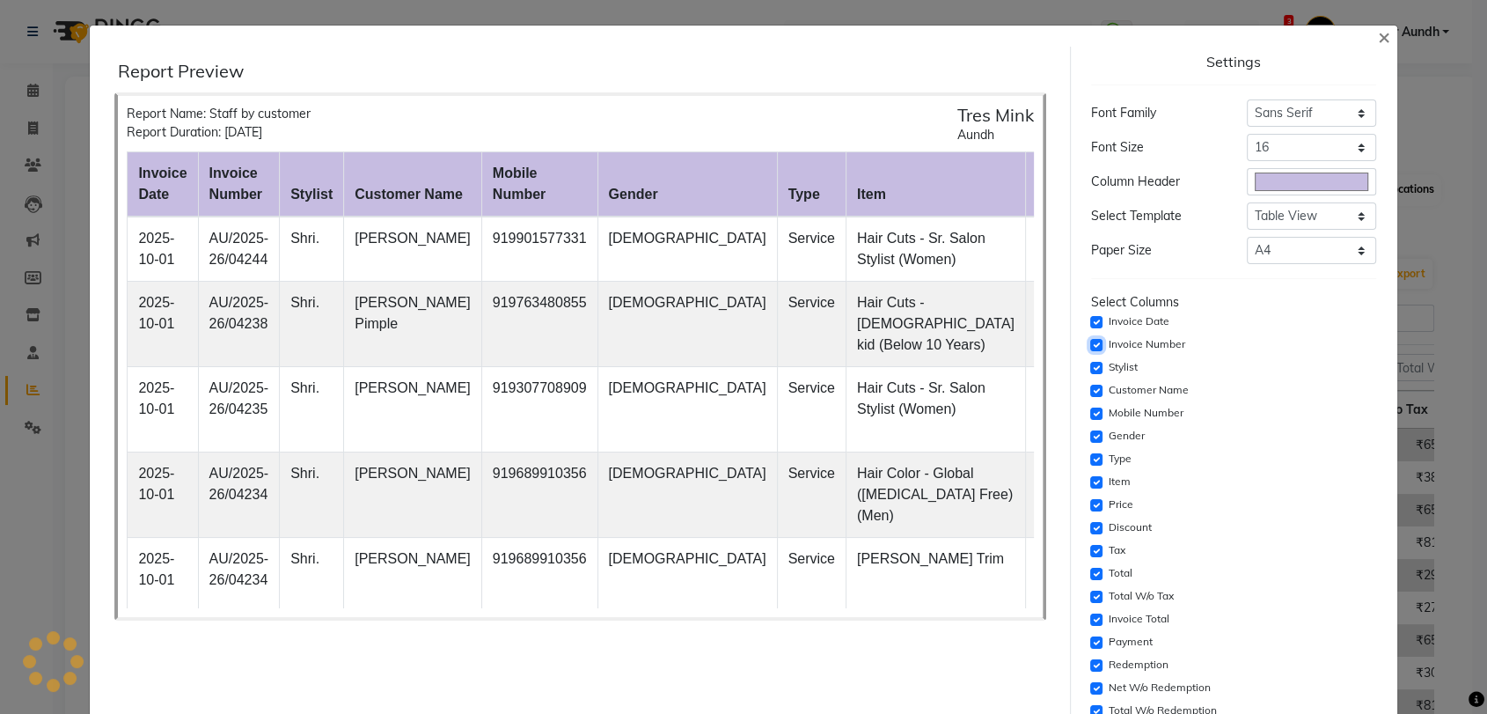
click at [1097, 340] on input "checkbox" at bounding box center [1096, 345] width 12 height 12
checkbox input "false"
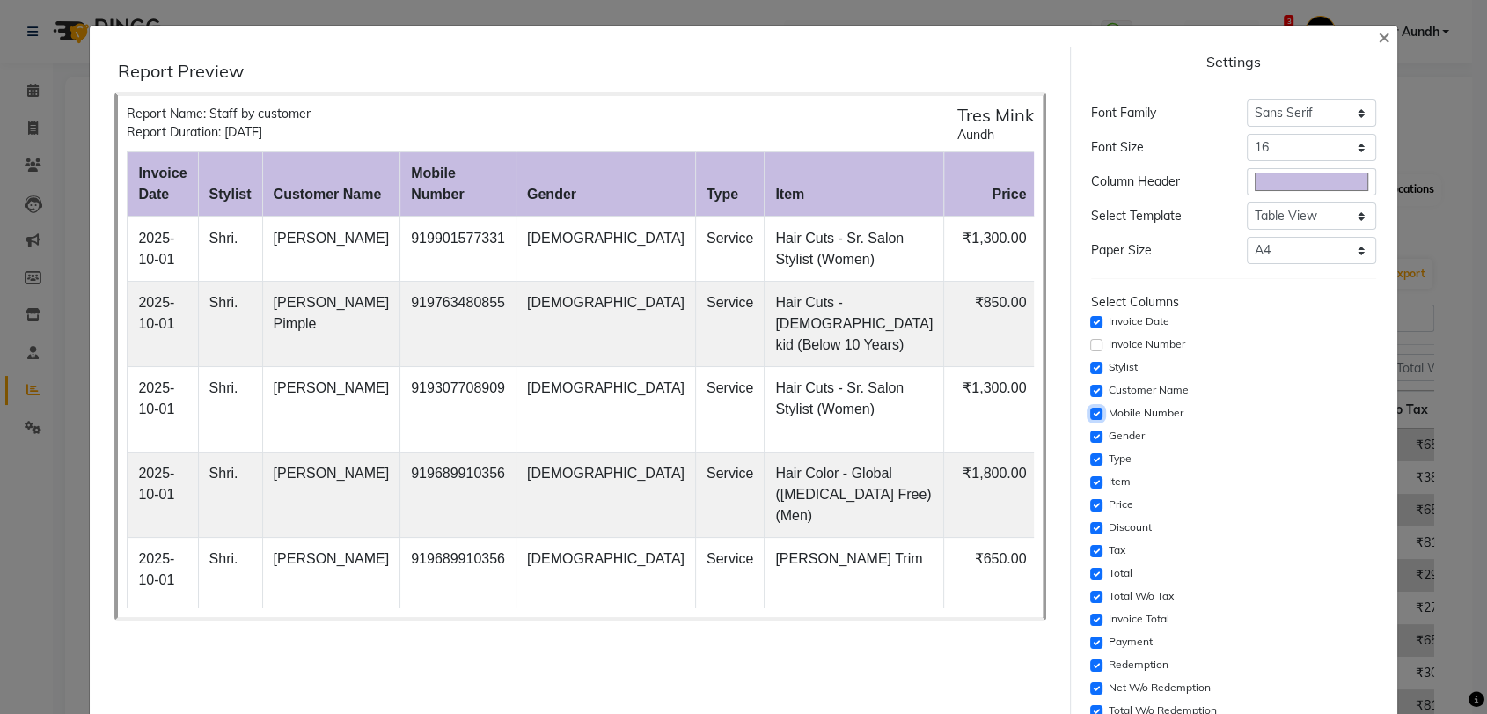
click at [1101, 407] on input "checkbox" at bounding box center [1096, 413] width 12 height 12
checkbox input "false"
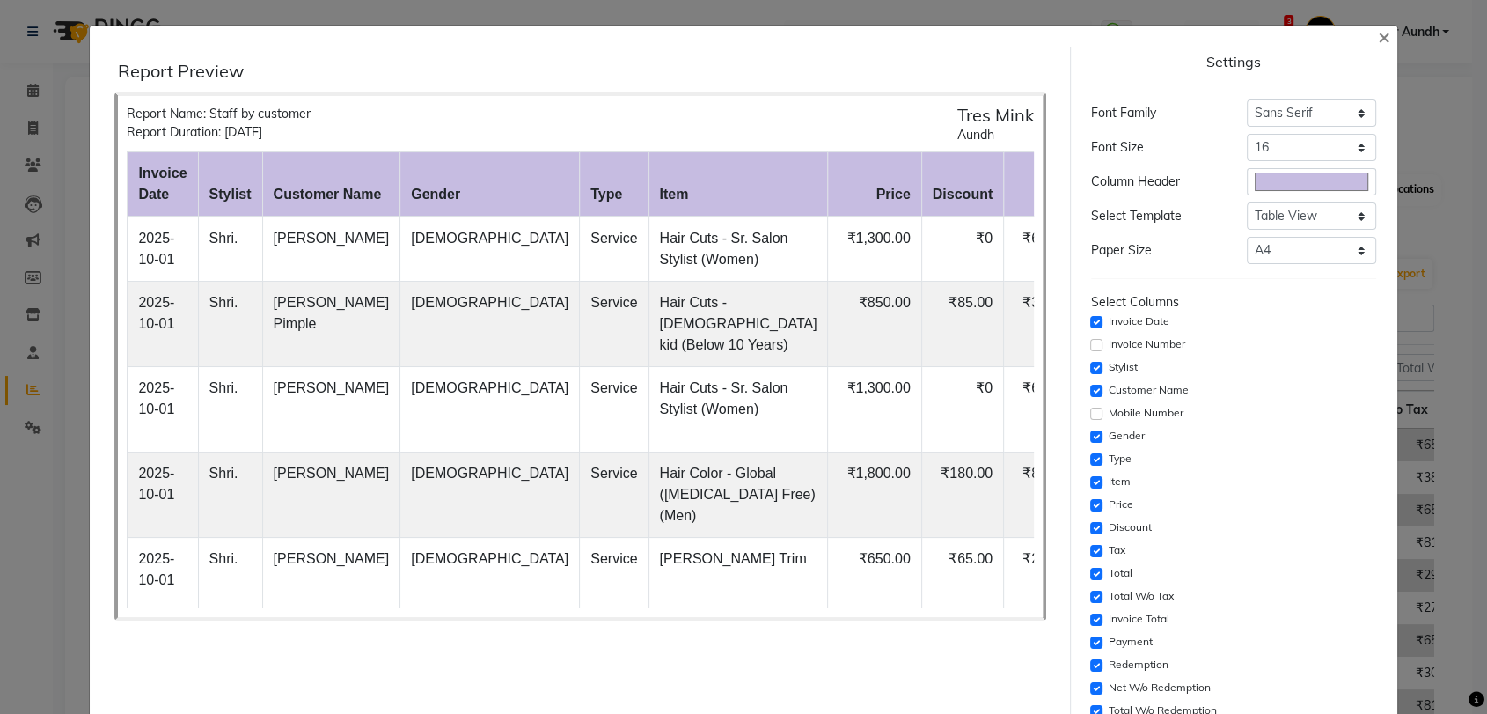
click at [1093, 429] on div "Gender" at bounding box center [1233, 436] width 285 height 21
click at [1101, 430] on input "checkbox" at bounding box center [1107, 436] width 12 height 12
checkbox input "false"
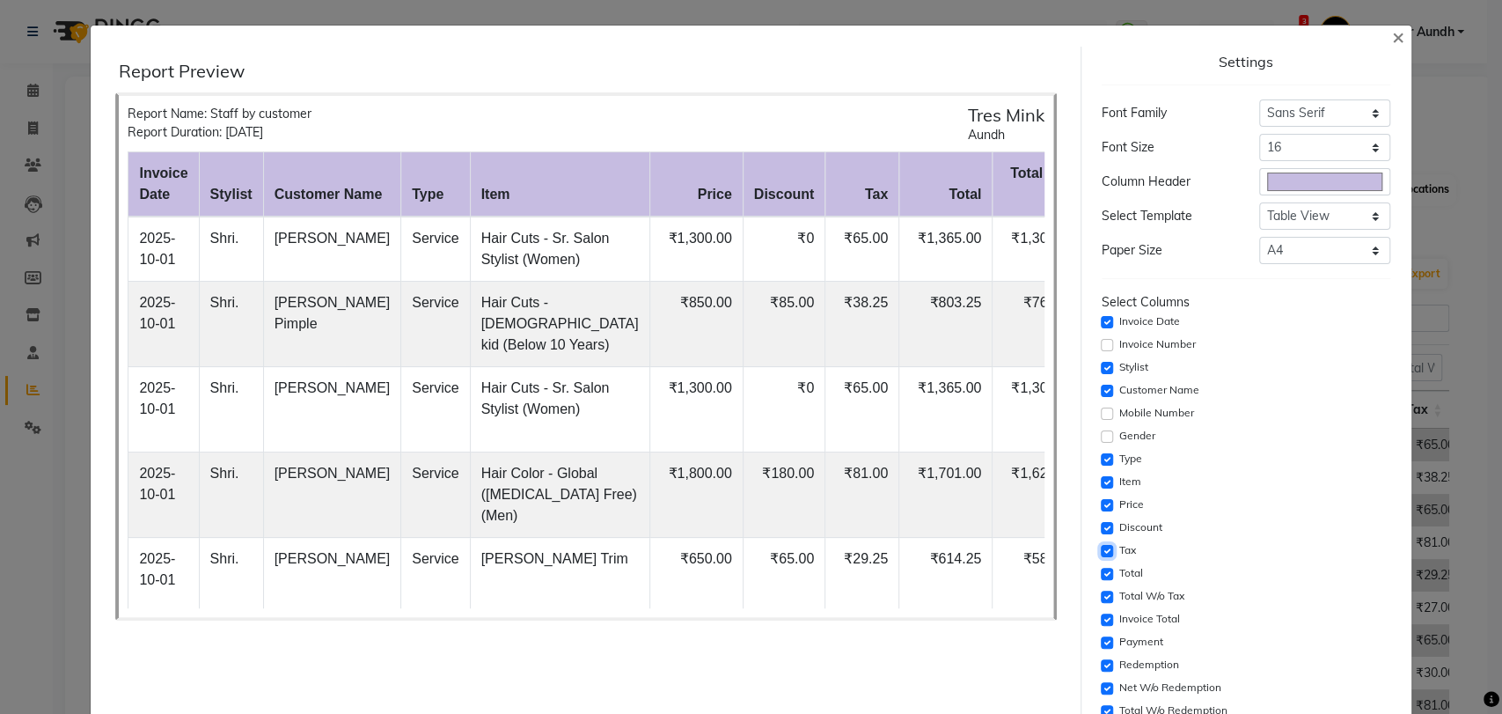
click at [1101, 545] on input "checkbox" at bounding box center [1107, 551] width 12 height 12
checkbox input "false"
click at [1105, 563] on div "Total" at bounding box center [1246, 573] width 289 height 21
click at [1101, 568] on input "checkbox" at bounding box center [1107, 574] width 12 height 12
checkbox input "false"
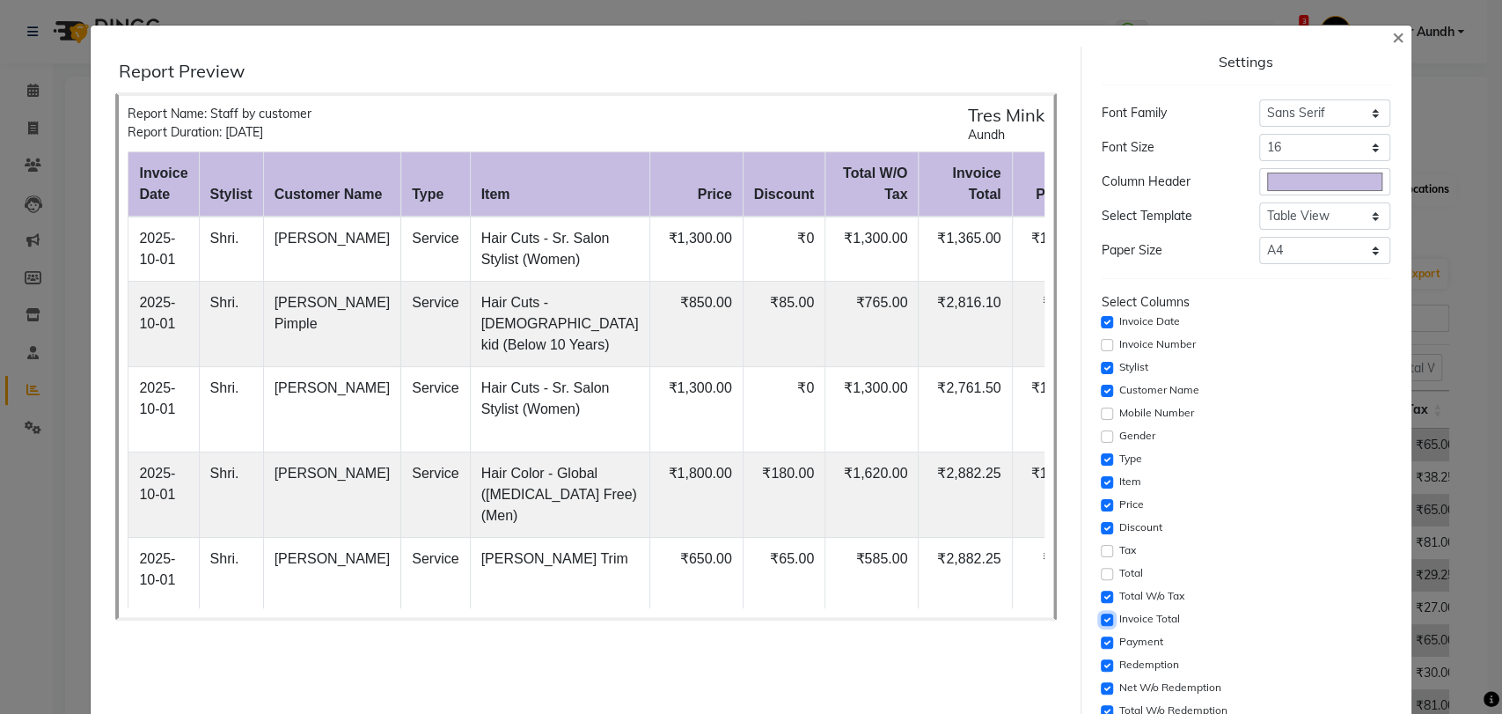
click at [1101, 613] on input "checkbox" at bounding box center [1107, 619] width 12 height 12
checkbox input "false"
click at [1101, 636] on input "checkbox" at bounding box center [1107, 642] width 12 height 12
checkbox input "false"
click at [1101, 659] on input "checkbox" at bounding box center [1107, 665] width 12 height 12
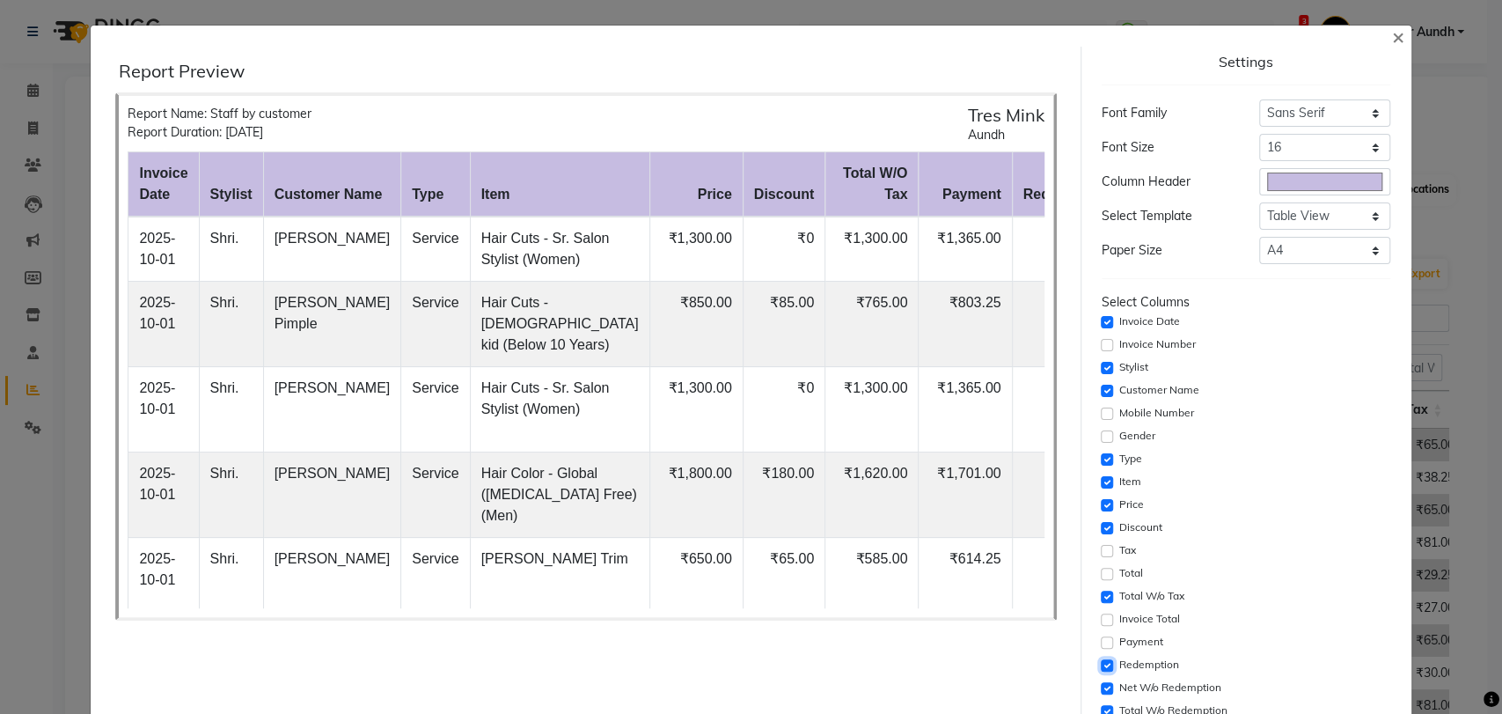
checkbox input "false"
click at [1101, 682] on input "checkbox" at bounding box center [1107, 688] width 12 height 12
checkbox input "false"
click at [1101, 705] on input "checkbox" at bounding box center [1107, 711] width 12 height 12
checkbox input "false"
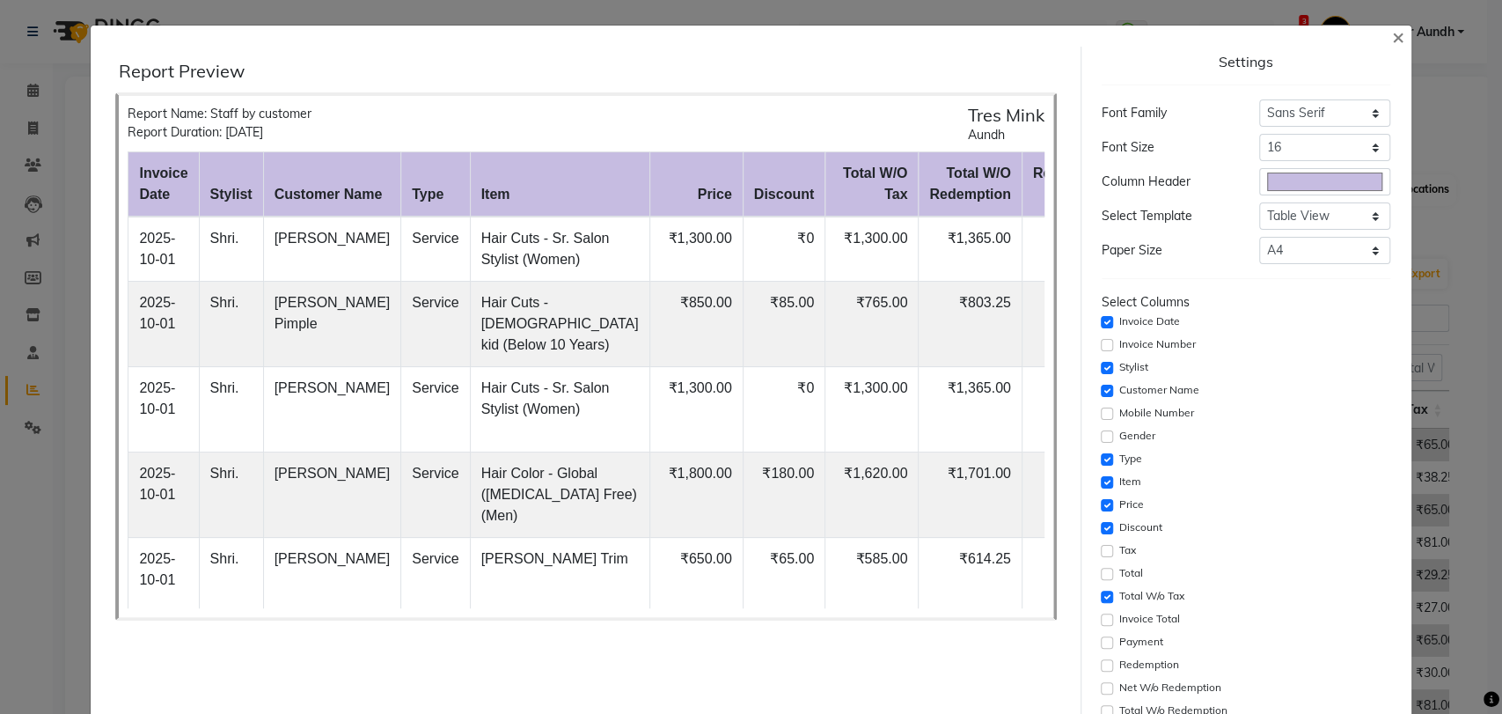
checkbox input "false"
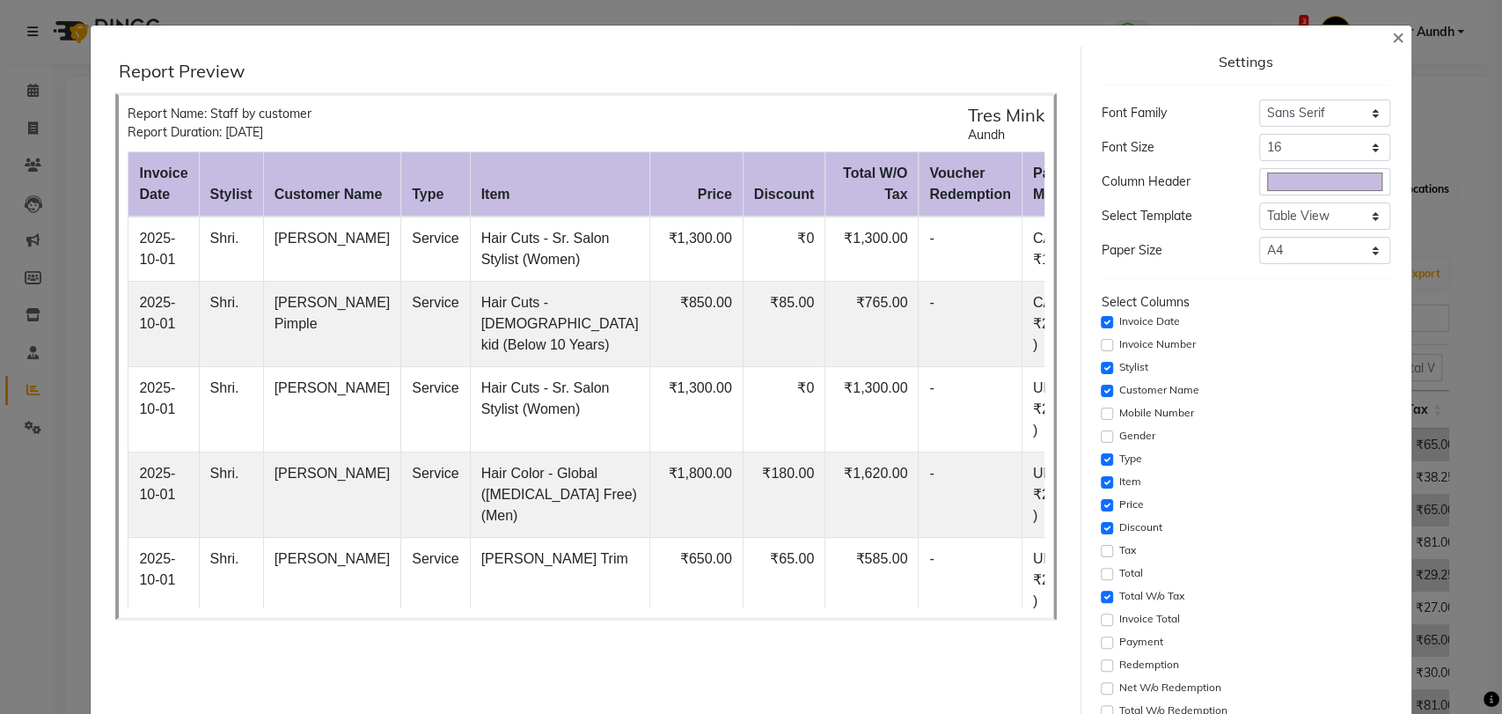
checkbox input "false"
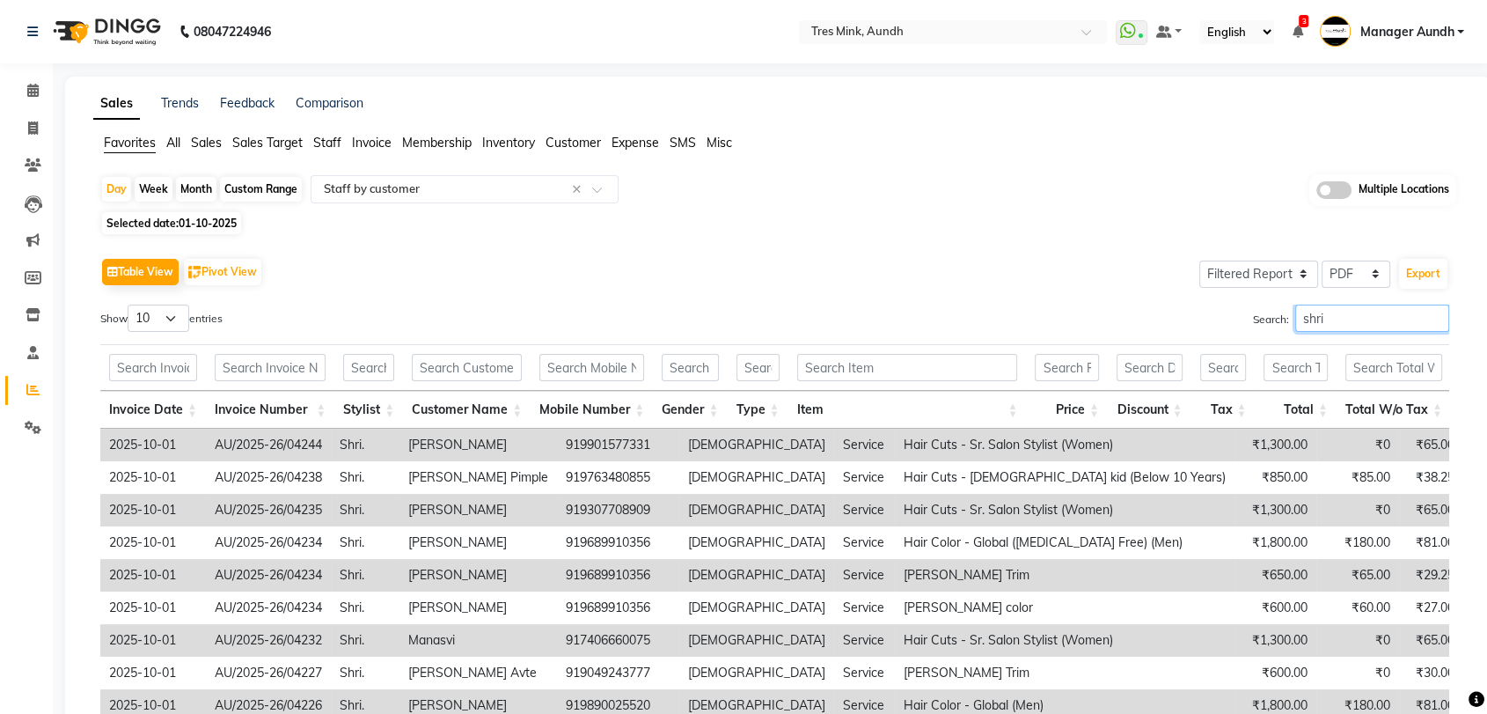
drag, startPoint x: 1339, startPoint y: 321, endPoint x: 1217, endPoint y: 305, distance: 122.6
click at [1217, 305] on div "Search: shri" at bounding box center [1120, 322] width 662 height 34
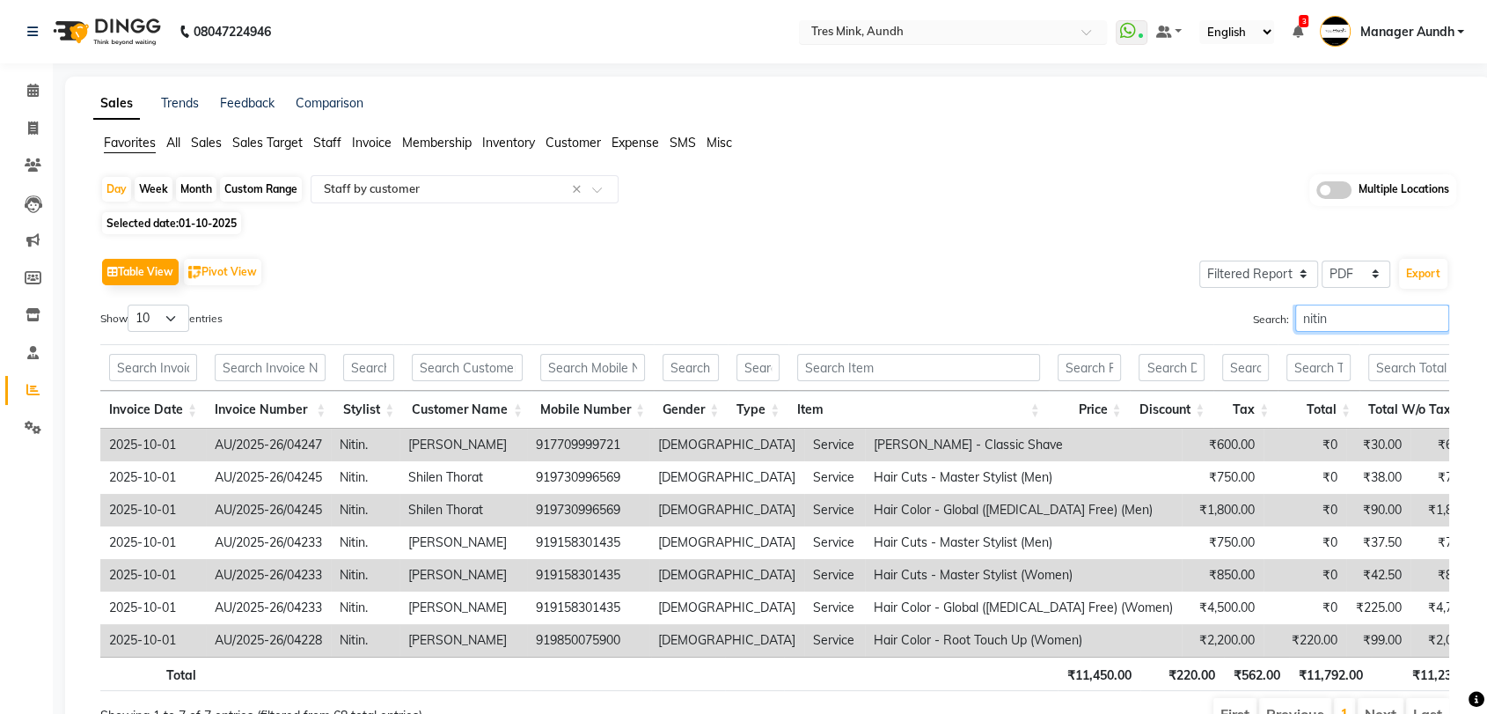
type input "nitin"
click at [1415, 275] on button "Export" at bounding box center [1423, 274] width 48 height 30
select select "sans-serif"
select select "16px"
select select "template_1"
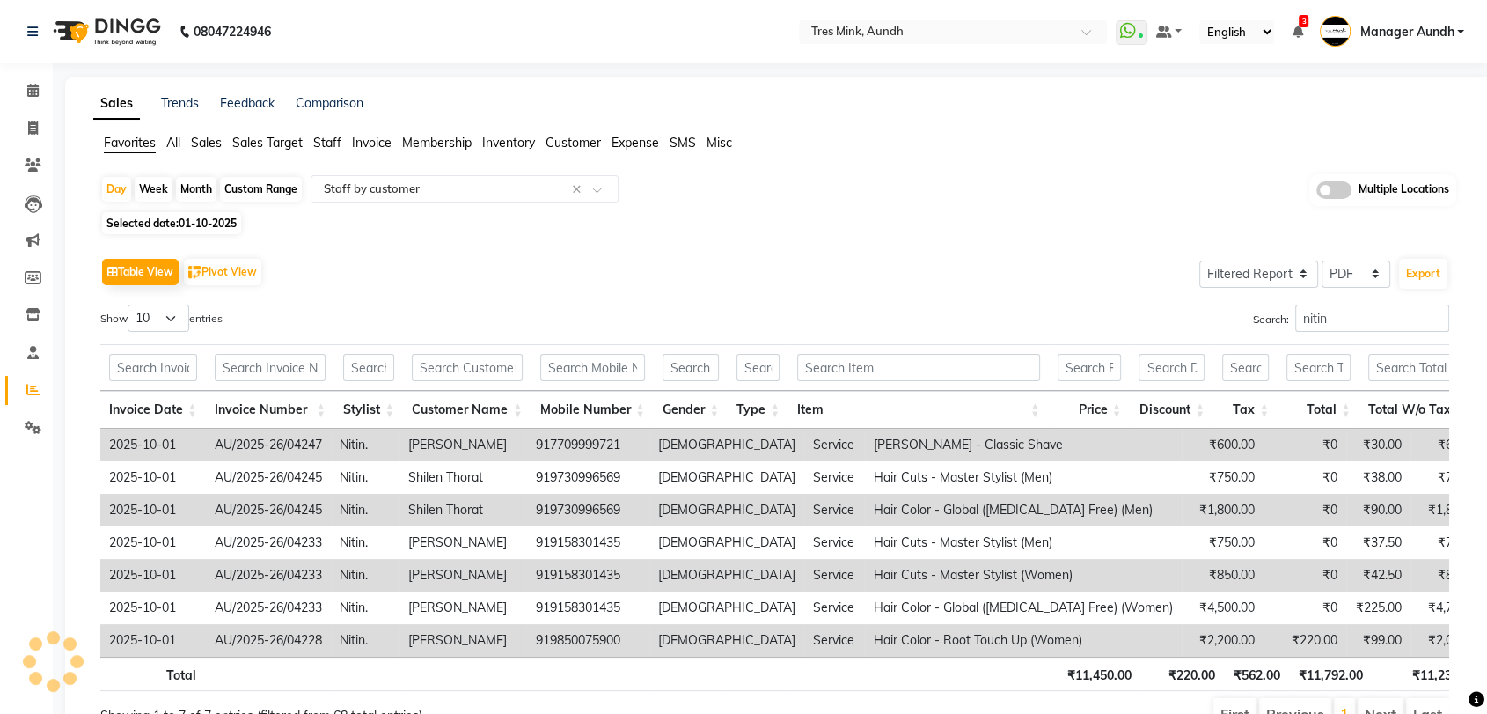
select select "A4"
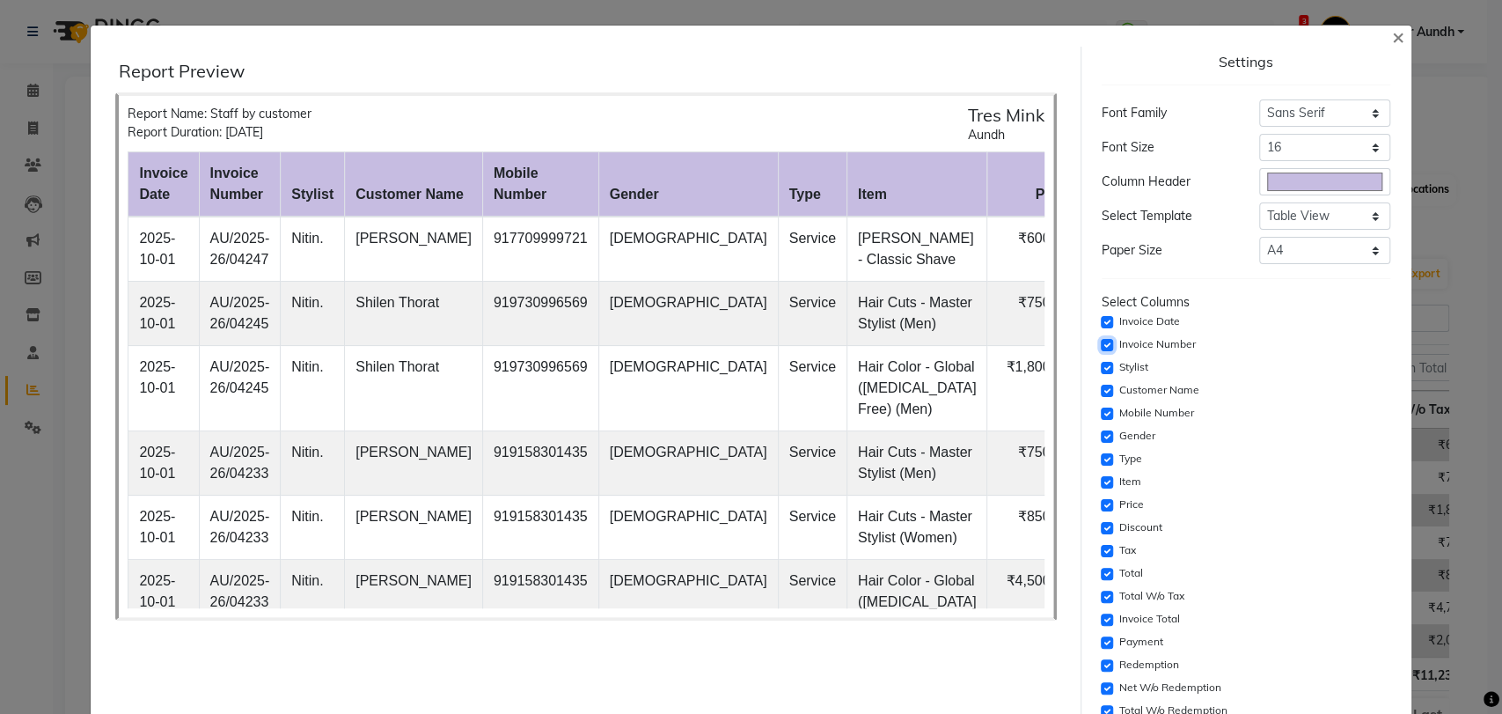
click at [1101, 341] on input "checkbox" at bounding box center [1107, 345] width 12 height 12
checkbox input "false"
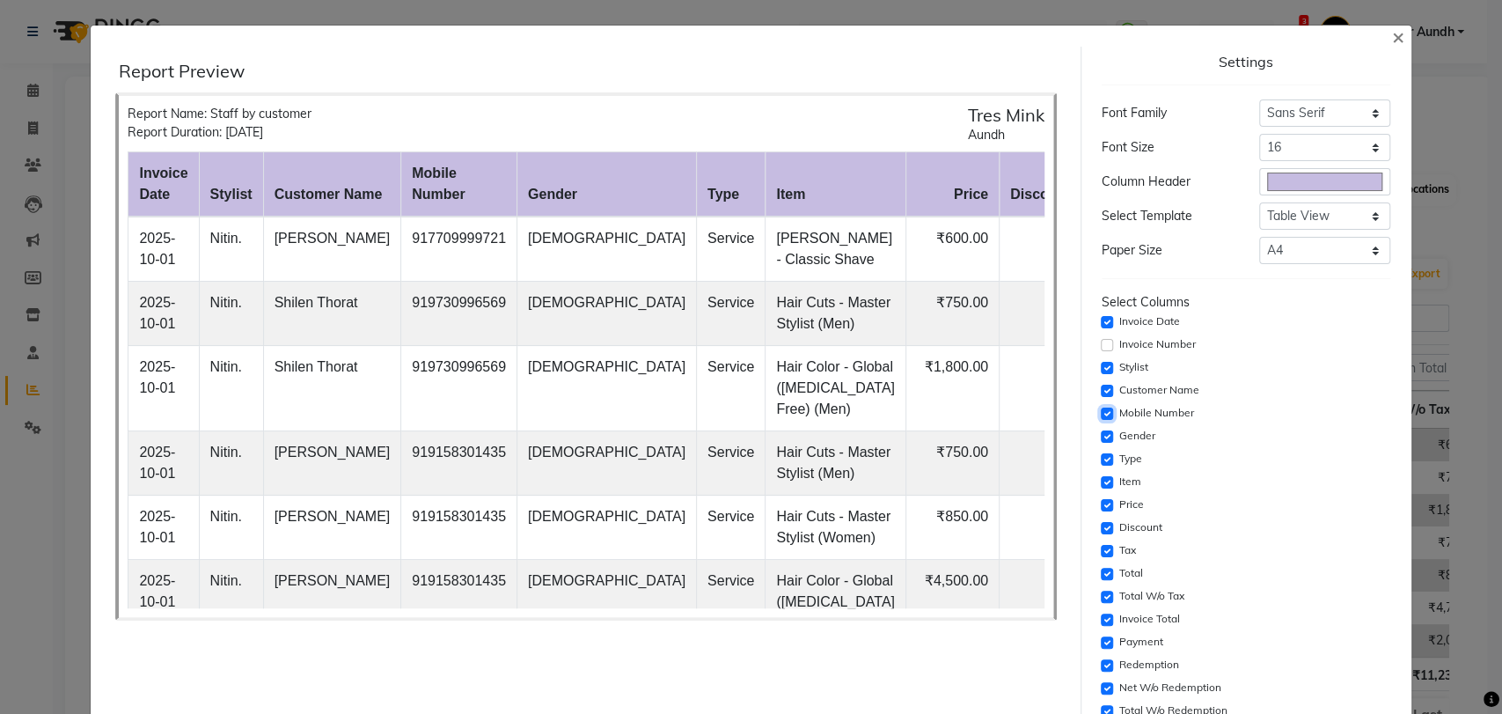
click at [1101, 412] on input "checkbox" at bounding box center [1107, 413] width 12 height 12
checkbox input "false"
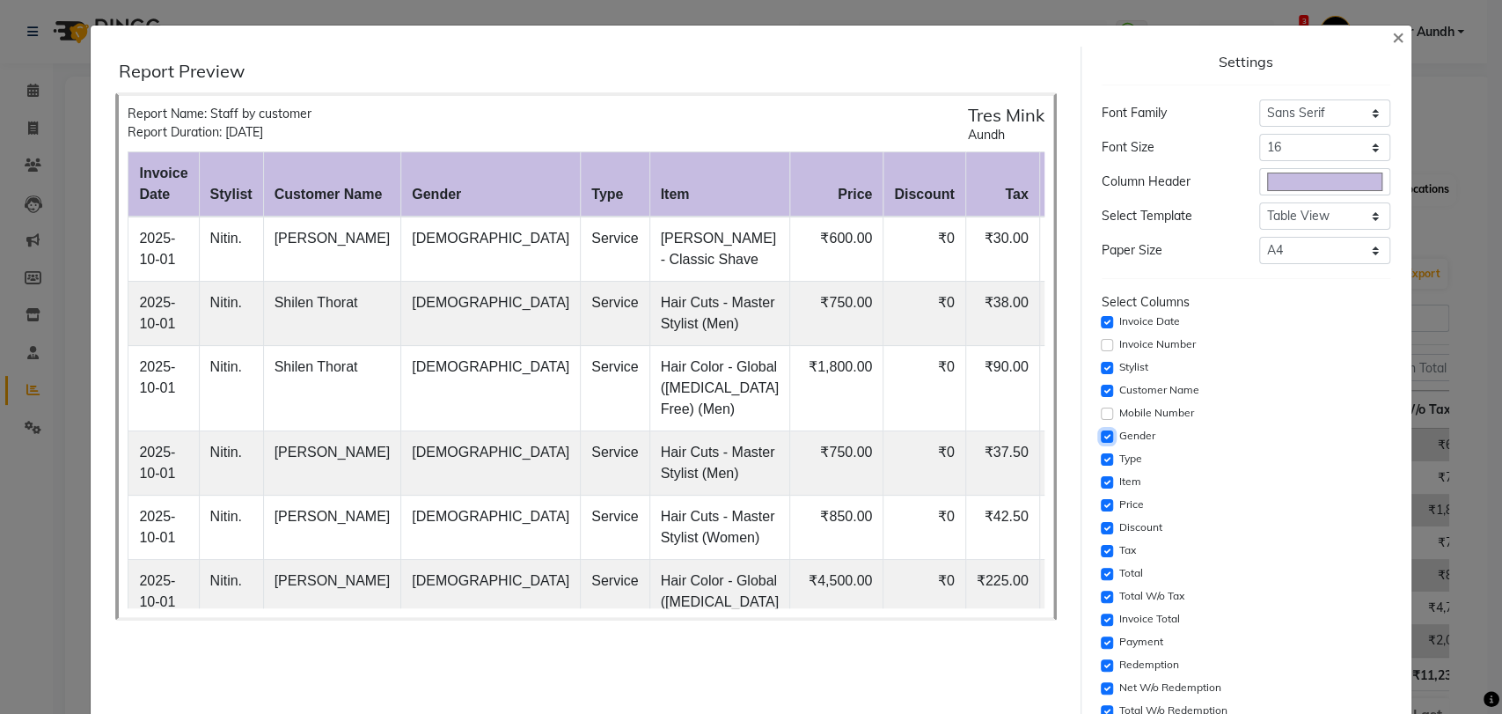
click at [1101, 437] on input "checkbox" at bounding box center [1107, 436] width 12 height 12
checkbox input "false"
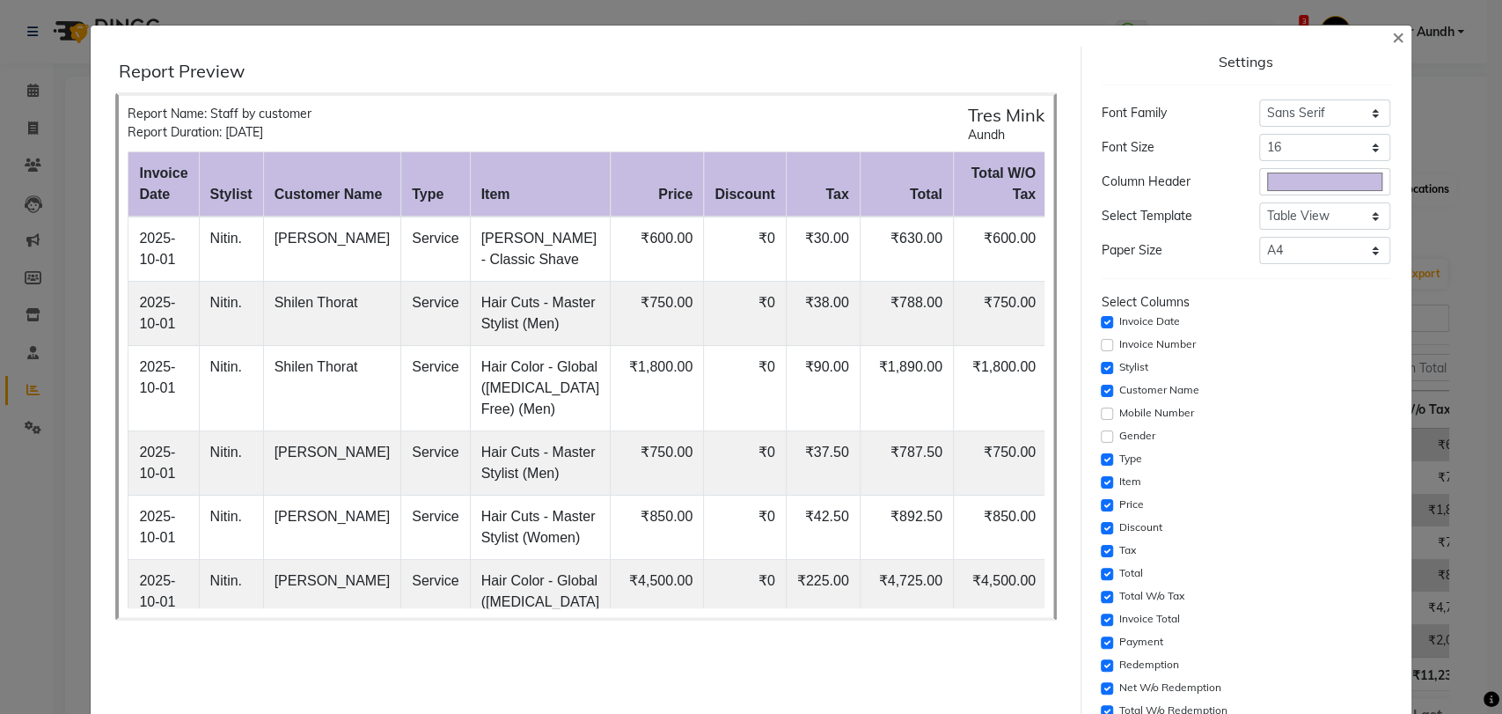
click at [1102, 539] on div "Select Columns Invoice Date Invoice Number Stylist Customer Name Mobile Number …" at bounding box center [1246, 553] width 289 height 520
click at [1101, 551] on input "checkbox" at bounding box center [1107, 551] width 12 height 12
checkbox input "false"
click at [1101, 568] on input "checkbox" at bounding box center [1107, 574] width 12 height 12
checkbox input "false"
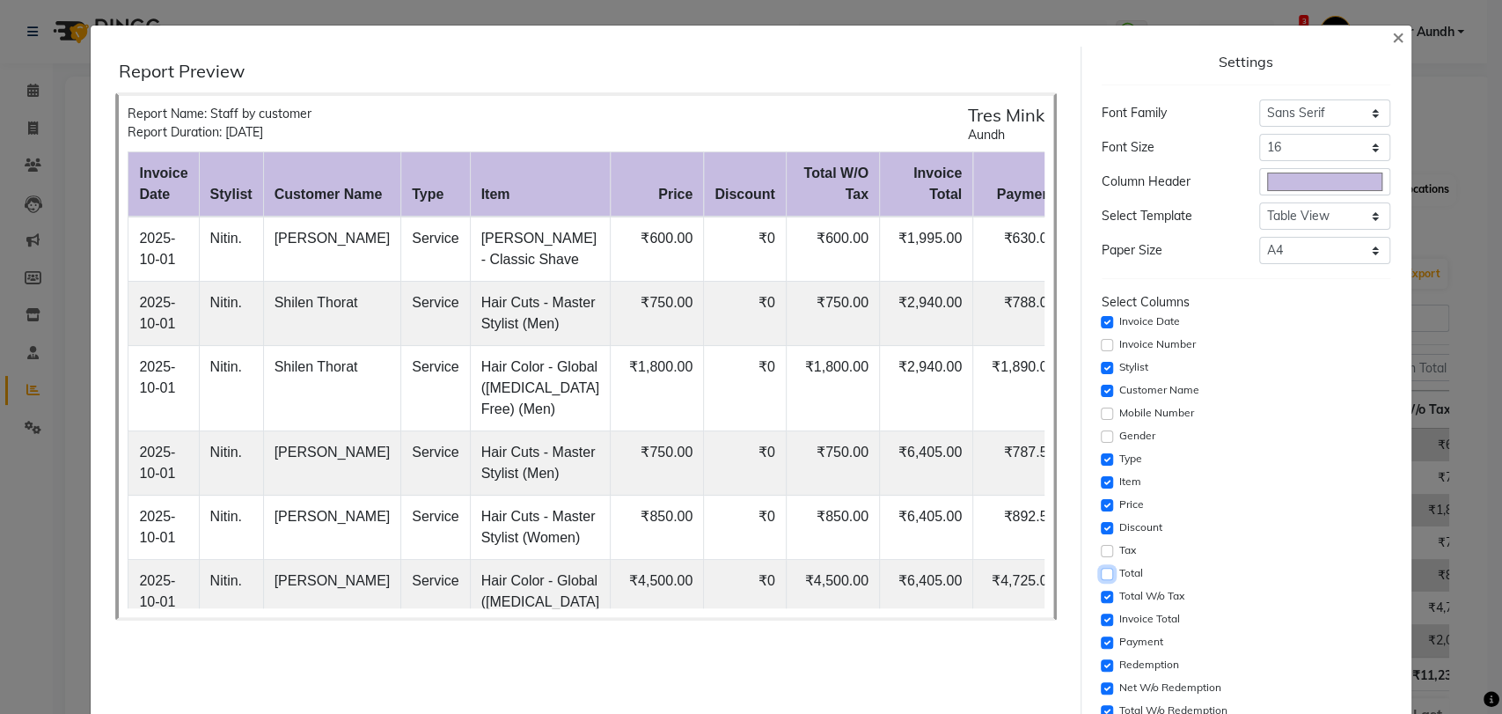
scroll to position [98, 0]
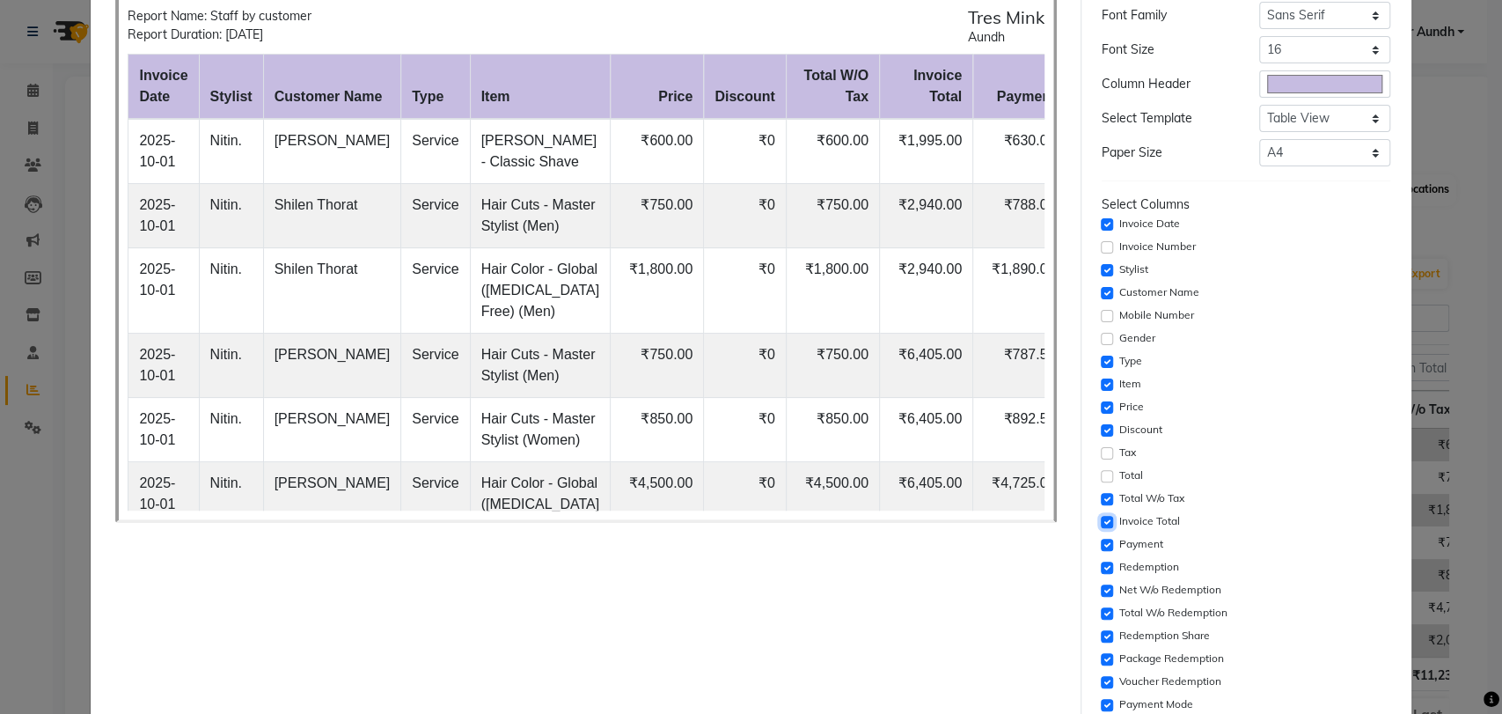
click at [1101, 520] on input "checkbox" at bounding box center [1107, 522] width 12 height 12
checkbox input "false"
click at [1101, 547] on input "checkbox" at bounding box center [1107, 545] width 12 height 12
checkbox input "false"
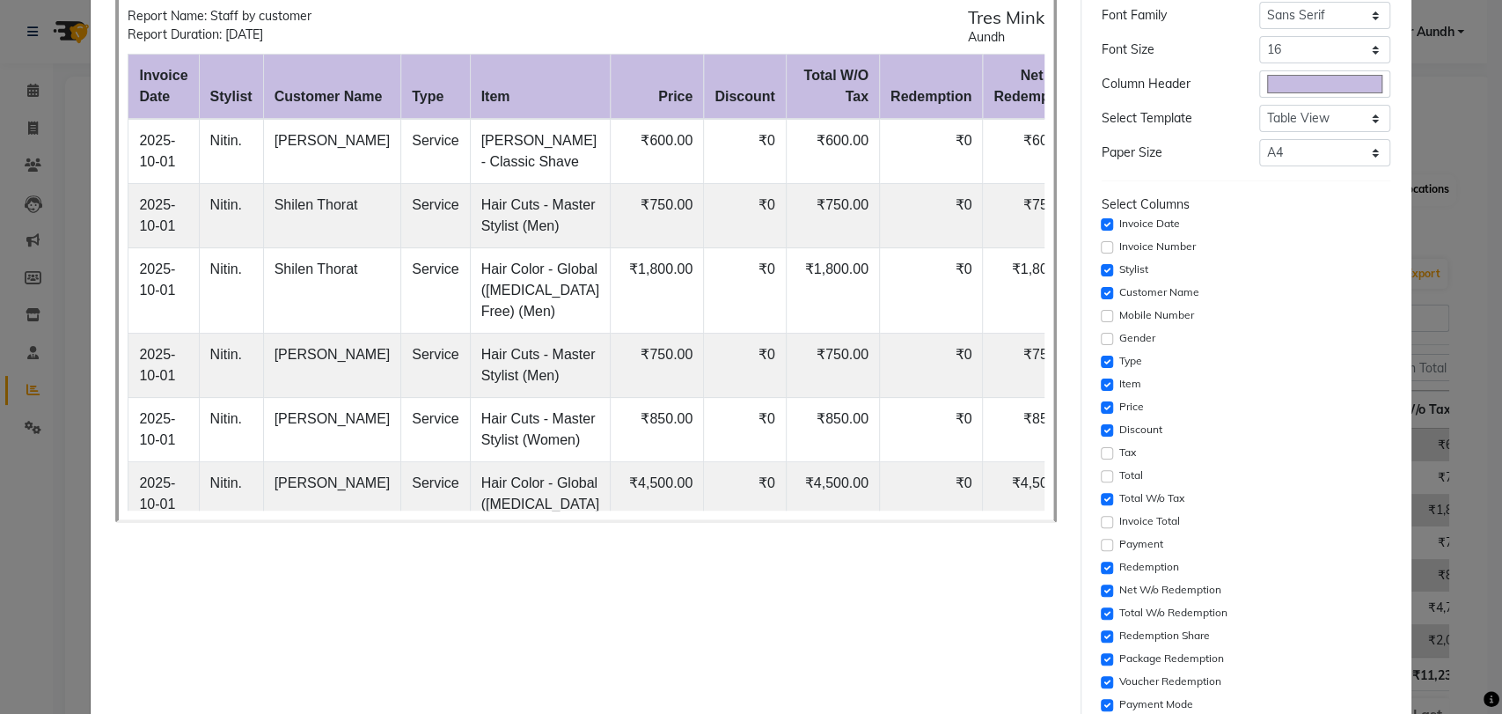
click at [1102, 573] on div "Redemption" at bounding box center [1246, 567] width 289 height 21
click at [1101, 591] on input "checkbox" at bounding box center [1107, 590] width 12 height 12
checkbox input "false"
click at [1101, 562] on input "checkbox" at bounding box center [1107, 568] width 12 height 12
checkbox input "false"
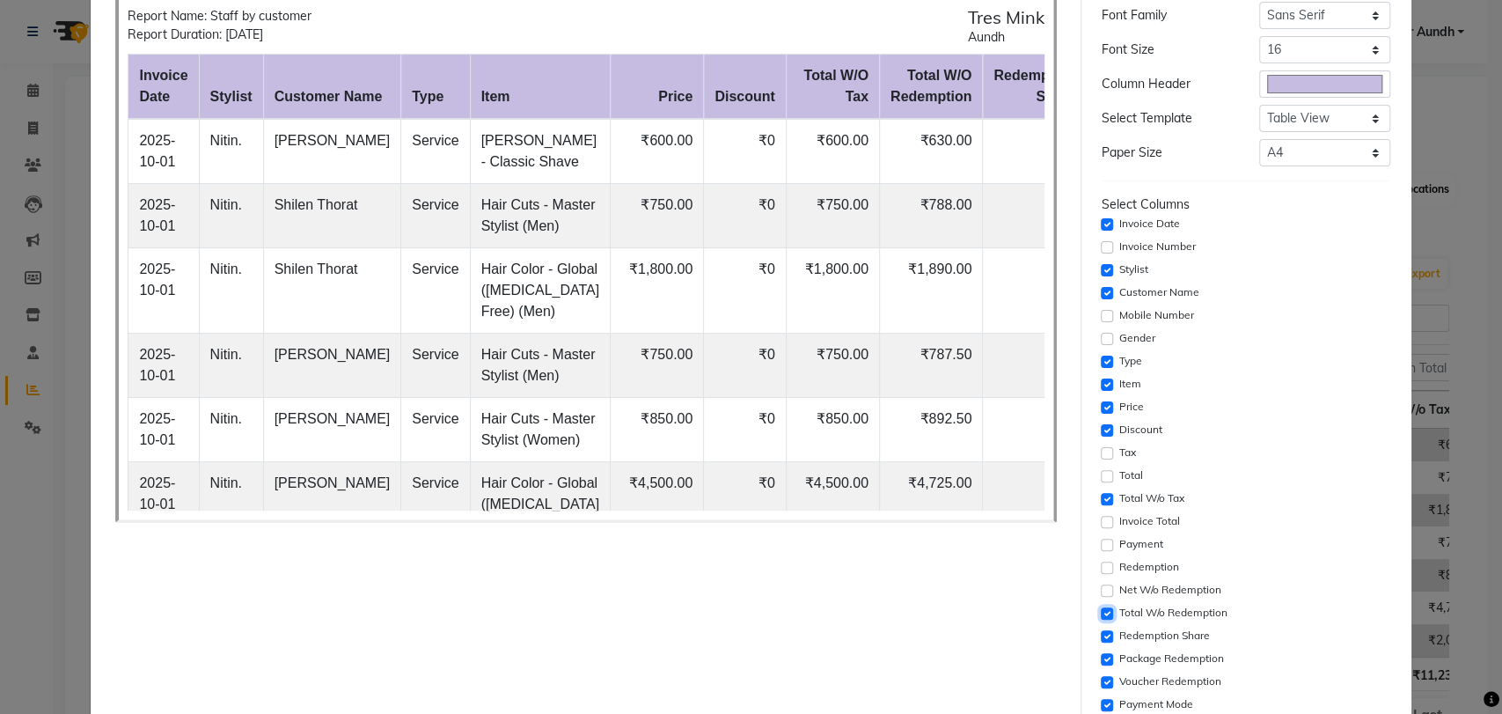
click at [1101, 614] on input "checkbox" at bounding box center [1107, 613] width 12 height 12
checkbox input "false"
click at [1101, 635] on input "checkbox" at bounding box center [1107, 636] width 12 height 12
checkbox input "false"
click at [1101, 662] on input "checkbox" at bounding box center [1107, 659] width 12 height 12
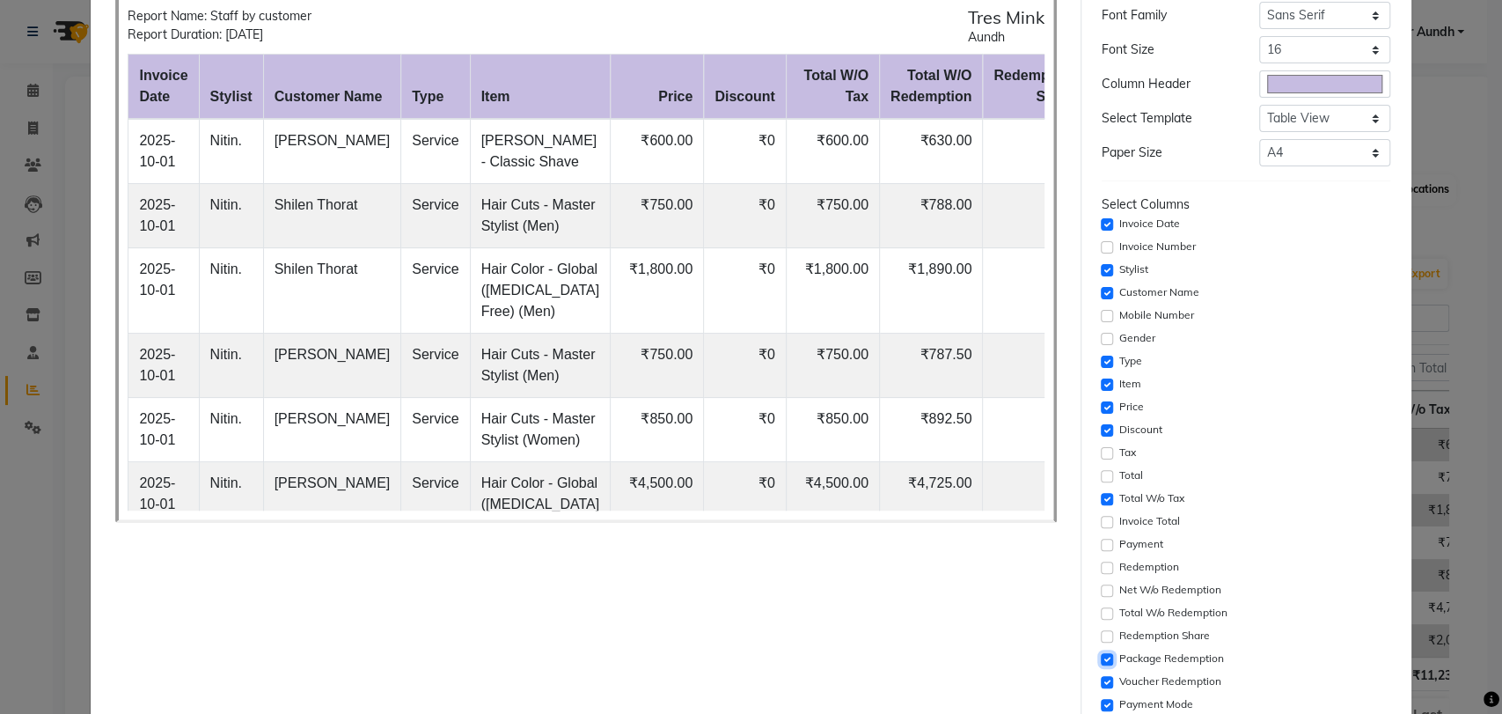
checkbox input "false"
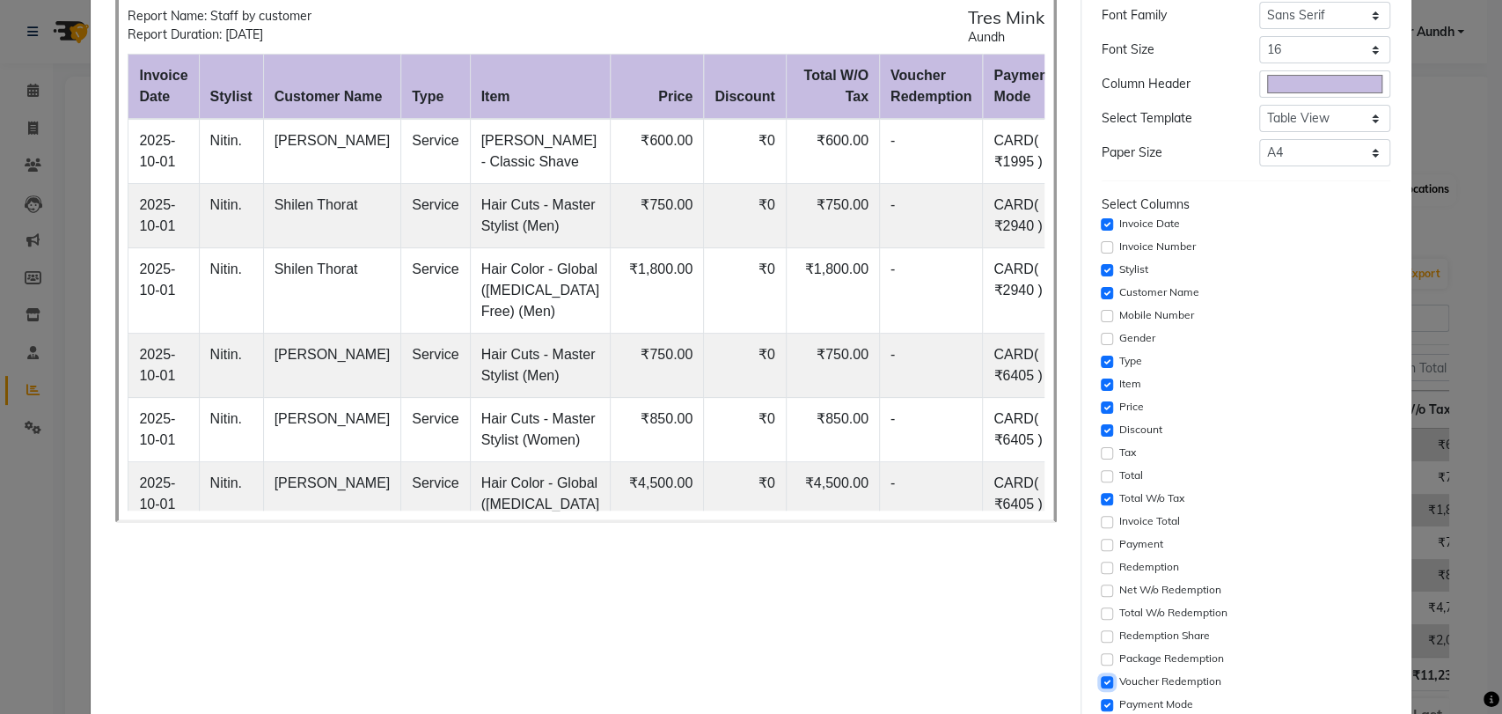
click at [1101, 677] on input "checkbox" at bounding box center [1107, 682] width 12 height 12
checkbox input "false"
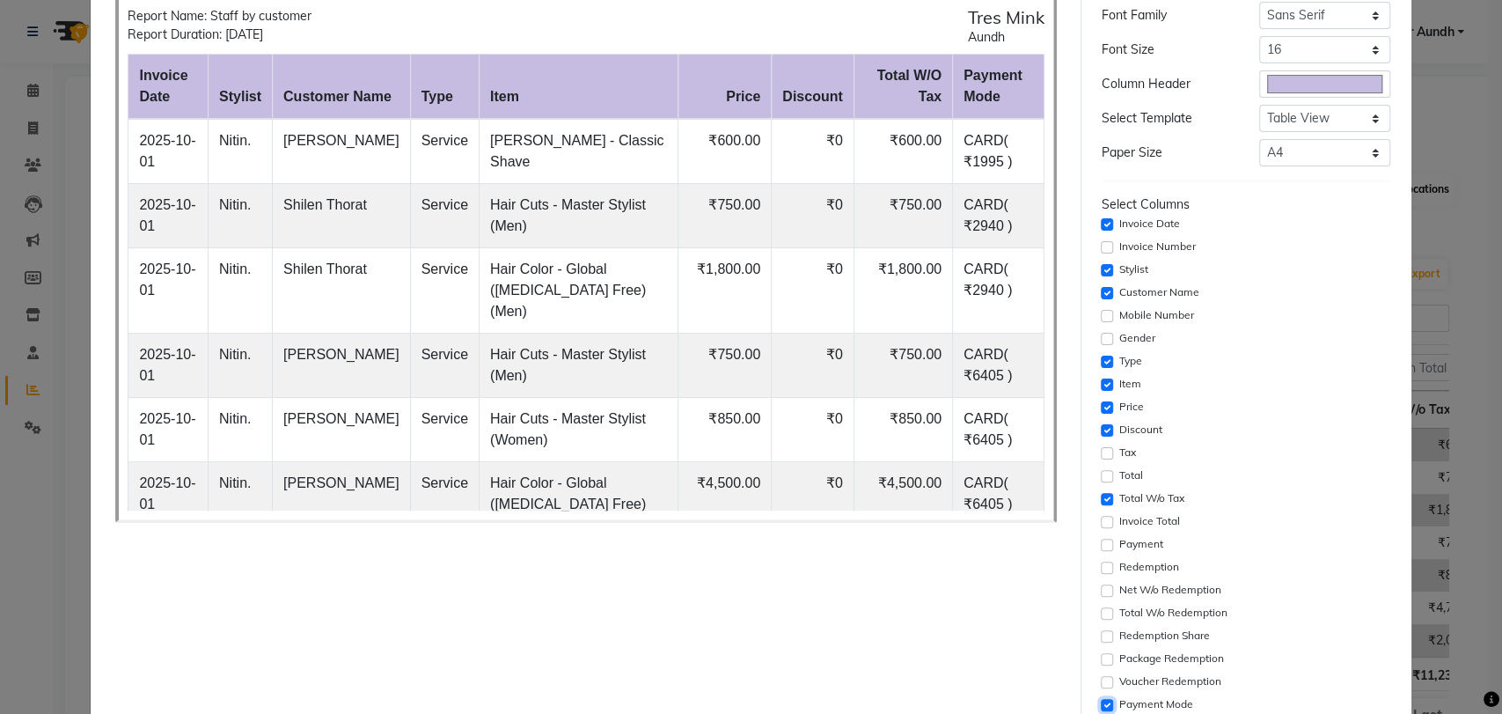
click at [1101, 699] on input "checkbox" at bounding box center [1107, 705] width 12 height 12
checkbox input "false"
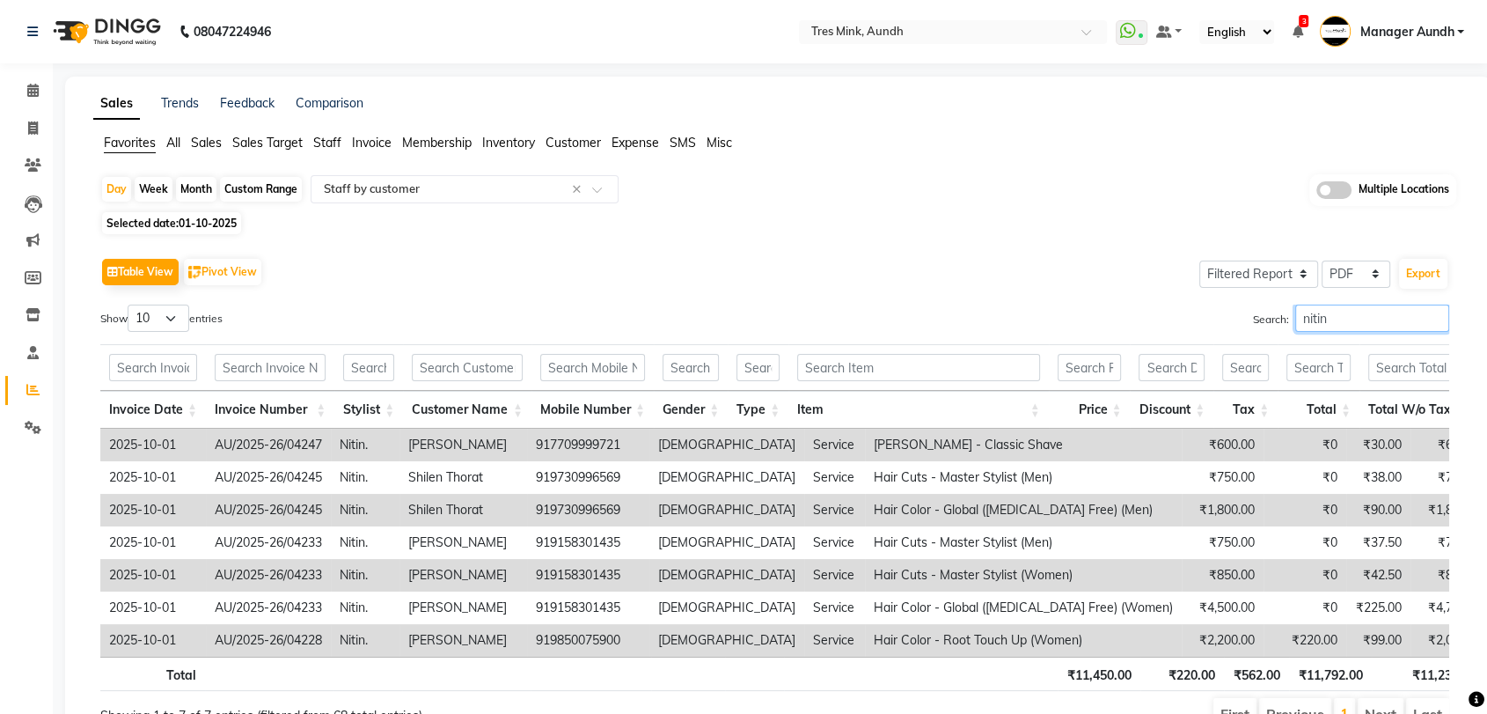
drag, startPoint x: 1329, startPoint y: 319, endPoint x: 1266, endPoint y: 319, distance: 63.4
click at [1266, 319] on label "Search: nitin" at bounding box center [1351, 318] width 196 height 27
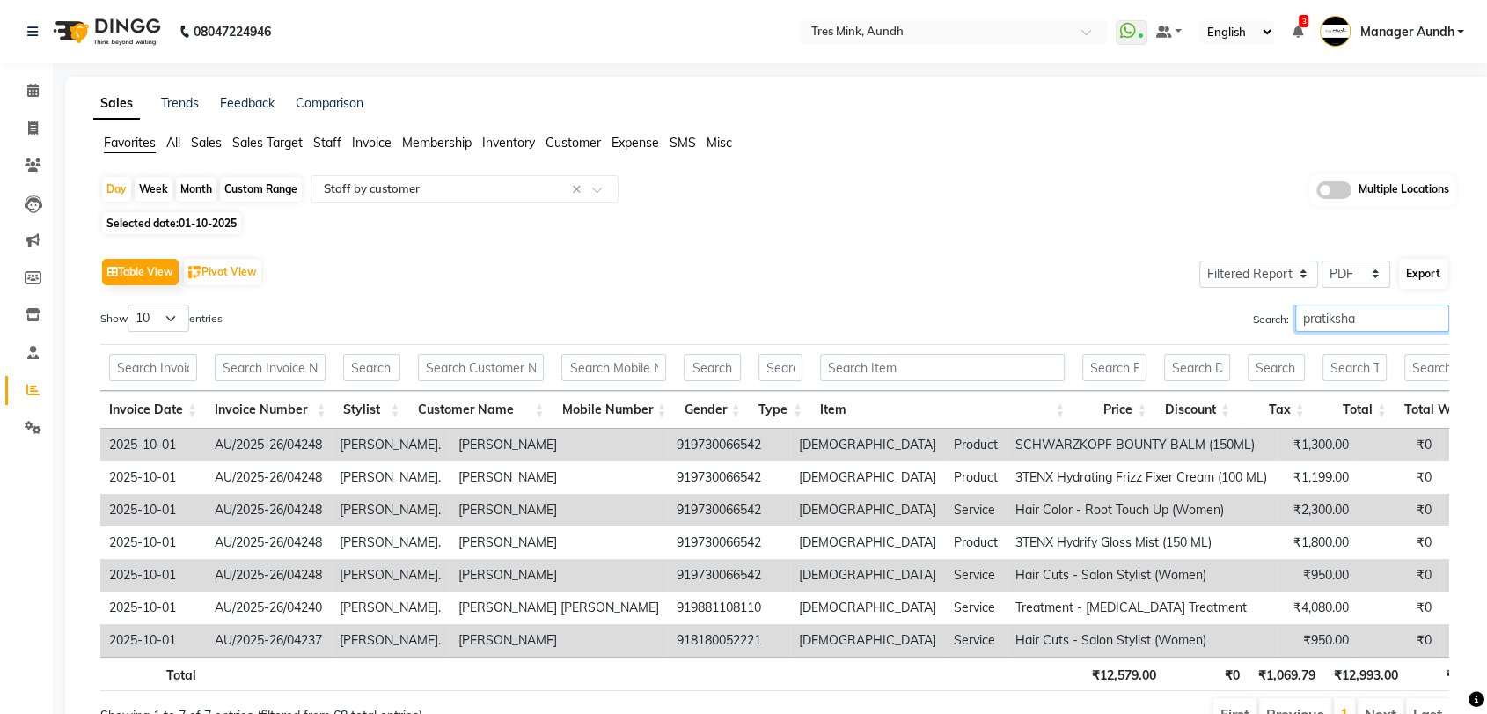
type input "pratiksha"
click at [1420, 270] on button "Export" at bounding box center [1423, 274] width 48 height 30
select select "sans-serif"
select select "16px"
select select "template_1"
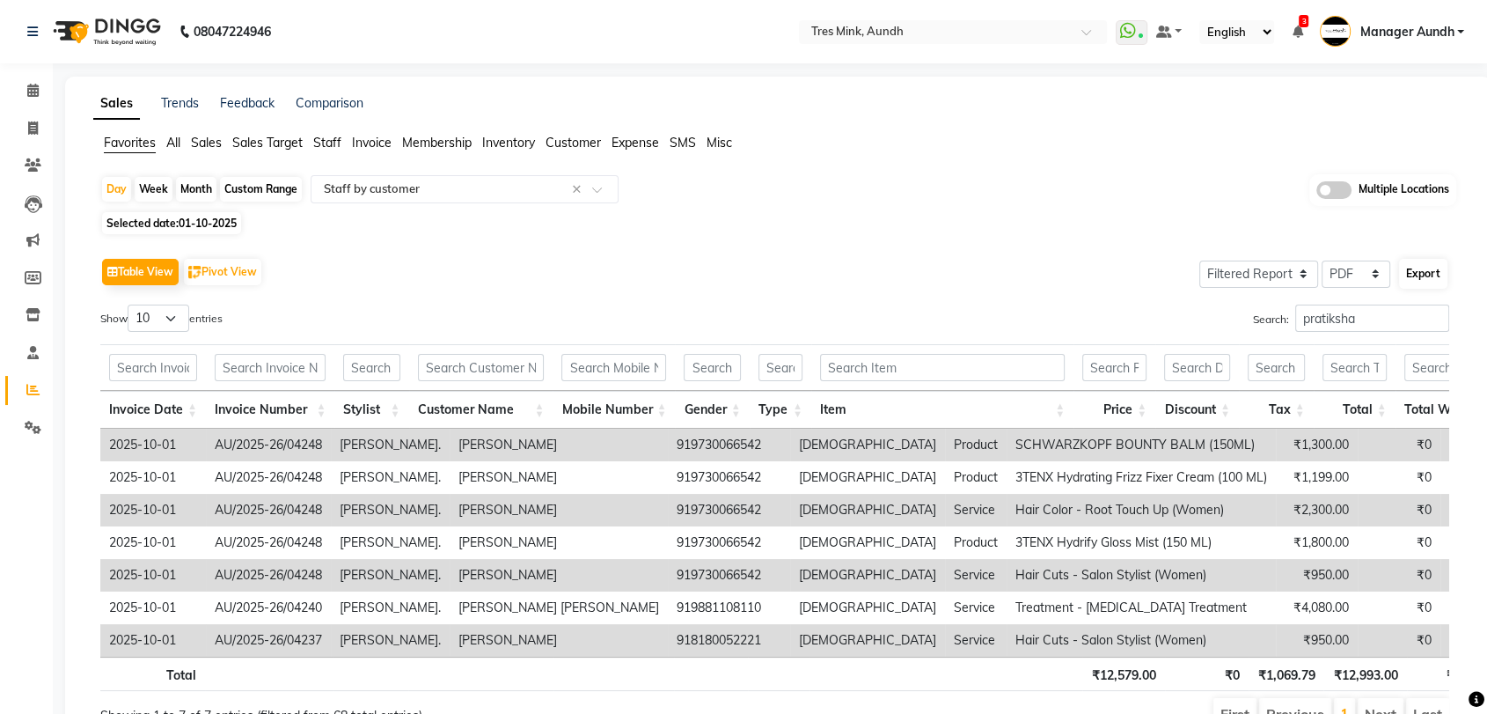
select select "A4"
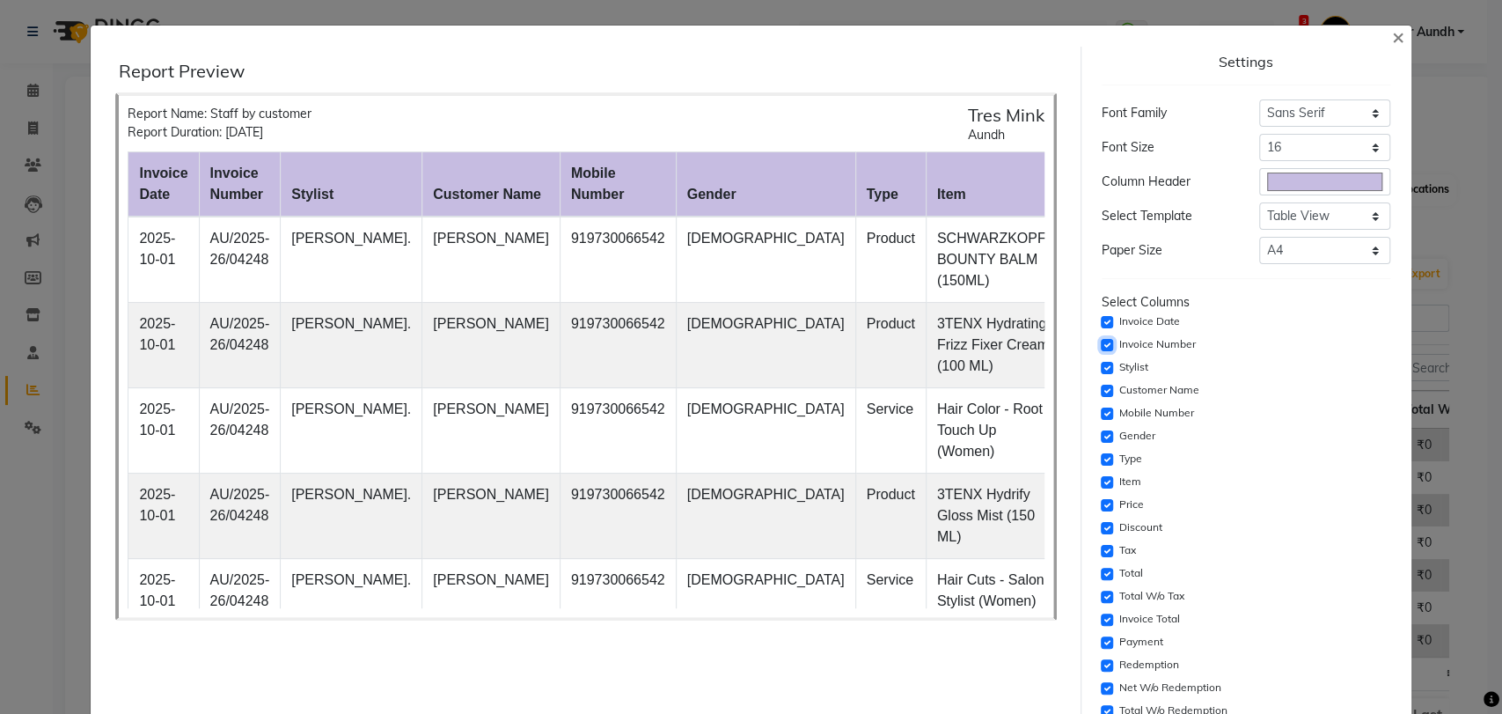
click at [1101, 347] on input "checkbox" at bounding box center [1107, 345] width 12 height 12
checkbox input "false"
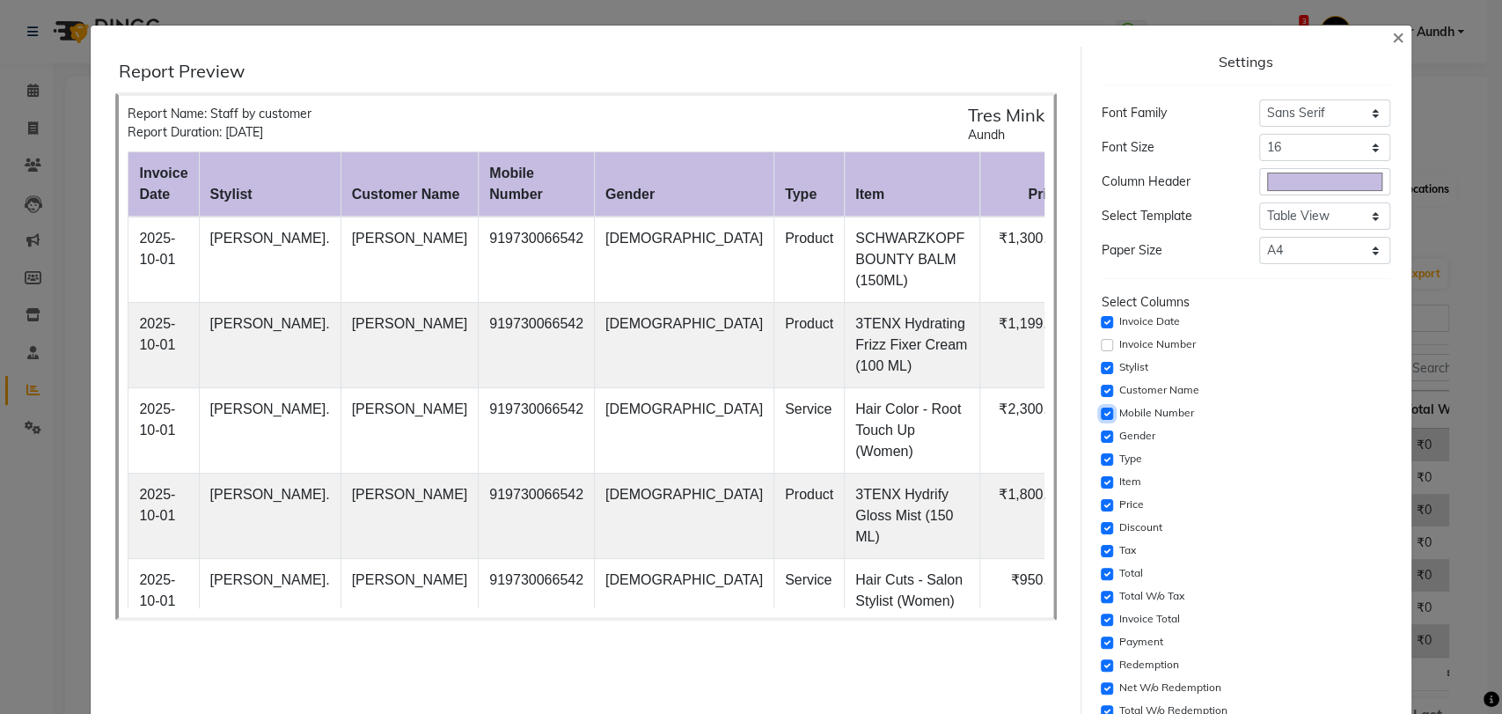
click at [1101, 412] on input "checkbox" at bounding box center [1107, 413] width 12 height 12
checkbox input "false"
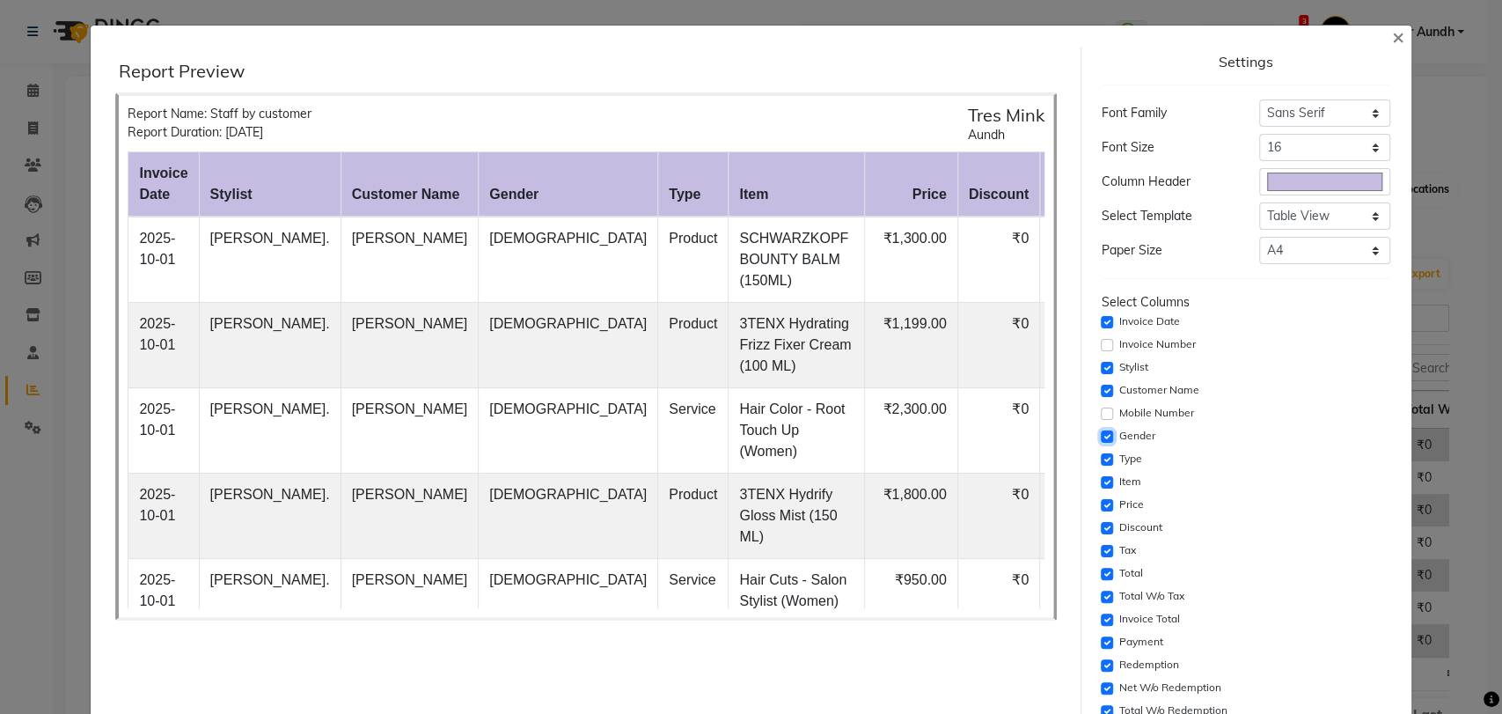
click at [1101, 436] on input "checkbox" at bounding box center [1107, 436] width 12 height 12
checkbox input "false"
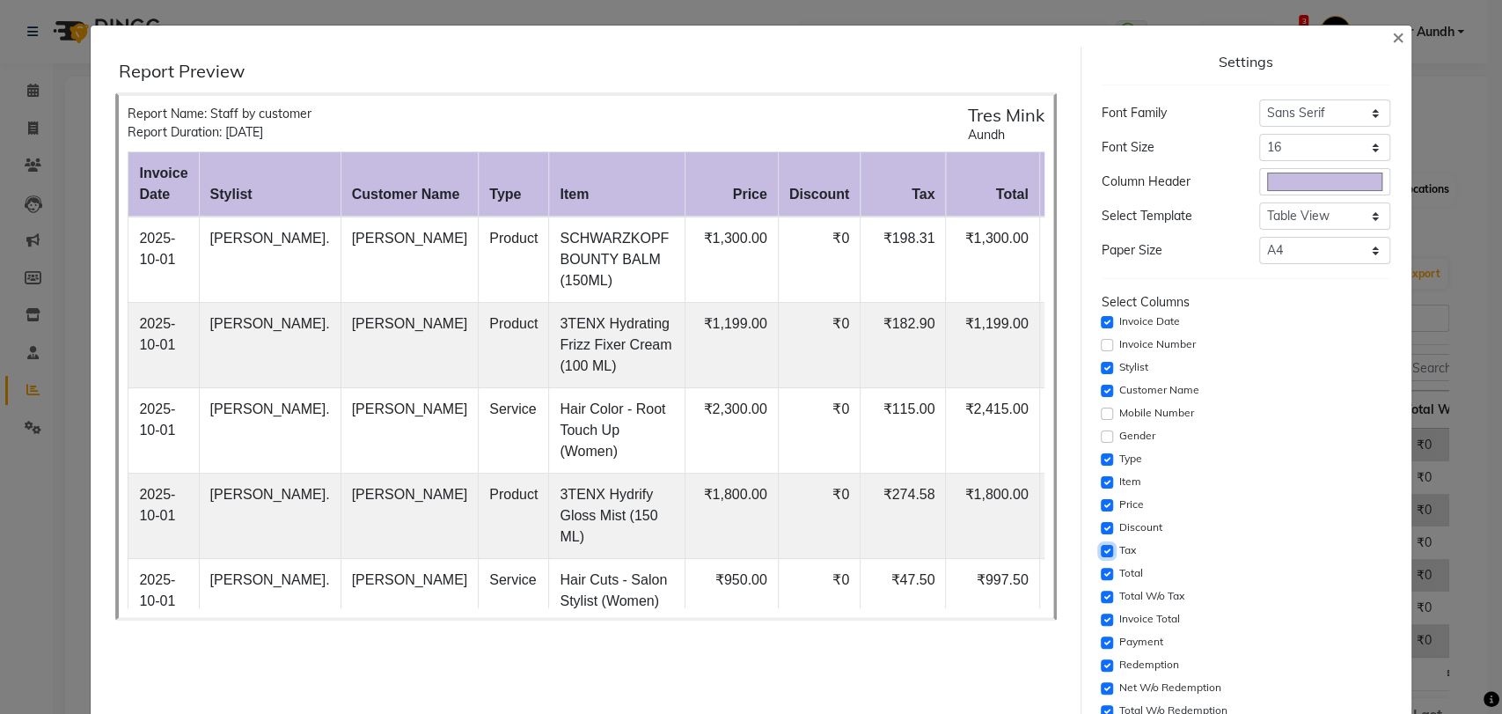
click at [1101, 549] on input "checkbox" at bounding box center [1107, 551] width 12 height 12
checkbox input "false"
click at [1101, 573] on input "checkbox" at bounding box center [1107, 574] width 12 height 12
checkbox input "false"
click at [1101, 613] on input "checkbox" at bounding box center [1107, 619] width 12 height 12
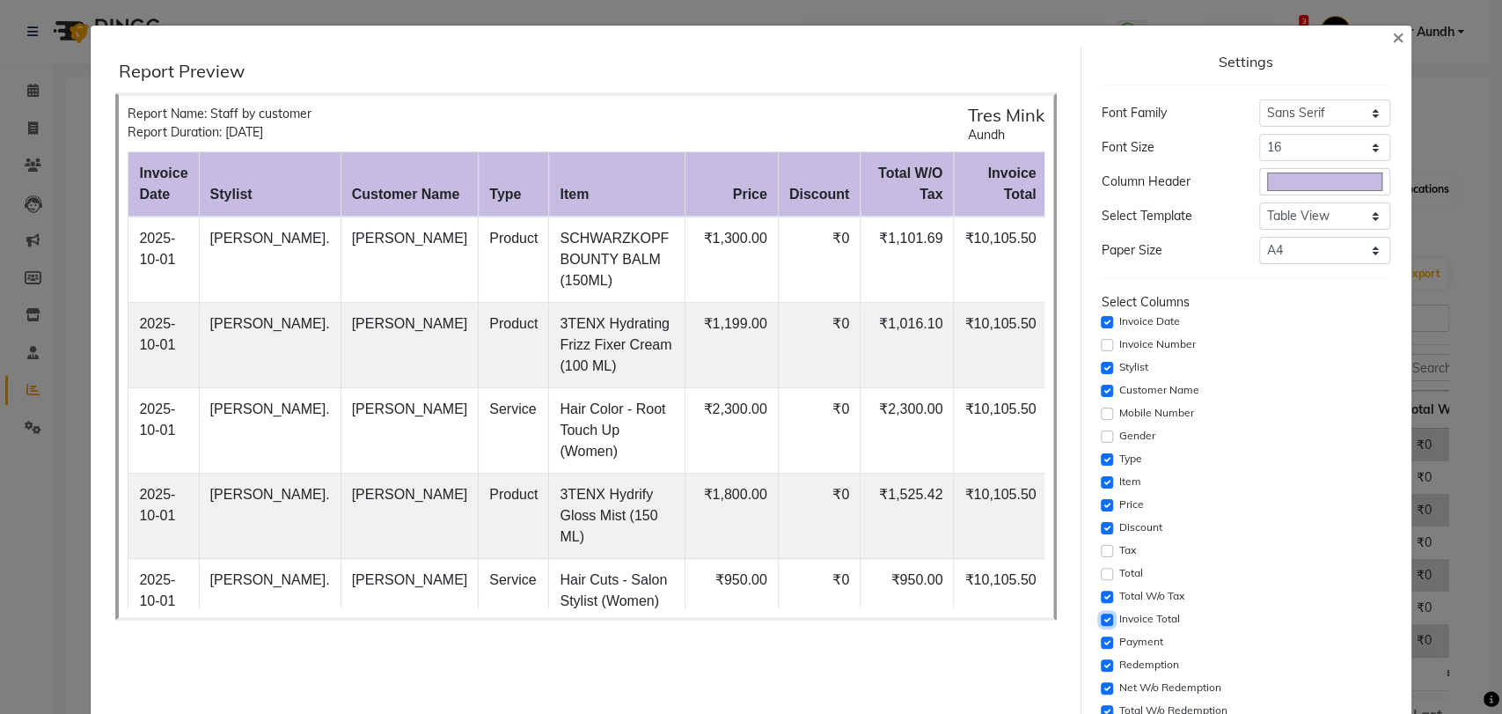
checkbox input "false"
click at [1101, 636] on input "checkbox" at bounding box center [1107, 642] width 12 height 12
checkbox input "false"
click at [1101, 659] on input "checkbox" at bounding box center [1107, 665] width 12 height 12
checkbox input "false"
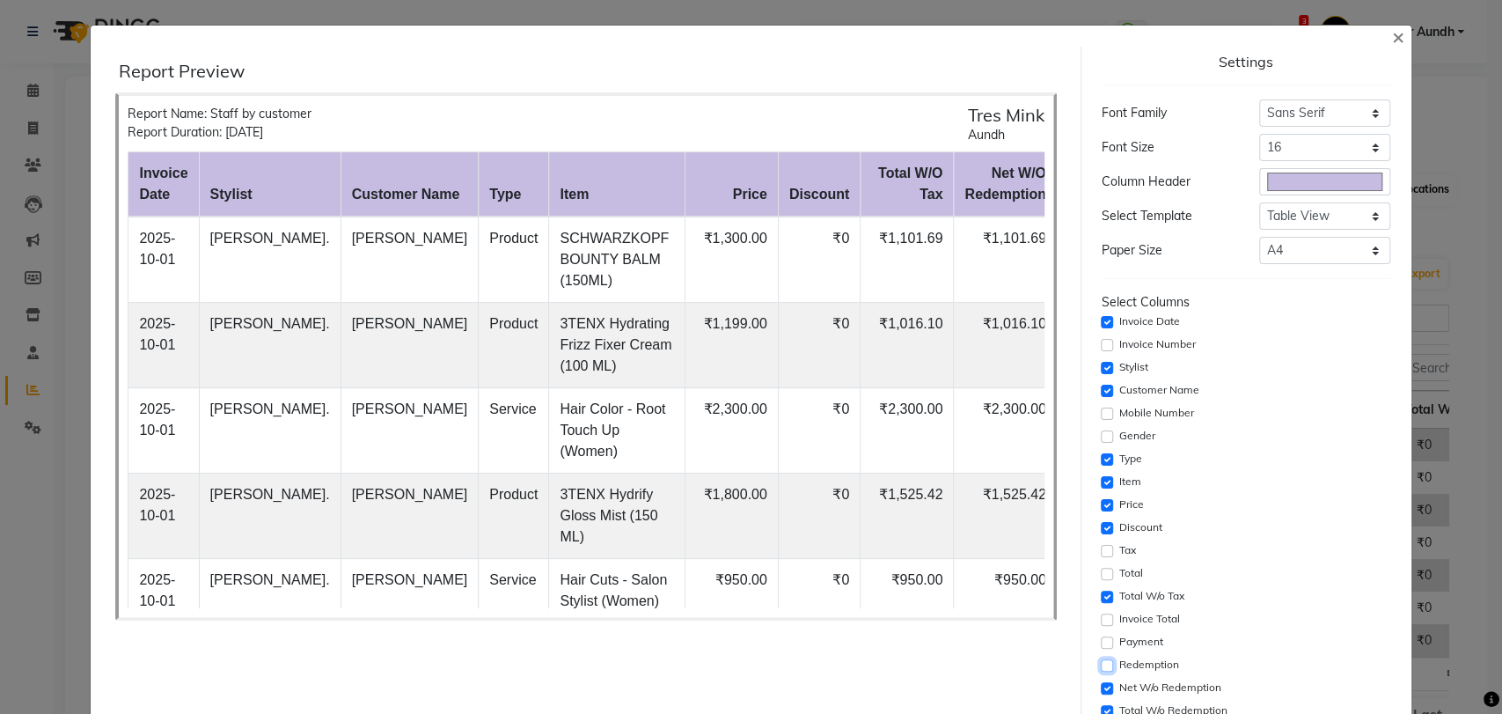
scroll to position [195, 0]
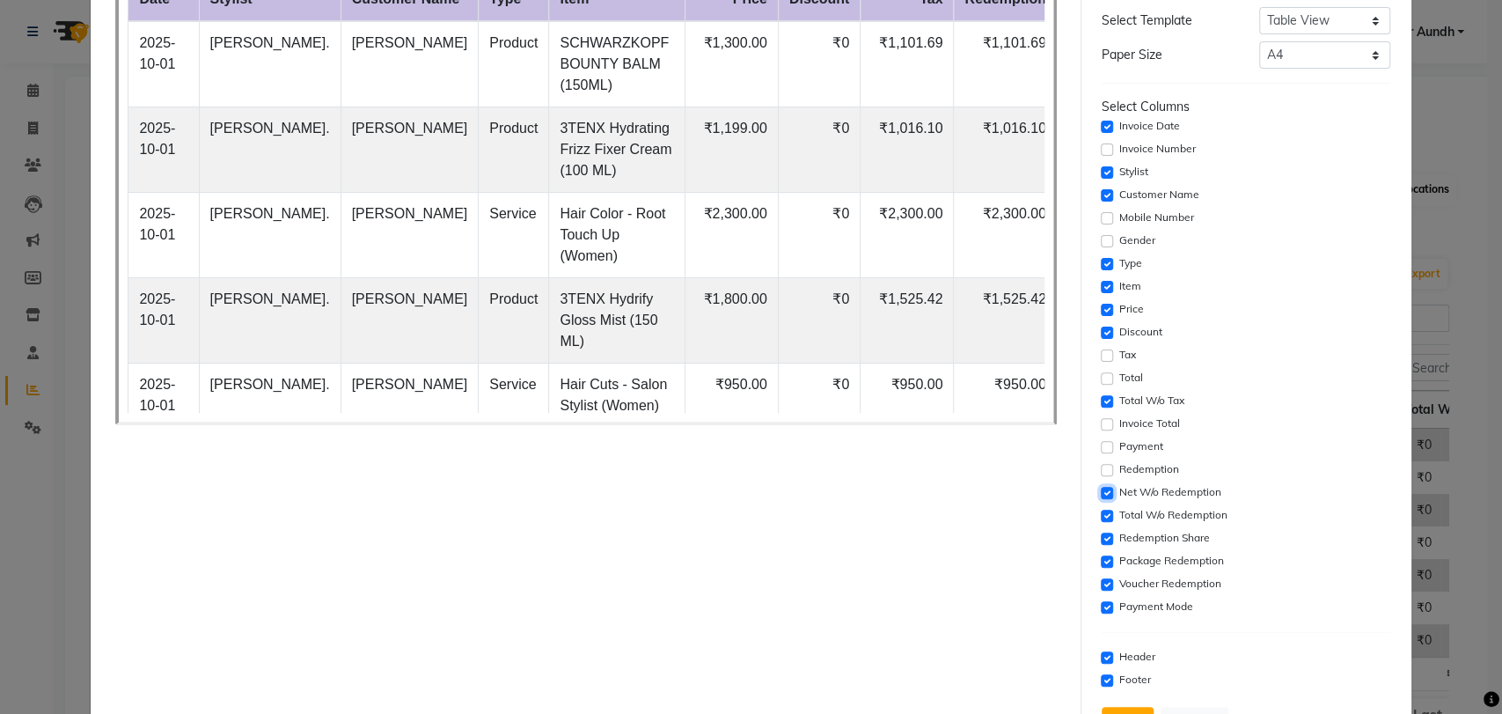
click at [1101, 492] on input "checkbox" at bounding box center [1107, 493] width 12 height 12
checkbox input "false"
click at [1101, 518] on input "checkbox" at bounding box center [1107, 516] width 12 height 12
checkbox input "false"
click at [1101, 536] on input "checkbox" at bounding box center [1107, 538] width 12 height 12
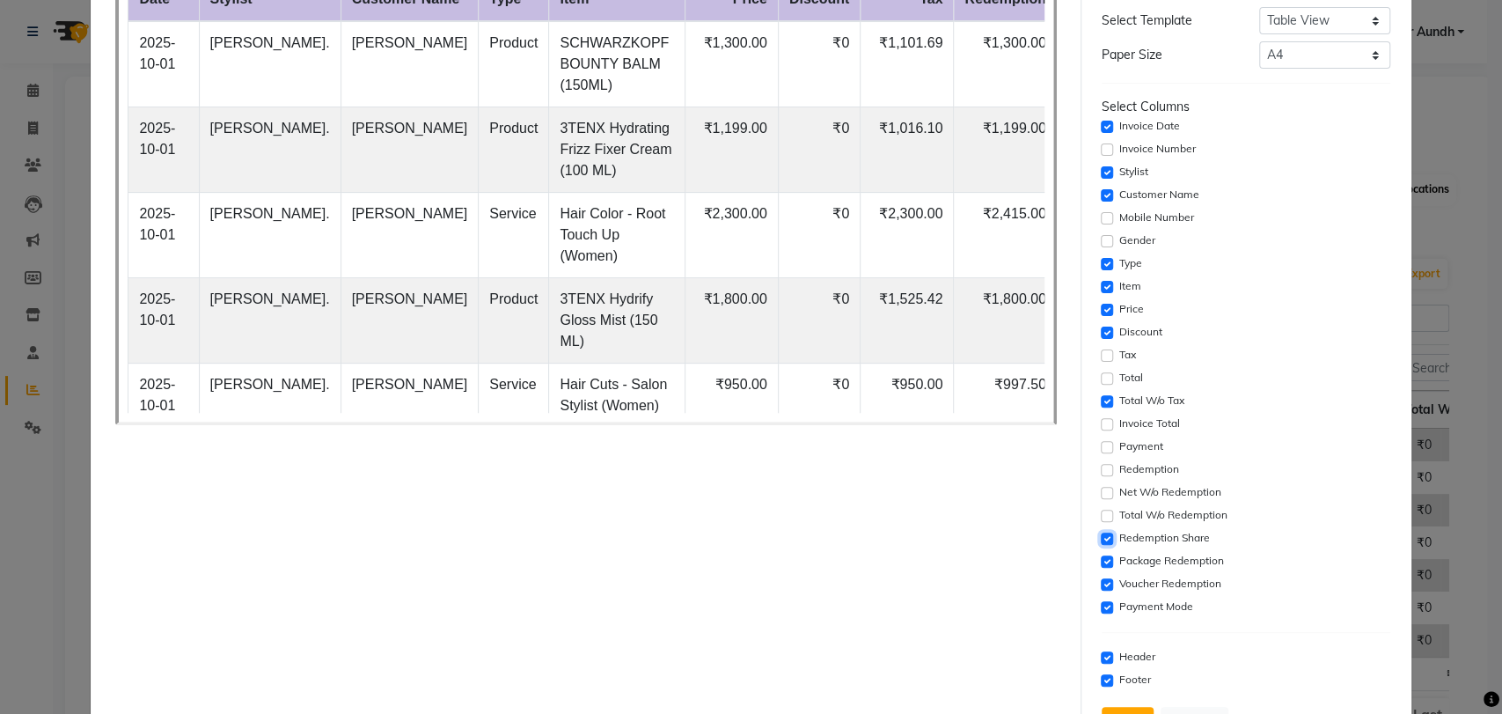
checkbox input "false"
click at [1101, 560] on input "checkbox" at bounding box center [1107, 561] width 12 height 12
checkbox input "false"
click at [1102, 576] on div "Voucher Redemption" at bounding box center [1246, 584] width 289 height 21
click at [1102, 613] on div "Payment Mode" at bounding box center [1246, 607] width 289 height 21
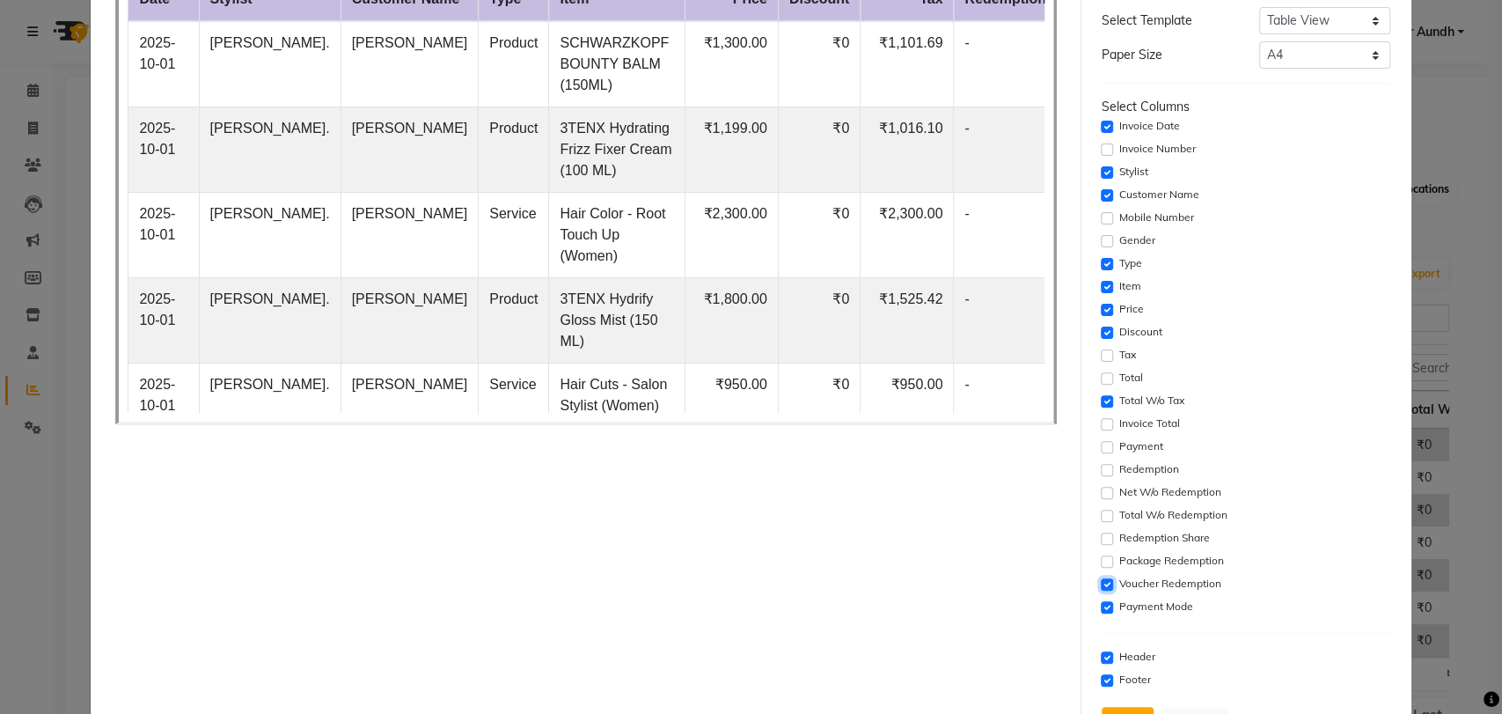
click at [1101, 578] on input "checkbox" at bounding box center [1107, 584] width 12 height 12
checkbox input "false"
click at [1101, 601] on input "checkbox" at bounding box center [1107, 607] width 12 height 12
checkbox input "false"
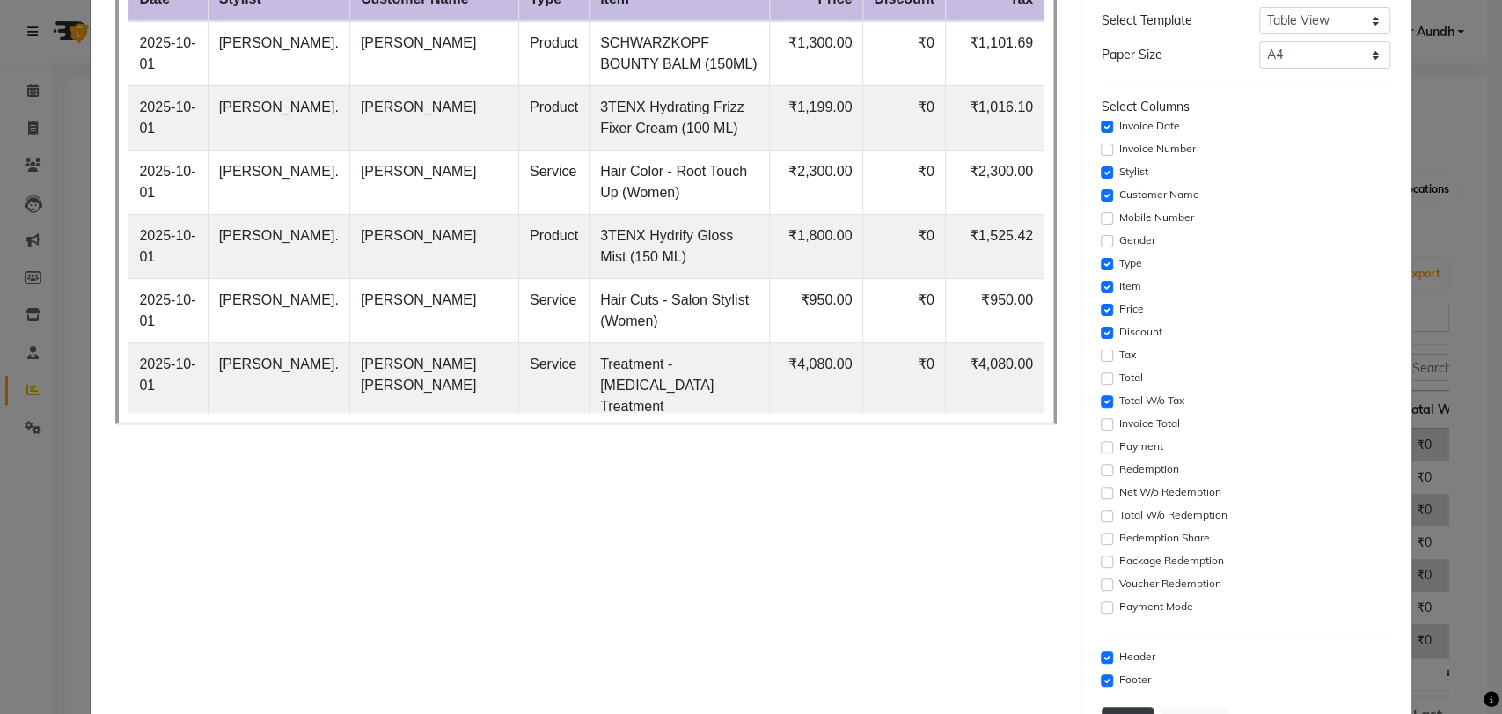
click at [1119, 707] on button "Print" at bounding box center [1128, 723] width 52 height 33
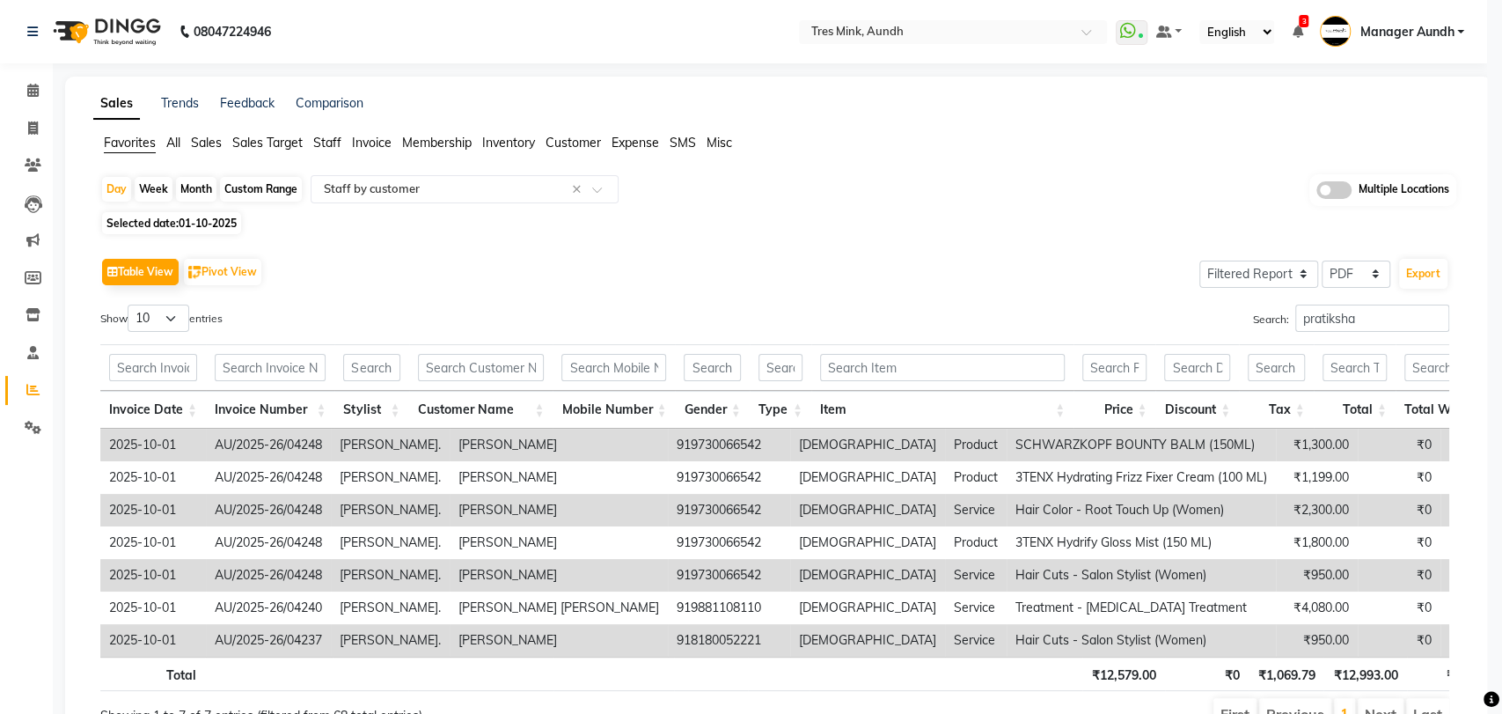
scroll to position [0, 0]
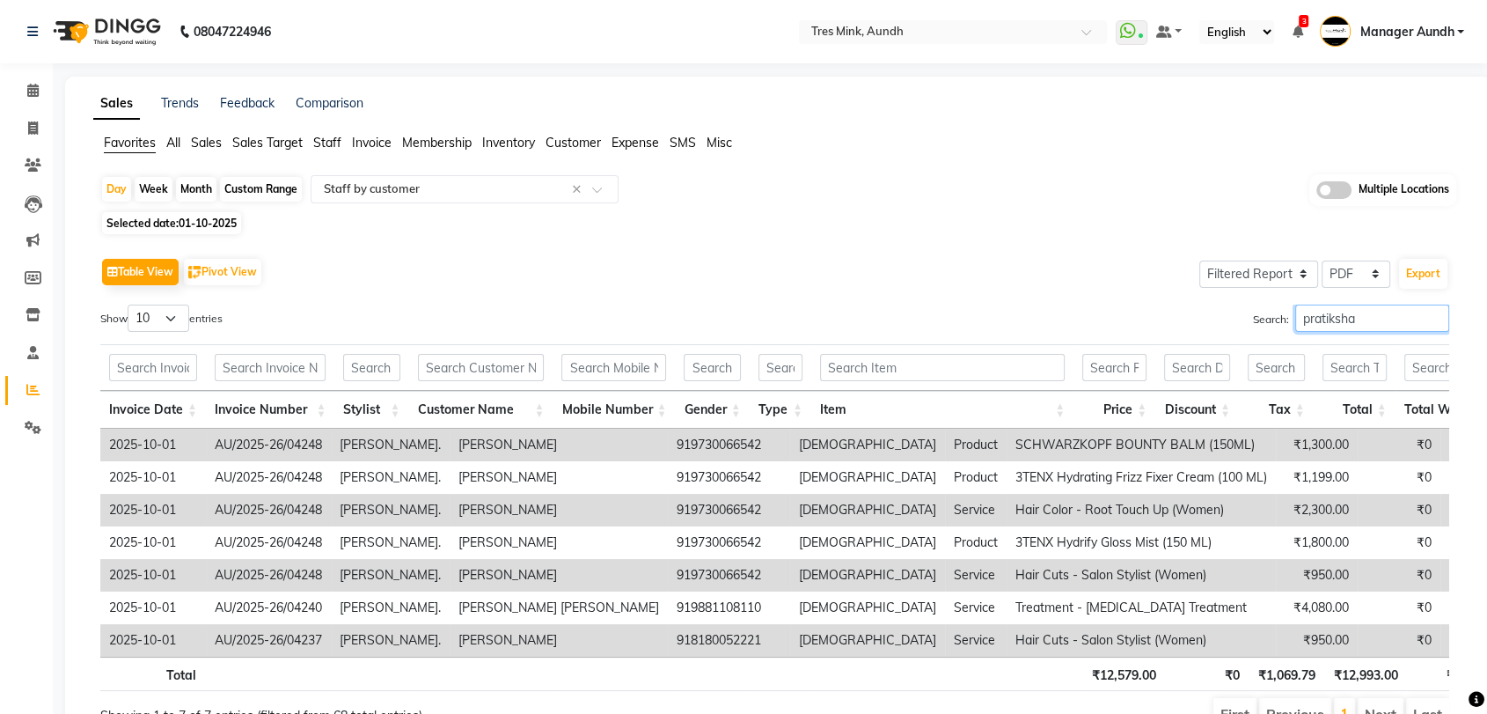
drag, startPoint x: 1357, startPoint y: 313, endPoint x: 1134, endPoint y: 312, distance: 222.7
click at [1134, 312] on div "Search: pratiksha" at bounding box center [1120, 322] width 662 height 34
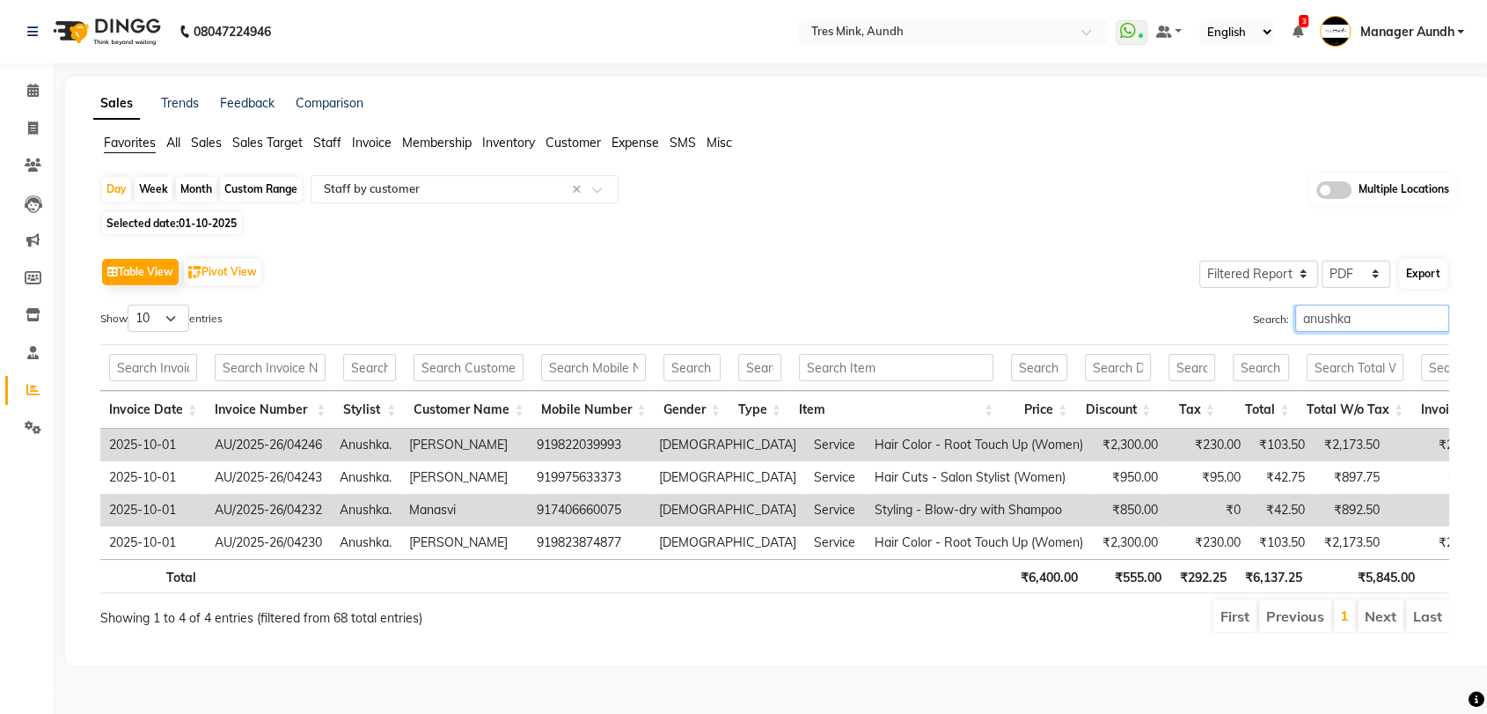
type input "anushka"
click at [1411, 277] on button "Export" at bounding box center [1423, 274] width 48 height 30
select select "sans-serif"
select select "16px"
select select "template_1"
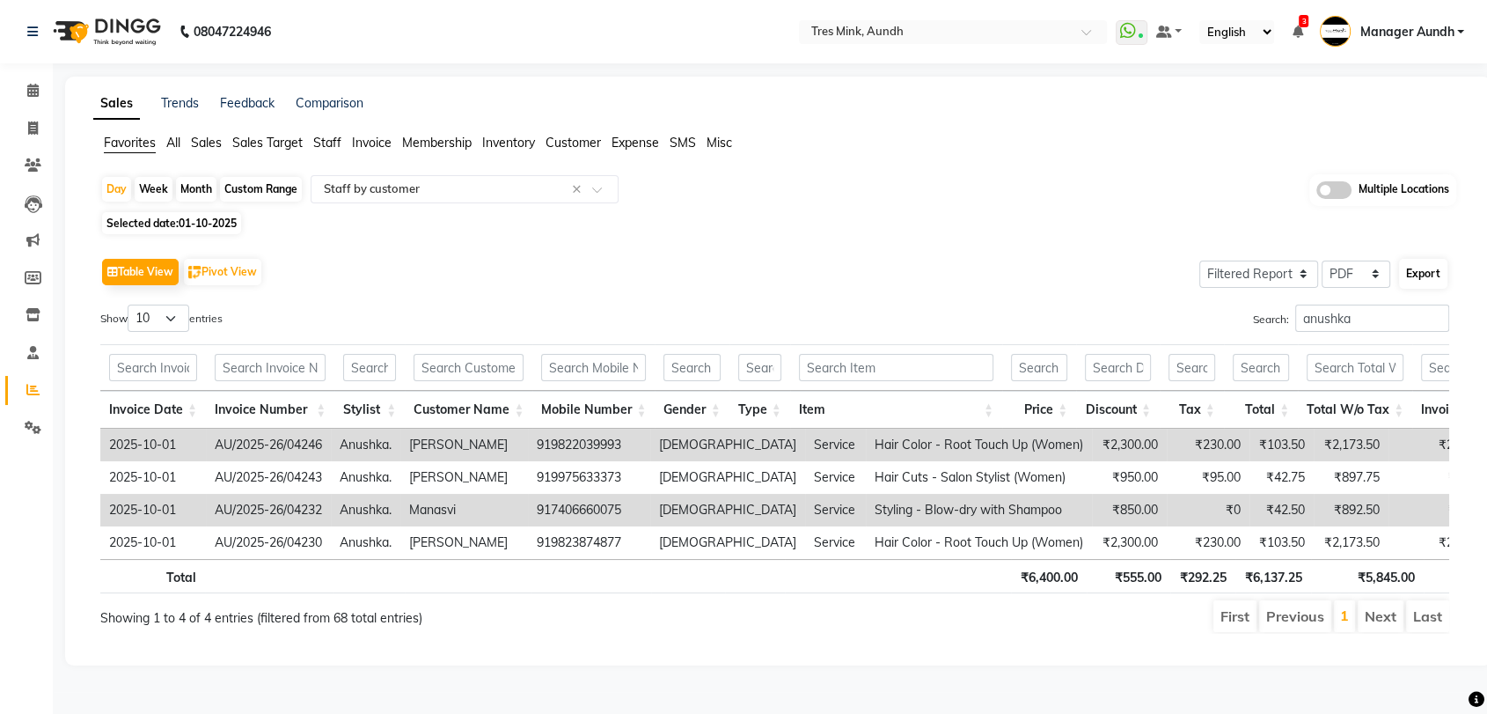
select select "A4"
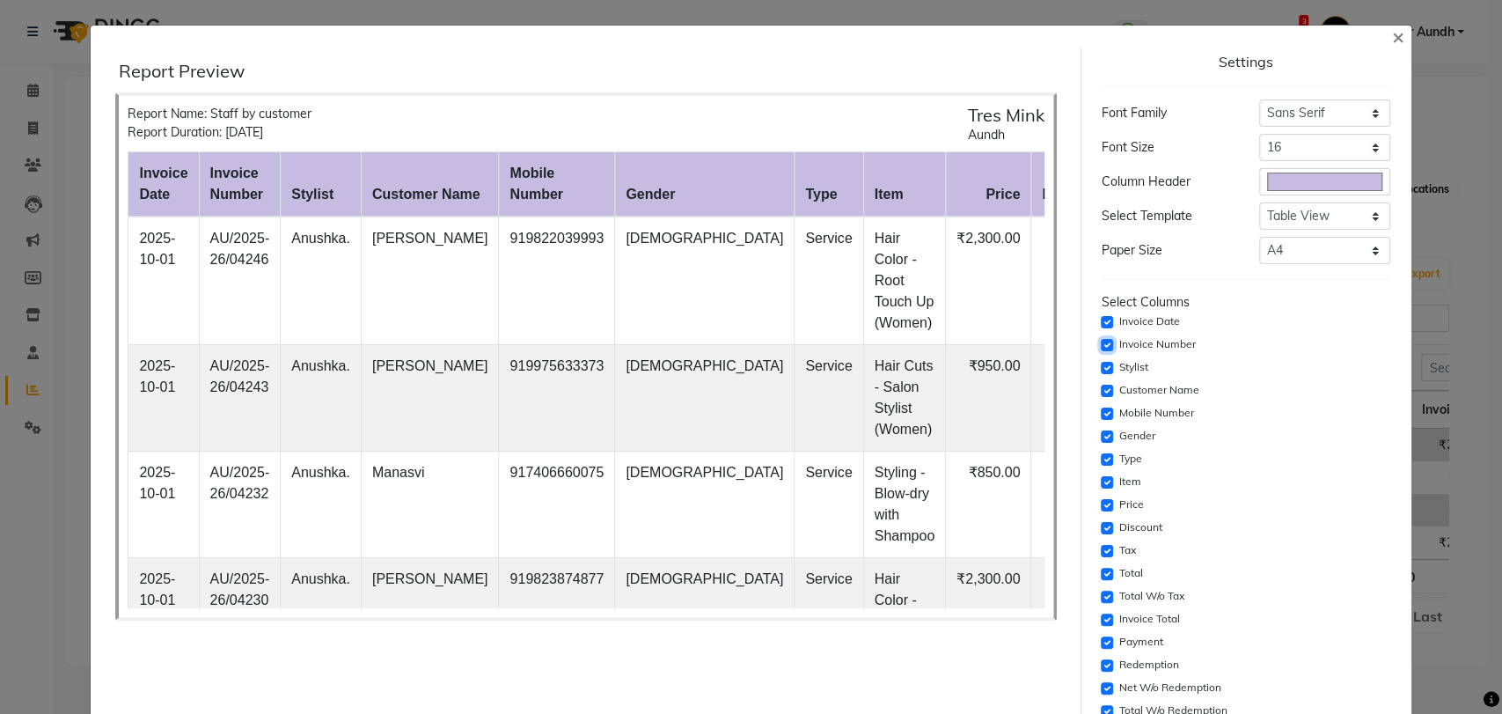
click at [1101, 341] on input "checkbox" at bounding box center [1107, 345] width 12 height 12
checkbox input "false"
click at [1101, 418] on input "checkbox" at bounding box center [1107, 413] width 12 height 12
checkbox input "false"
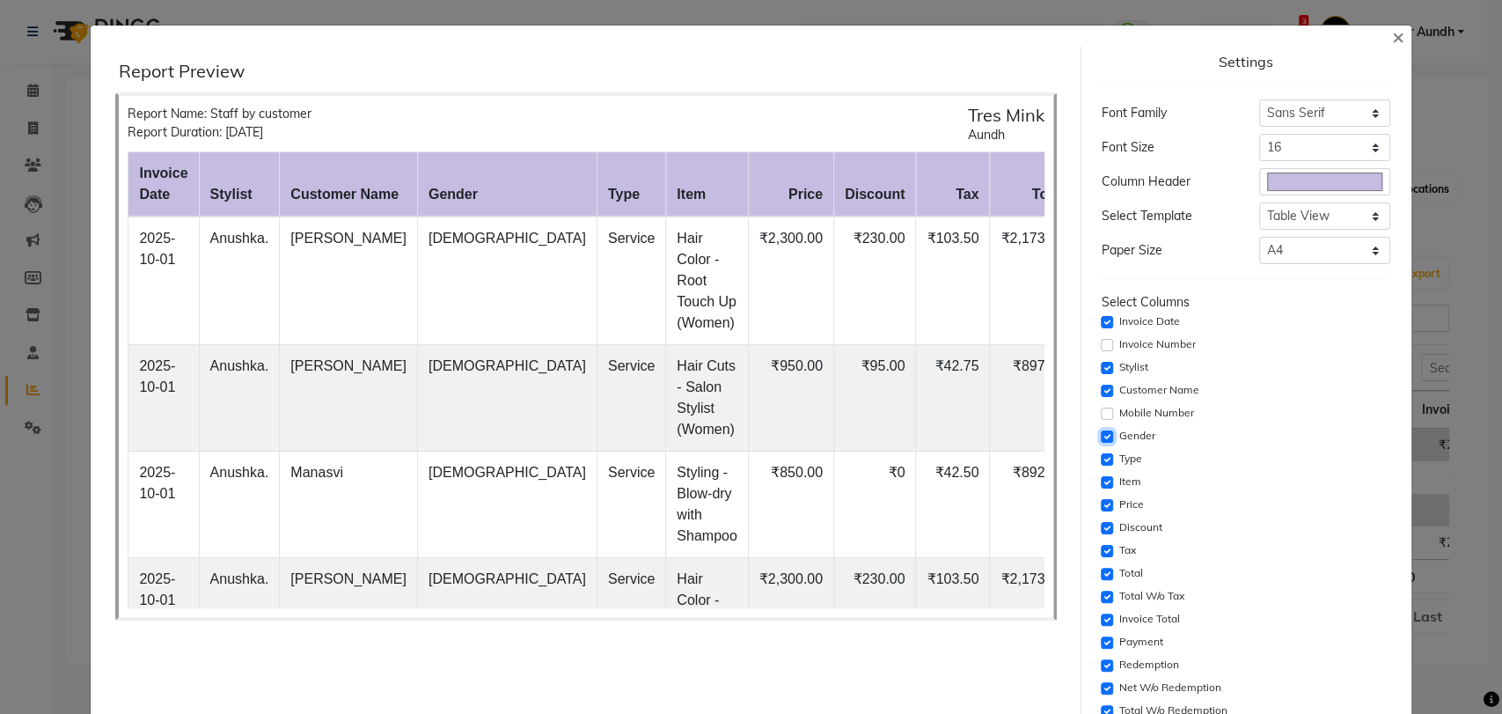
click at [1101, 437] on input "checkbox" at bounding box center [1107, 436] width 12 height 12
checkbox input "false"
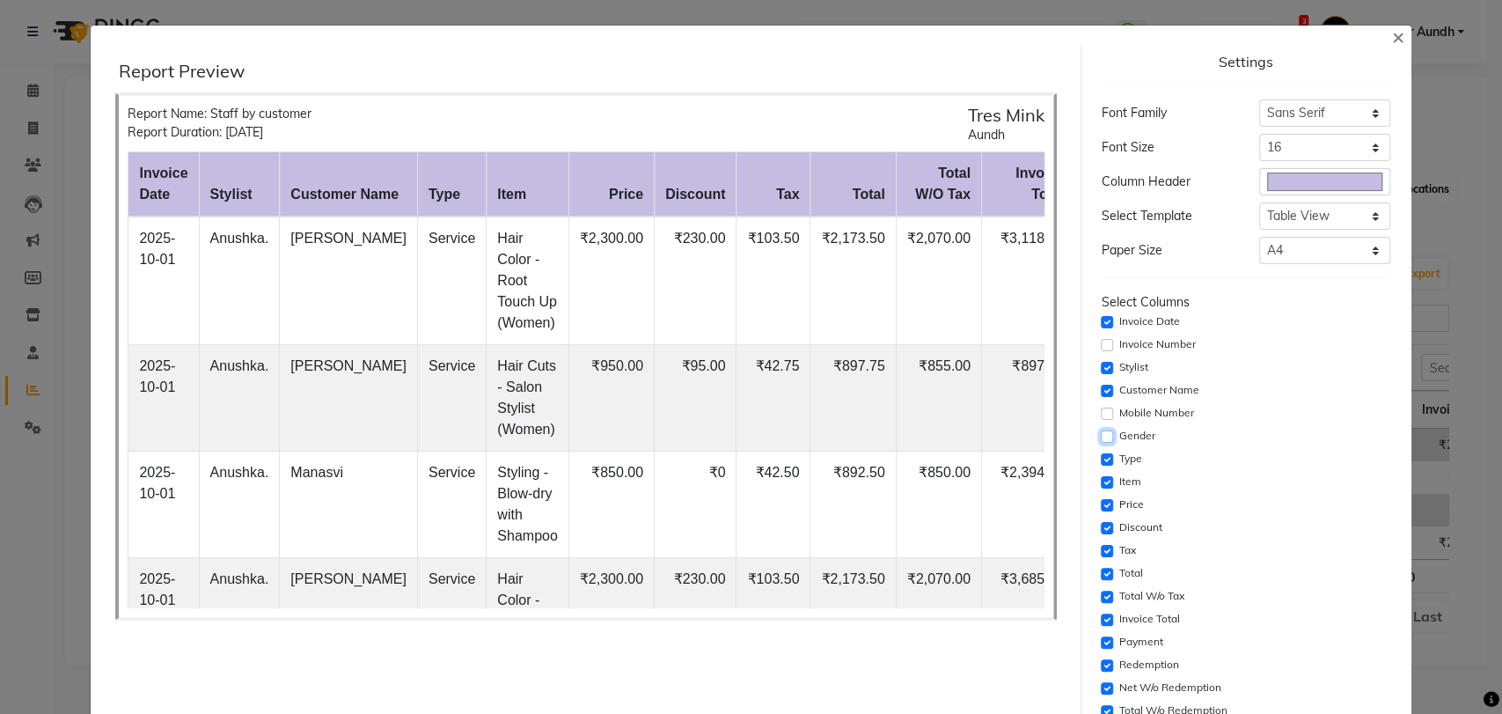
scroll to position [195, 0]
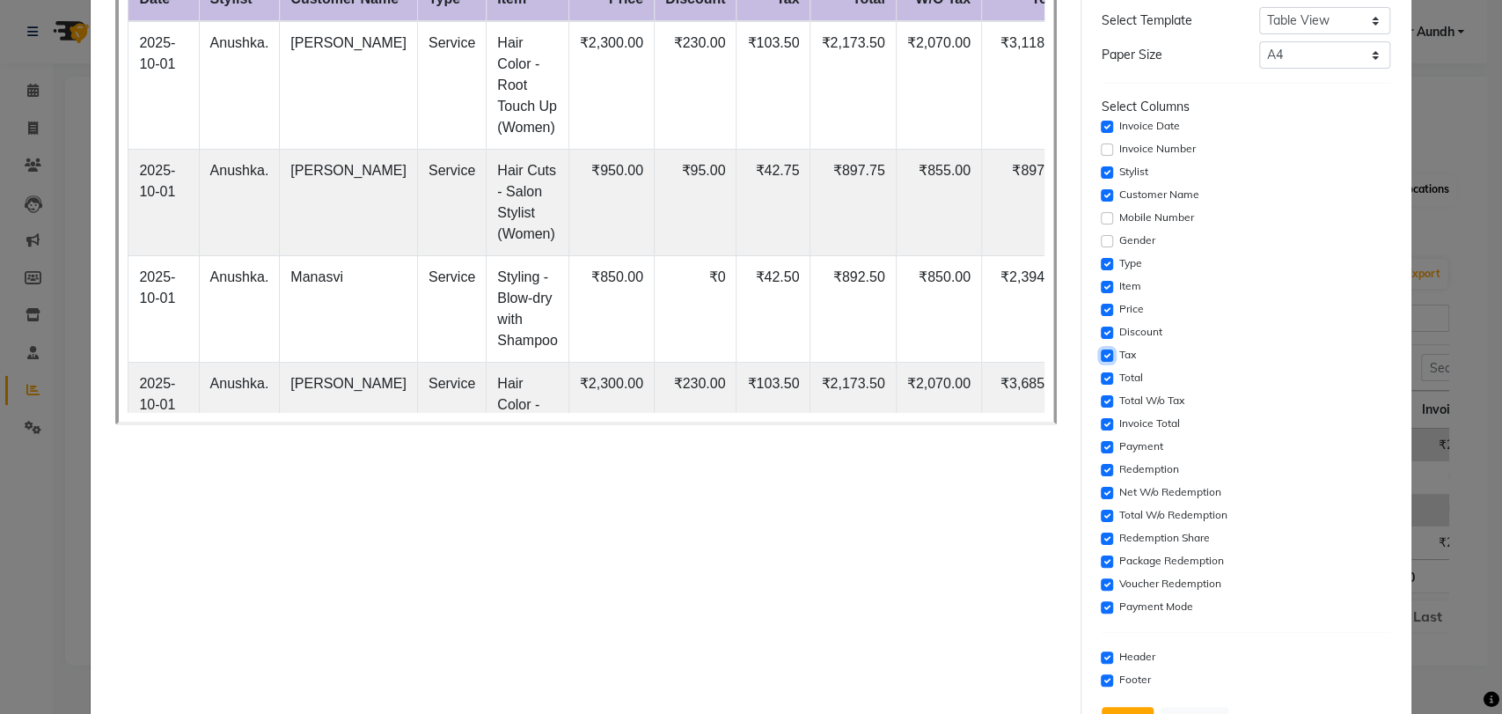
click at [1101, 350] on input "checkbox" at bounding box center [1107, 355] width 12 height 12
checkbox input "false"
click at [1101, 375] on input "checkbox" at bounding box center [1107, 378] width 12 height 12
checkbox input "false"
click at [1101, 419] on input "checkbox" at bounding box center [1107, 424] width 12 height 12
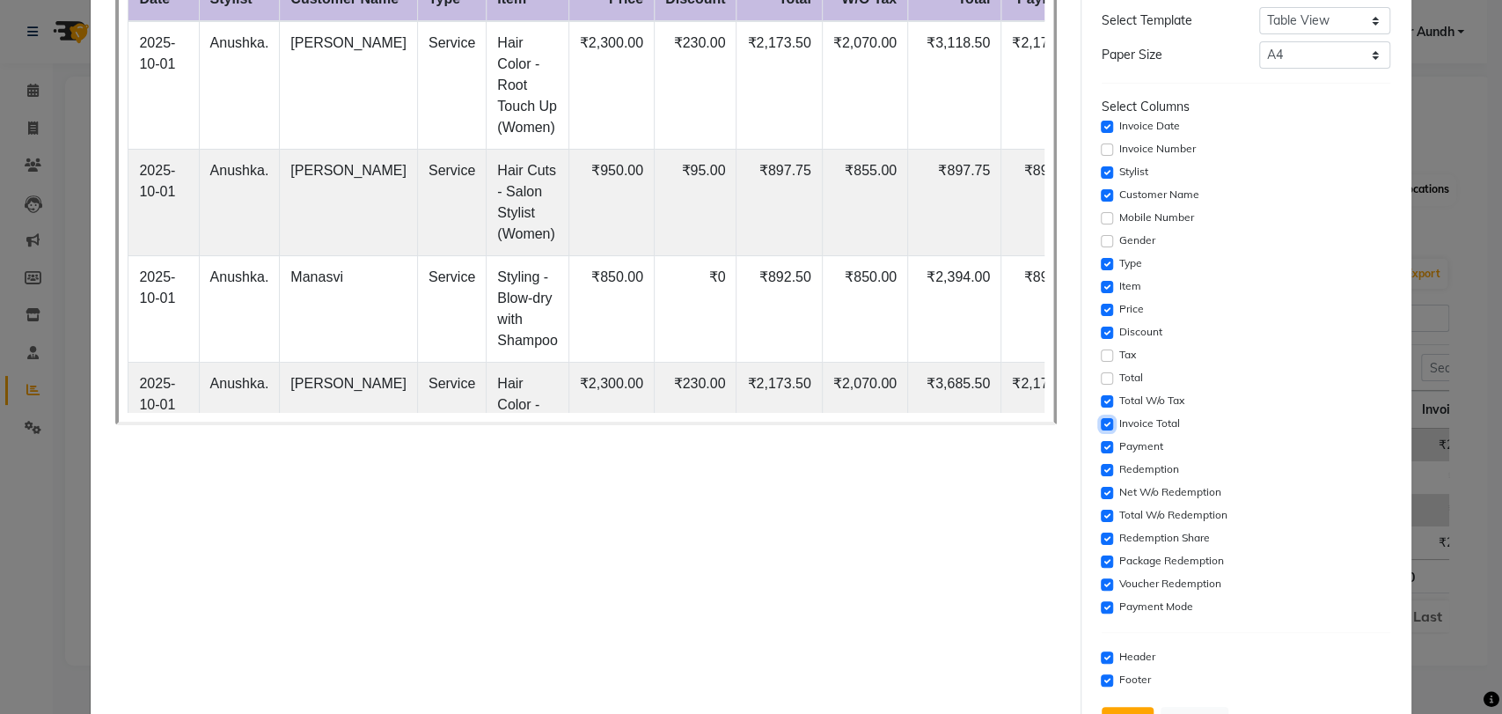
checkbox input "false"
click at [1101, 447] on input "checkbox" at bounding box center [1107, 447] width 12 height 12
checkbox input "false"
click at [1101, 473] on input "checkbox" at bounding box center [1107, 470] width 12 height 12
checkbox input "false"
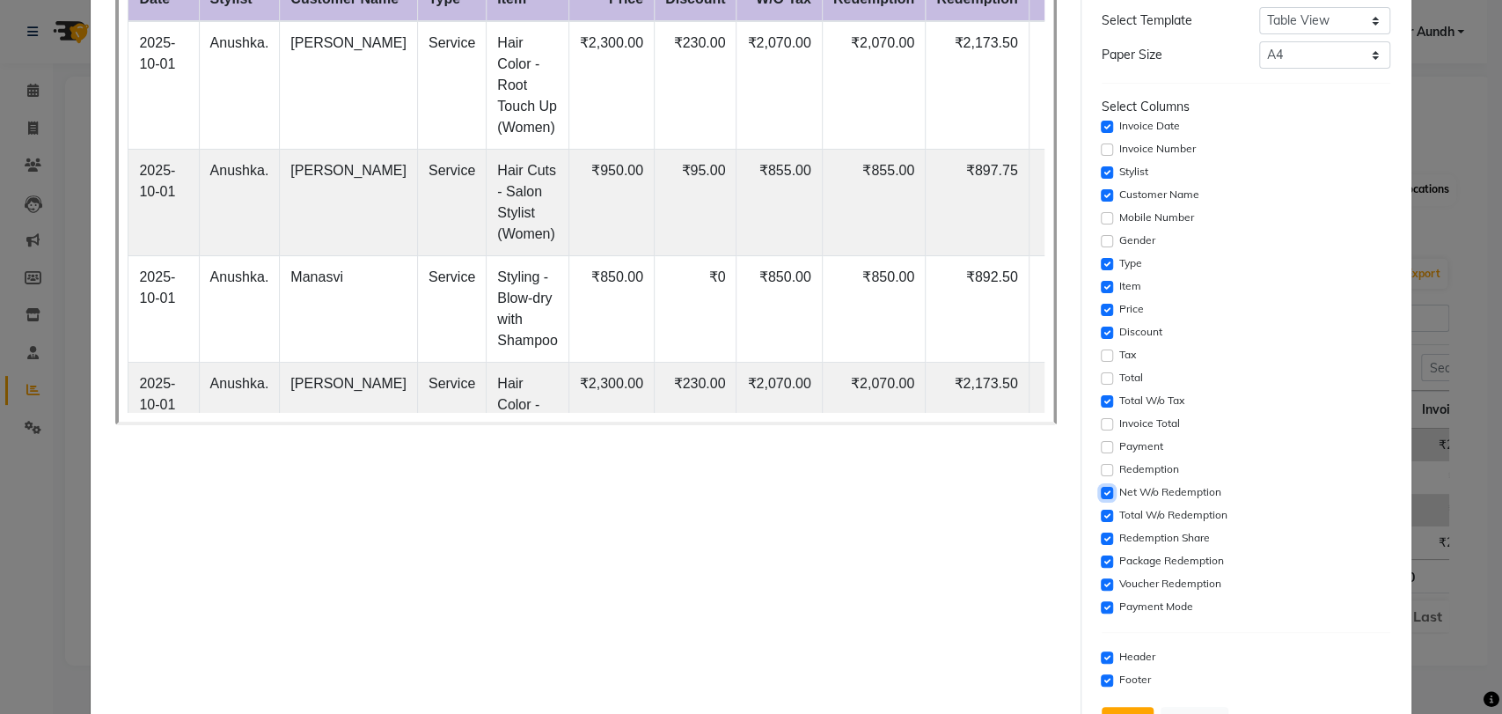
click at [1101, 491] on input "checkbox" at bounding box center [1107, 493] width 12 height 12
checkbox input "false"
click at [1102, 524] on div "Total W/o Redemption" at bounding box center [1246, 515] width 289 height 21
click at [1101, 510] on input "checkbox" at bounding box center [1107, 516] width 12 height 12
checkbox input "false"
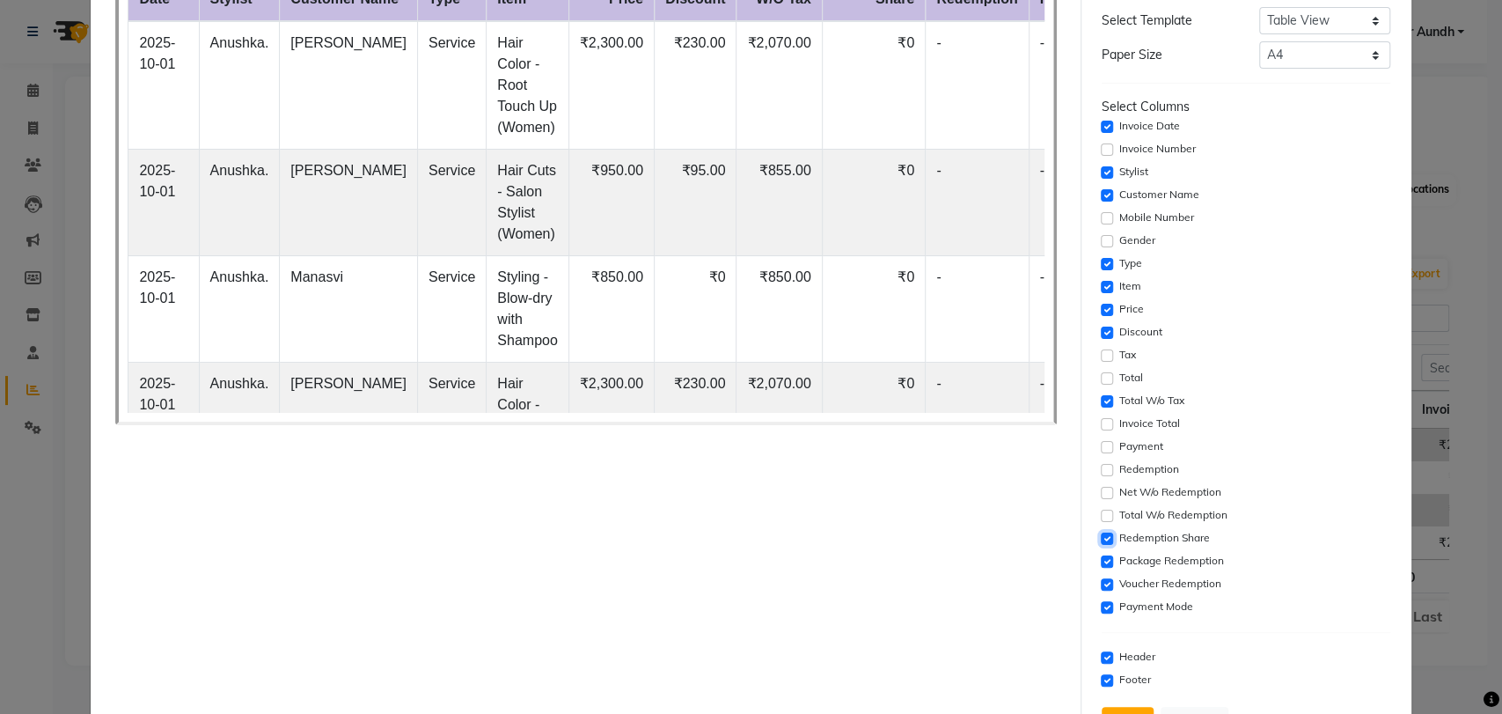
click at [1101, 533] on input "checkbox" at bounding box center [1107, 538] width 12 height 12
checkbox input "false"
click at [1101, 565] on input "checkbox" at bounding box center [1107, 561] width 12 height 12
checkbox input "false"
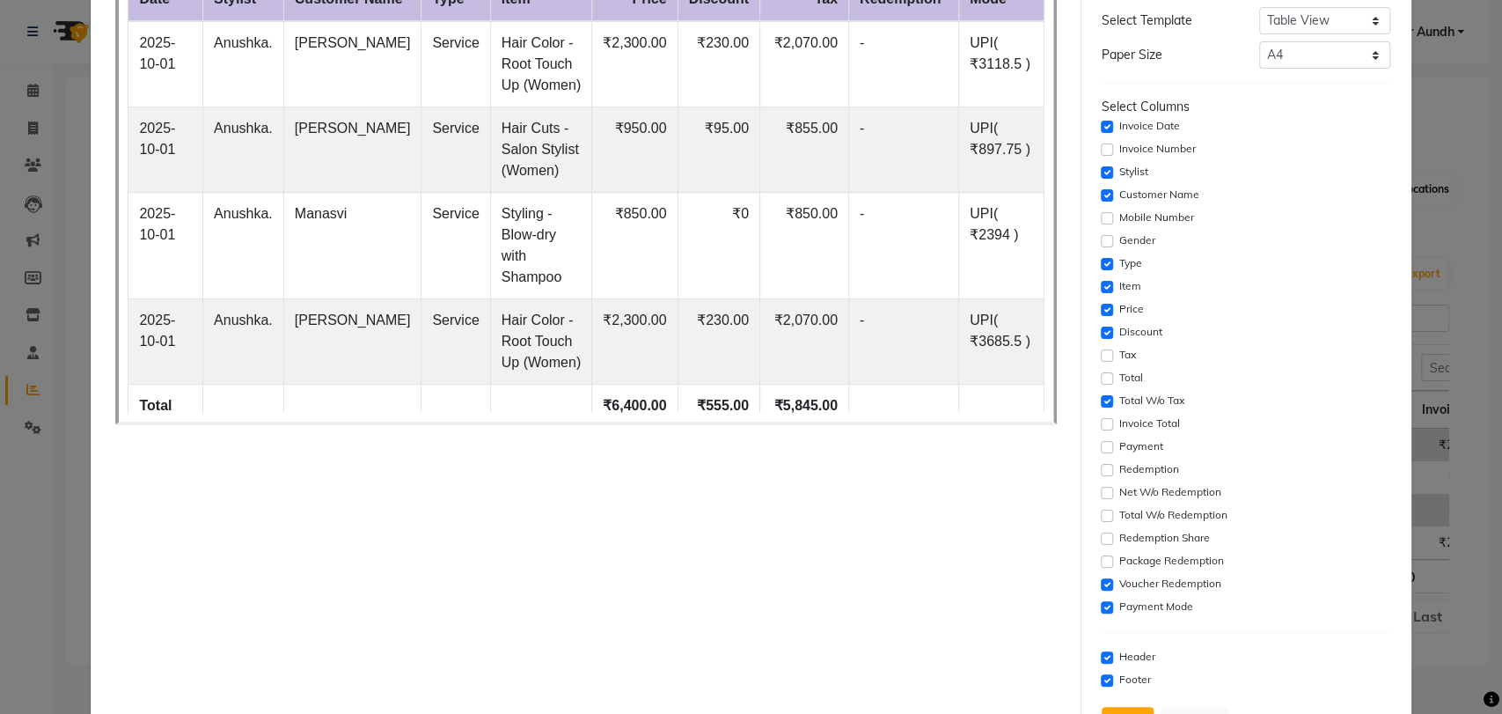
click at [1102, 574] on div "Voucher Redemption" at bounding box center [1246, 584] width 289 height 21
click at [1101, 609] on input "checkbox" at bounding box center [1107, 607] width 12 height 12
checkbox input "false"
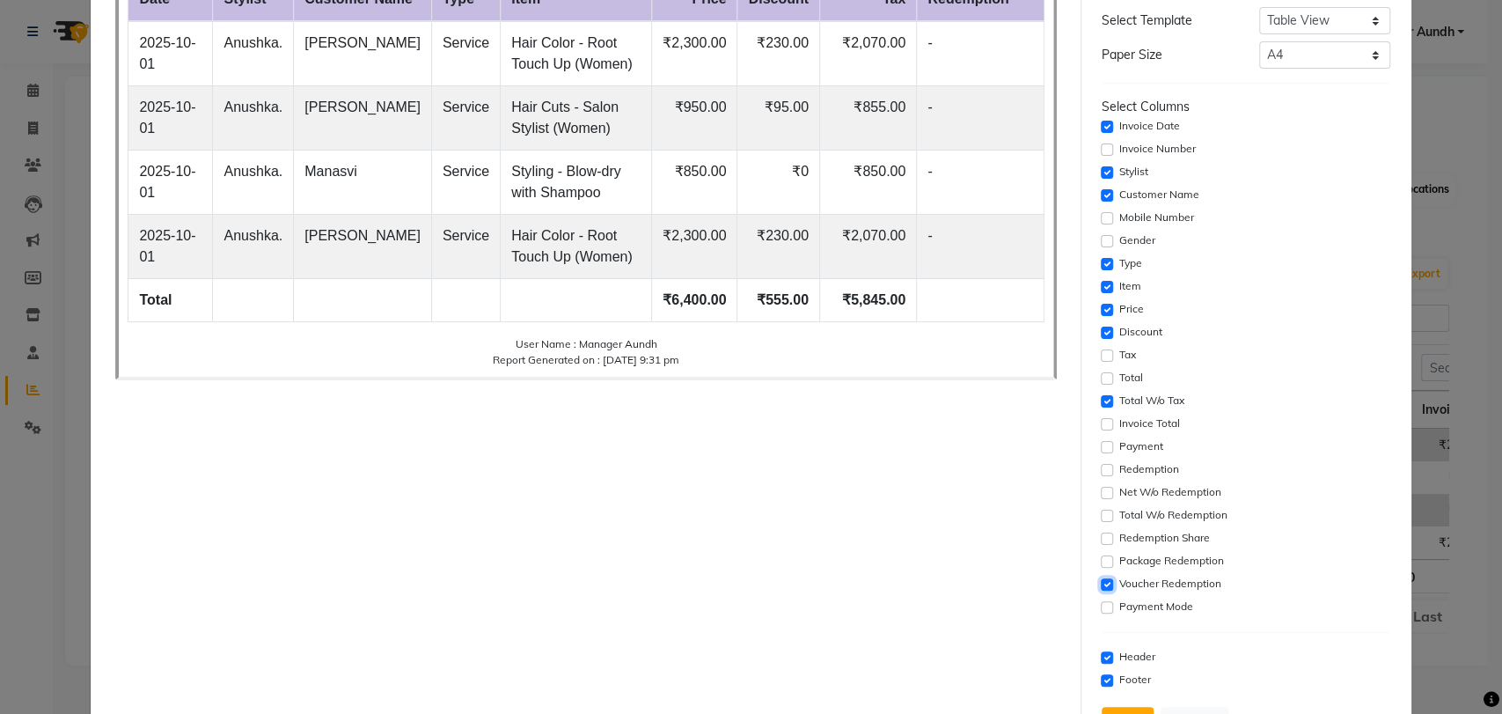
click at [1101, 586] on input "checkbox" at bounding box center [1107, 584] width 12 height 12
checkbox input "false"
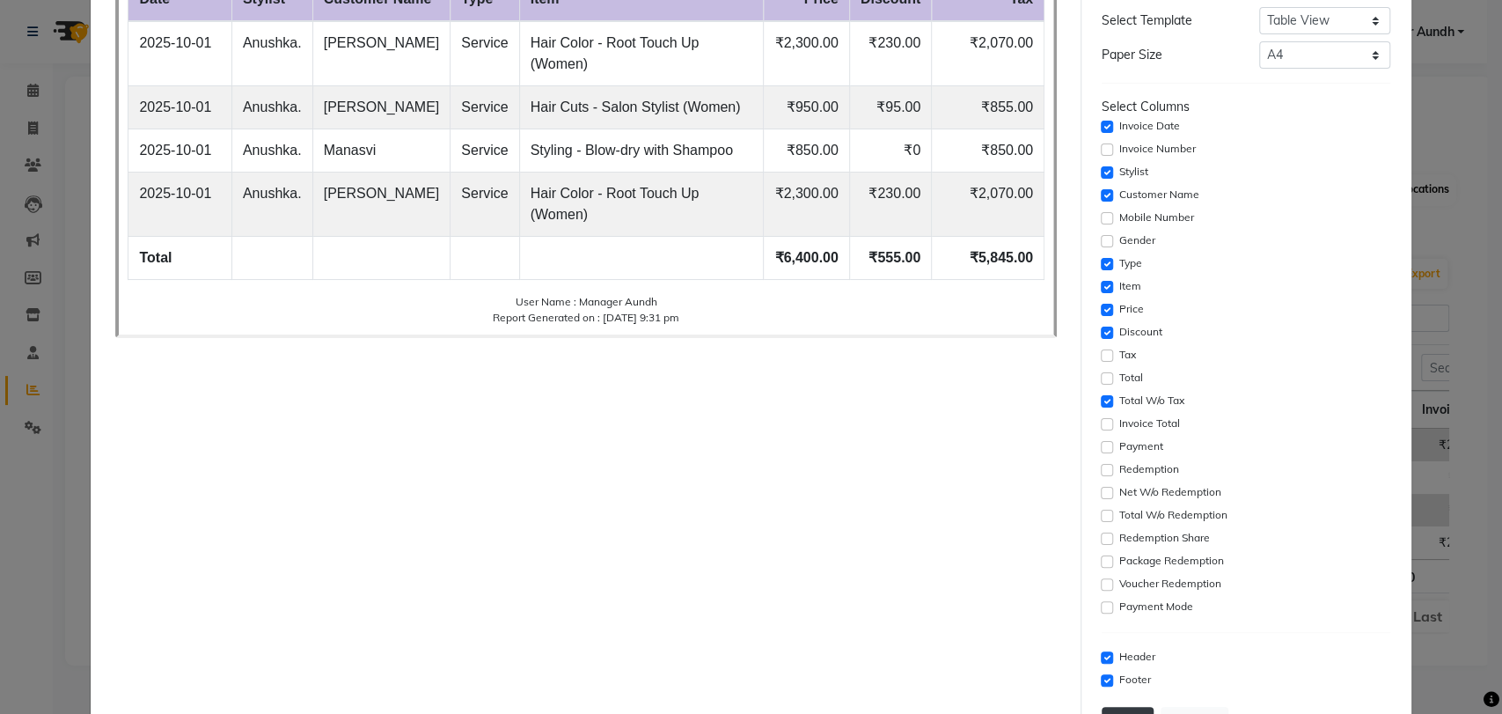
click at [1123, 707] on button "Print" at bounding box center [1128, 723] width 52 height 33
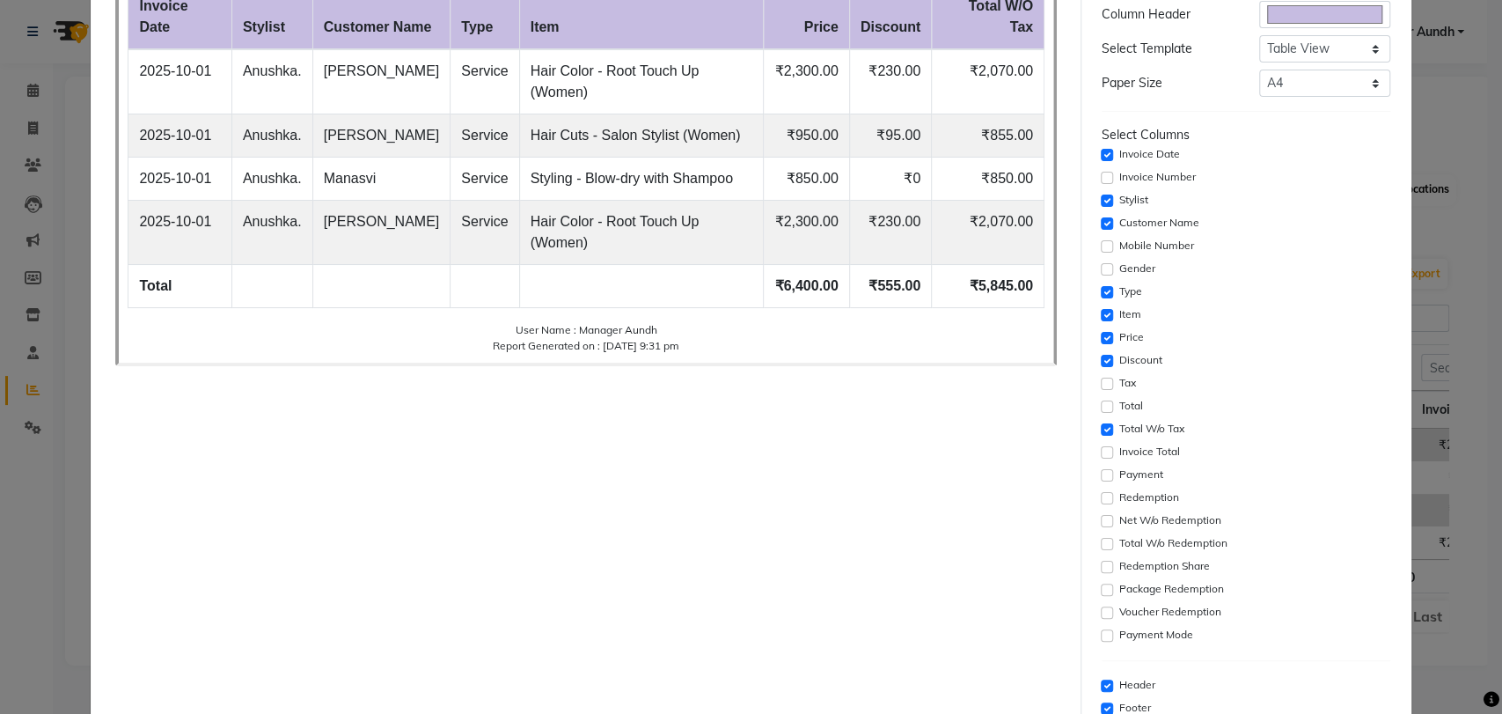
scroll to position [170, 0]
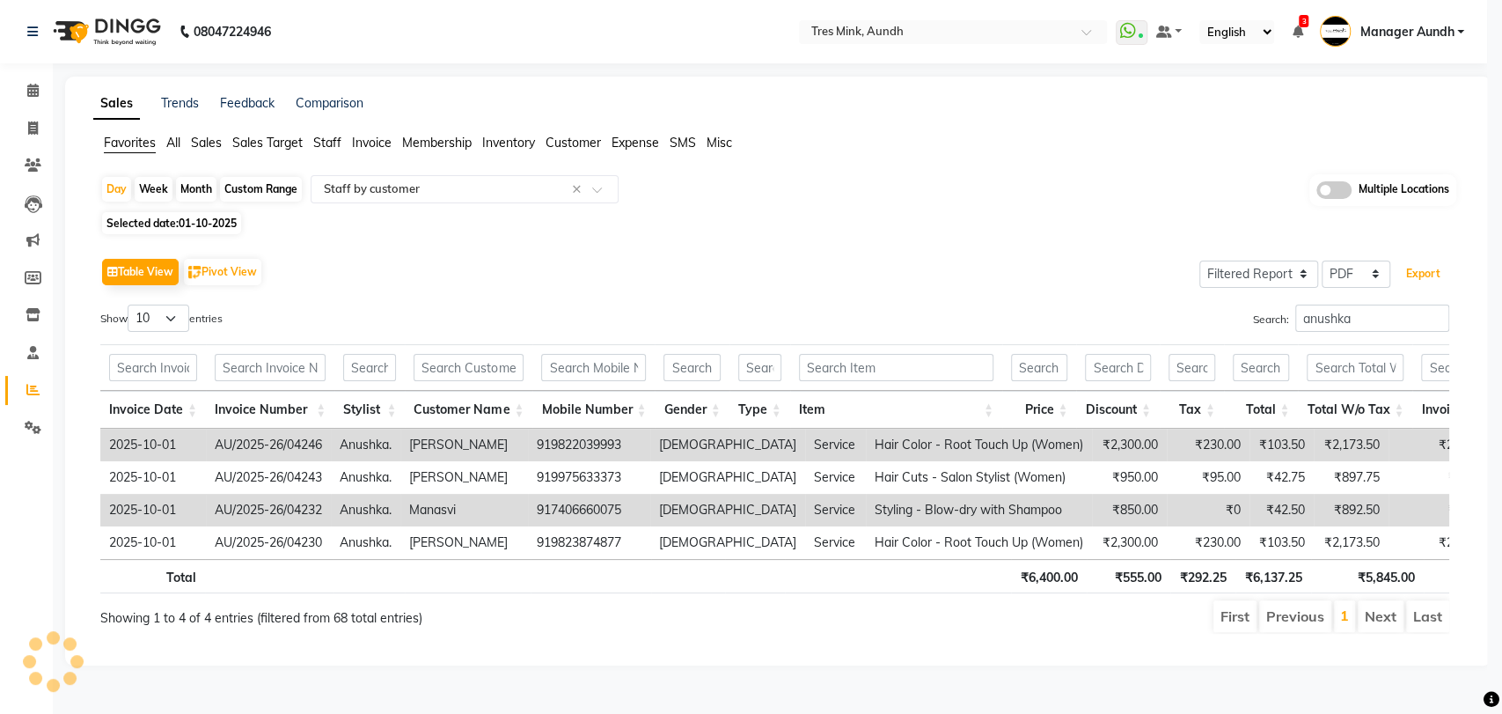
scroll to position [0, 0]
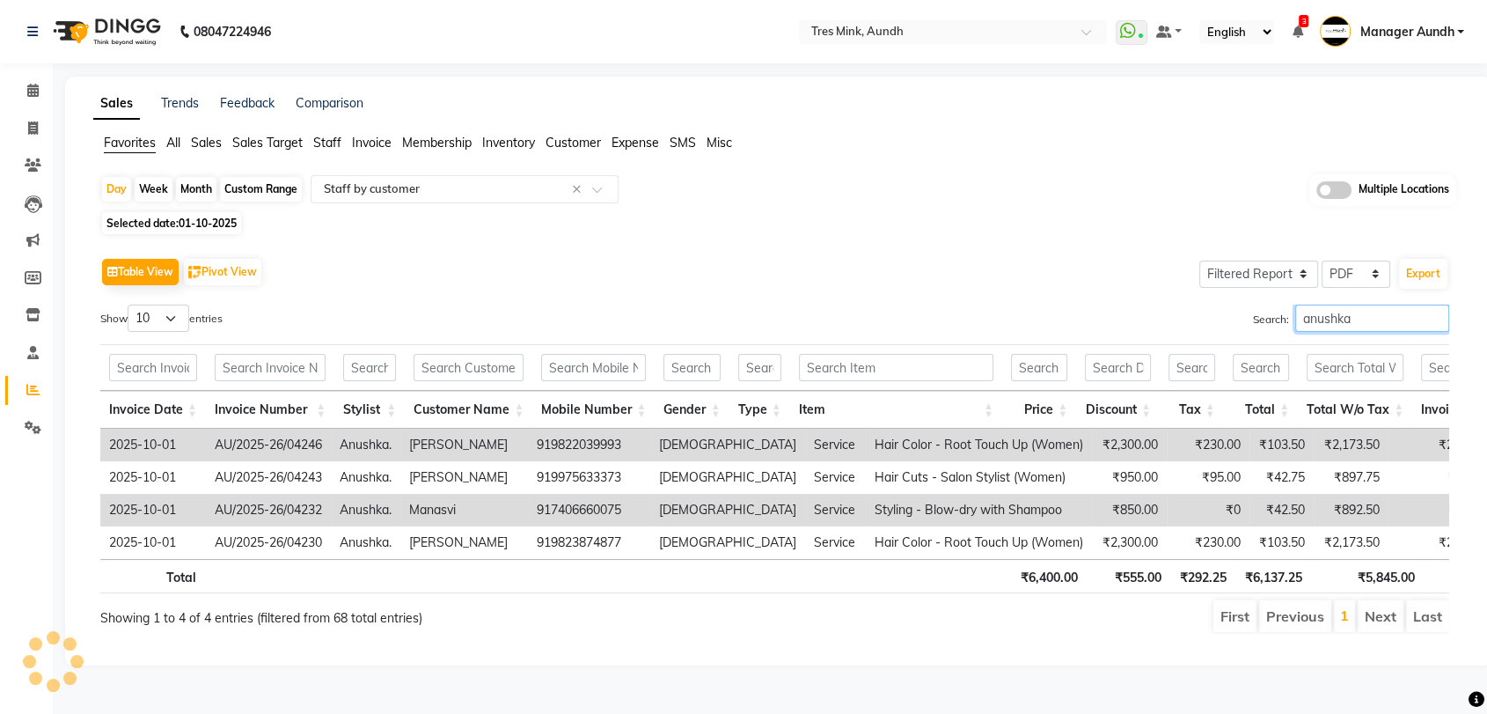
drag, startPoint x: 1347, startPoint y: 318, endPoint x: 1258, endPoint y: 319, distance: 89.8
click at [1258, 319] on label "Search: anushka" at bounding box center [1351, 318] width 196 height 27
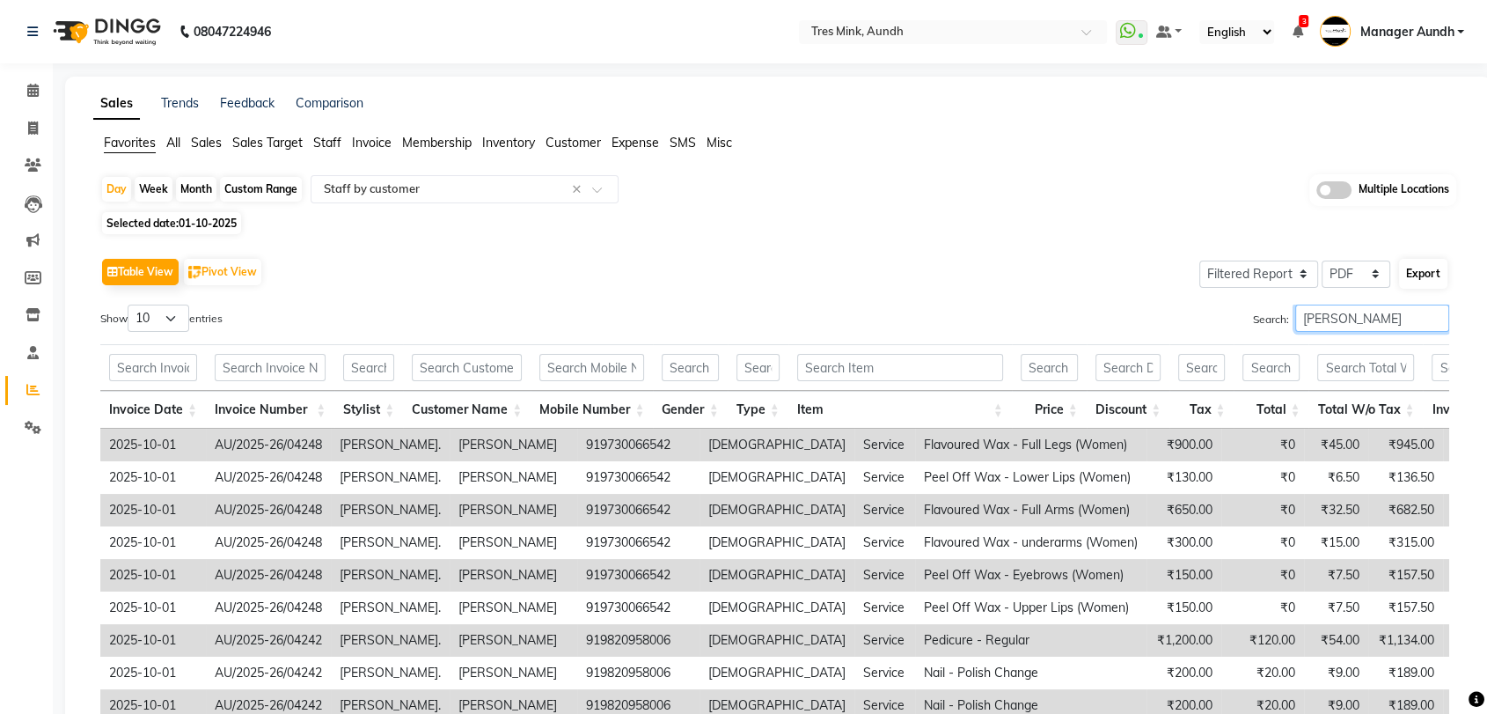
type input "jinny"
click at [1426, 274] on button "Export" at bounding box center [1423, 274] width 48 height 30
select select "sans-serif"
select select "16px"
select select "template_1"
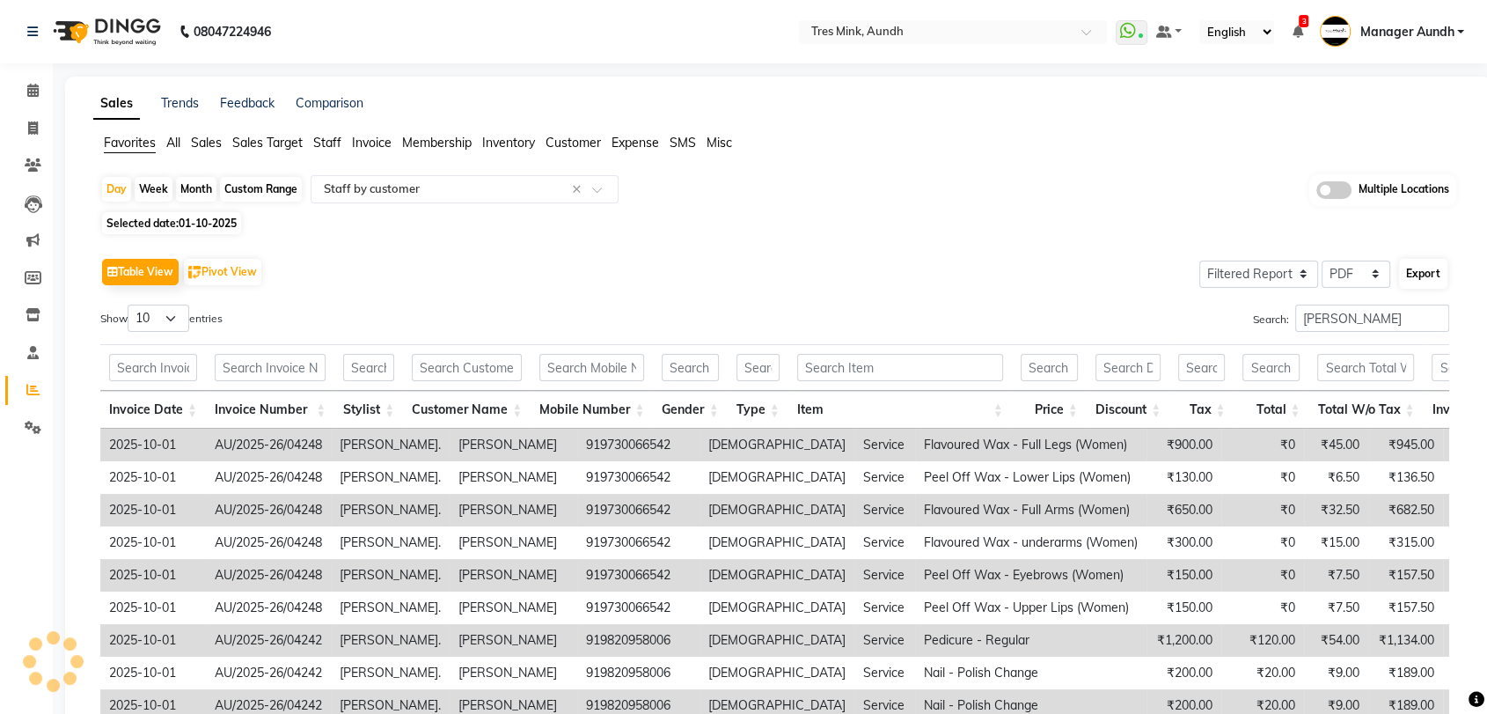
select select "A4"
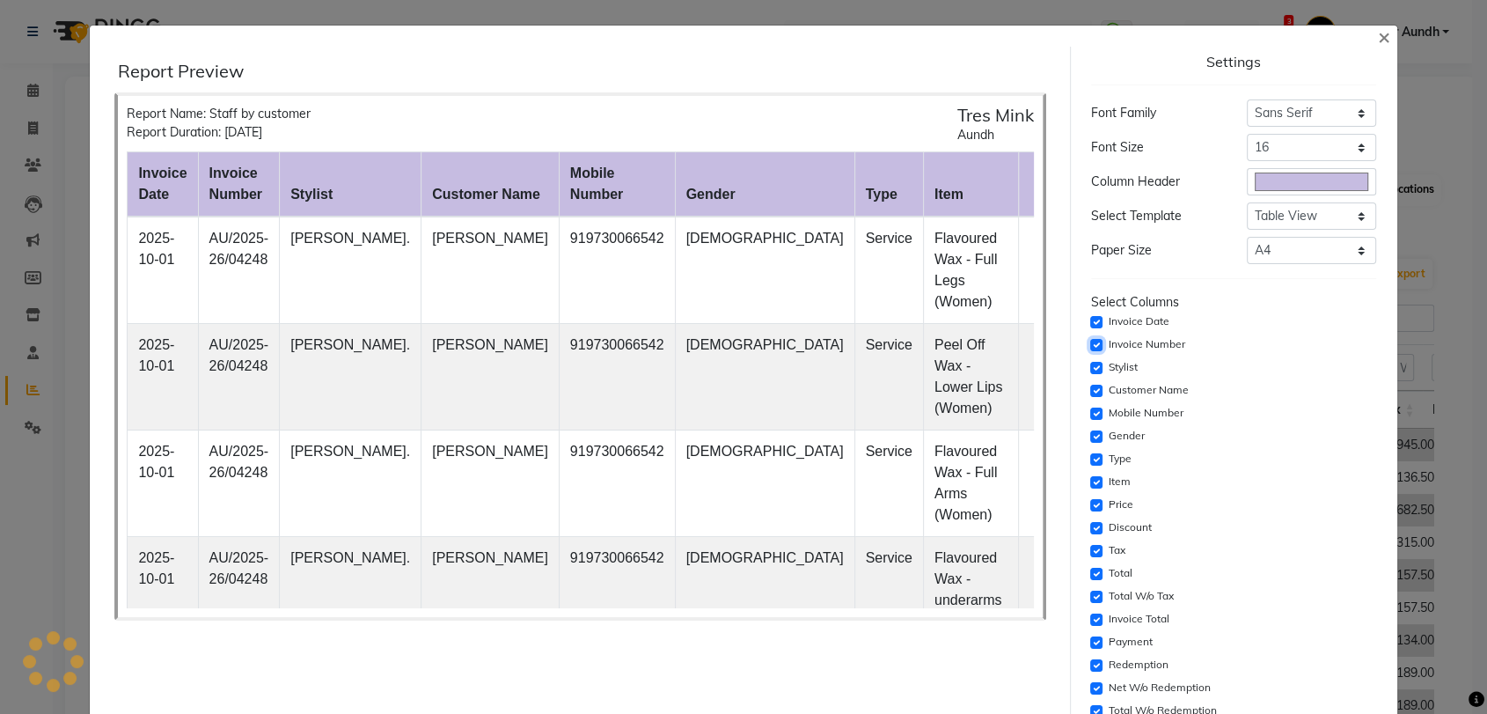
click at [1096, 343] on input "checkbox" at bounding box center [1096, 345] width 12 height 12
checkbox input "false"
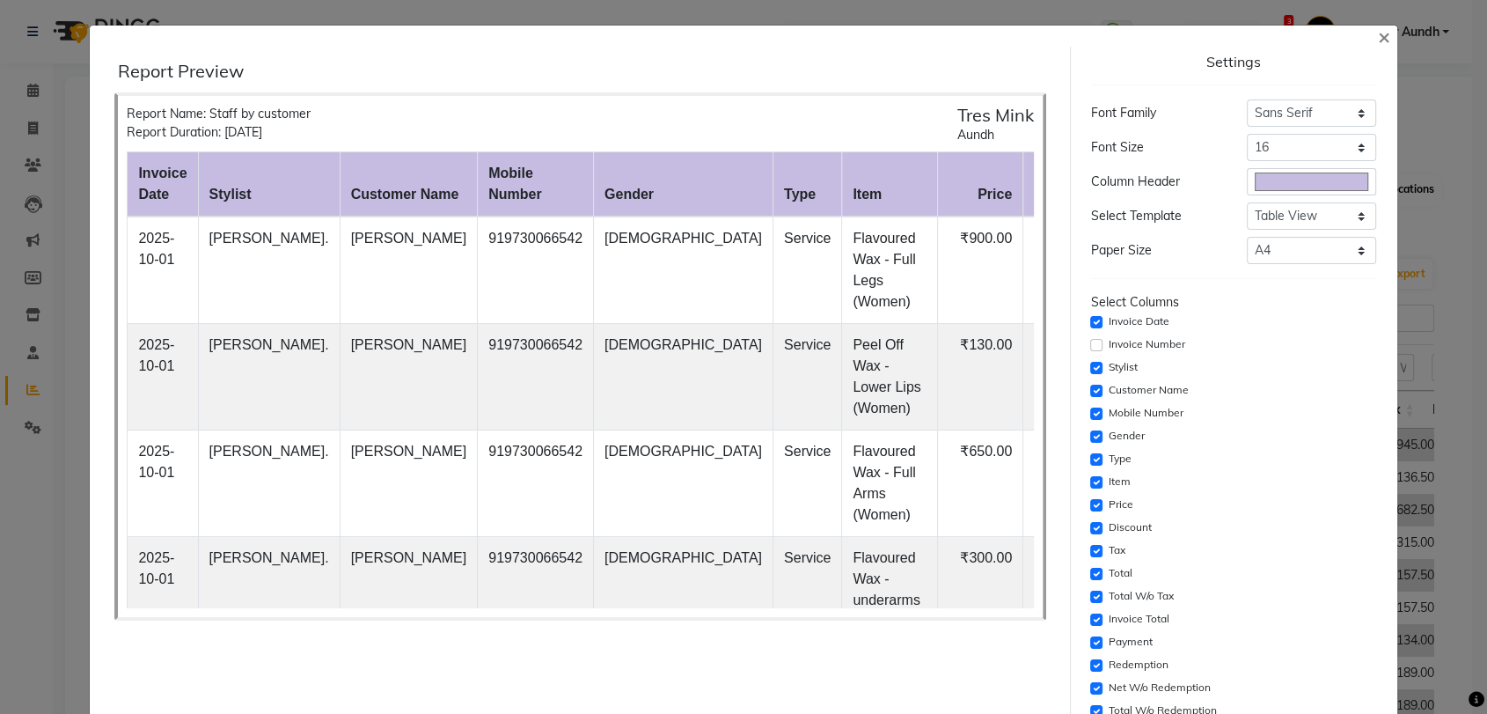
click at [1091, 406] on div "Mobile Number" at bounding box center [1233, 413] width 285 height 21
click at [1095, 434] on input "checkbox" at bounding box center [1096, 436] width 12 height 12
checkbox input "false"
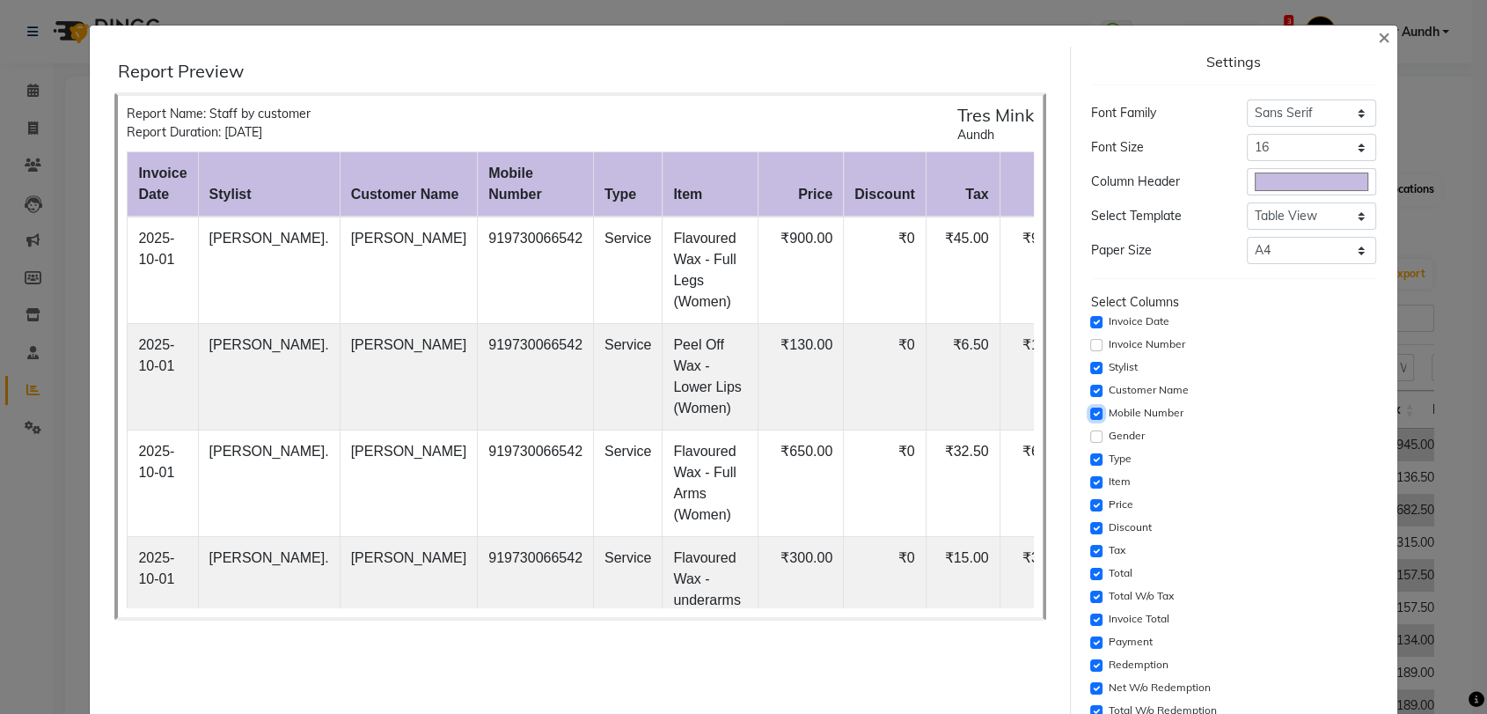
click at [1098, 410] on input "checkbox" at bounding box center [1096, 413] width 12 height 12
checkbox input "false"
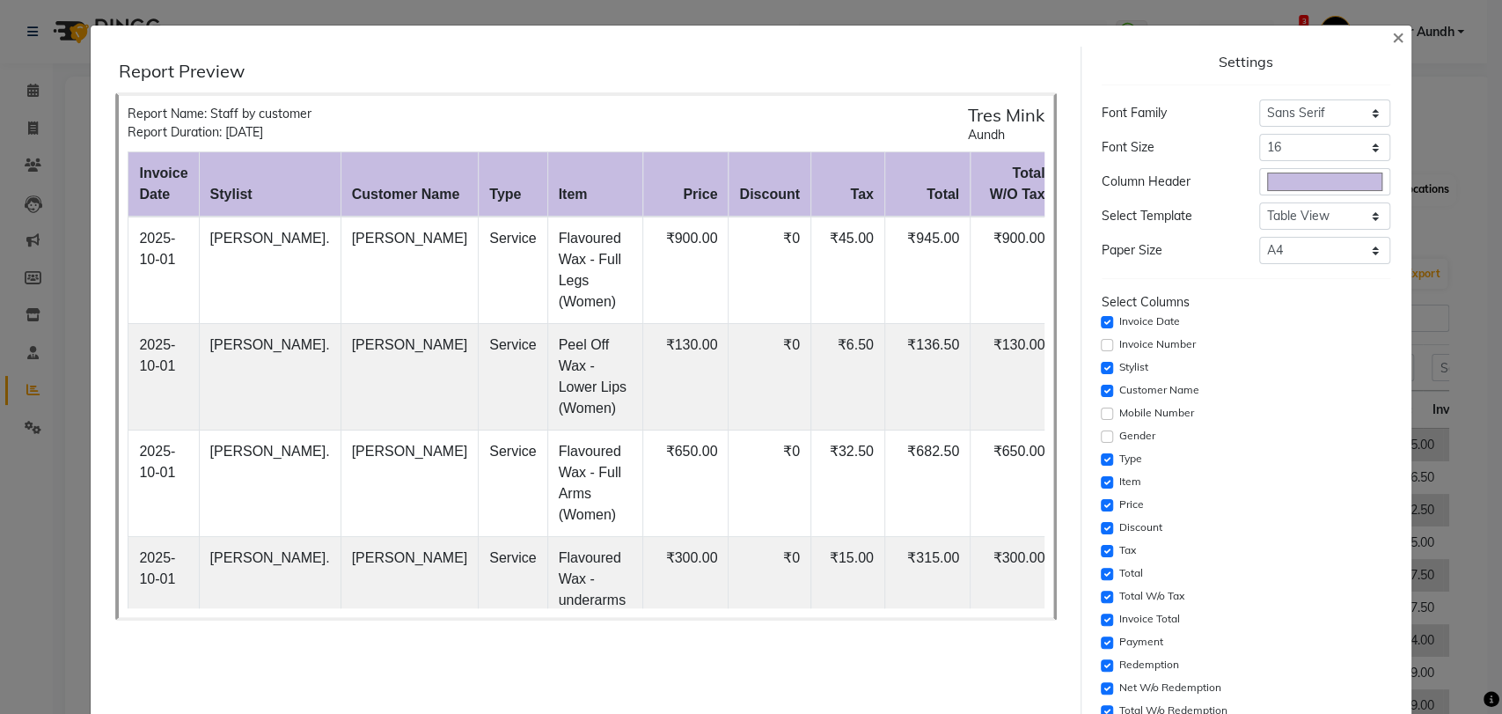
click at [1104, 540] on div "Tax" at bounding box center [1246, 550] width 289 height 21
click at [1095, 468] on div "Settings Font Family Select Sans Serif Monospace Serif Font Size Select 8 9 10 …" at bounding box center [1246, 495] width 303 height 896
click at [1101, 545] on input "checkbox" at bounding box center [1107, 551] width 12 height 12
checkbox input "false"
click at [1104, 563] on div "Total" at bounding box center [1246, 573] width 289 height 21
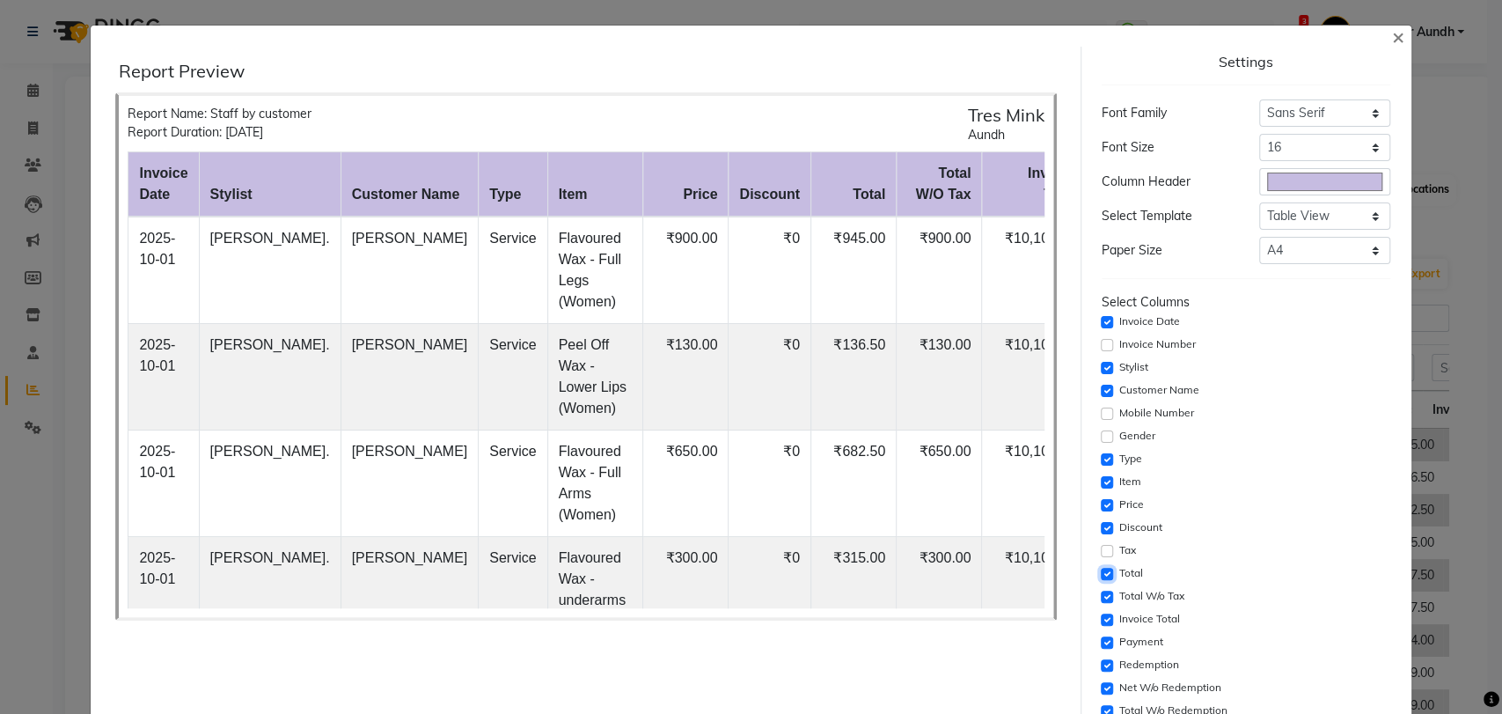
click at [1101, 568] on input "checkbox" at bounding box center [1107, 574] width 12 height 12
checkbox input "false"
click at [1101, 613] on input "checkbox" at bounding box center [1107, 619] width 12 height 12
checkbox input "false"
click at [1101, 636] on input "checkbox" at bounding box center [1107, 642] width 12 height 12
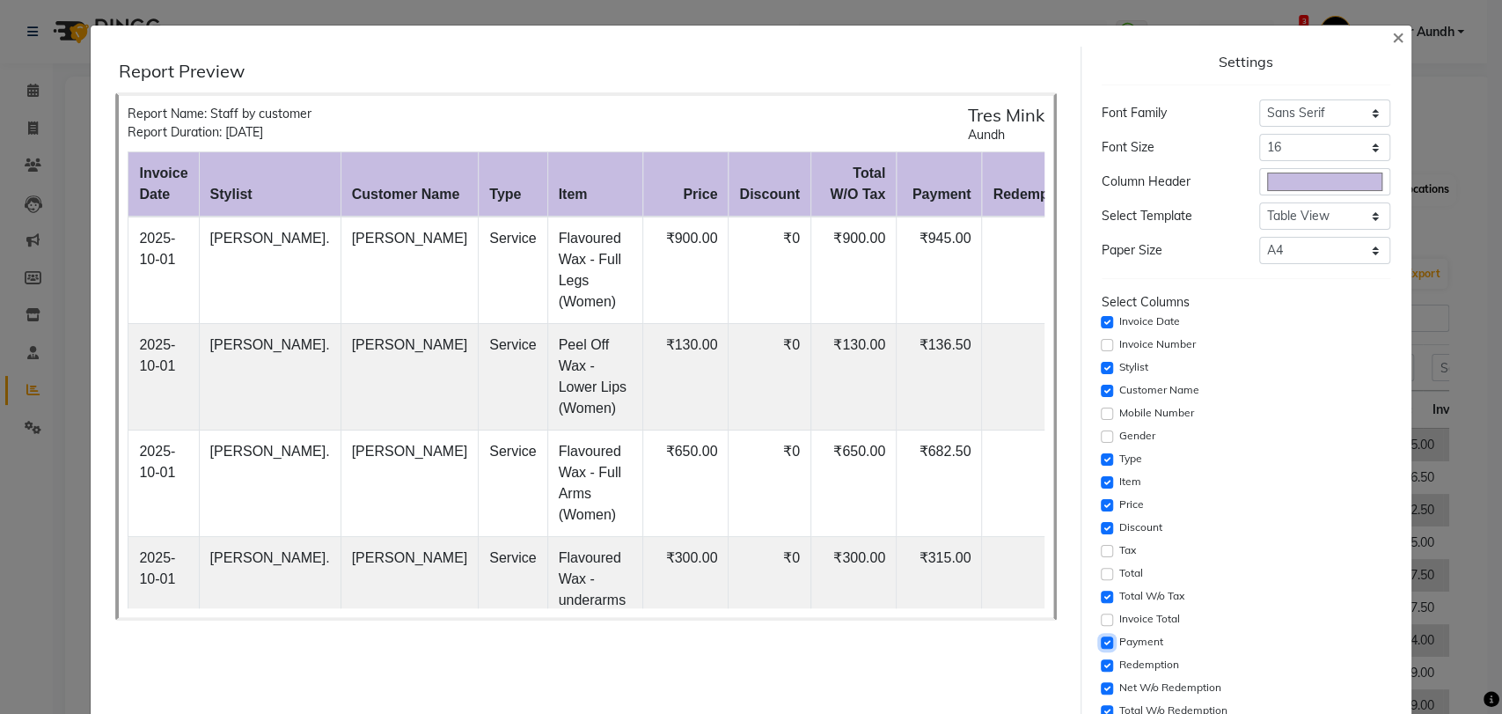
checkbox input "false"
click at [1101, 659] on input "checkbox" at bounding box center [1107, 665] width 12 height 12
checkbox input "false"
click at [1101, 682] on input "checkbox" at bounding box center [1107, 688] width 12 height 12
checkbox input "false"
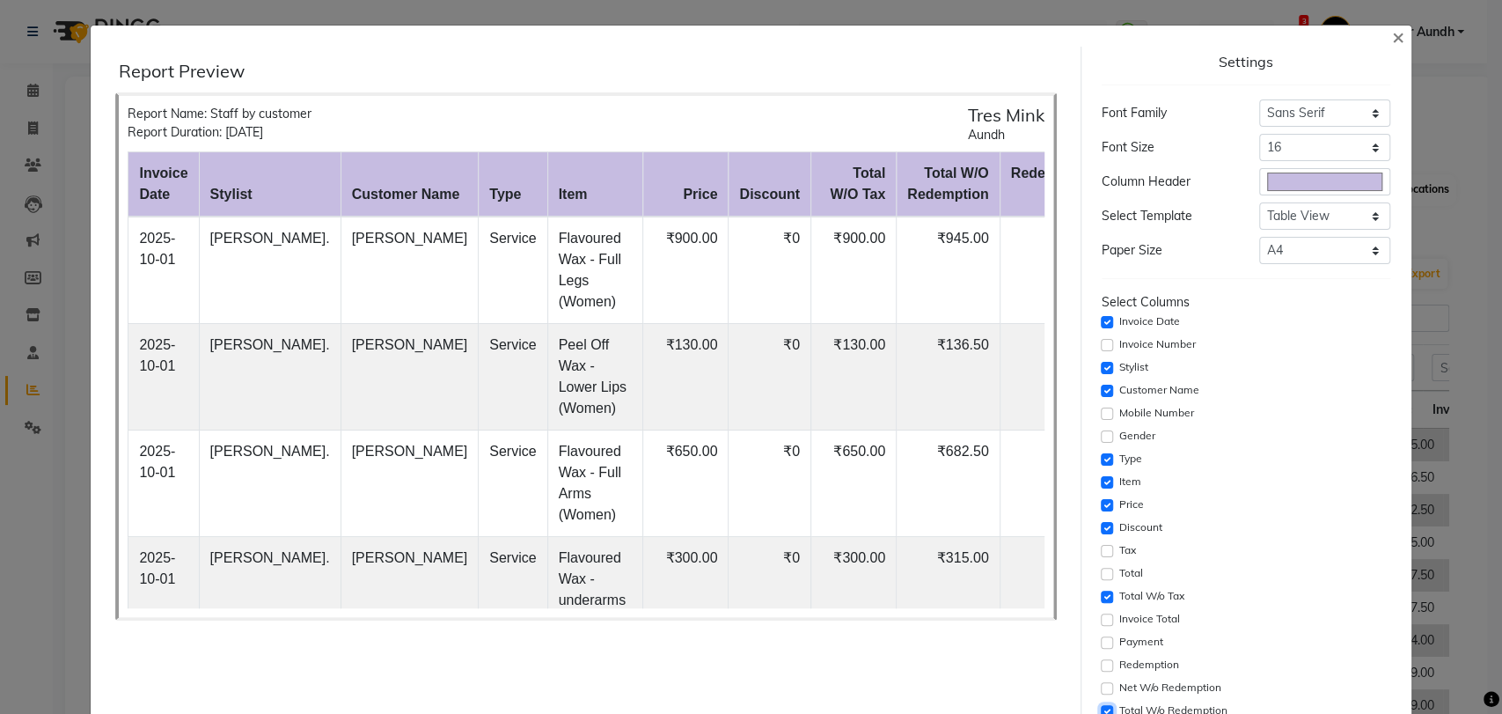
click at [1101, 705] on input "checkbox" at bounding box center [1107, 711] width 12 height 12
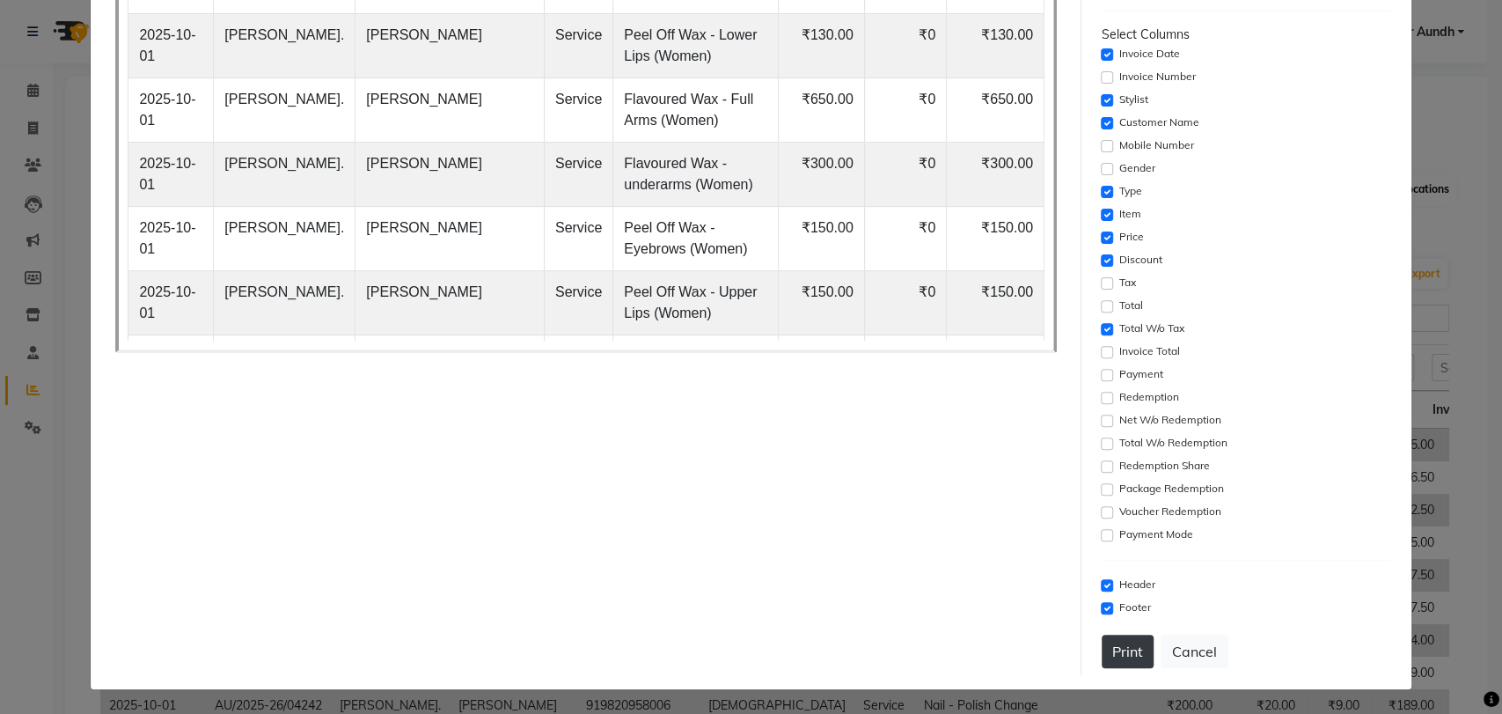
click at [1119, 654] on button "Print" at bounding box center [1128, 651] width 52 height 33
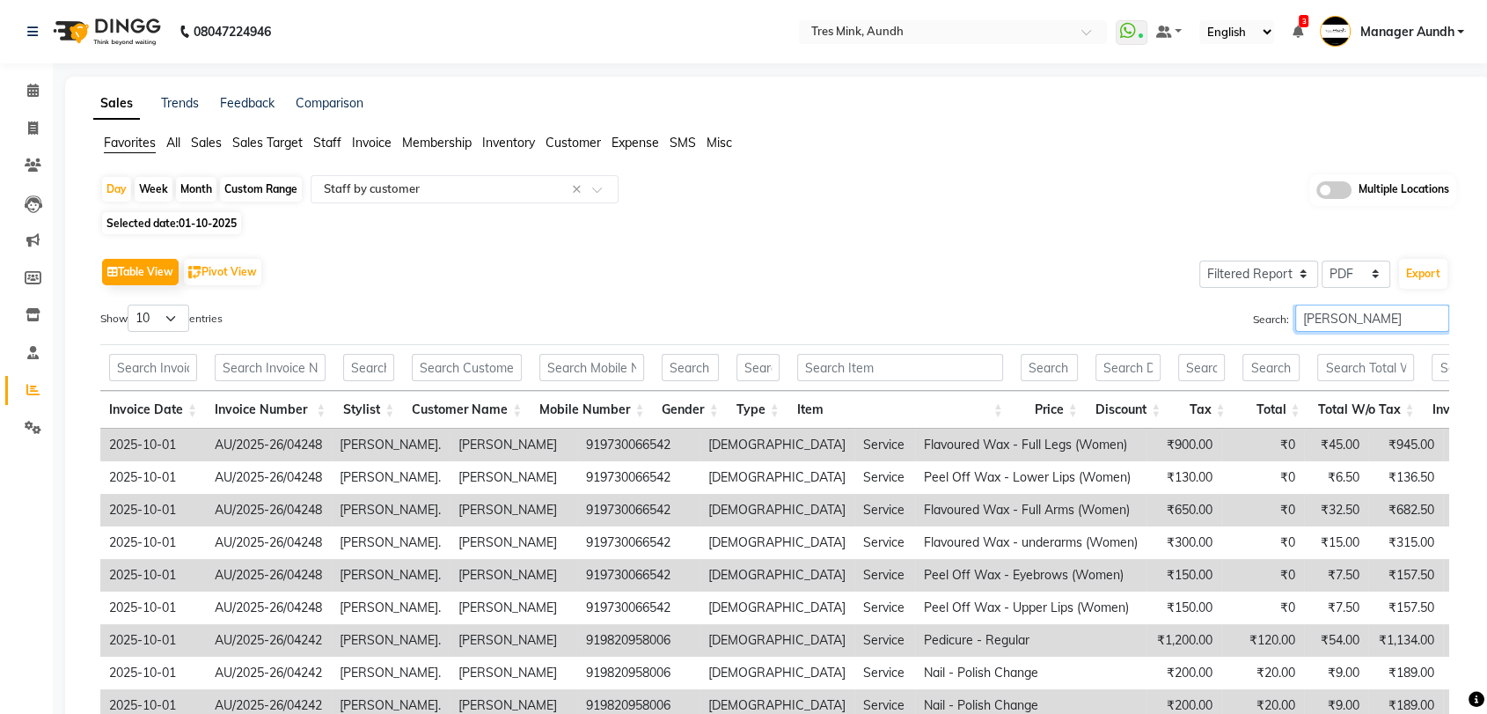
drag, startPoint x: 1323, startPoint y: 315, endPoint x: 1255, endPoint y: 314, distance: 67.8
click at [1255, 314] on label "Search: jinny" at bounding box center [1351, 318] width 196 height 27
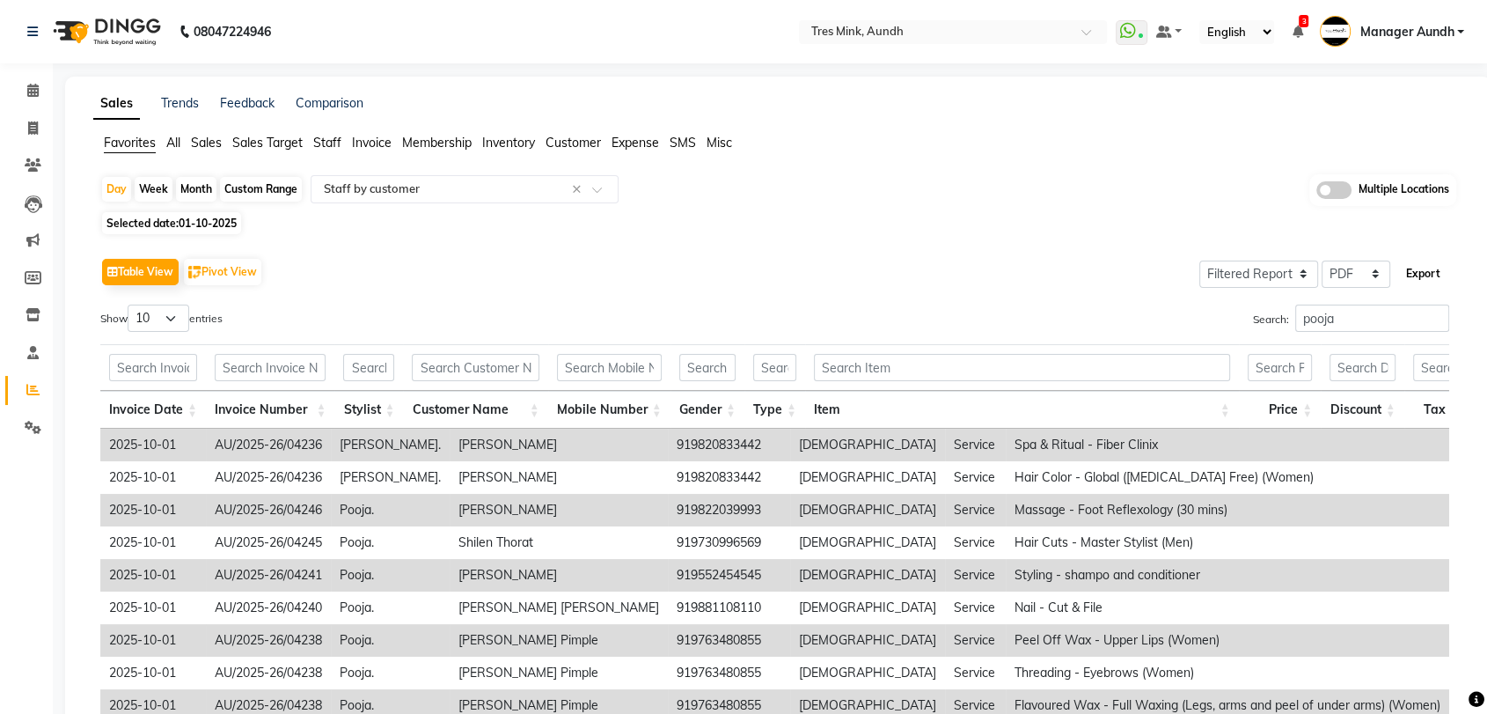
click at [1417, 269] on button "Export" at bounding box center [1423, 274] width 48 height 30
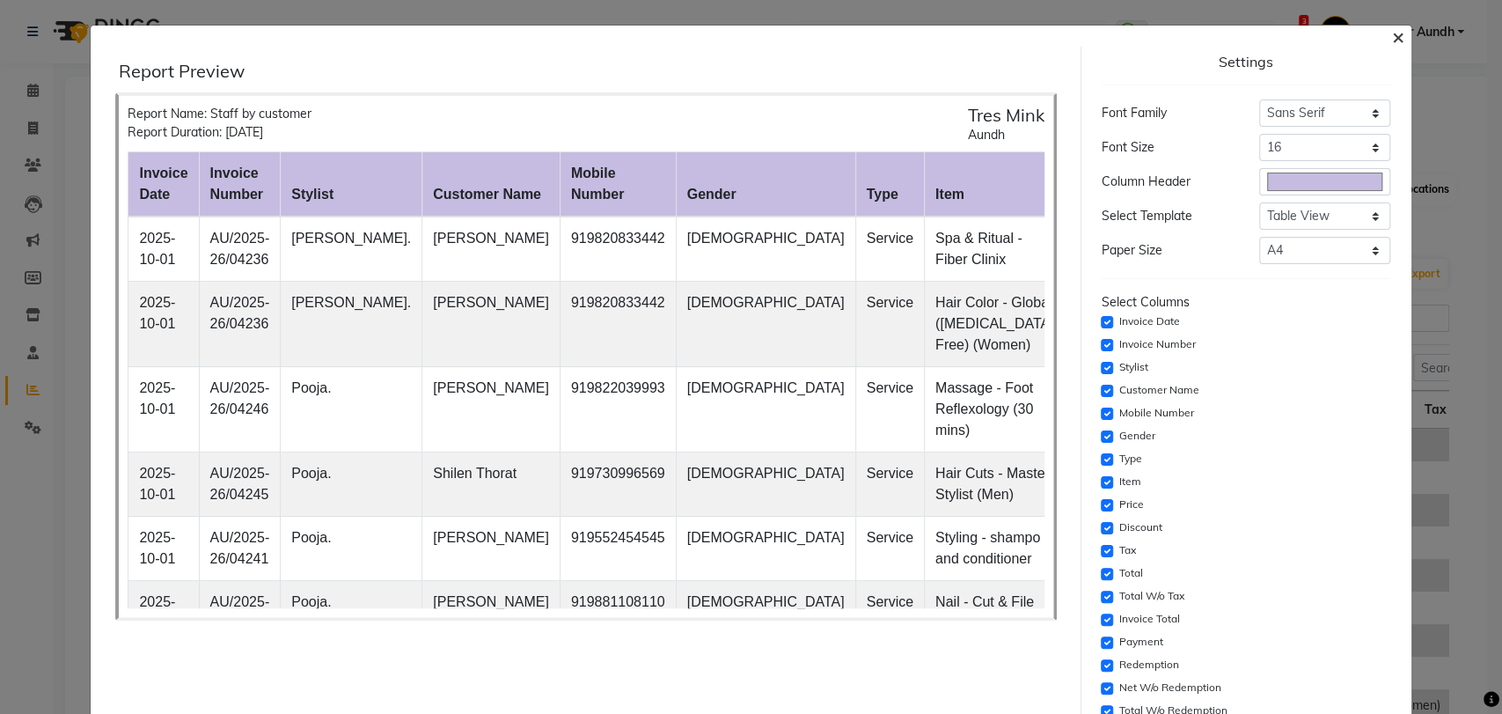
click at [1392, 34] on span "×" at bounding box center [1398, 36] width 12 height 26
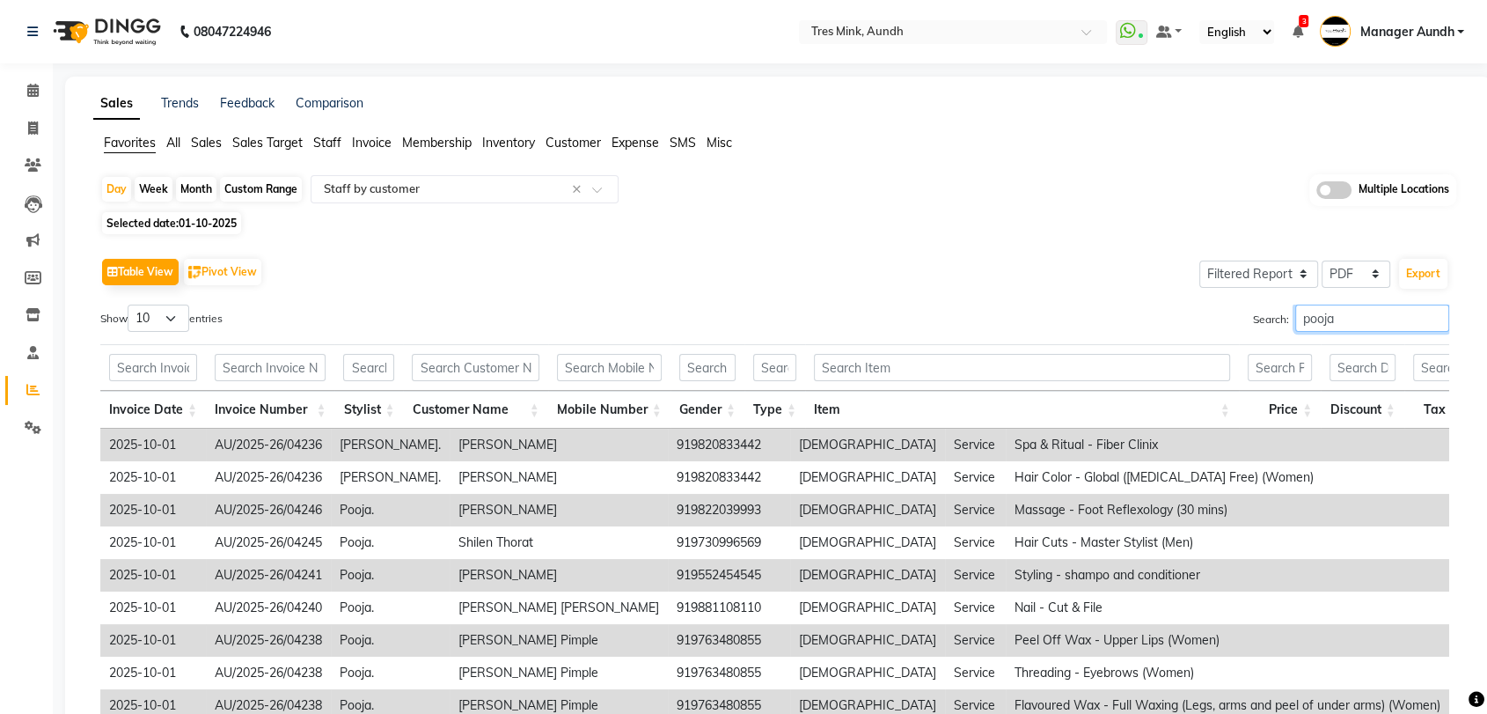
click at [1337, 316] on input "pooja" at bounding box center [1373, 318] width 154 height 27
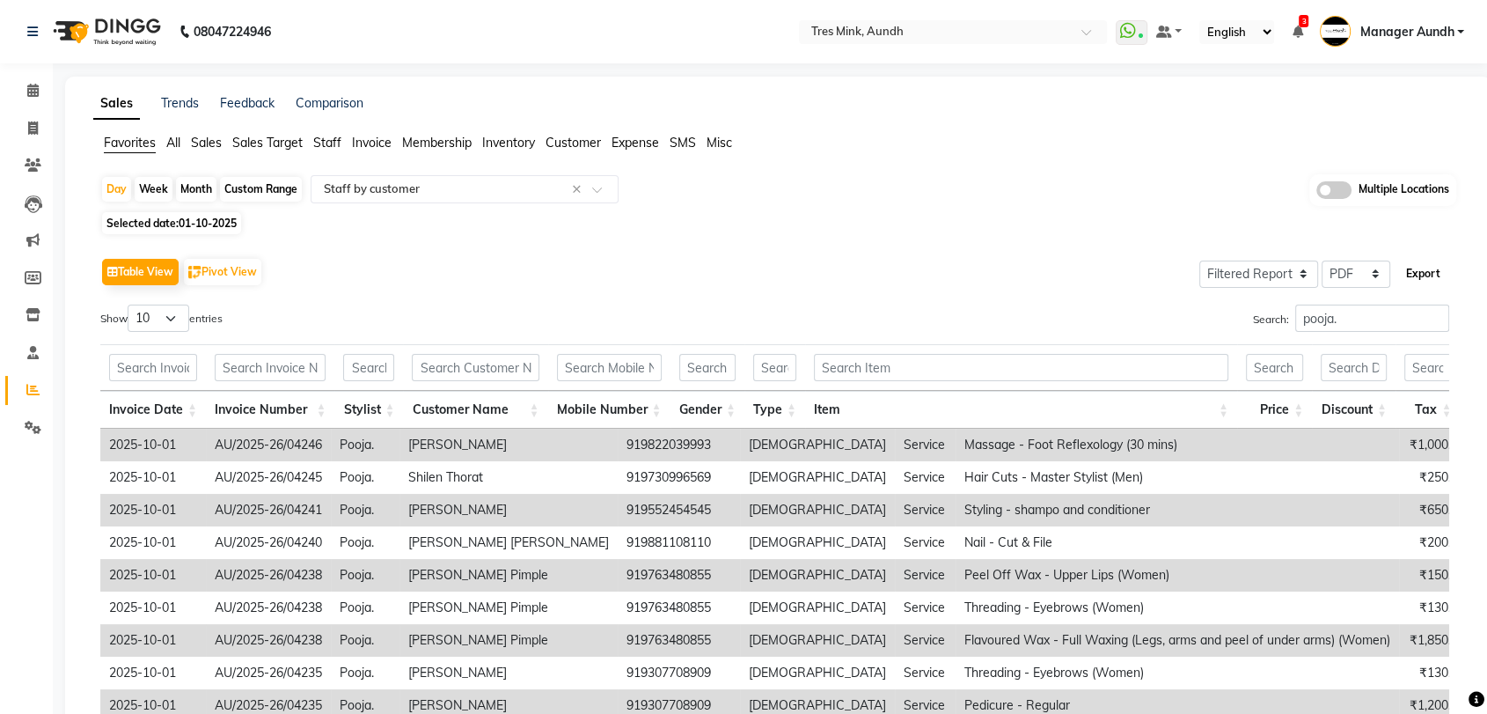
click at [1428, 278] on button "Export" at bounding box center [1423, 274] width 48 height 30
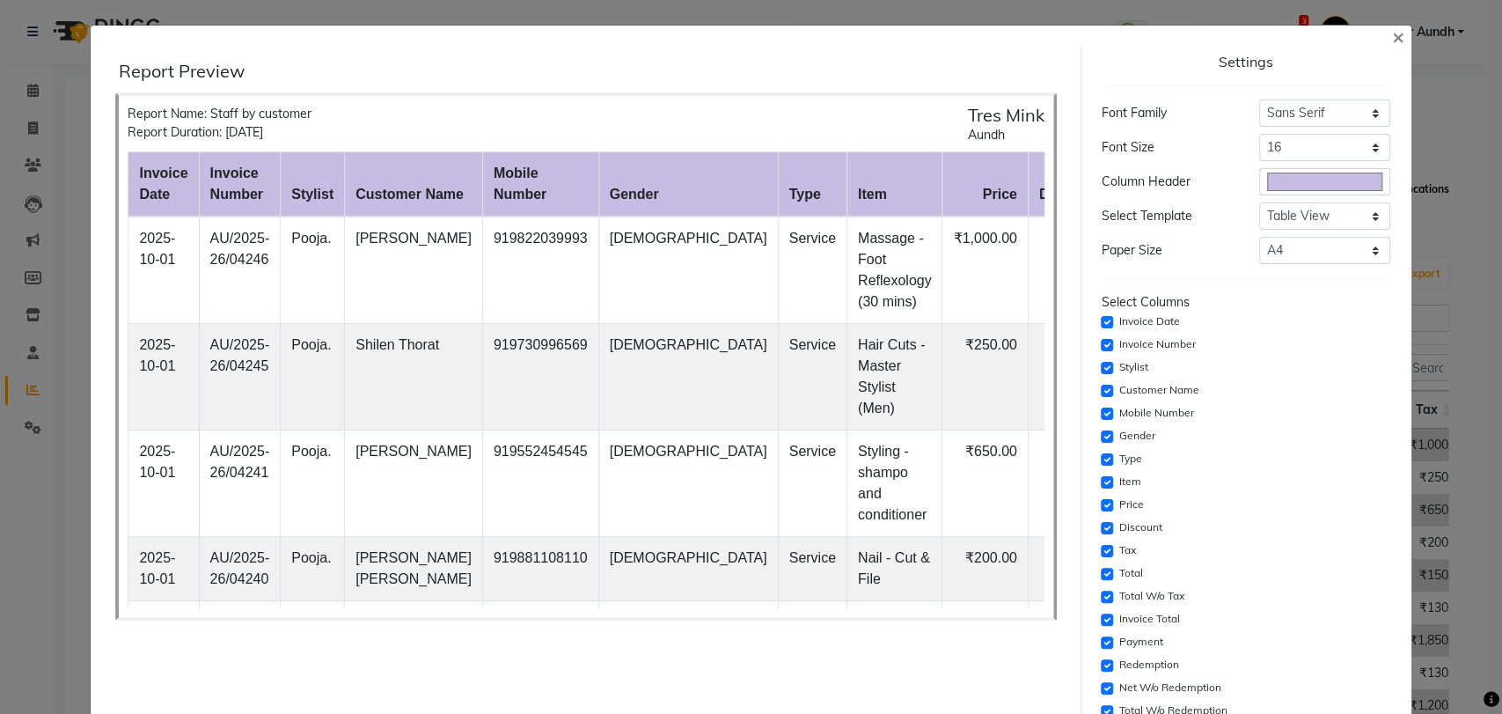
click at [1095, 341] on div "Settings Font Family Select Sans Serif Monospace Serif Font Size Select 8 9 10 …" at bounding box center [1246, 495] width 303 height 896
click at [1101, 417] on input "checkbox" at bounding box center [1107, 413] width 12 height 12
click at [1101, 437] on input "checkbox" at bounding box center [1107, 436] width 12 height 12
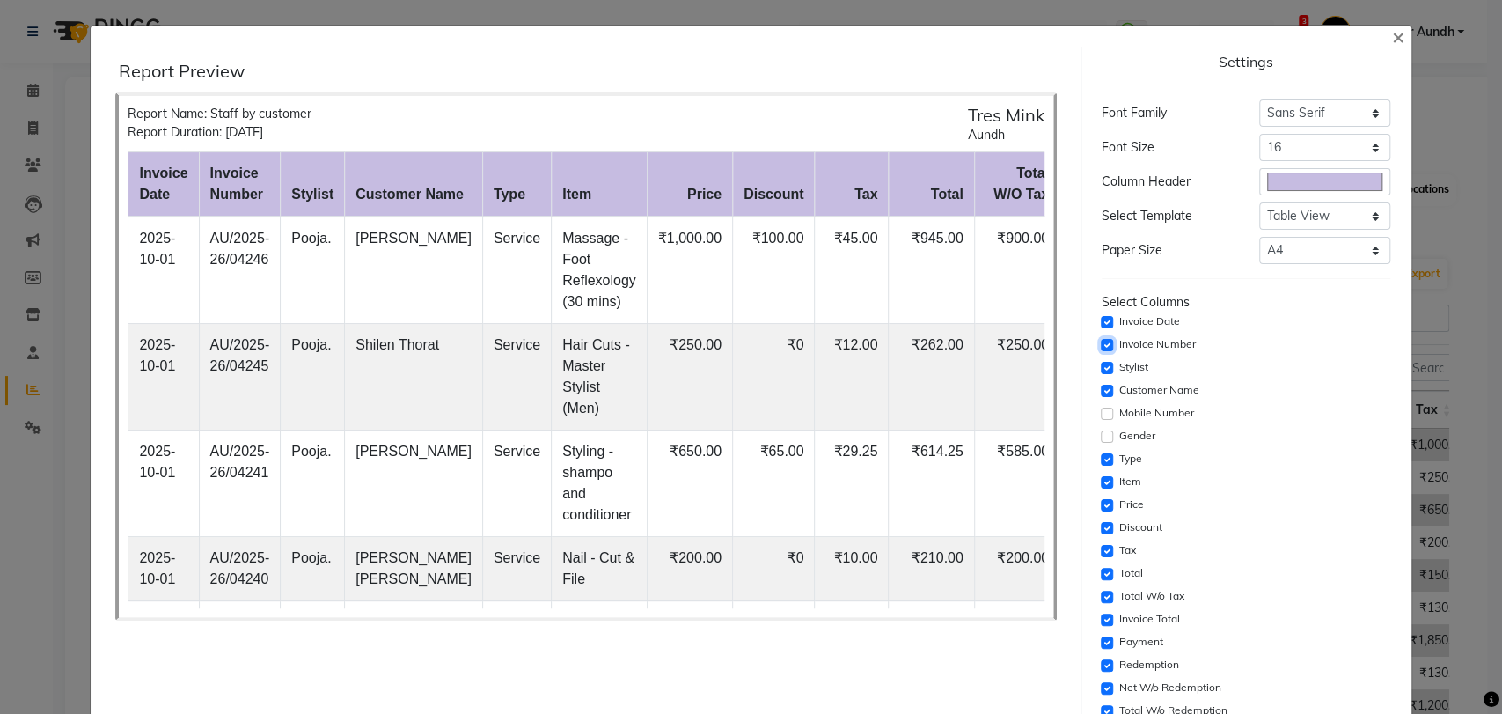
click at [1101, 346] on input "checkbox" at bounding box center [1107, 345] width 12 height 12
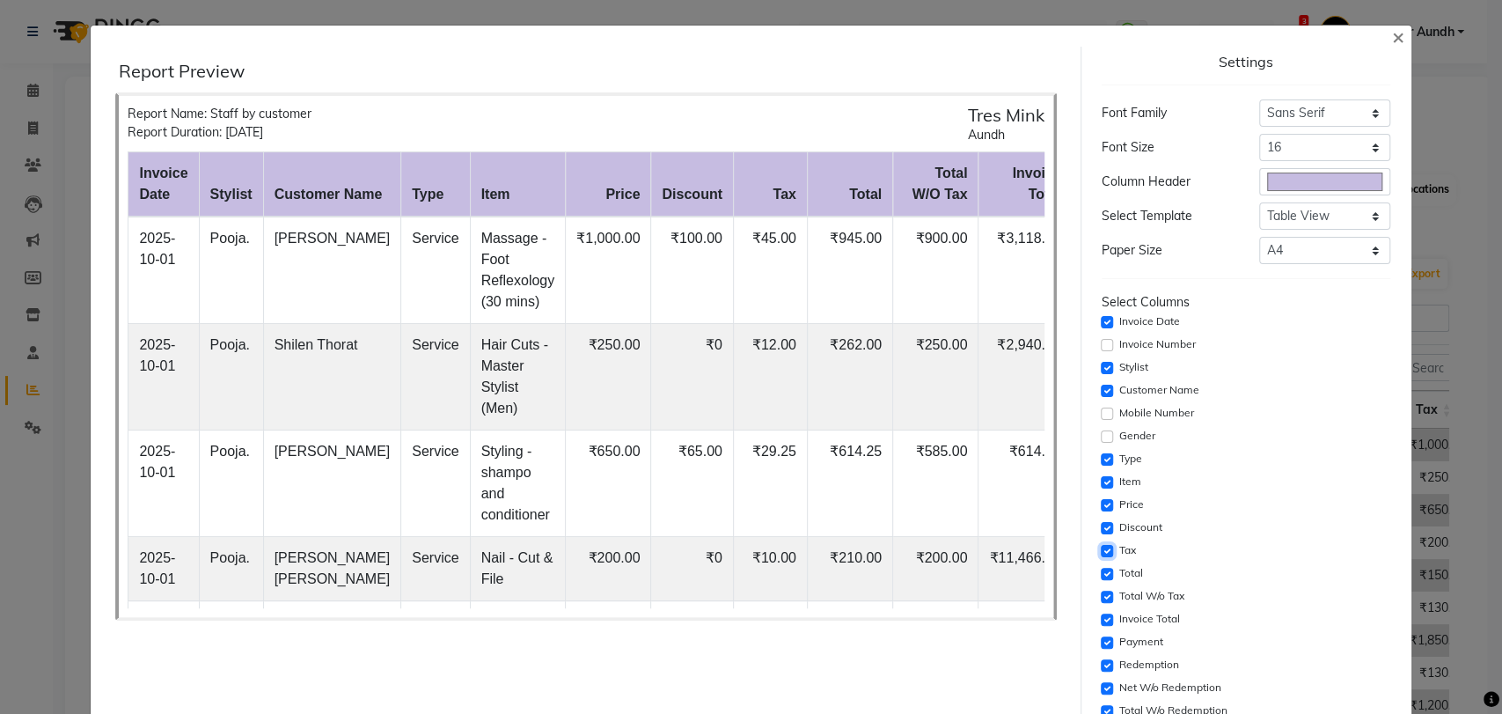
drag, startPoint x: 1097, startPoint y: 458, endPoint x: 1096, endPoint y: 475, distance: 17.7
click at [1101, 545] on input "checkbox" at bounding box center [1107, 551] width 12 height 12
click at [1101, 568] on input "checkbox" at bounding box center [1107, 574] width 12 height 12
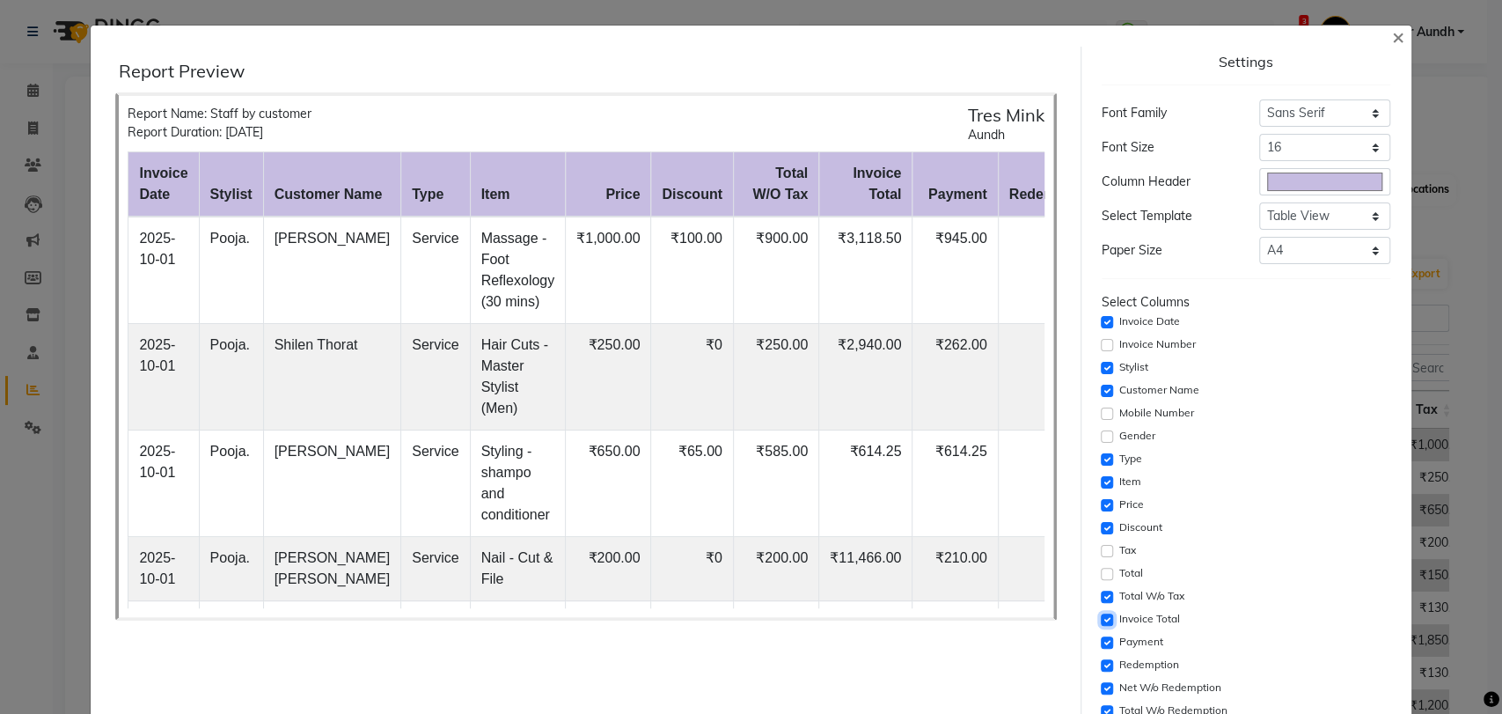
click at [1101, 613] on input "checkbox" at bounding box center [1107, 619] width 12 height 12
click at [1101, 636] on input "checkbox" at bounding box center [1107, 642] width 12 height 12
click at [1101, 659] on input "checkbox" at bounding box center [1107, 665] width 12 height 12
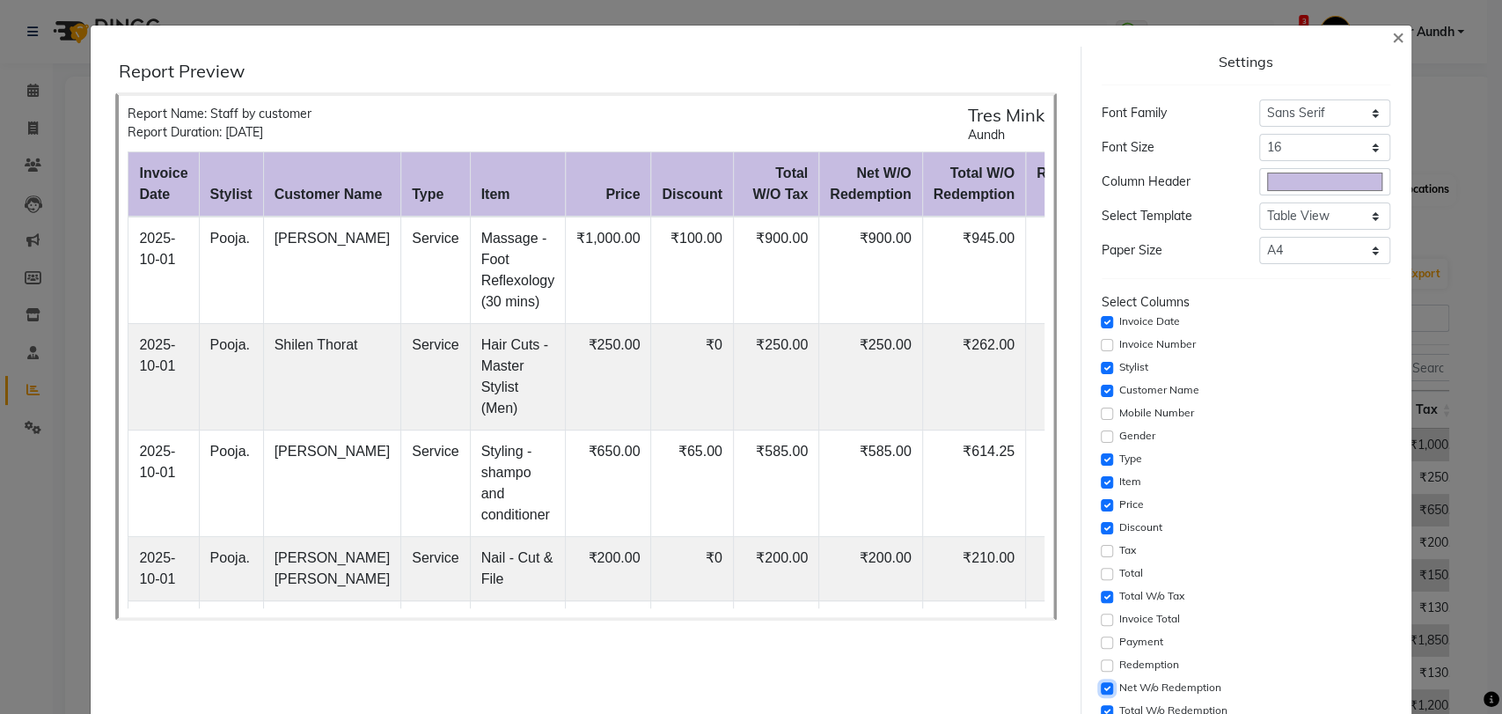
click at [1101, 682] on input "checkbox" at bounding box center [1107, 688] width 12 height 12
click at [1101, 705] on input "checkbox" at bounding box center [1107, 711] width 12 height 12
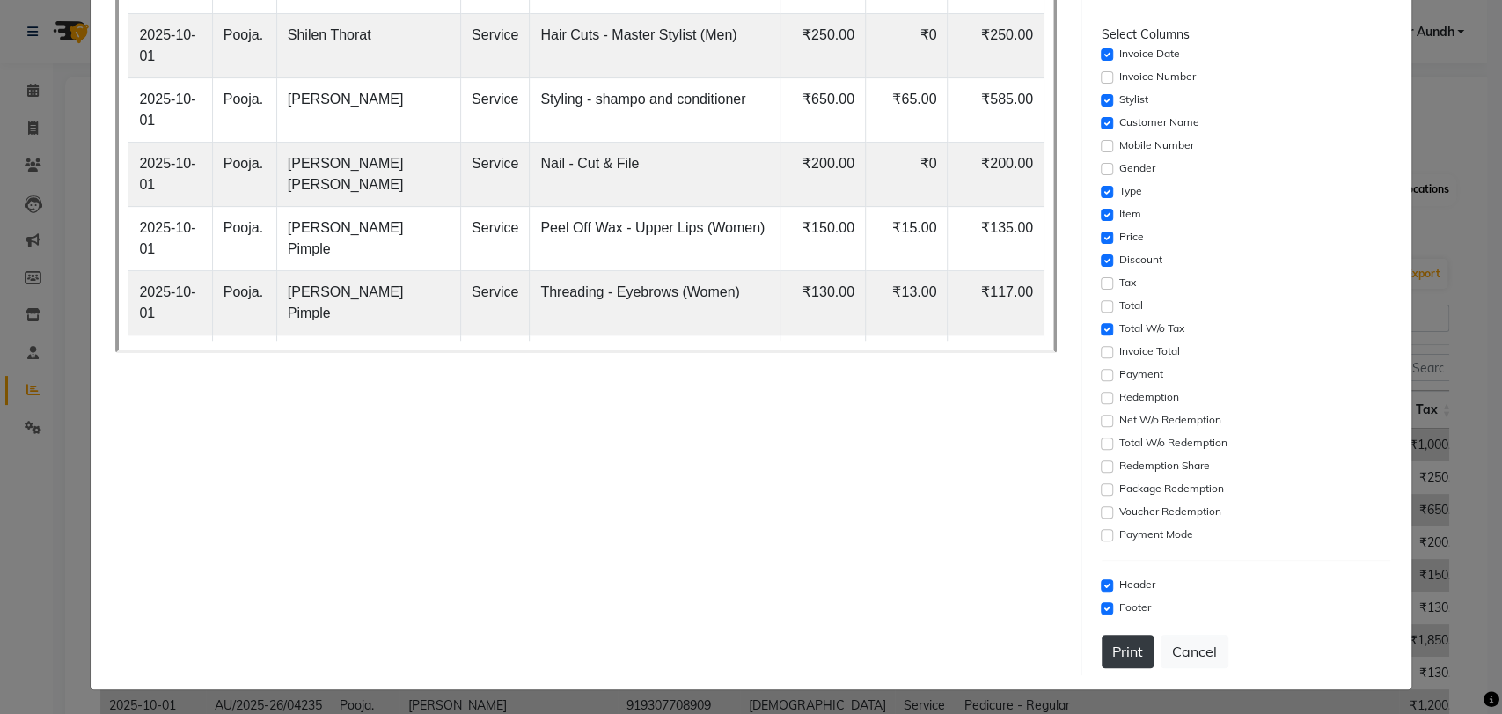
click at [1119, 650] on button "Print" at bounding box center [1128, 651] width 52 height 33
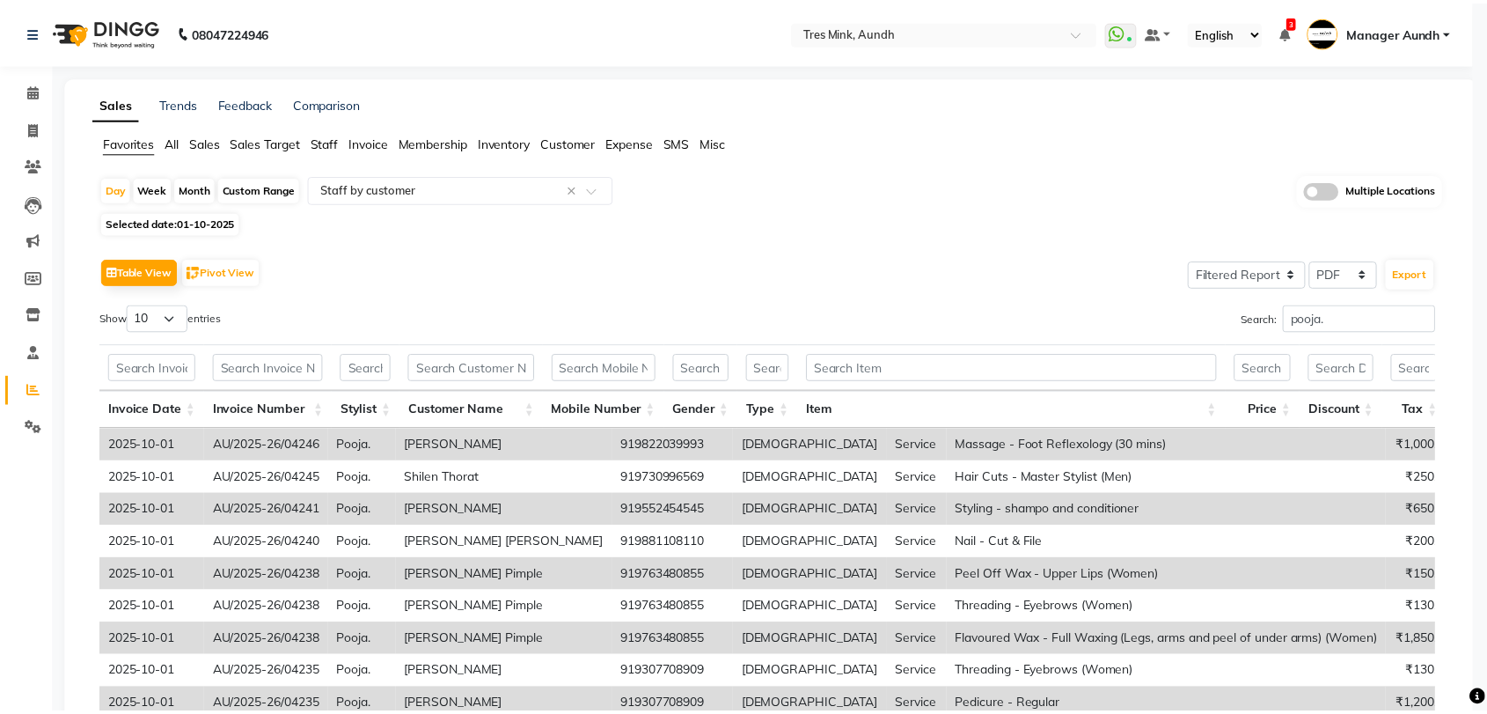
scroll to position [0, 0]
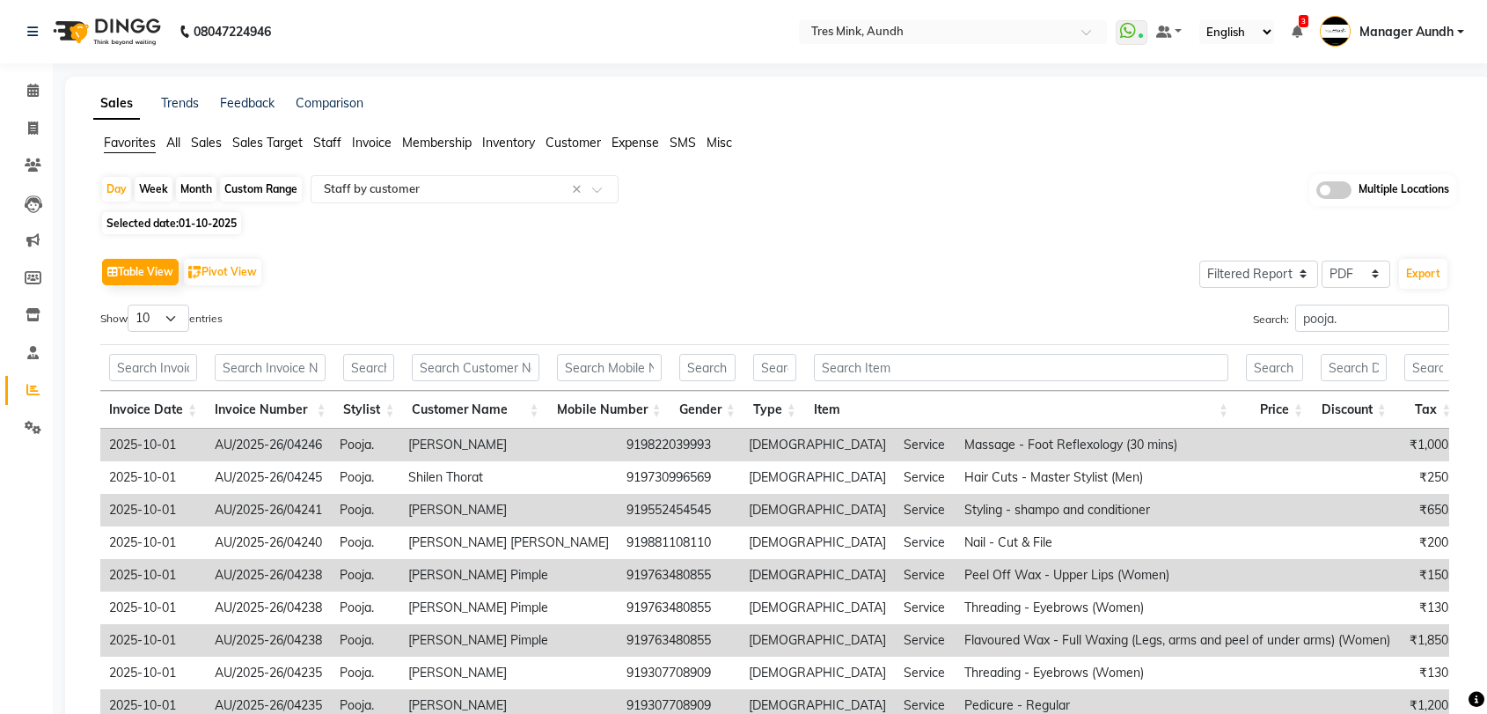
select select "filtered_report"
select select "pdf"
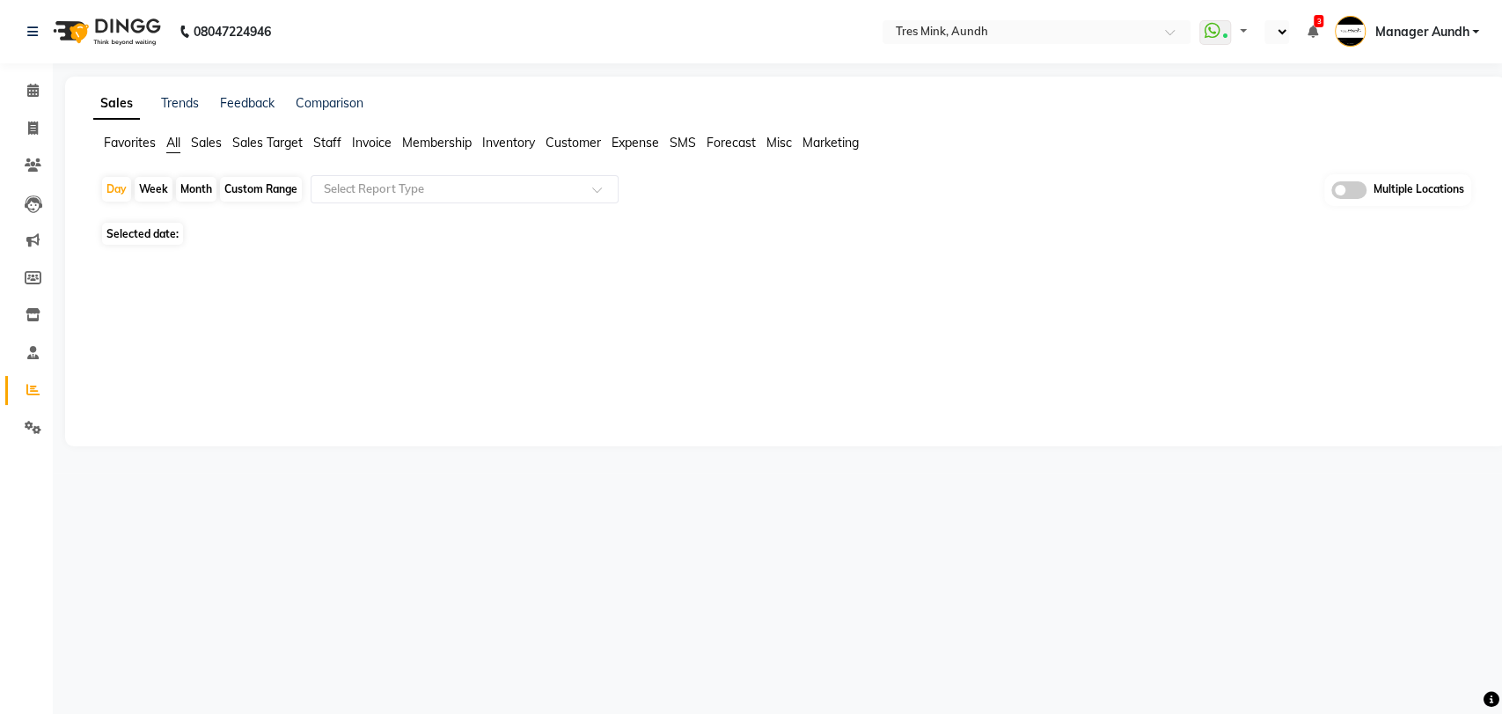
select select "en"
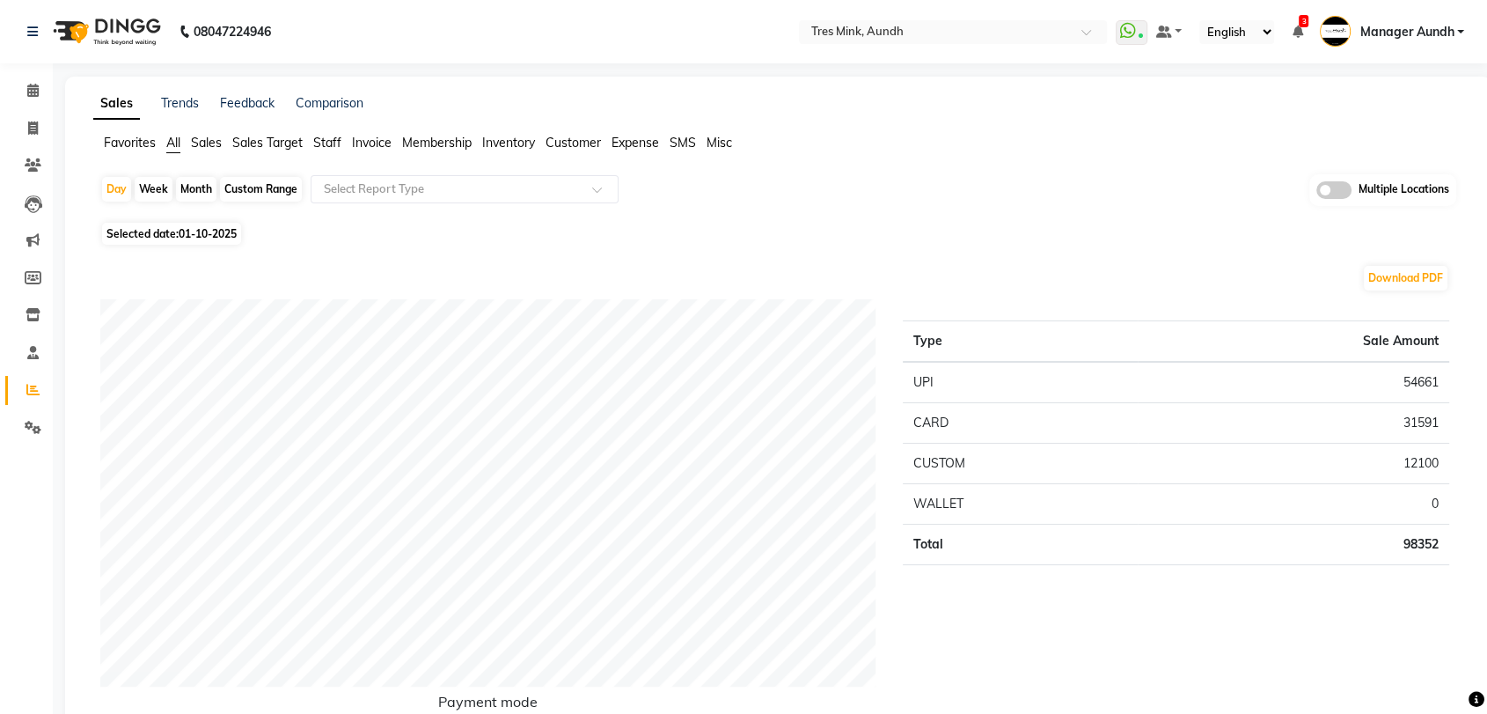
drag, startPoint x: 914, startPoint y: 332, endPoint x: 1470, endPoint y: 555, distance: 598.6
copy thead
click at [951, 290] on div "Download PDF" at bounding box center [774, 278] width 1349 height 28
click at [124, 149] on span "Favorites" at bounding box center [130, 143] width 52 height 16
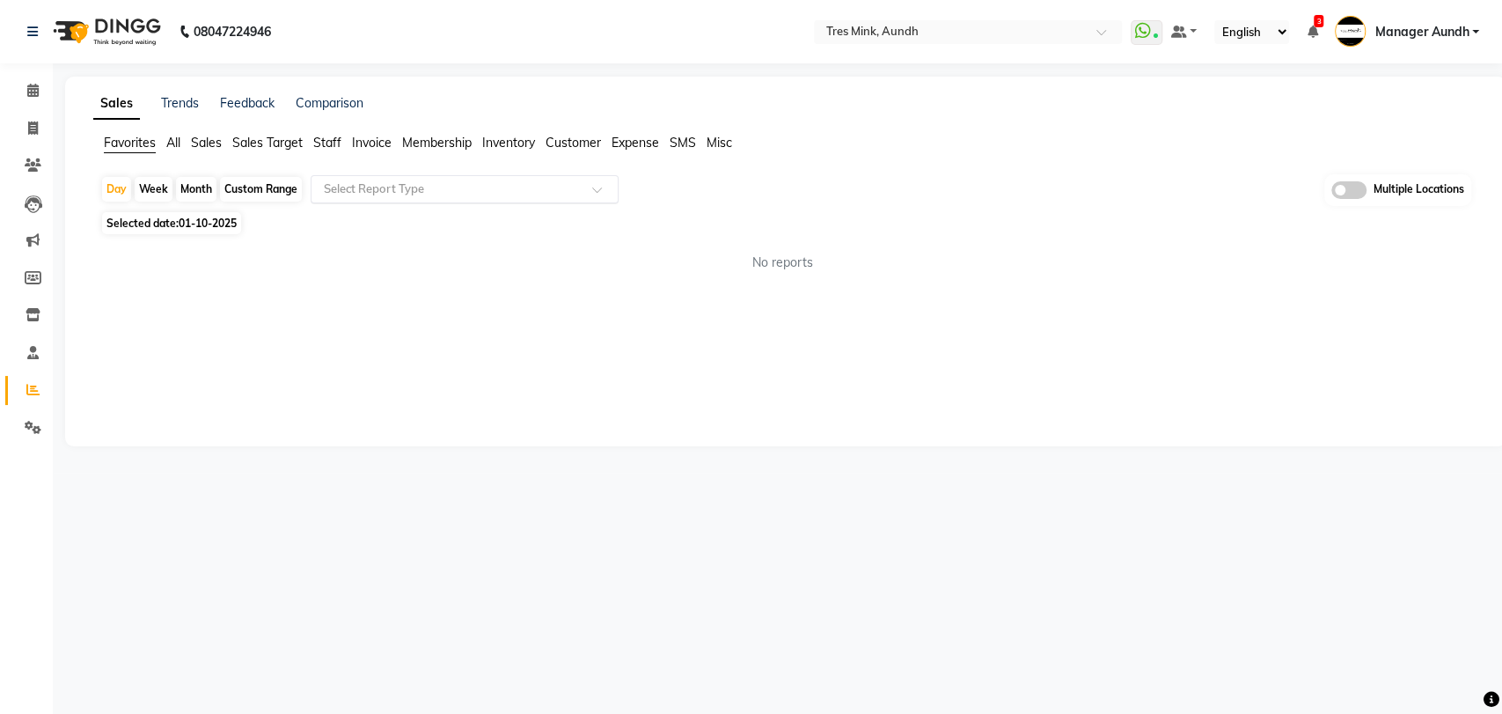
click at [477, 184] on input "text" at bounding box center [446, 189] width 253 height 18
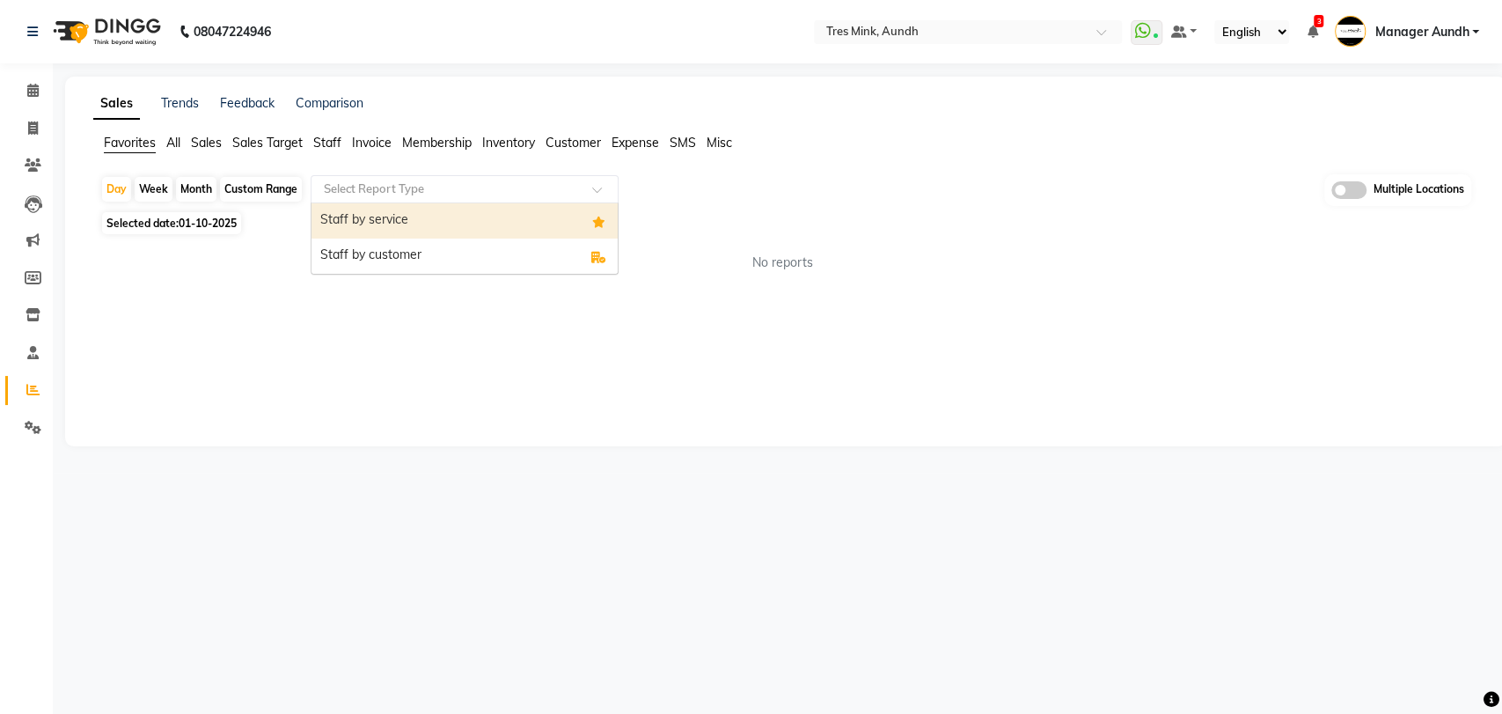
click at [475, 211] on div "Staff by service" at bounding box center [465, 220] width 306 height 35
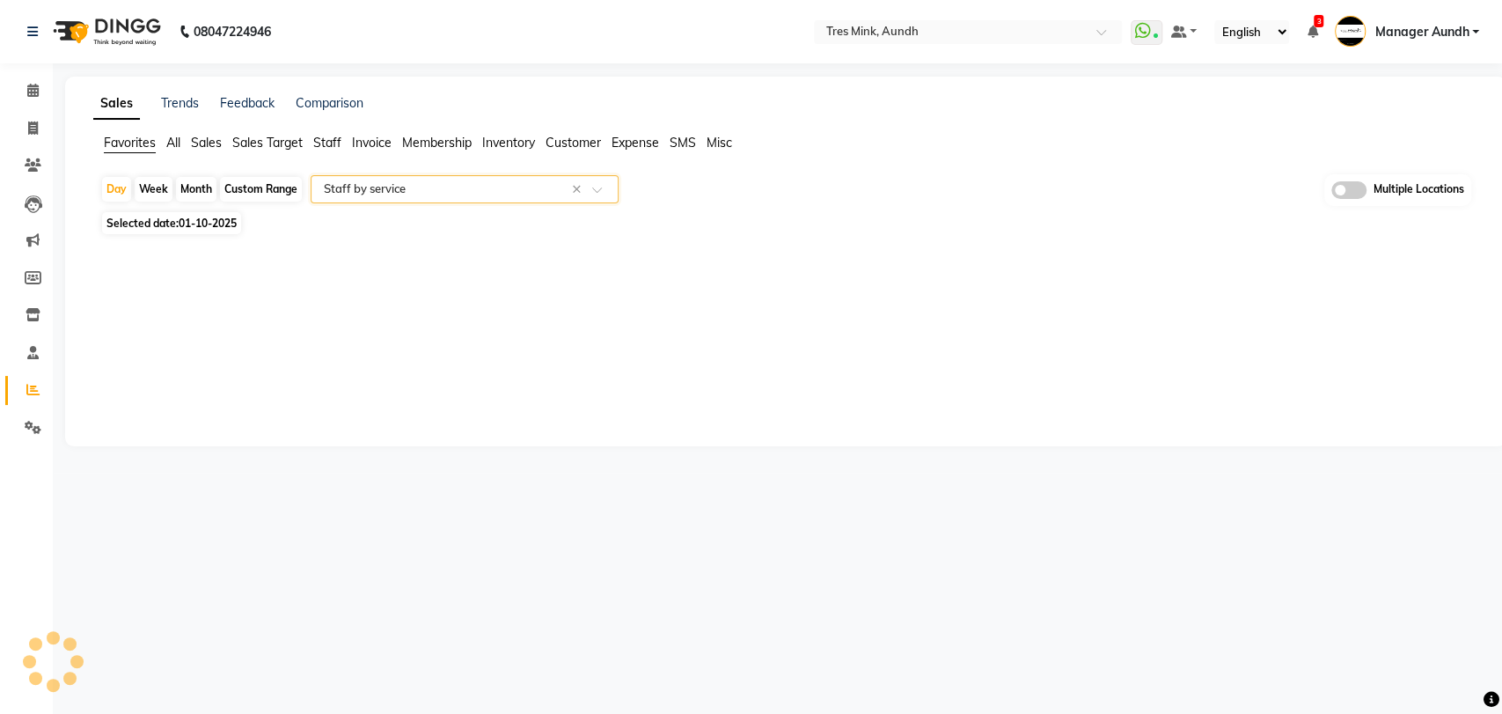
select select "filtered_report"
select select "pdf"
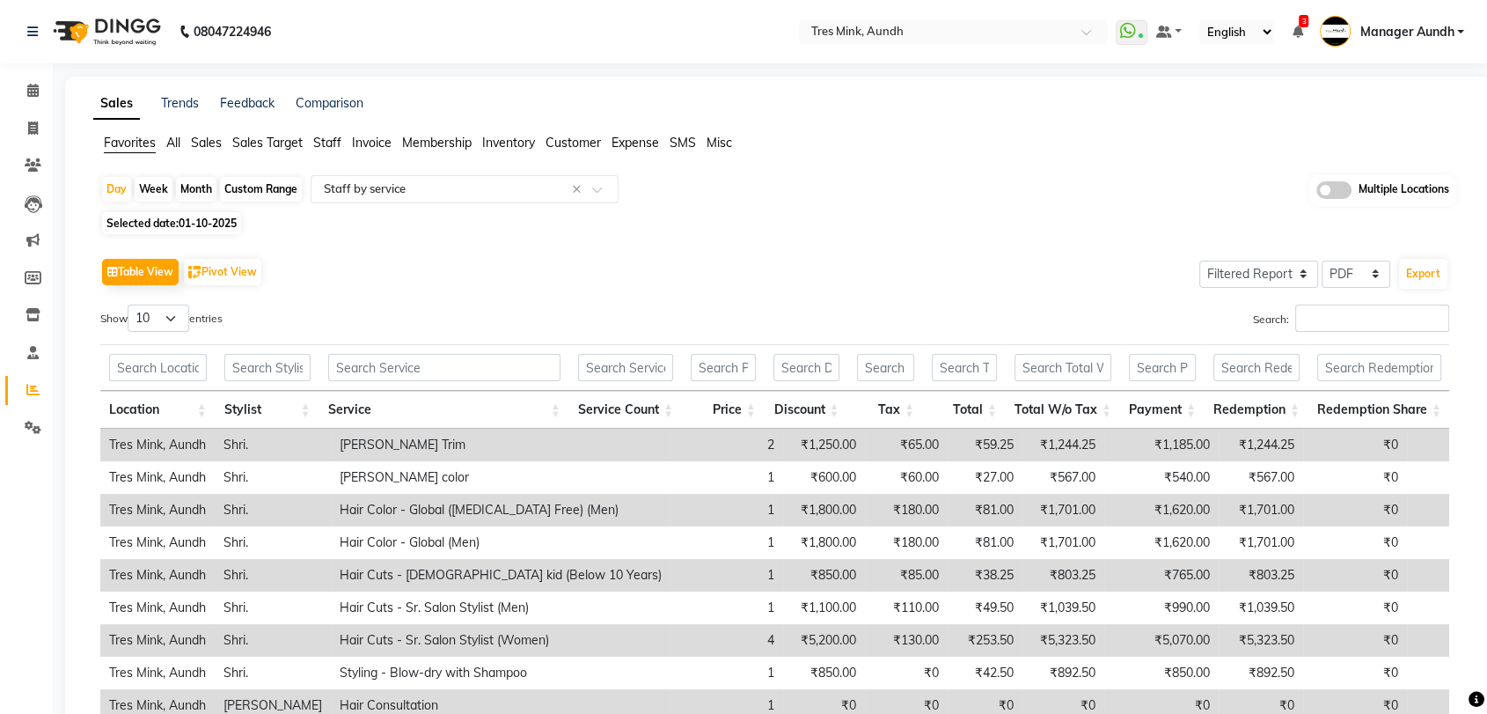
click at [189, 178] on div "Month" at bounding box center [196, 189] width 40 height 25
select select "10"
select select "2025"
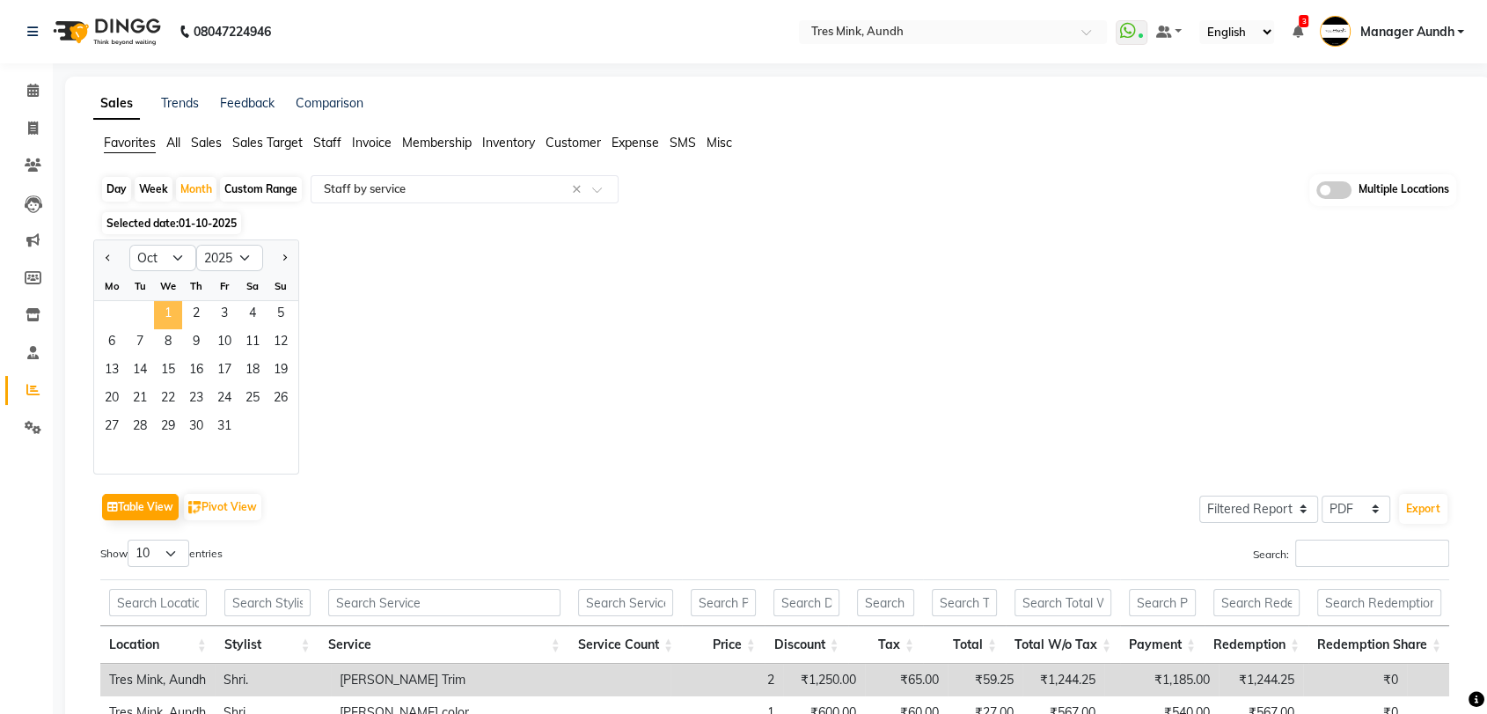
click at [175, 304] on span "1" at bounding box center [168, 315] width 28 height 28
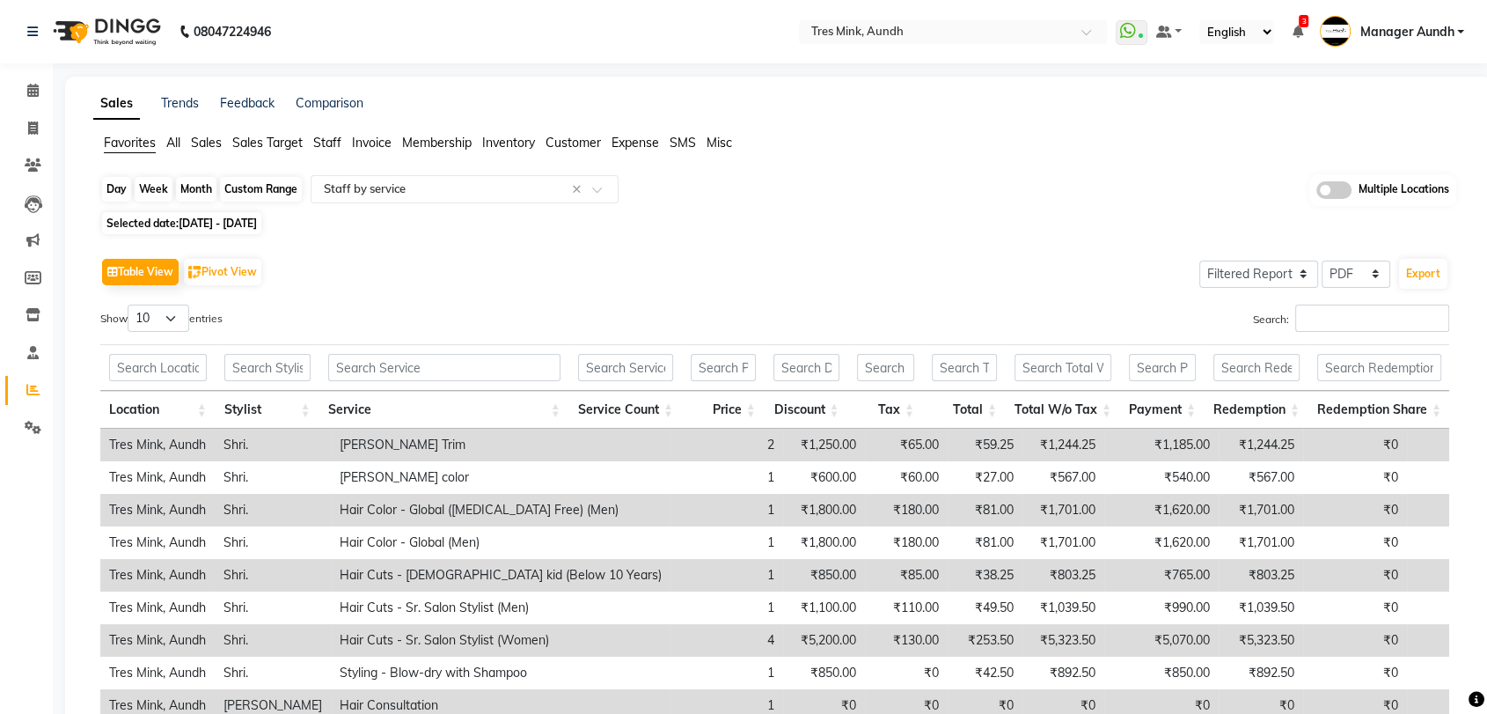
click at [188, 197] on div "Month" at bounding box center [196, 189] width 40 height 25
select select "10"
select select "2025"
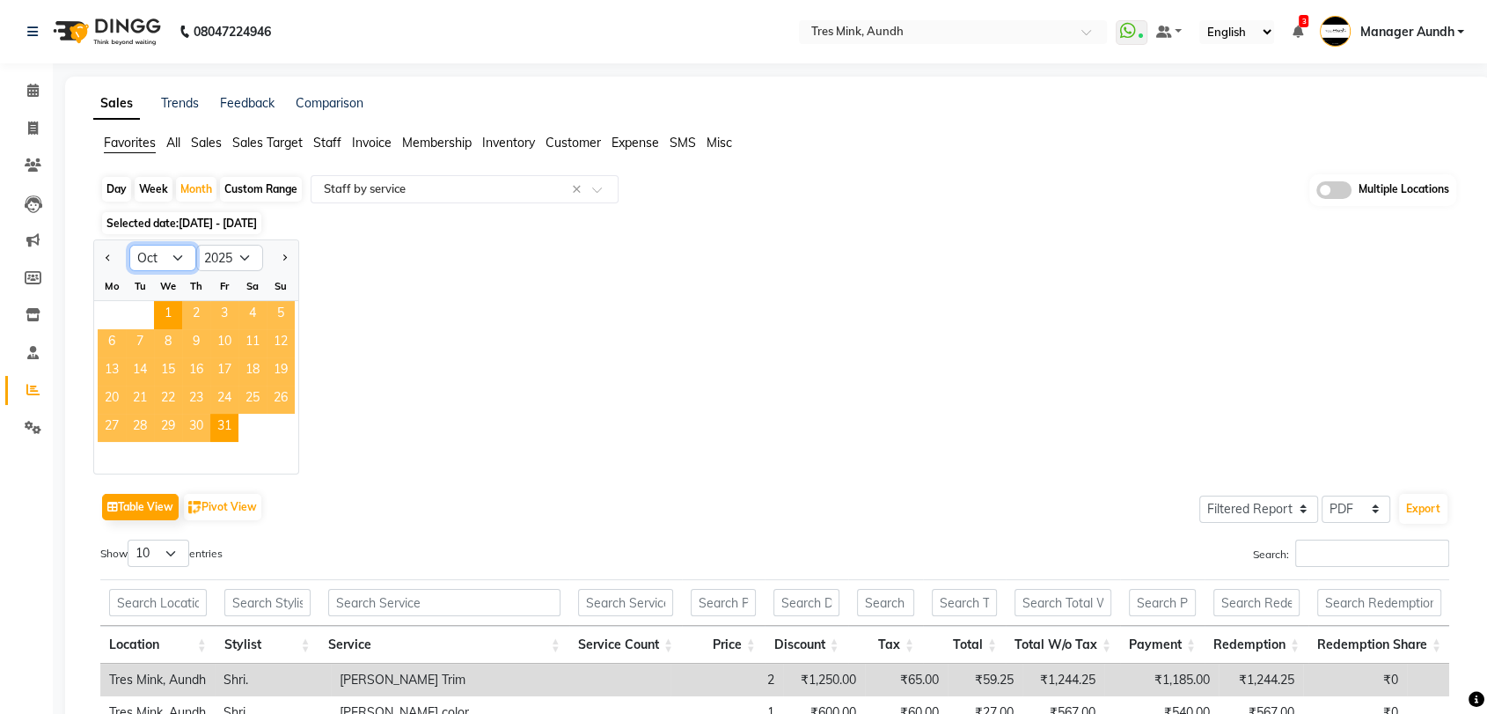
click at [172, 257] on select "Jan Feb Mar Apr May Jun Jul Aug Sep Oct Nov Dec" at bounding box center [162, 258] width 67 height 26
select select "9"
click at [129, 245] on select "Jan Feb Mar Apr May Jun Jul Aug Sep Oct Nov Dec" at bounding box center [162, 258] width 67 height 26
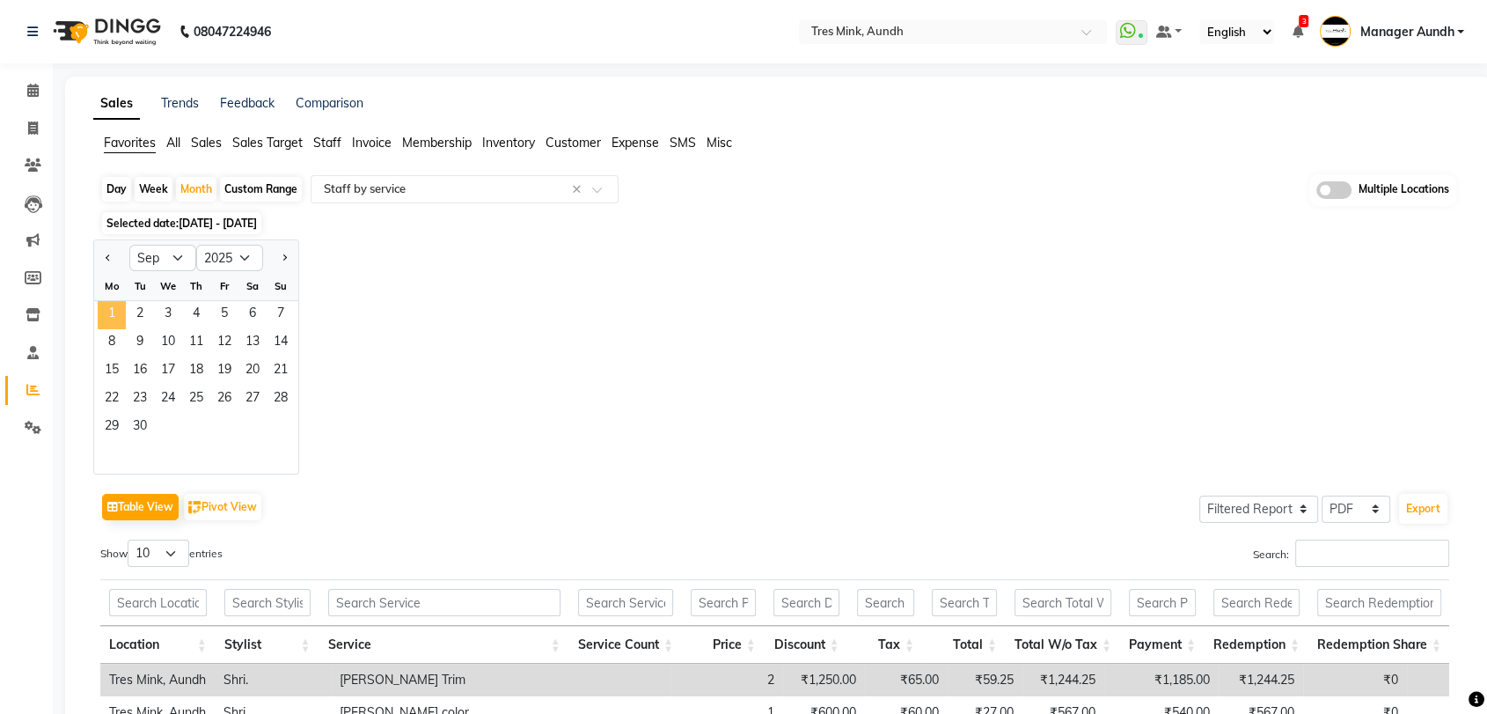
click at [107, 311] on span "1" at bounding box center [112, 315] width 28 height 28
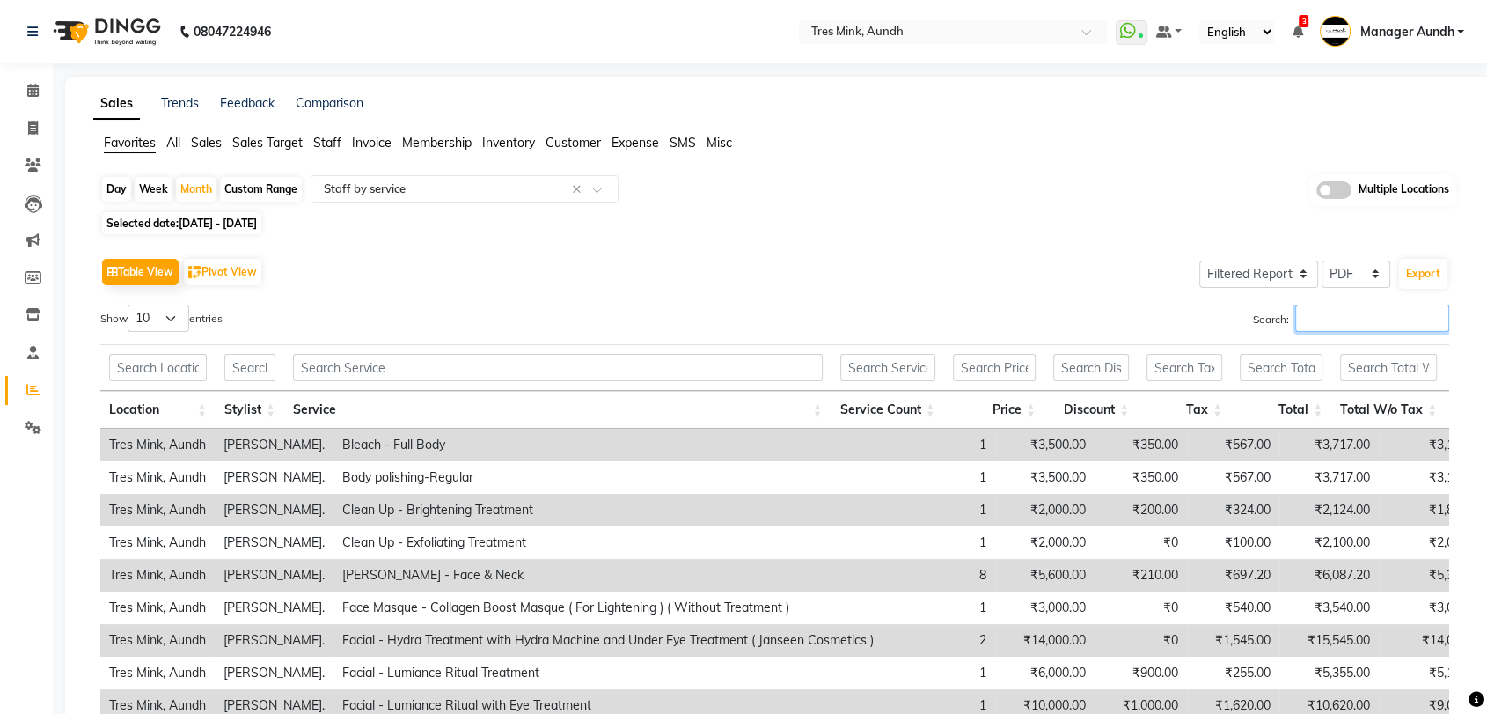
click at [1351, 319] on input "Search:" at bounding box center [1373, 318] width 154 height 27
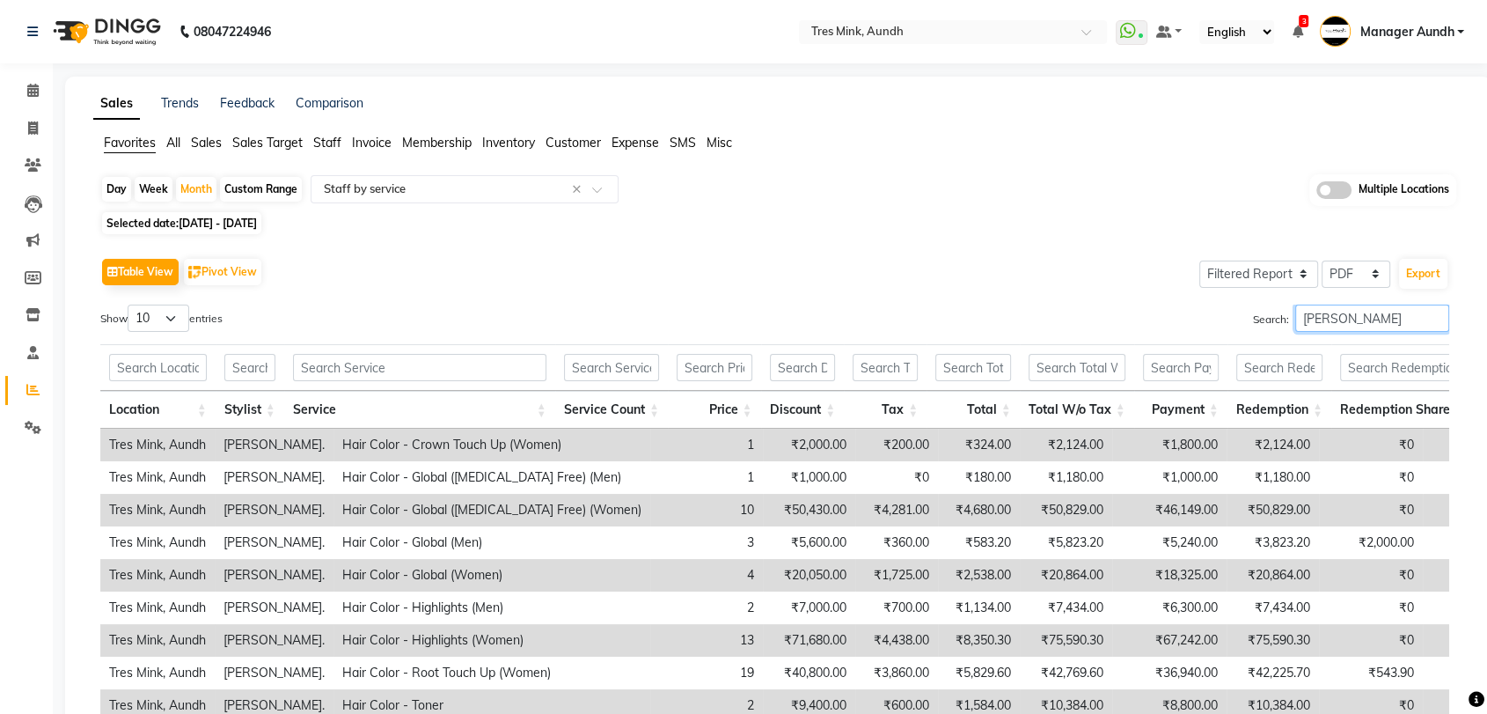
type input "nelson."
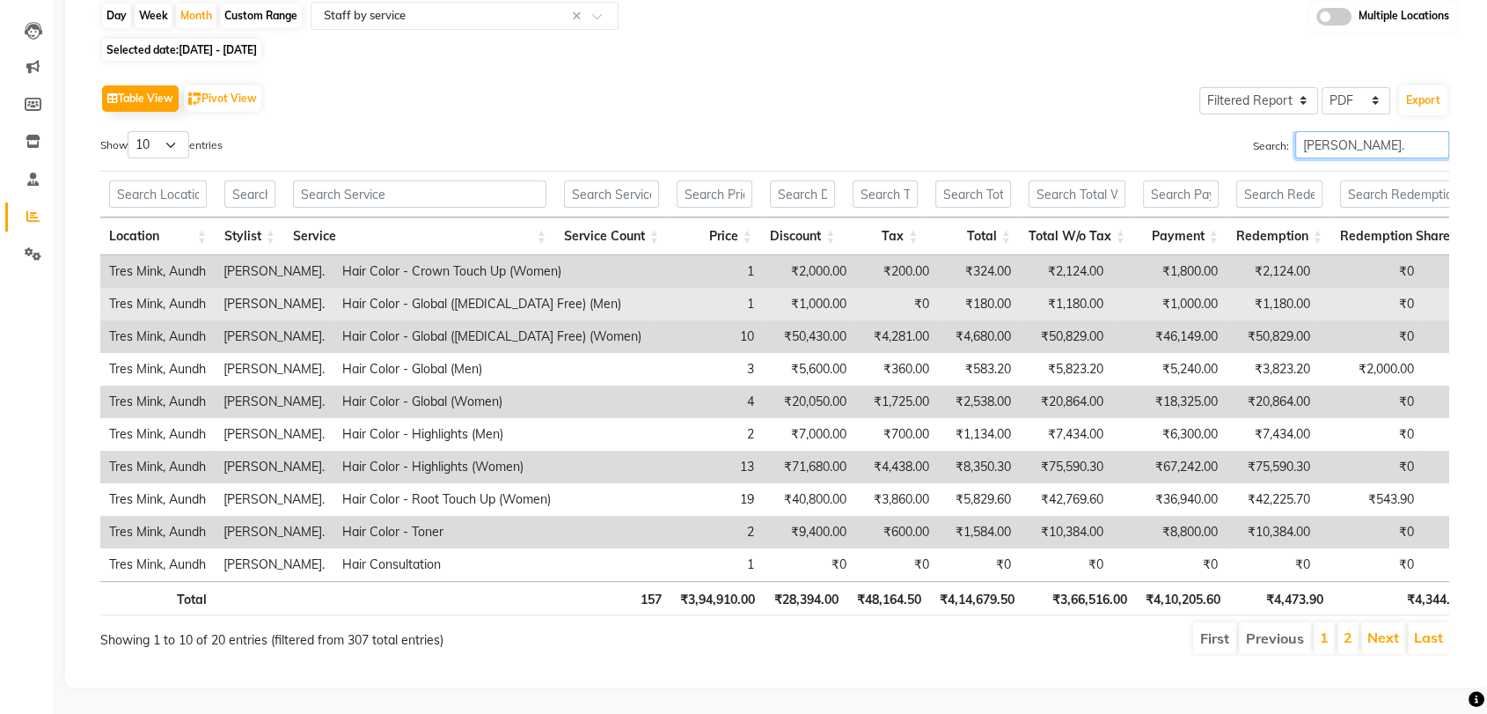
scroll to position [195, 0]
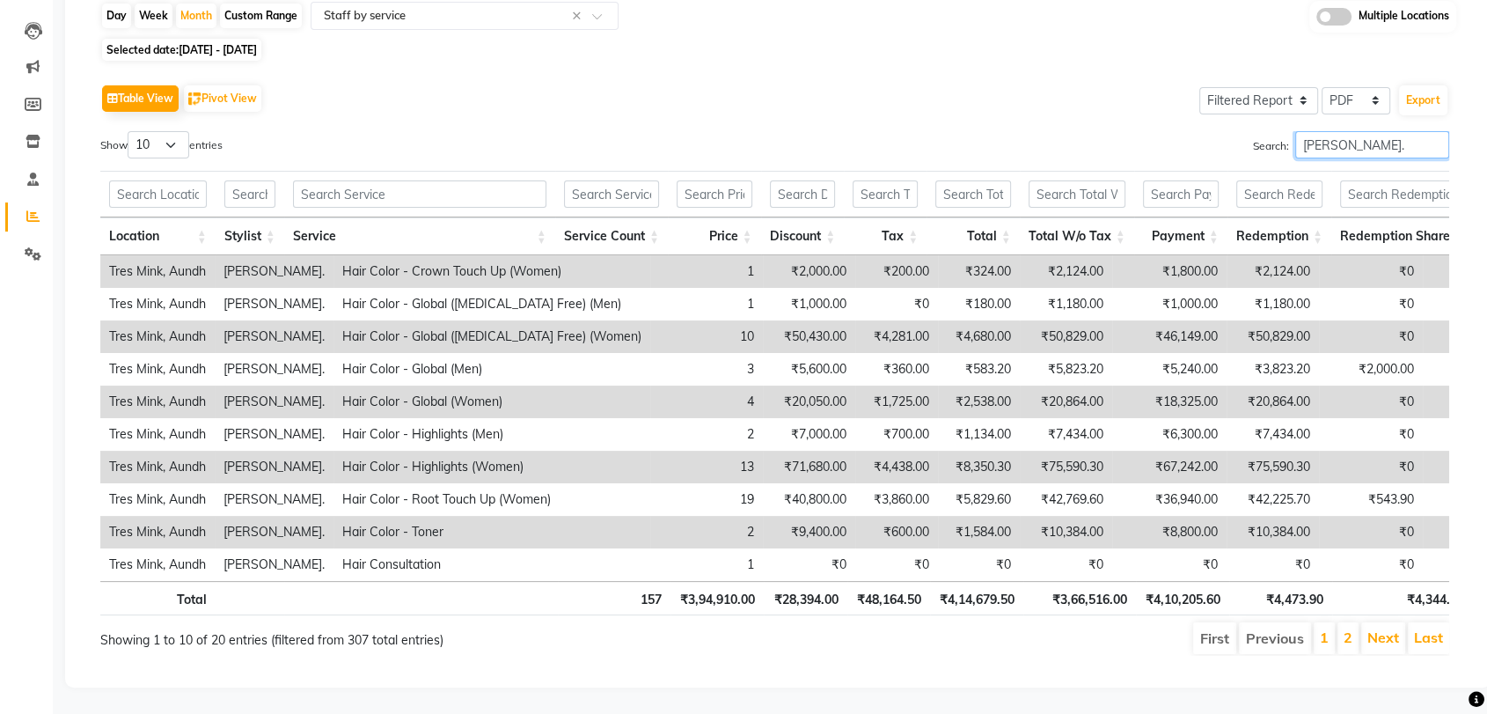
drag, startPoint x: 1352, startPoint y: 121, endPoint x: 1262, endPoint y: 121, distance: 89.8
click at [1262, 131] on label "Search: nelson." at bounding box center [1351, 144] width 196 height 27
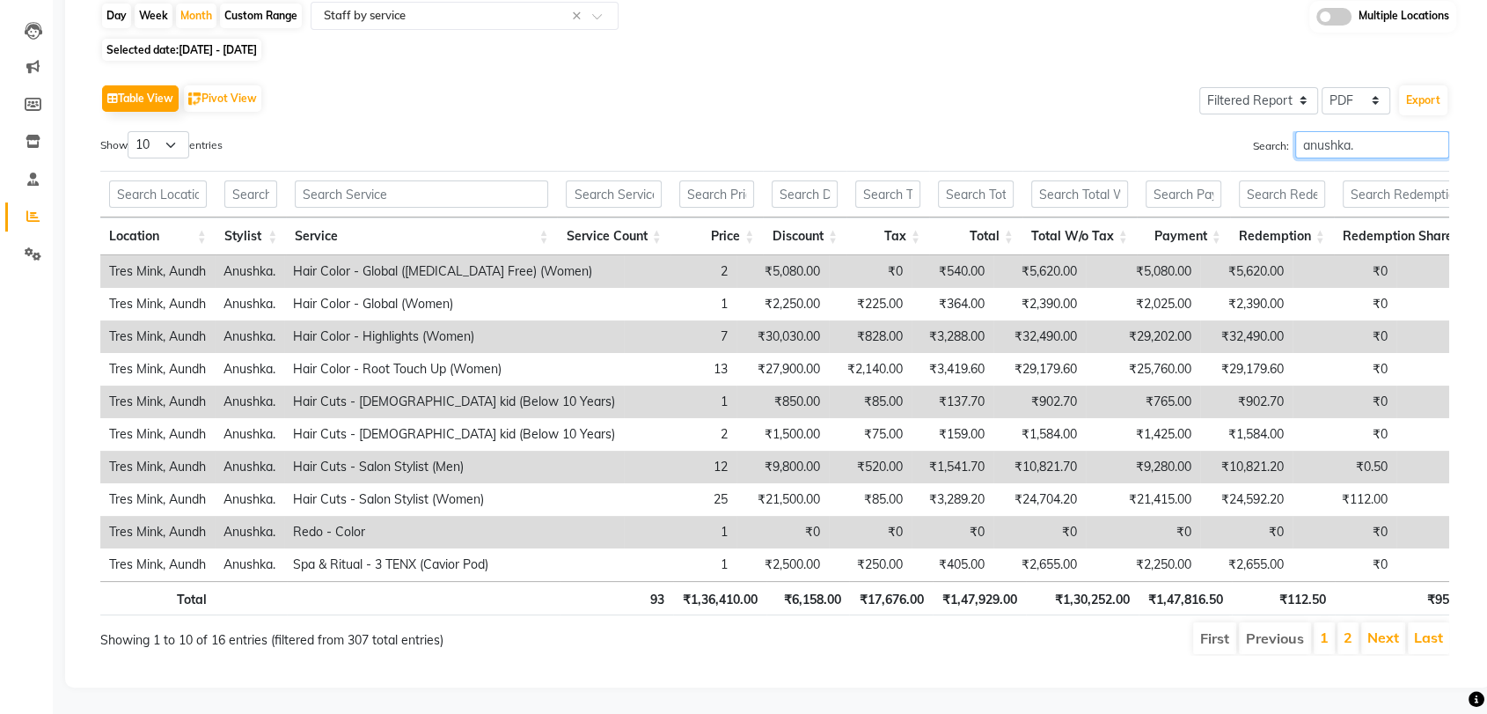
drag, startPoint x: 1380, startPoint y: 117, endPoint x: 1189, endPoint y: 120, distance: 191.0
click at [1189, 131] on div "Search: anushka." at bounding box center [1120, 148] width 662 height 34
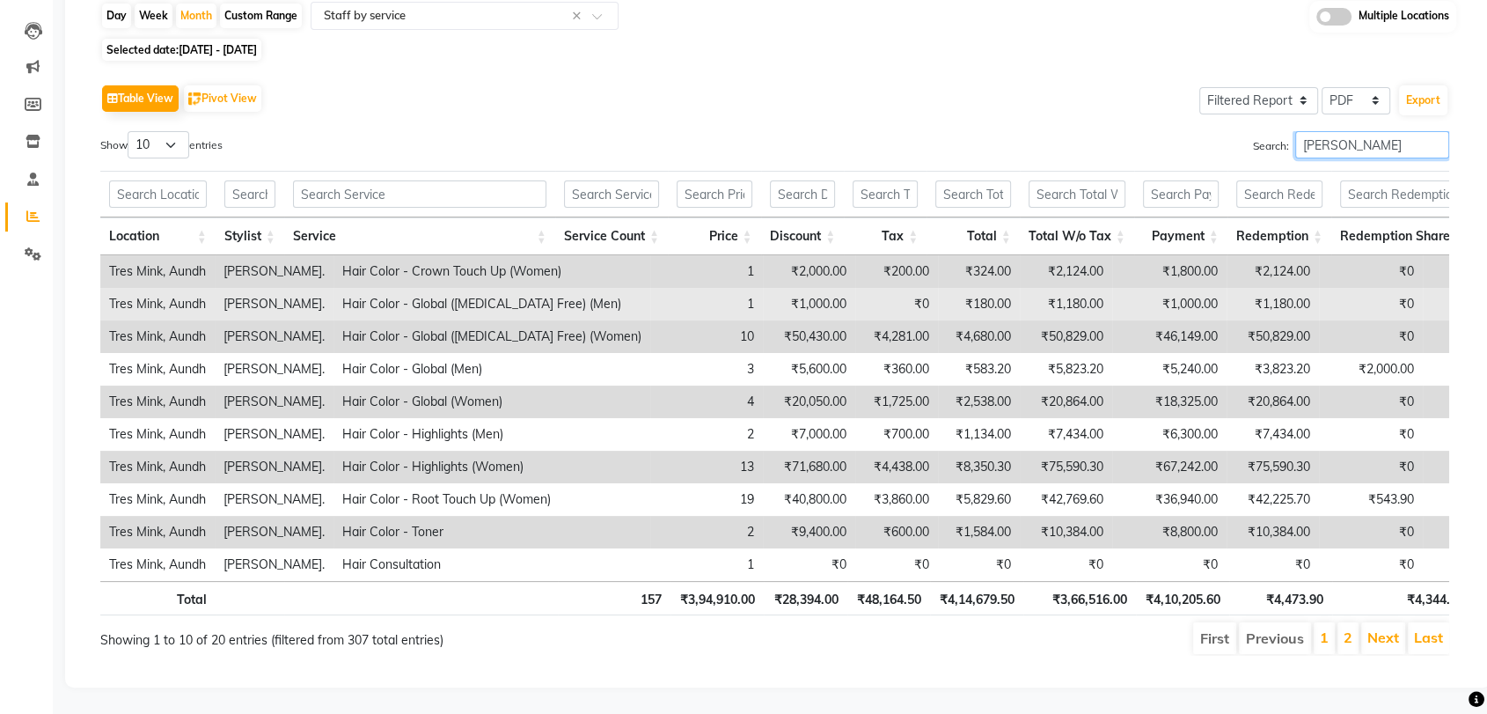
scroll to position [202, 0]
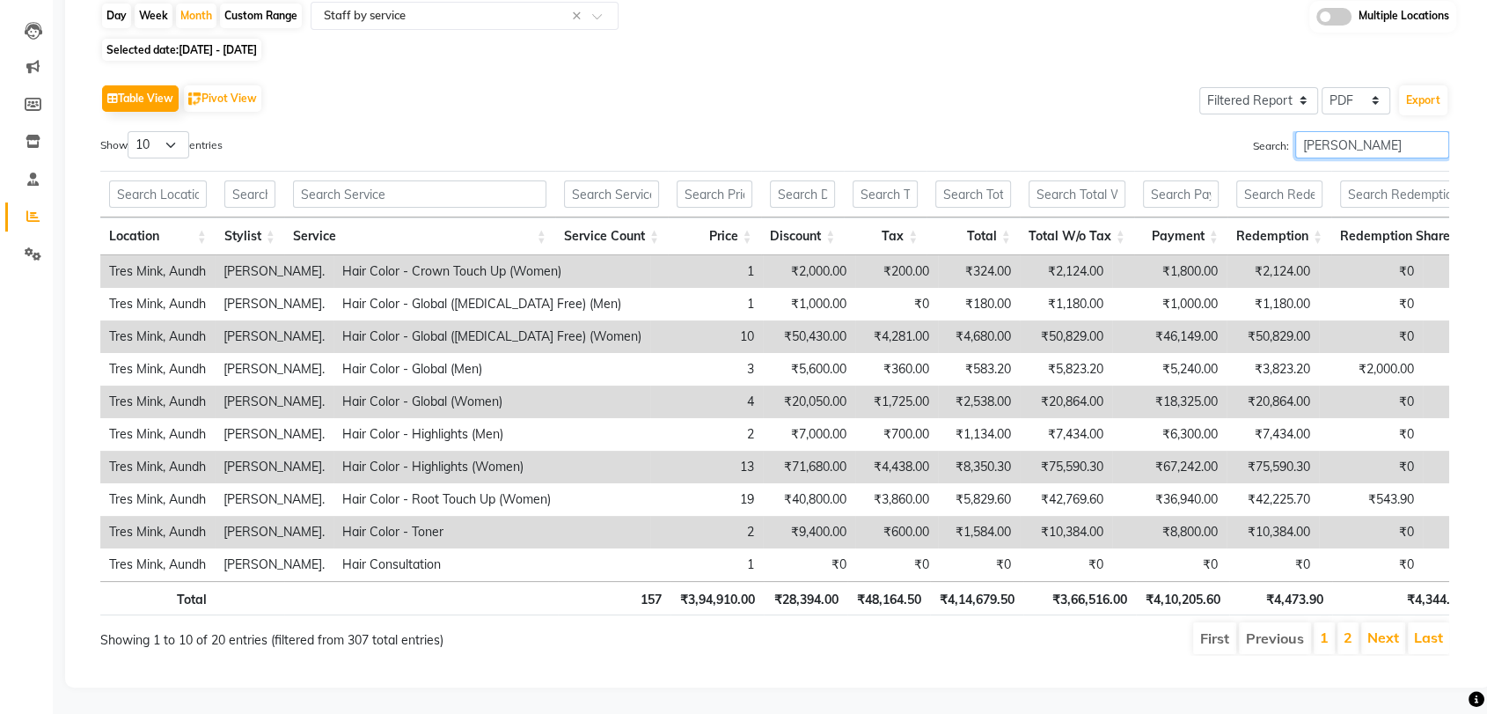
type input "nelson"
click at [404, 180] on input "text" at bounding box center [419, 193] width 253 height 27
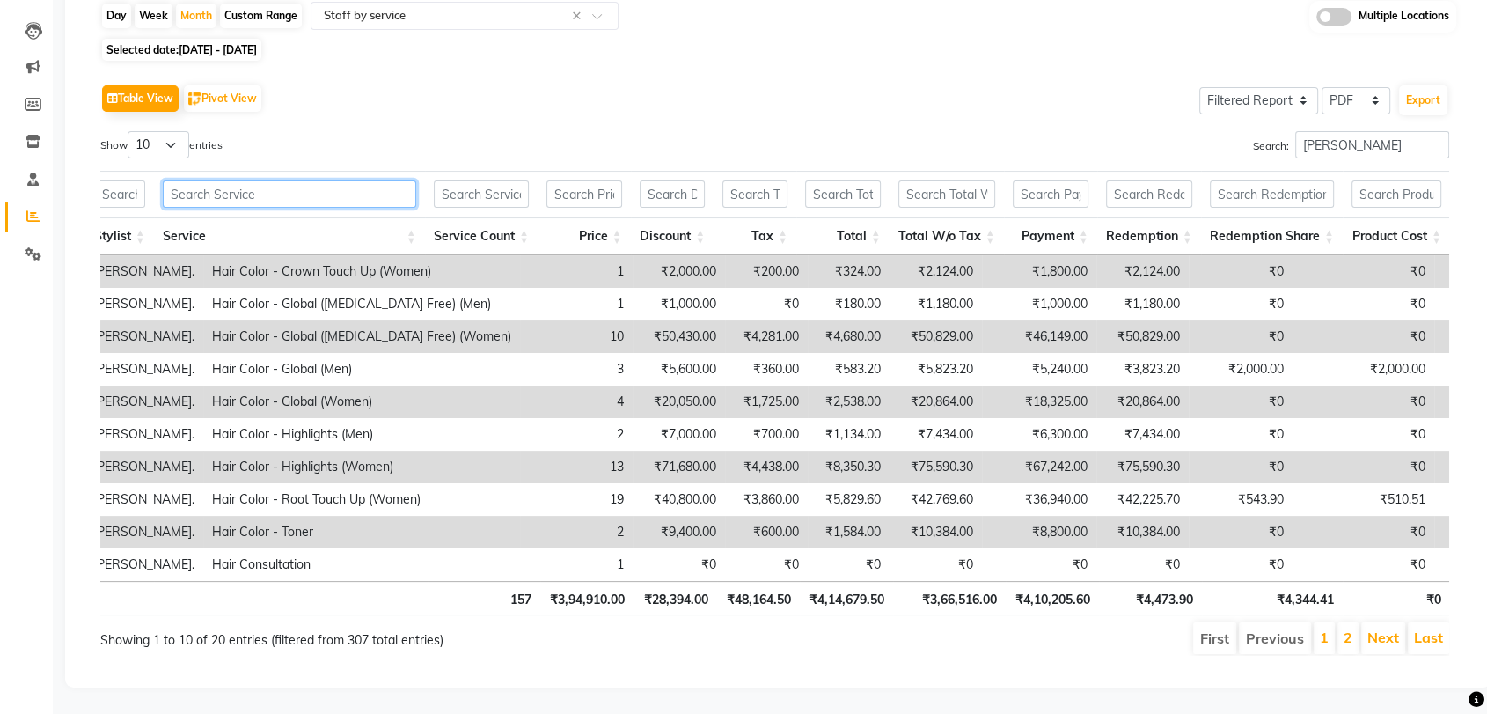
scroll to position [0, 0]
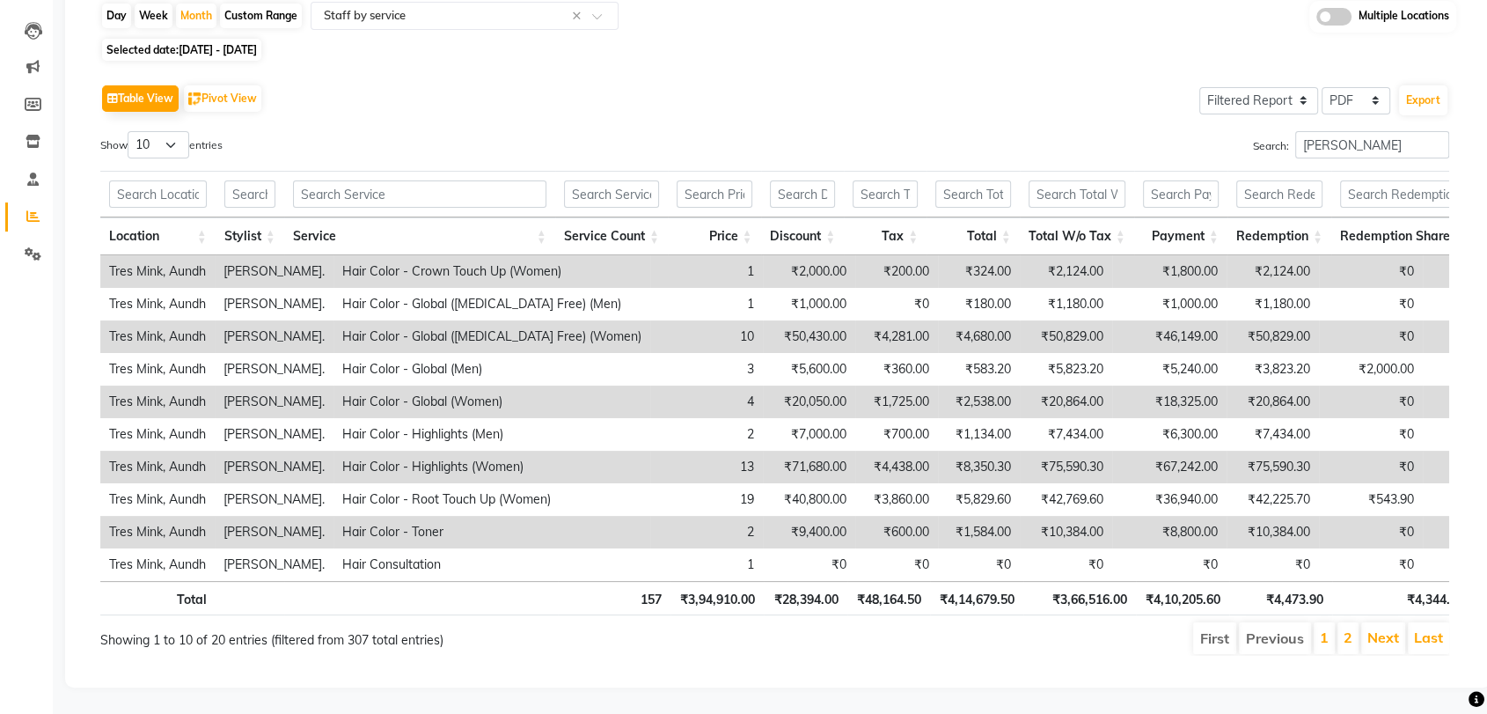
click at [789, 131] on div "Search: nelson" at bounding box center [1120, 148] width 662 height 34
click at [1345, 131] on input "nelson" at bounding box center [1373, 144] width 154 height 27
drag, startPoint x: 1360, startPoint y: 108, endPoint x: 1195, endPoint y: 111, distance: 164.6
click at [1195, 131] on div "Search: nelson" at bounding box center [1120, 148] width 662 height 34
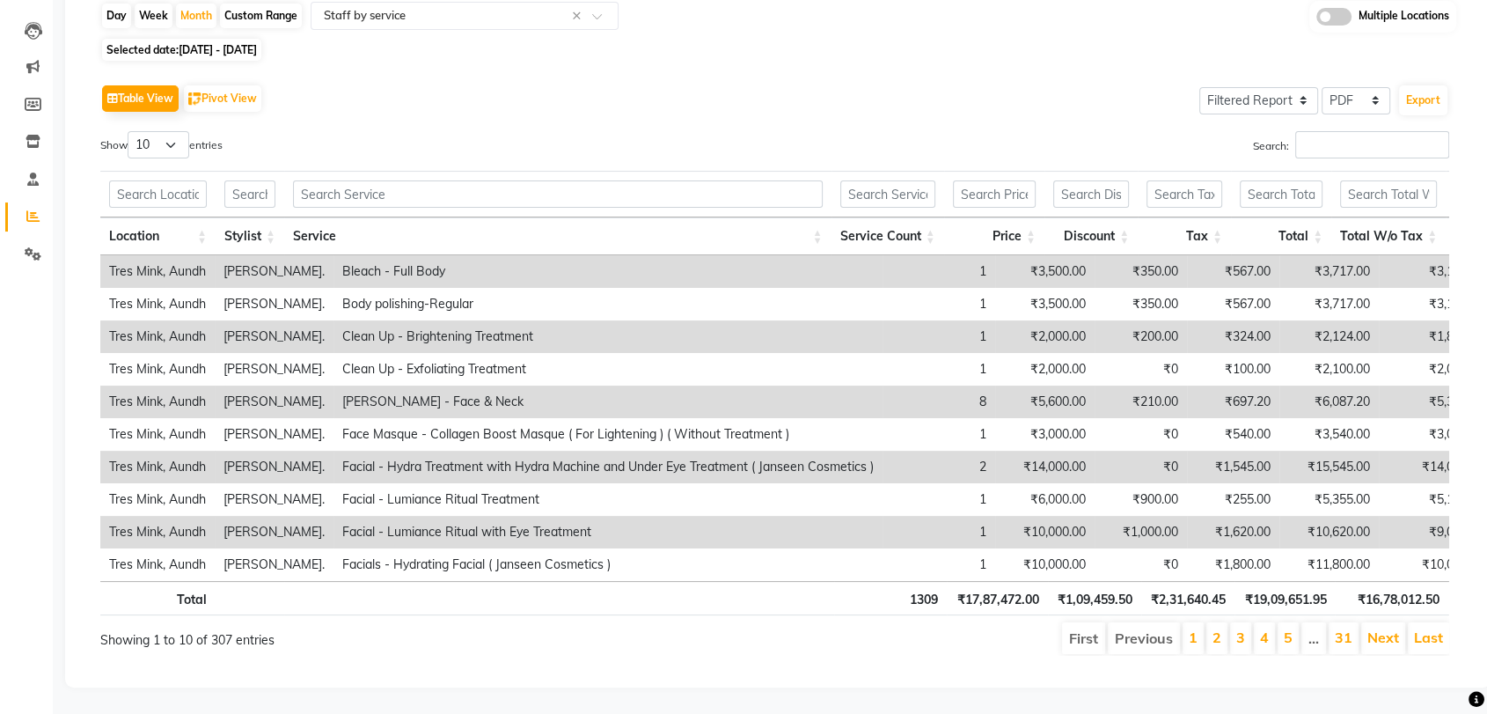
click at [447, 80] on div "Table View Pivot View Select Full Report Filtered Report Select CSV PDF Export" at bounding box center [774, 98] width 1349 height 37
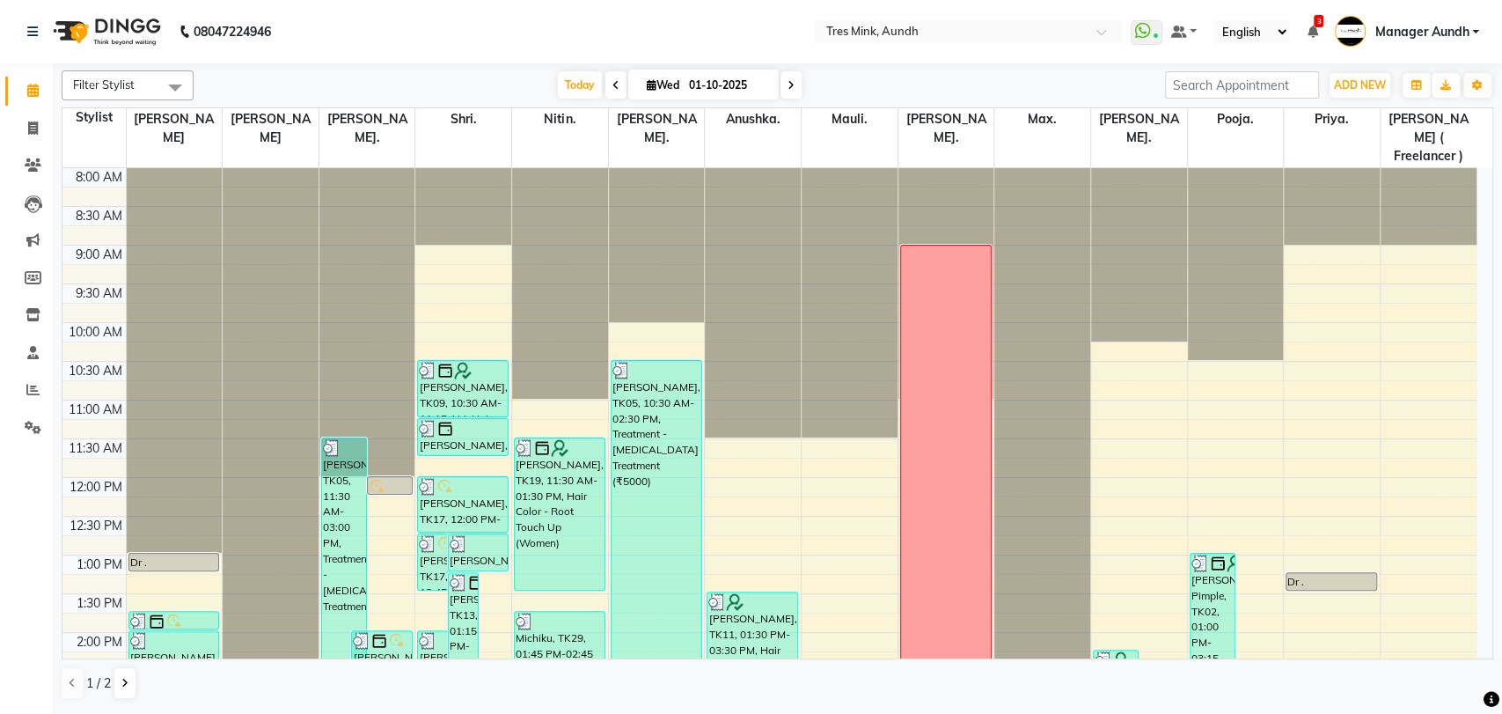
click at [781, 71] on span at bounding box center [791, 84] width 21 height 27
type input "02-10-2025"
